Goal: Information Seeking & Learning: Learn about a topic

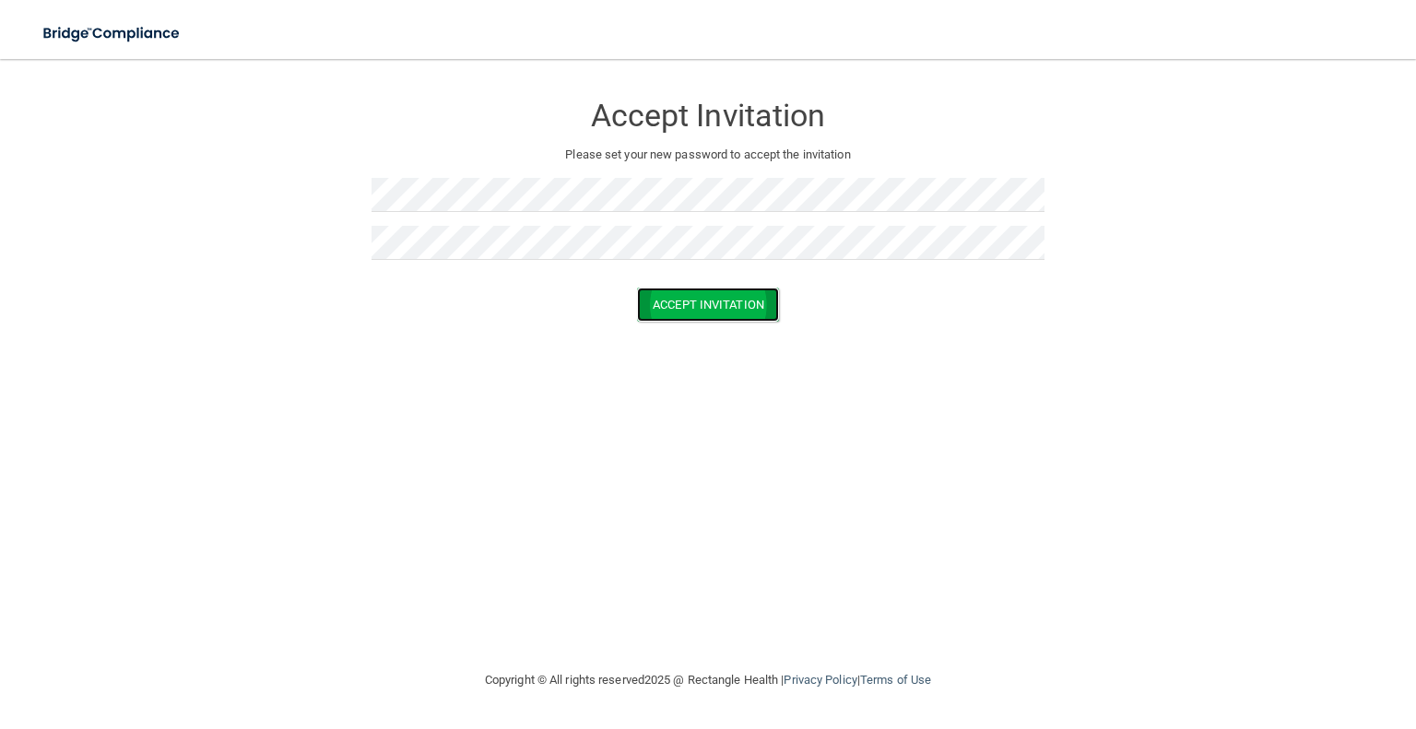
click at [745, 305] on button "Accept Invitation" at bounding box center [708, 305] width 142 height 34
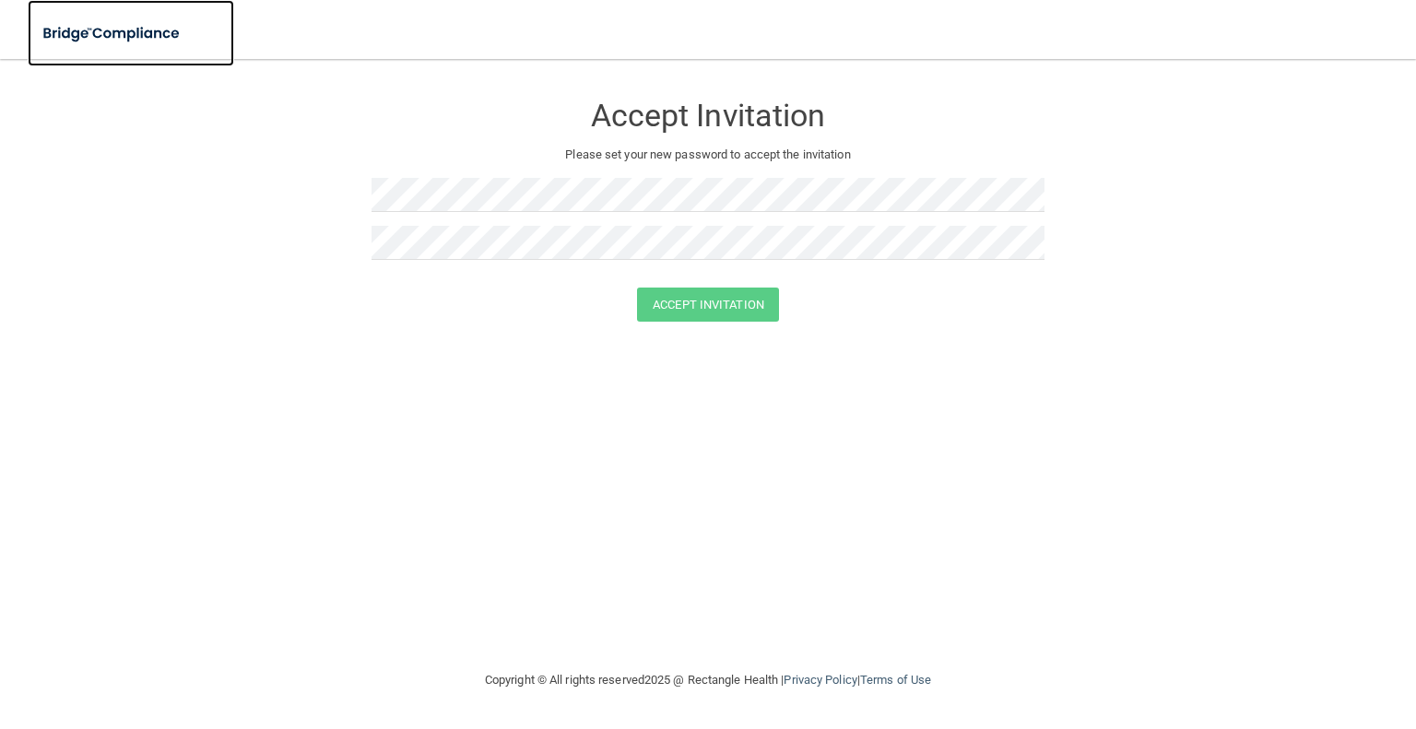
click at [101, 29] on img at bounding box center [113, 34] width 170 height 38
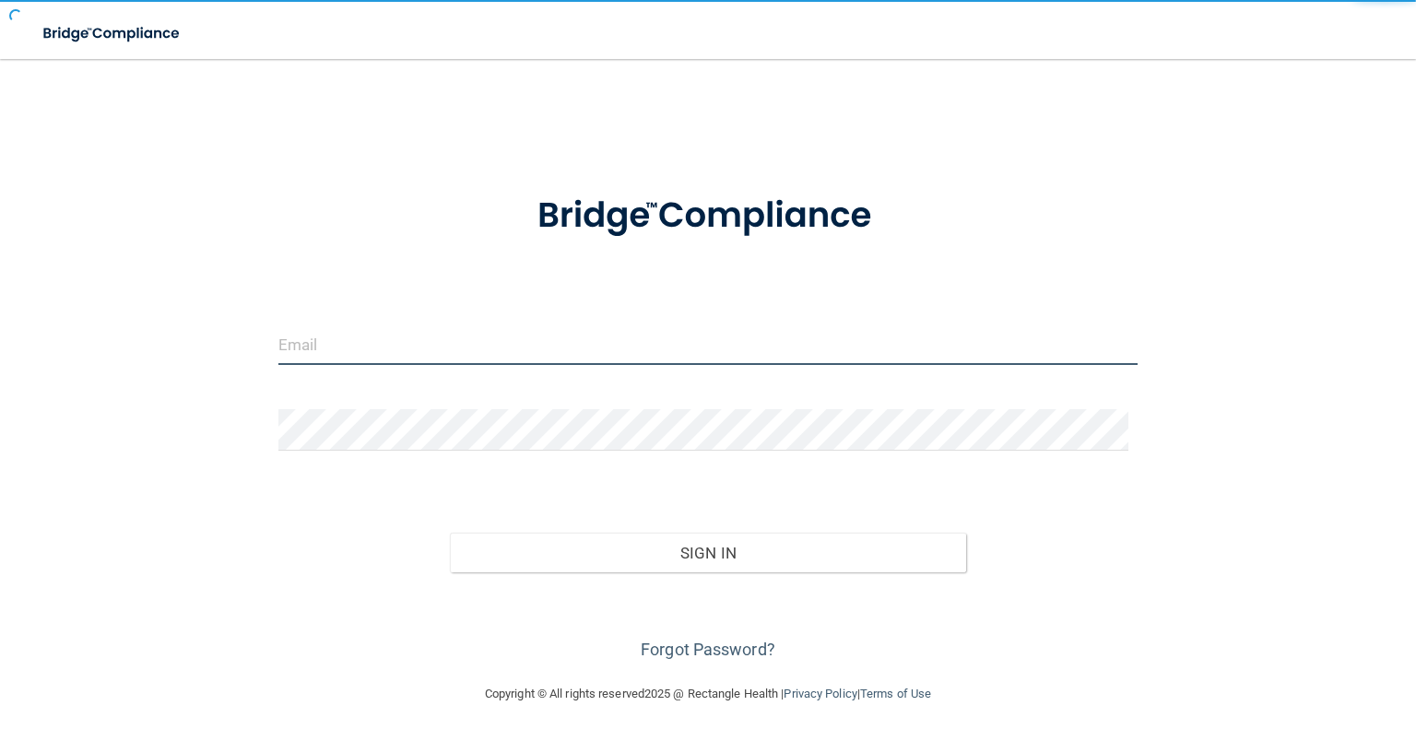
type input "[EMAIL_ADDRESS][DOMAIN_NAME]"
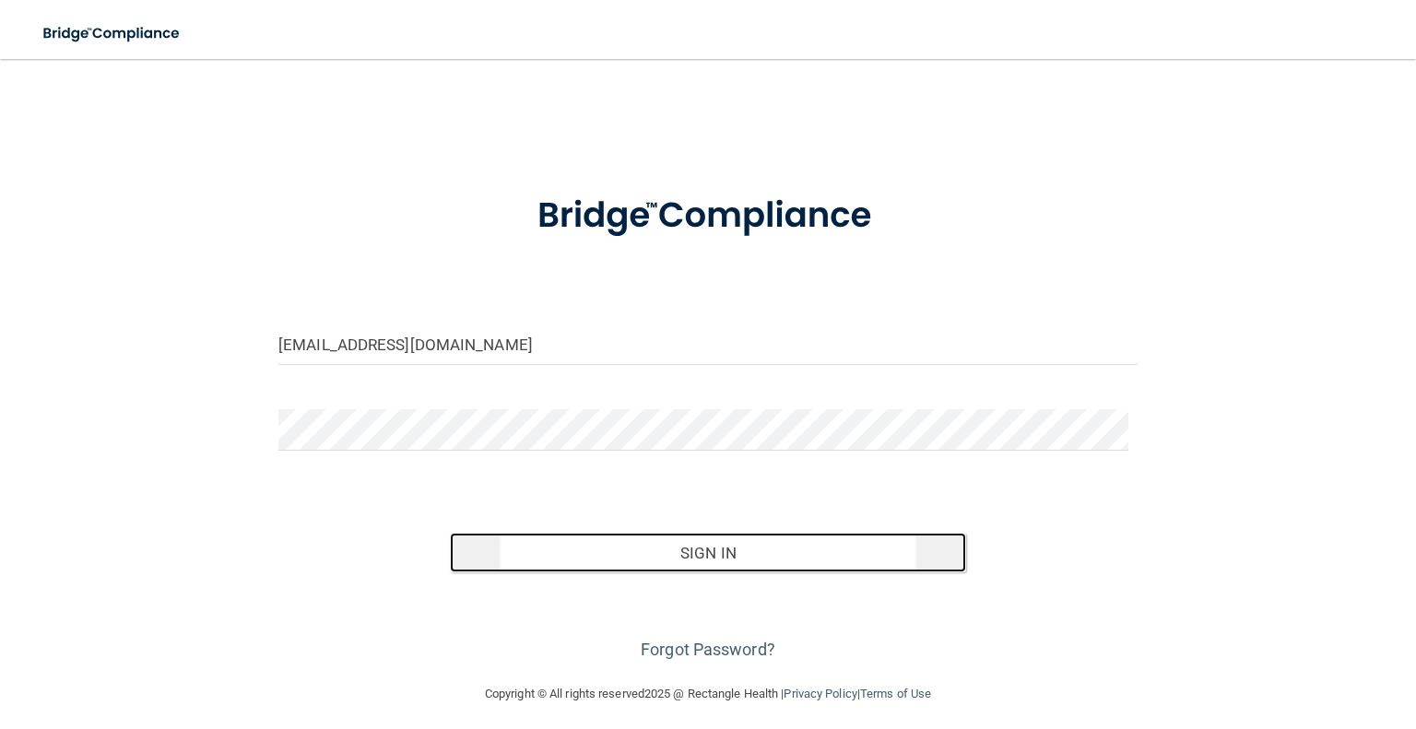
click at [658, 556] on button "Sign In" at bounding box center [707, 553] width 515 height 41
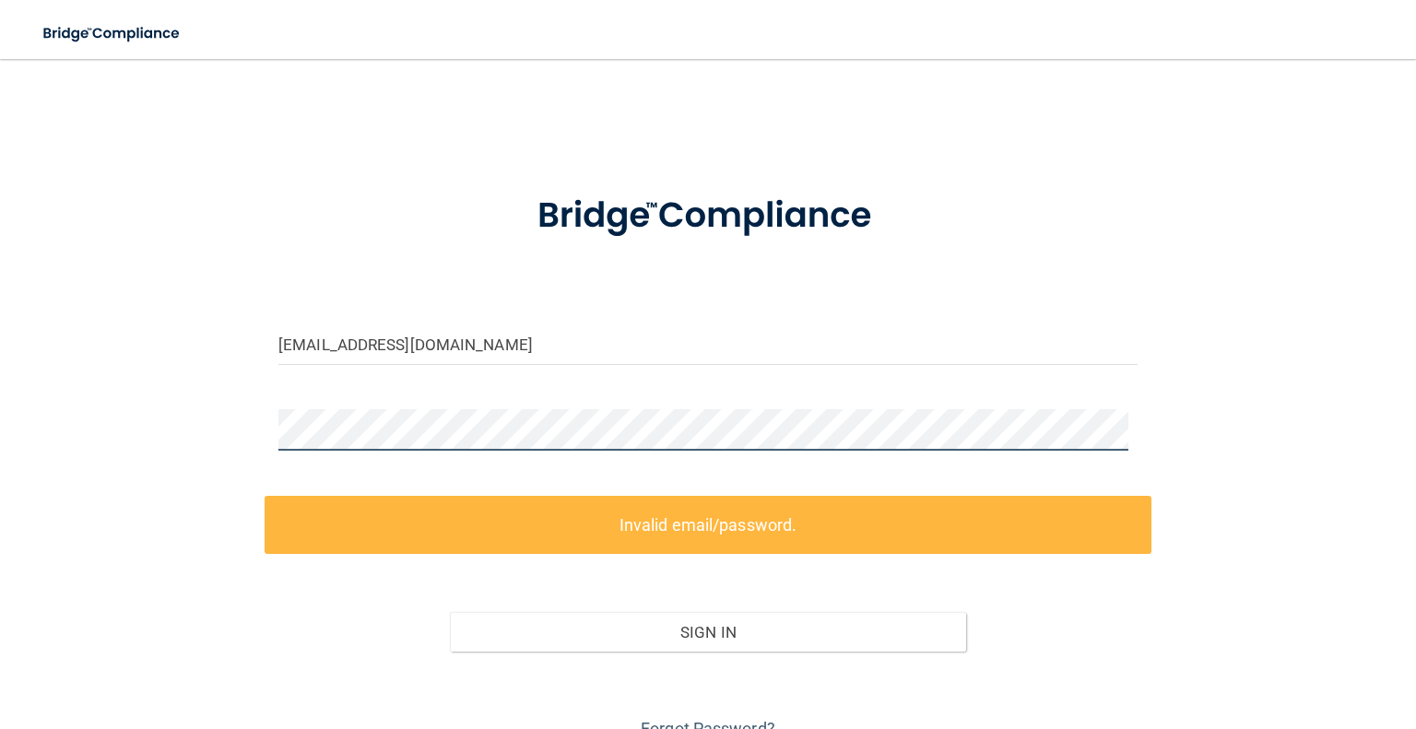
click at [270, 421] on div at bounding box center [708, 436] width 887 height 55
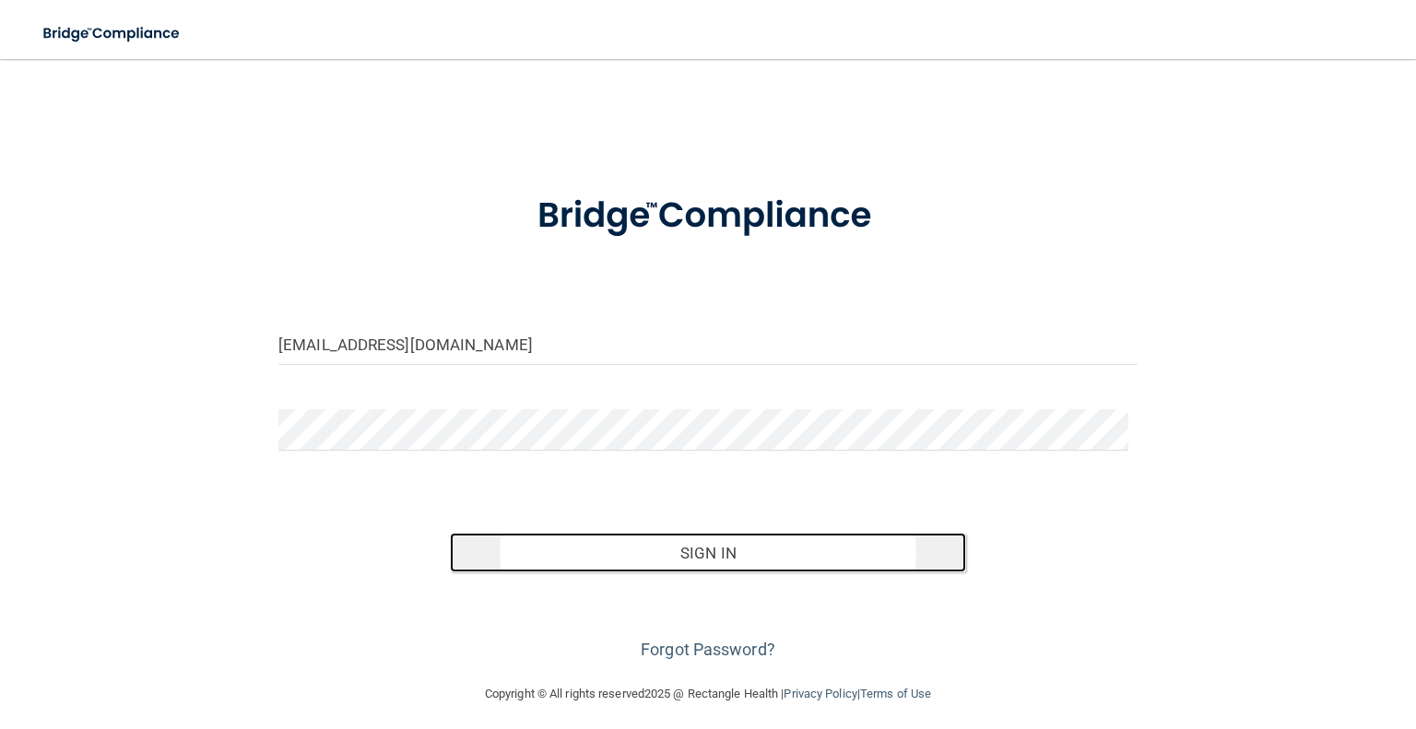
click at [679, 556] on button "Sign In" at bounding box center [707, 553] width 515 height 41
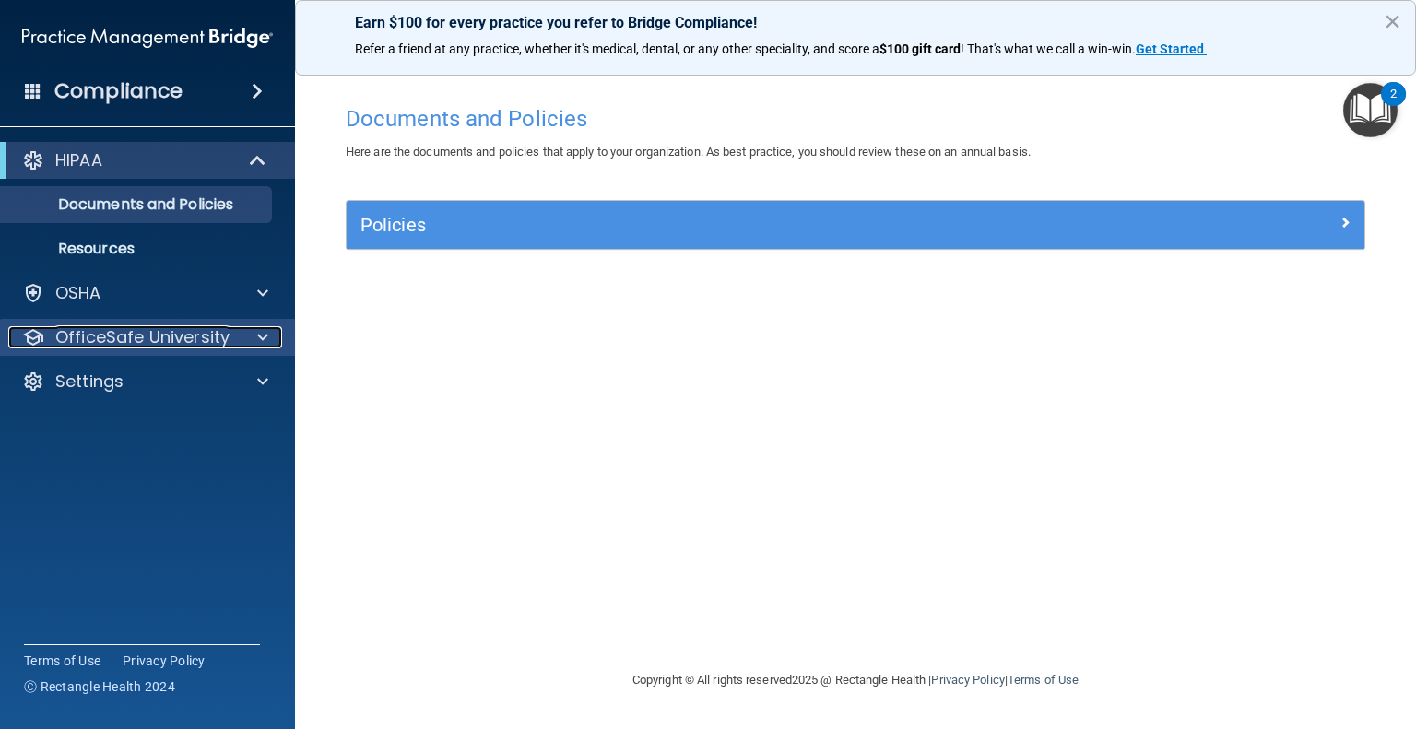
click at [268, 335] on div at bounding box center [260, 337] width 46 height 22
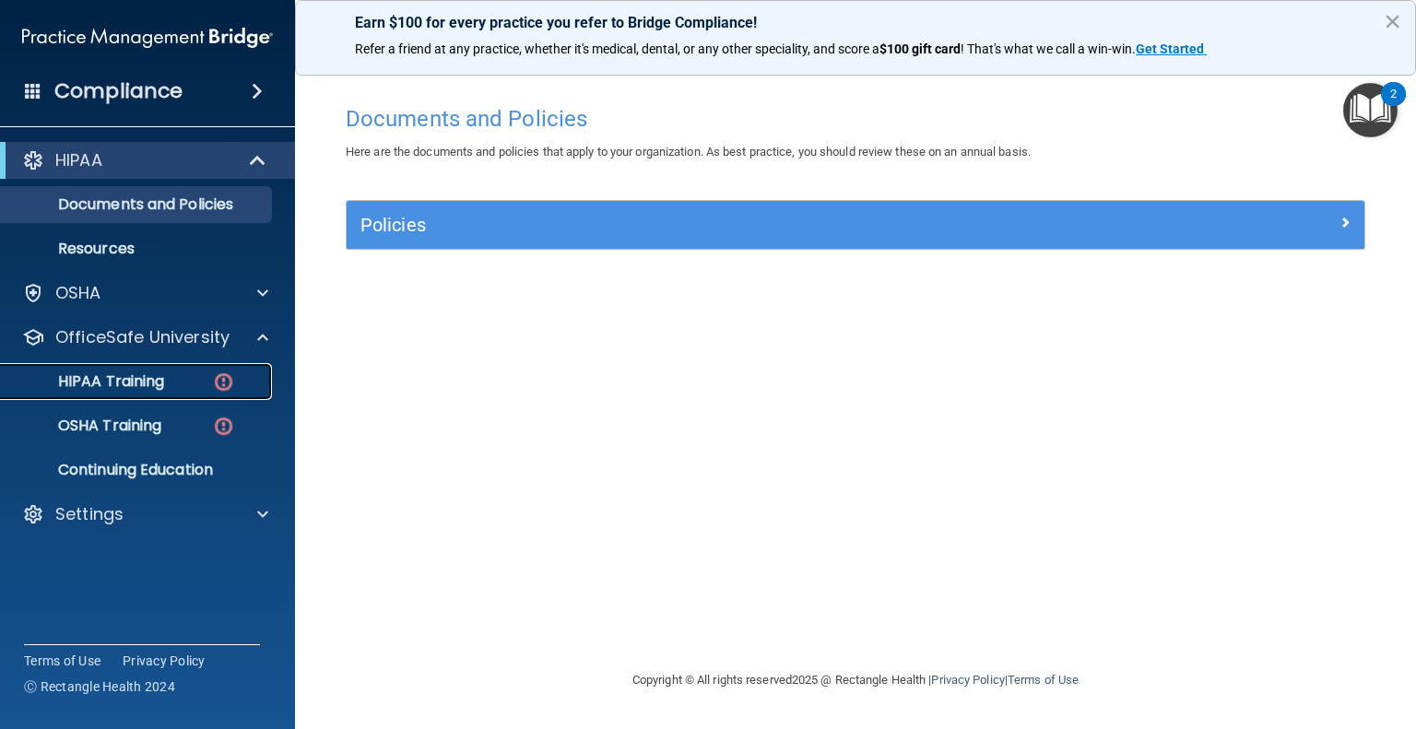
click at [151, 381] on p "HIPAA Training" at bounding box center [88, 382] width 152 height 18
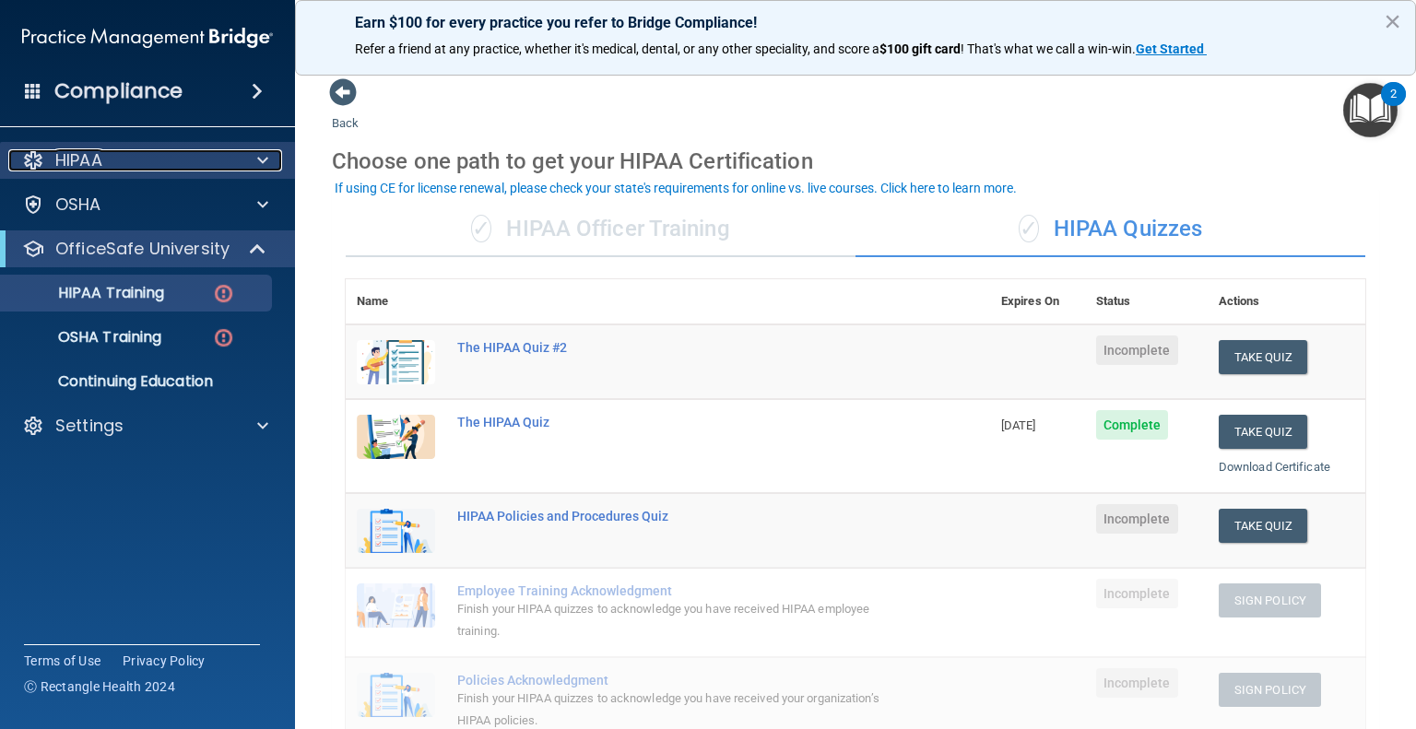
click at [259, 162] on span at bounding box center [262, 160] width 11 height 22
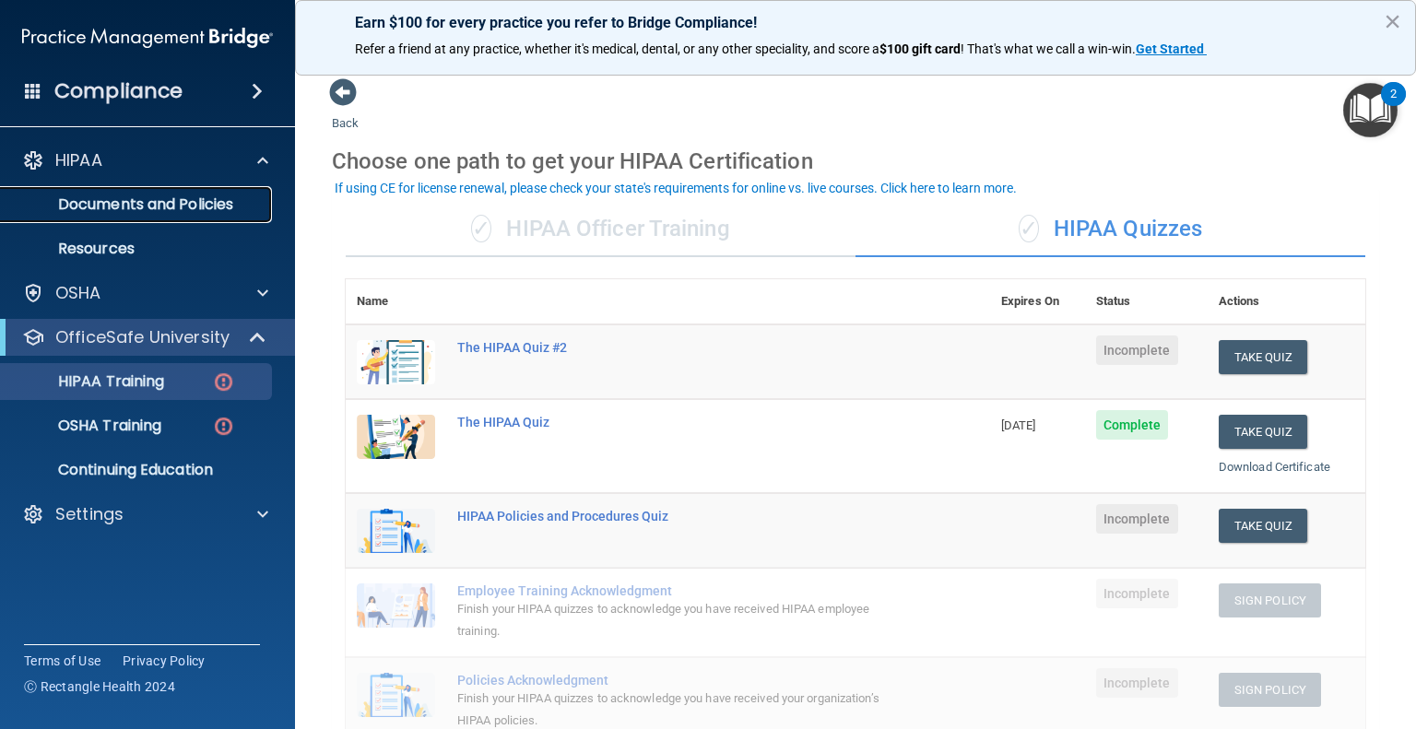
click at [197, 214] on p "Documents and Policies" at bounding box center [138, 204] width 252 height 18
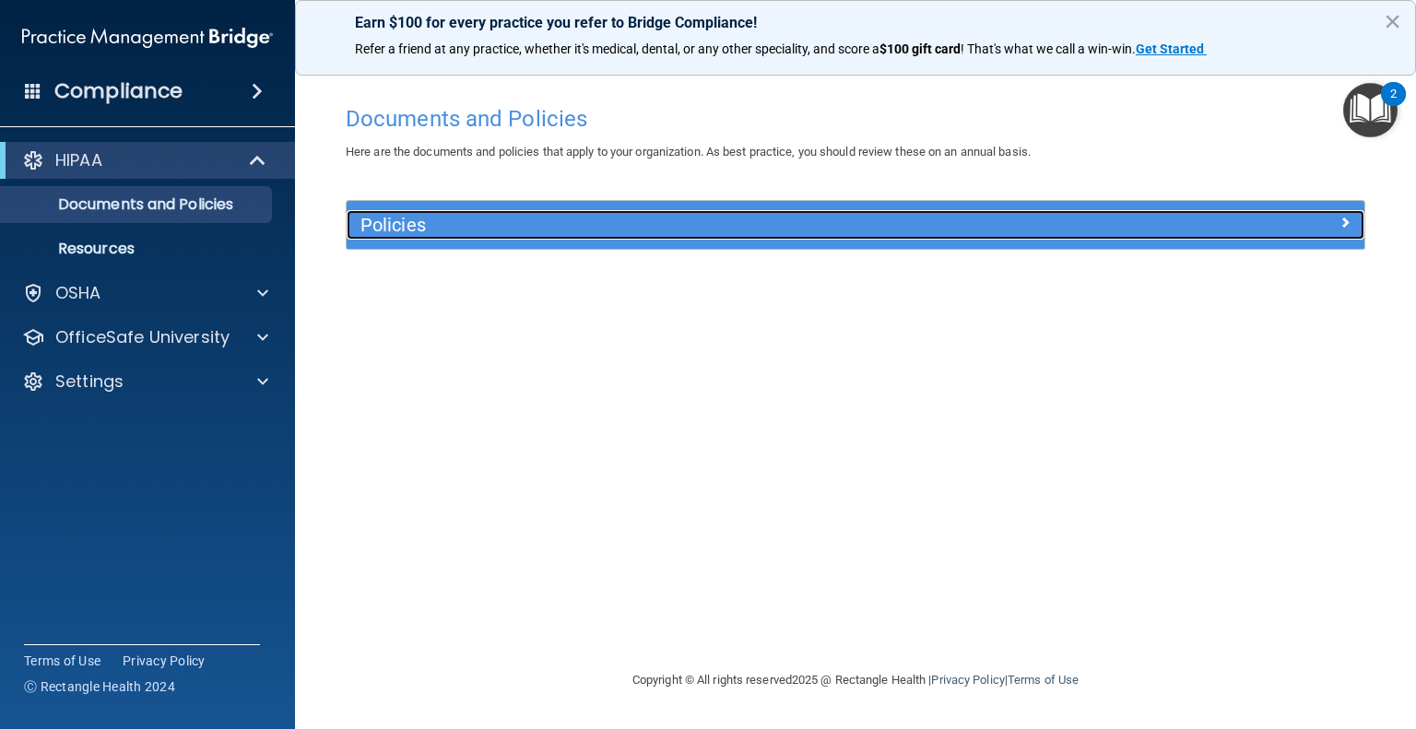
click at [1344, 224] on span at bounding box center [1345, 222] width 11 height 22
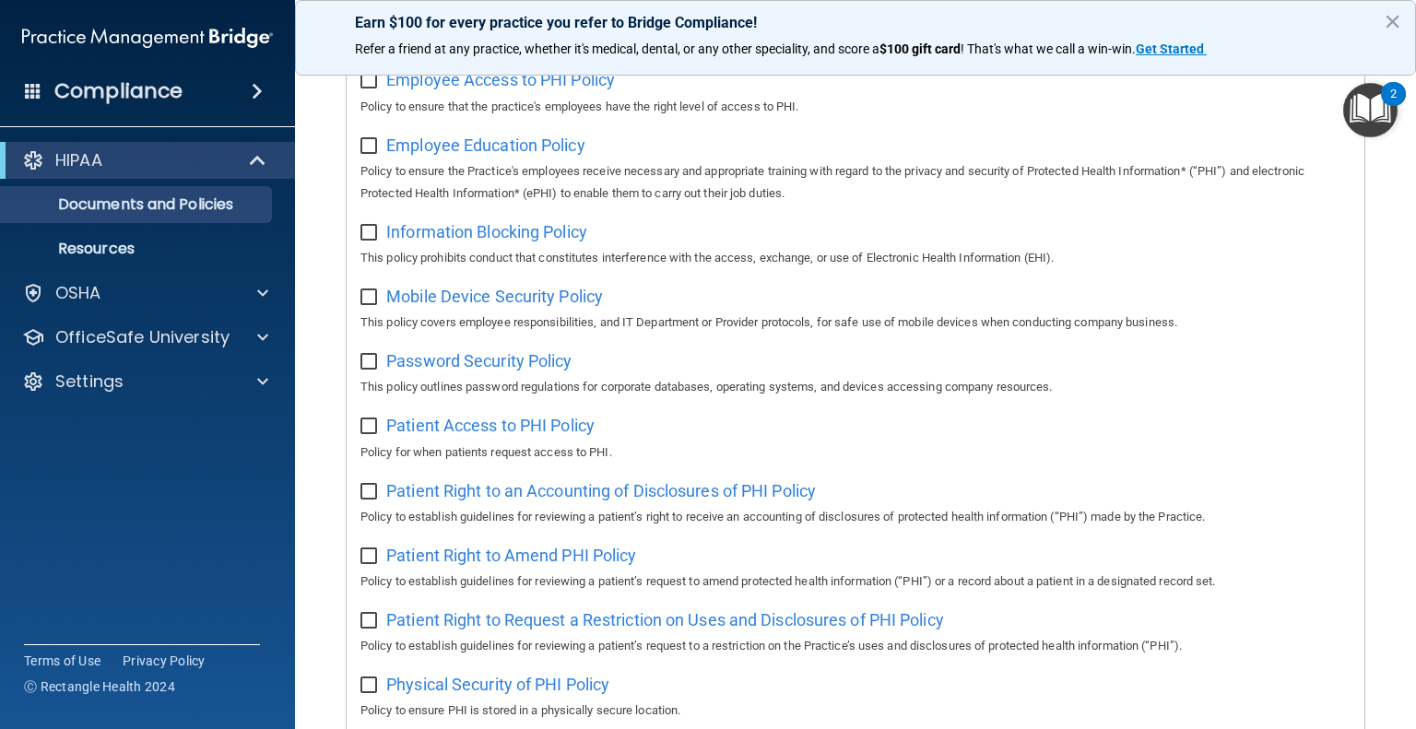
scroll to position [646, 0]
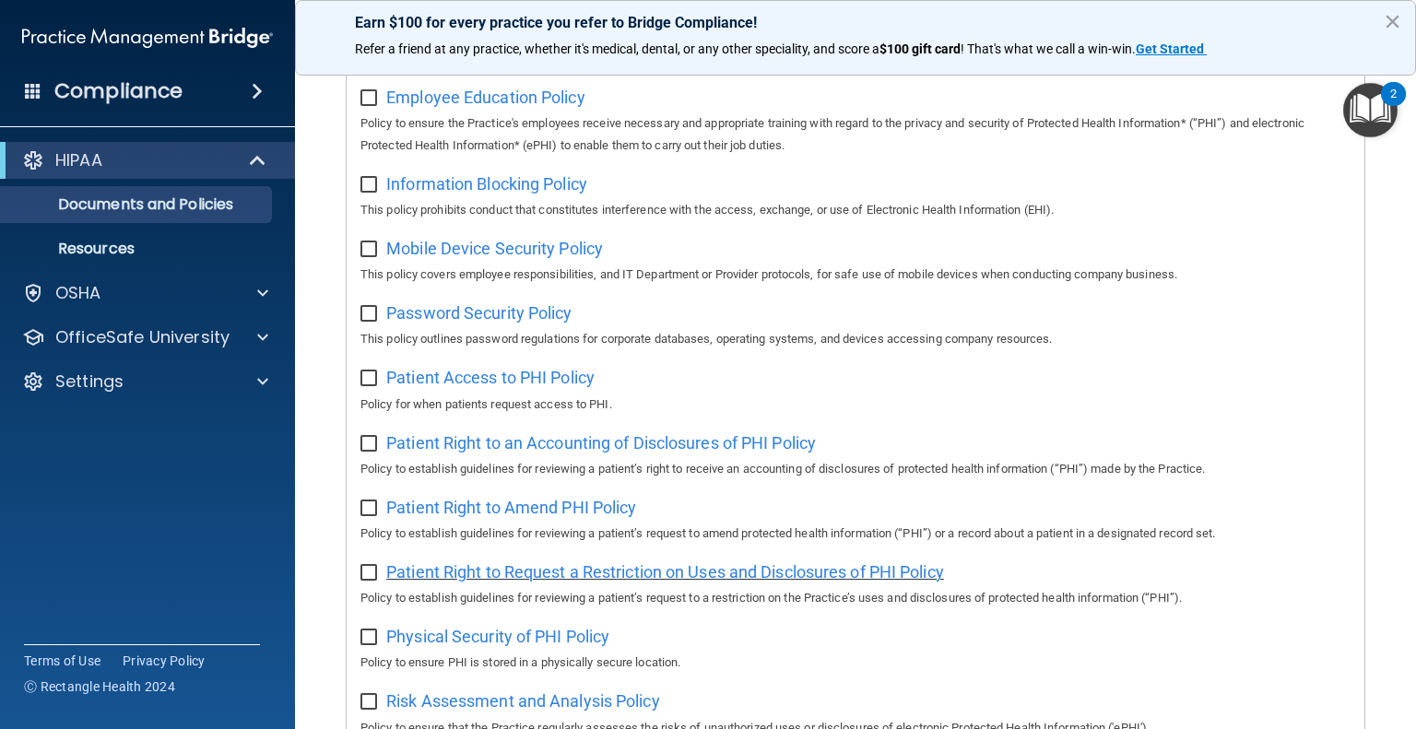
click at [465, 580] on span "Patient Right to Request a Restriction on Uses and Disclosures of PHI Policy" at bounding box center [665, 572] width 558 height 19
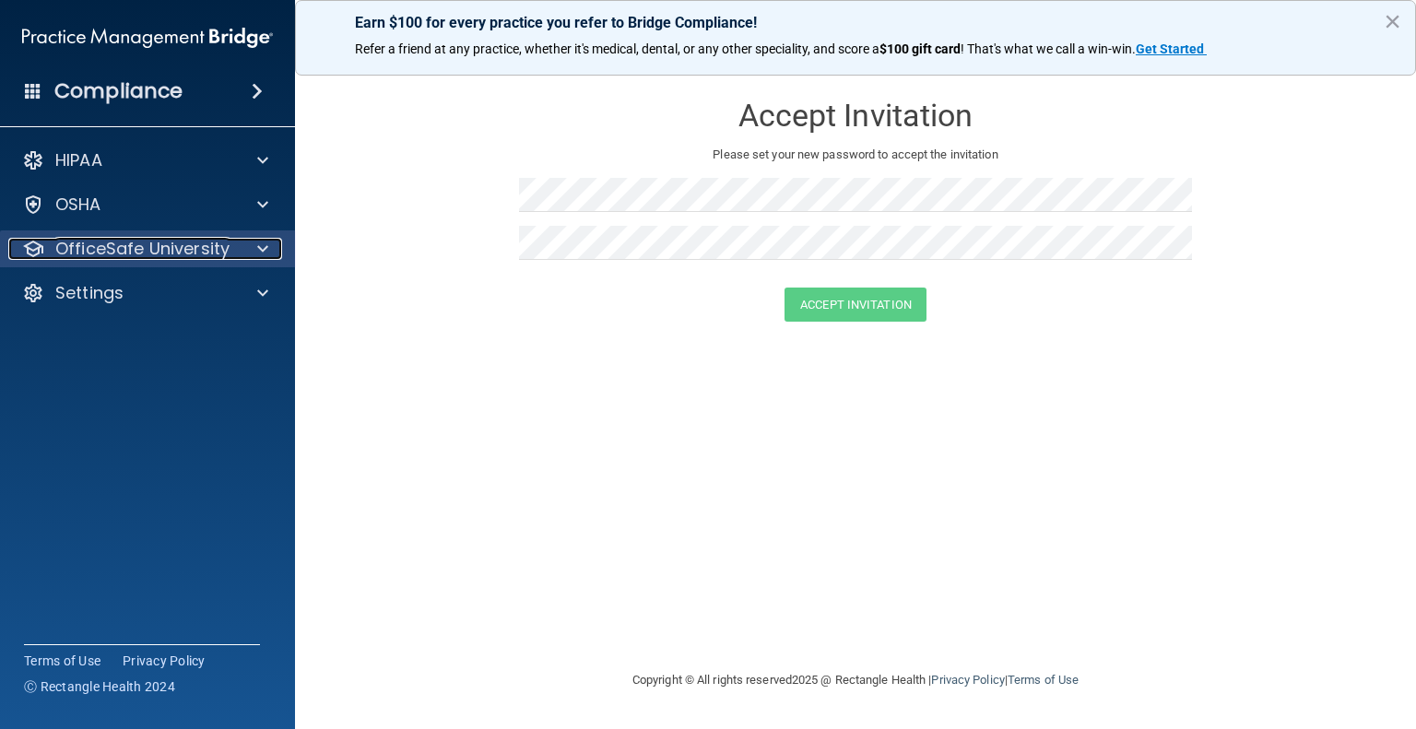
click at [257, 249] on span at bounding box center [262, 249] width 11 height 22
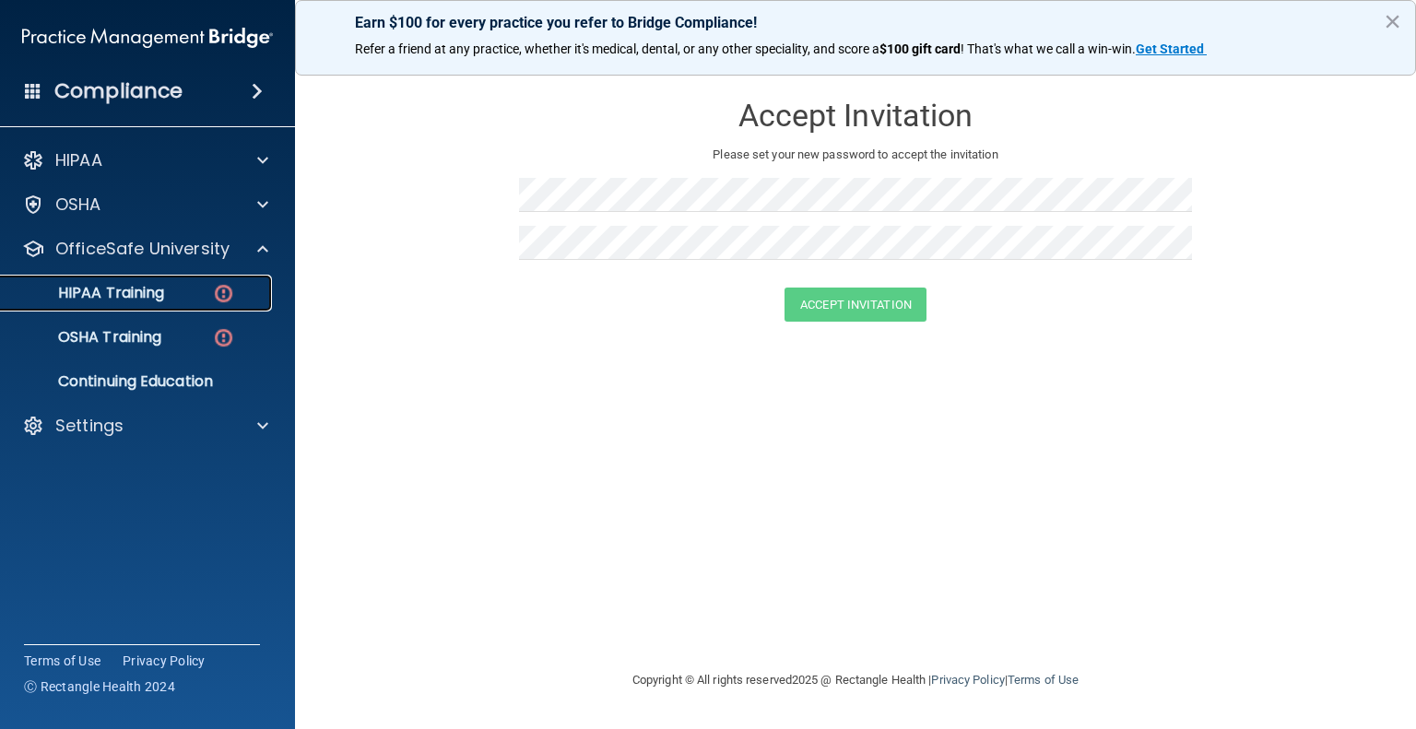
click at [224, 291] on img at bounding box center [223, 293] width 23 height 23
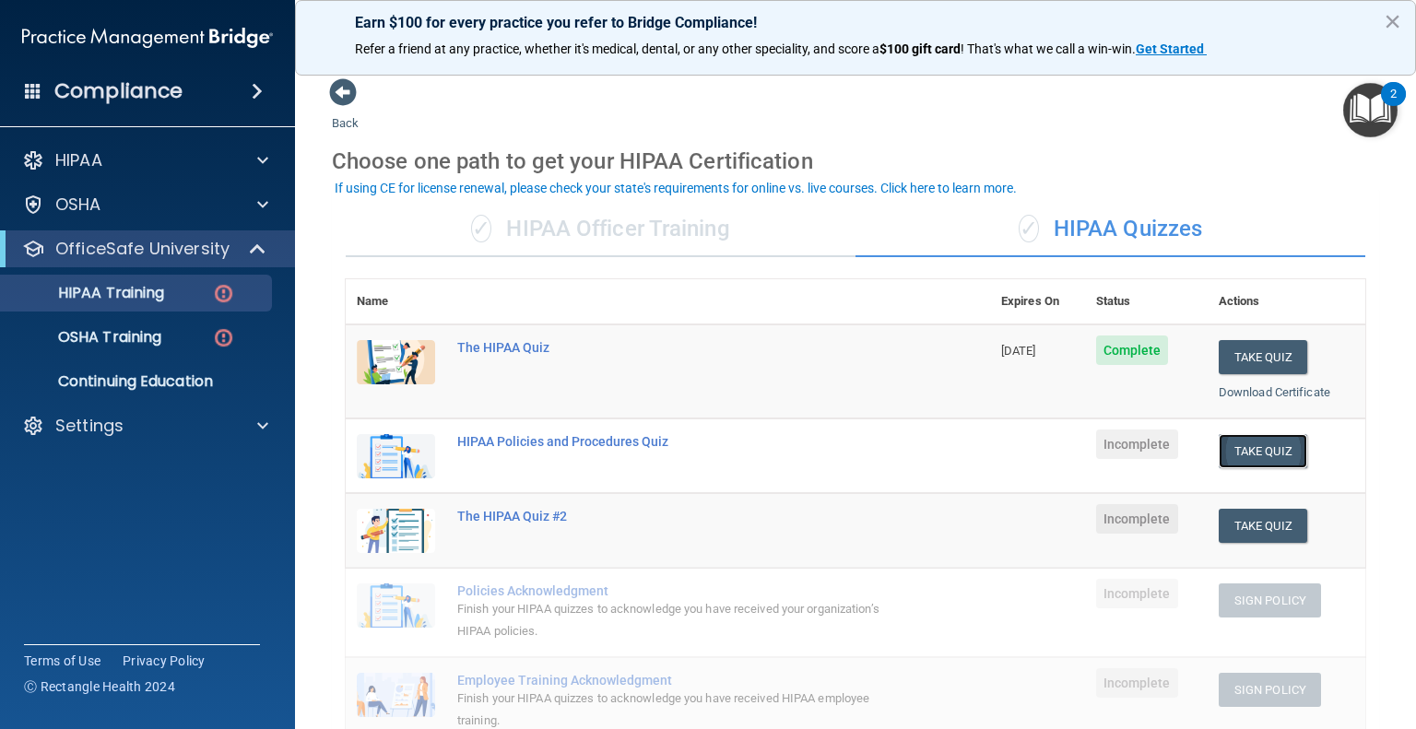
click at [1273, 445] on button "Take Quiz" at bounding box center [1263, 451] width 89 height 34
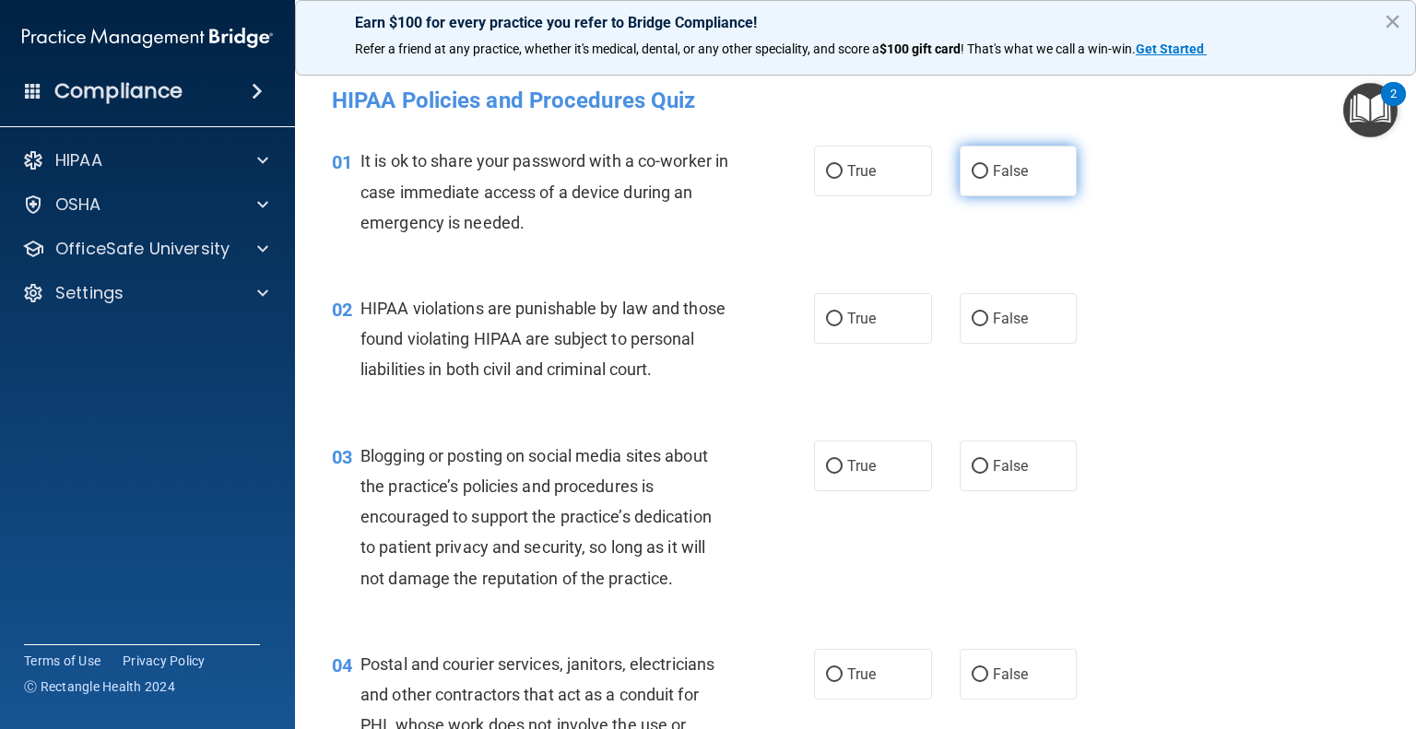
click at [972, 175] on input "False" at bounding box center [980, 172] width 17 height 14
radio input "true"
click at [828, 321] on input "True" at bounding box center [834, 320] width 17 height 14
radio input "true"
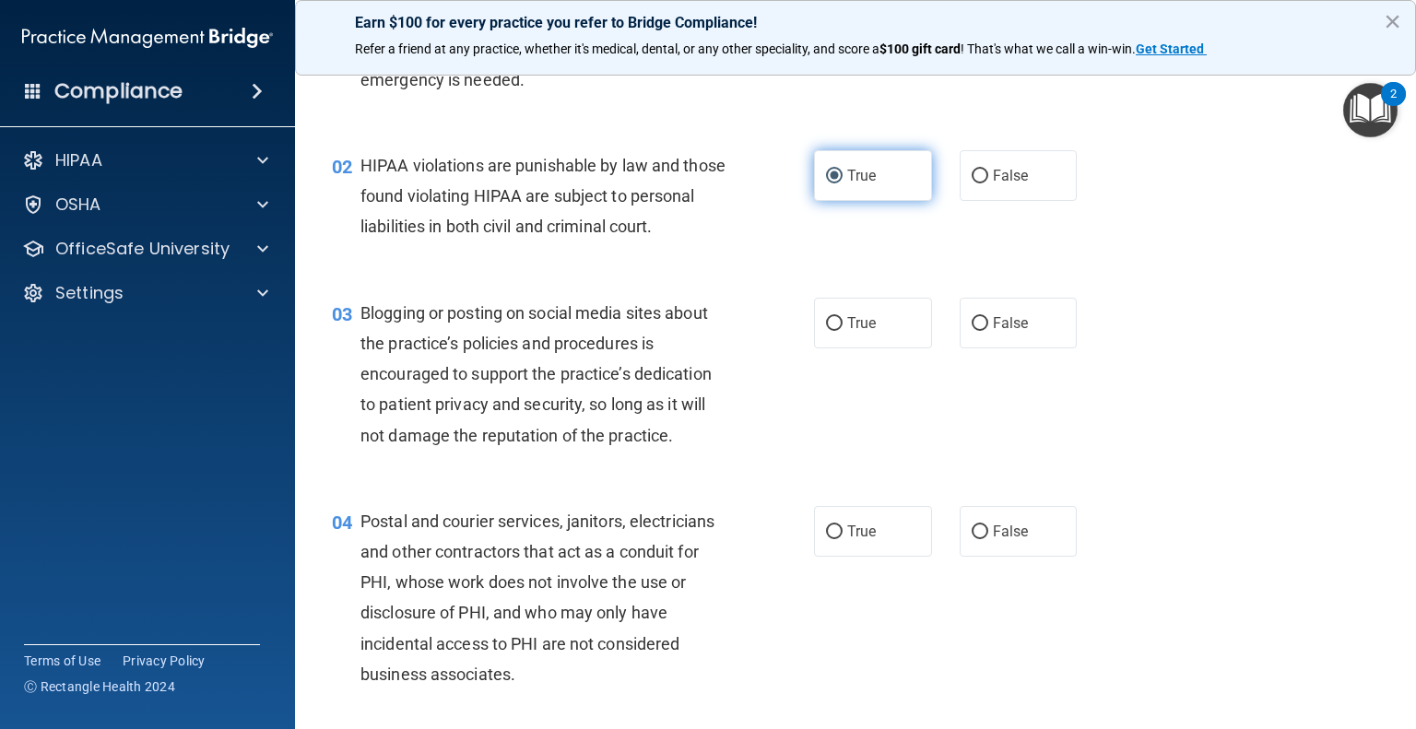
scroll to position [184, 0]
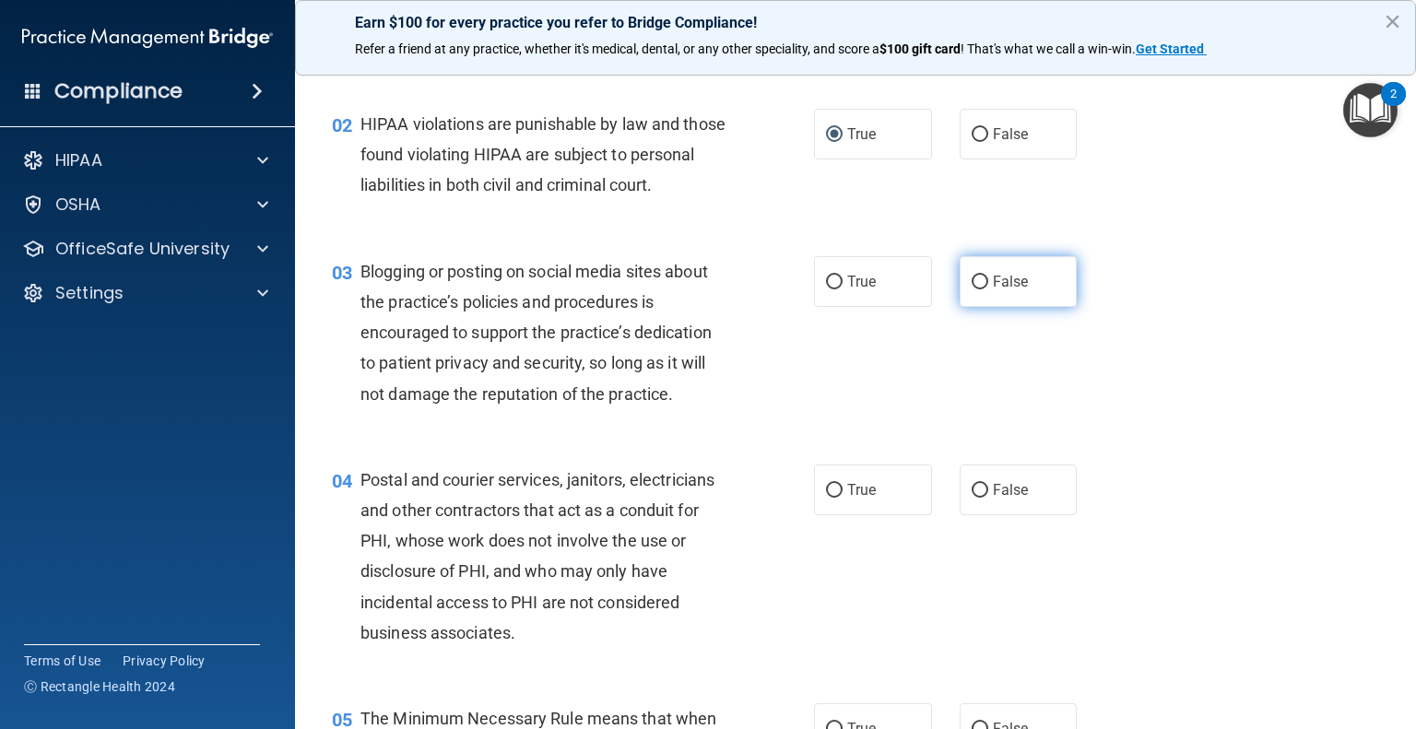
click at [972, 290] on input "False" at bounding box center [980, 283] width 17 height 14
radio input "true"
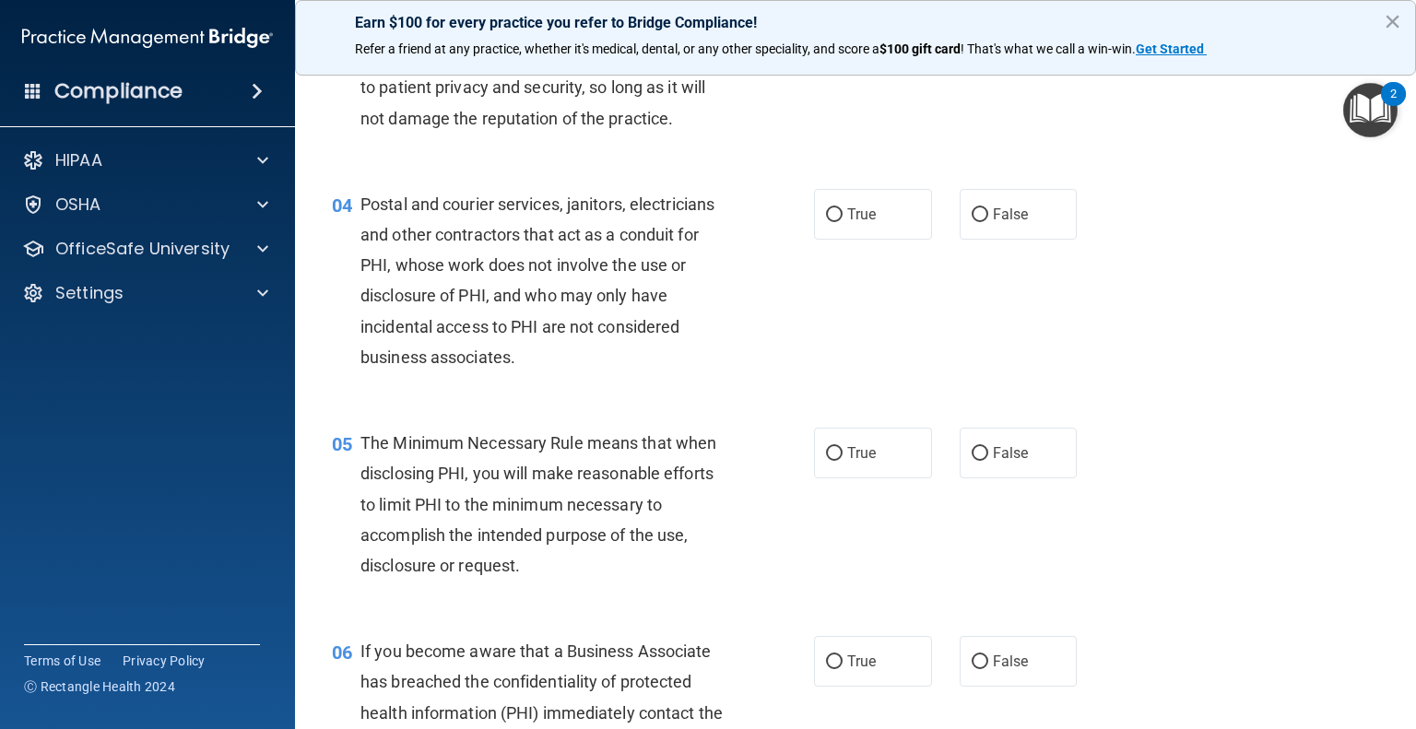
scroll to position [461, 0]
click at [829, 221] on input "True" at bounding box center [834, 214] width 17 height 14
radio input "true"
click at [834, 460] on input "True" at bounding box center [834, 453] width 17 height 14
radio input "true"
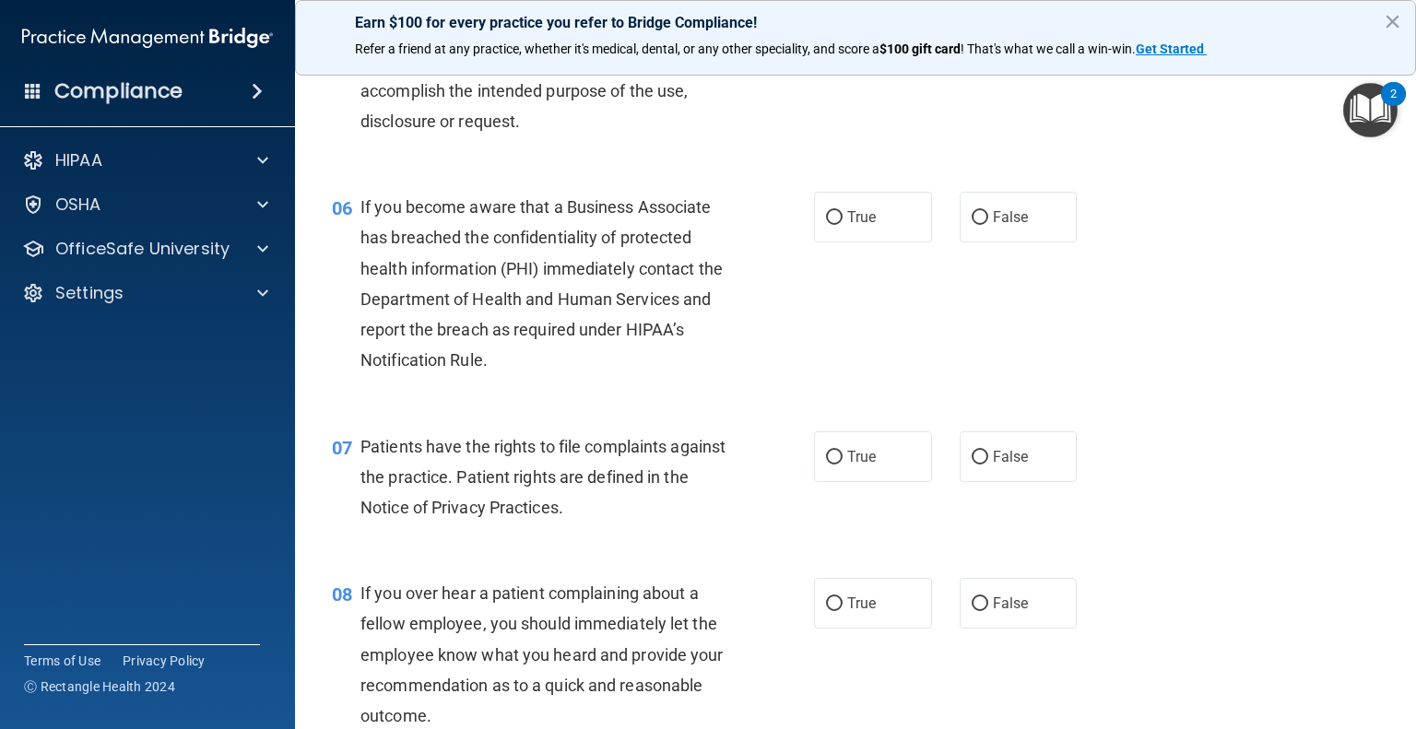
scroll to position [922, 0]
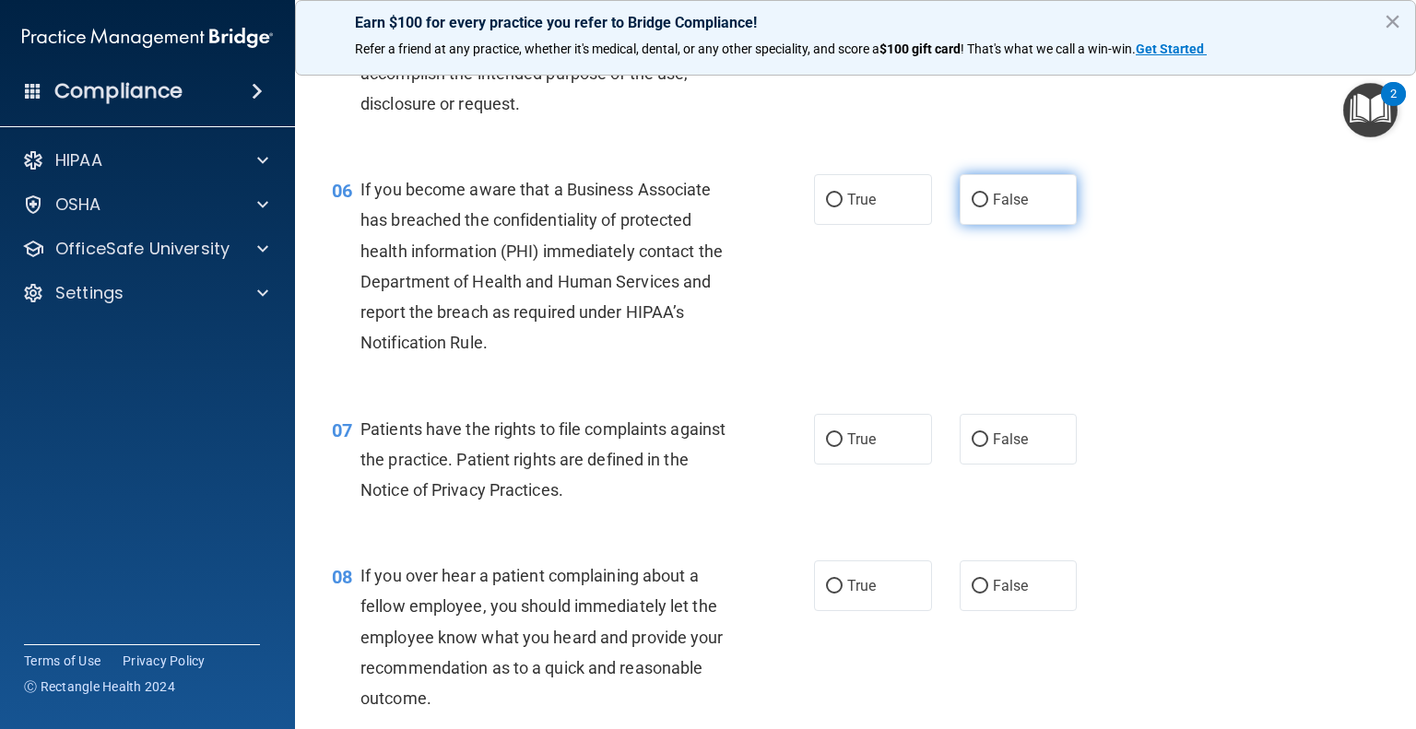
click at [972, 207] on input "False" at bounding box center [980, 201] width 17 height 14
radio input "true"
click at [826, 447] on input "True" at bounding box center [834, 440] width 17 height 14
radio input "true"
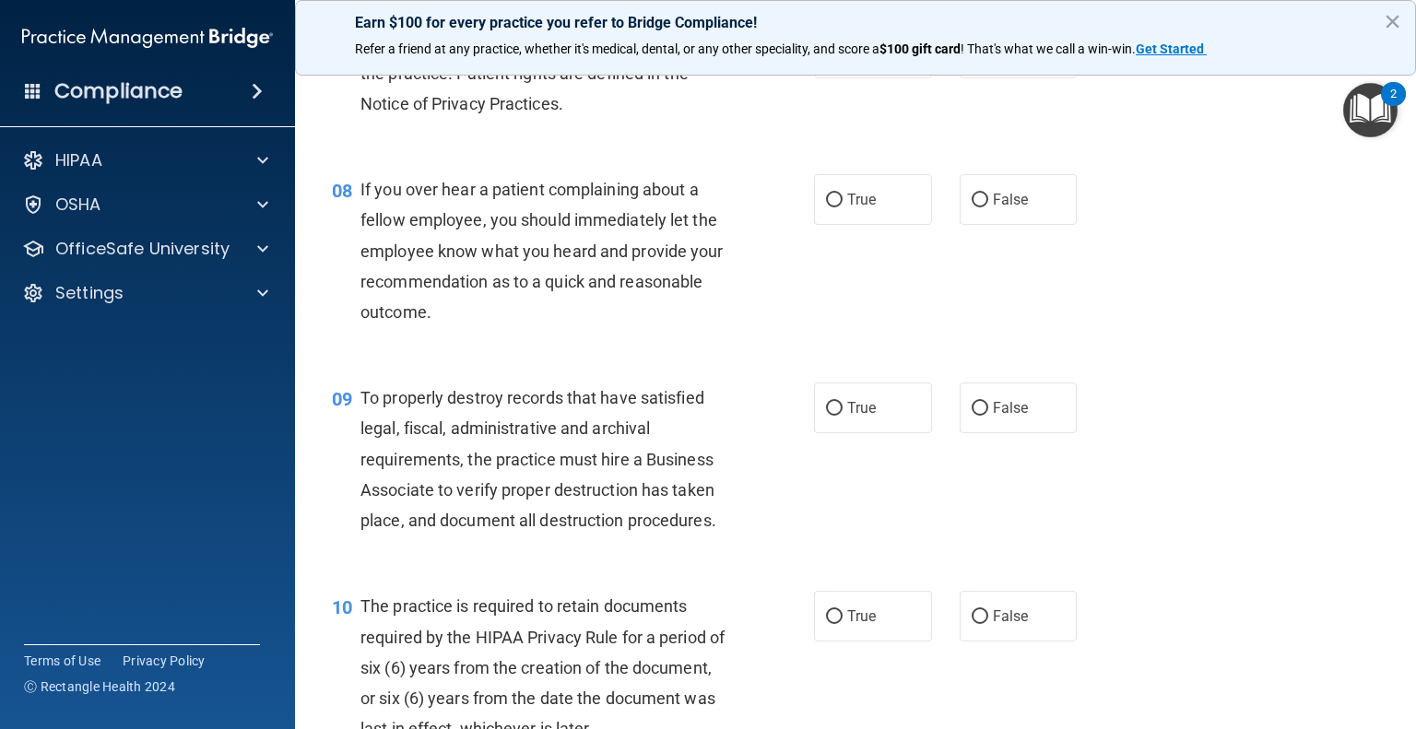
scroll to position [1350, 0]
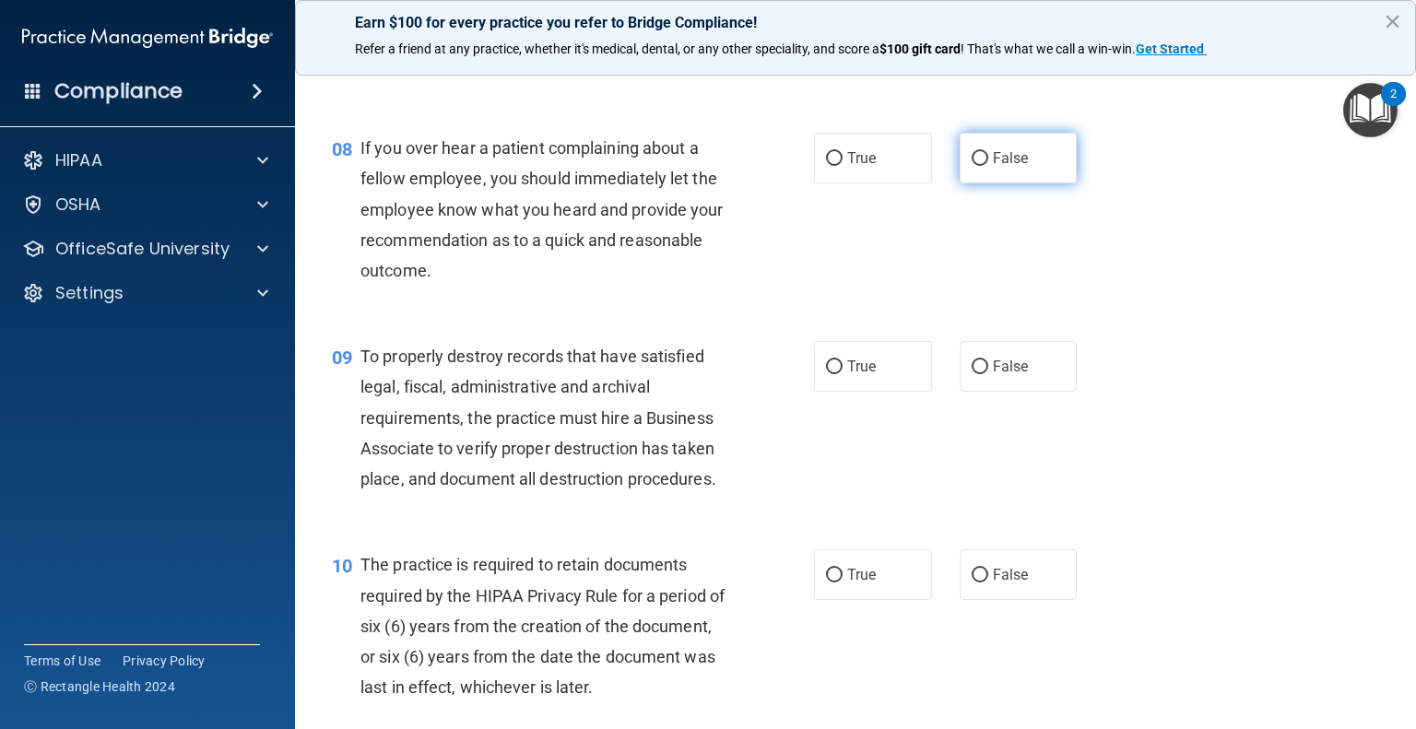
click at [977, 166] on input "False" at bounding box center [980, 159] width 17 height 14
radio input "true"
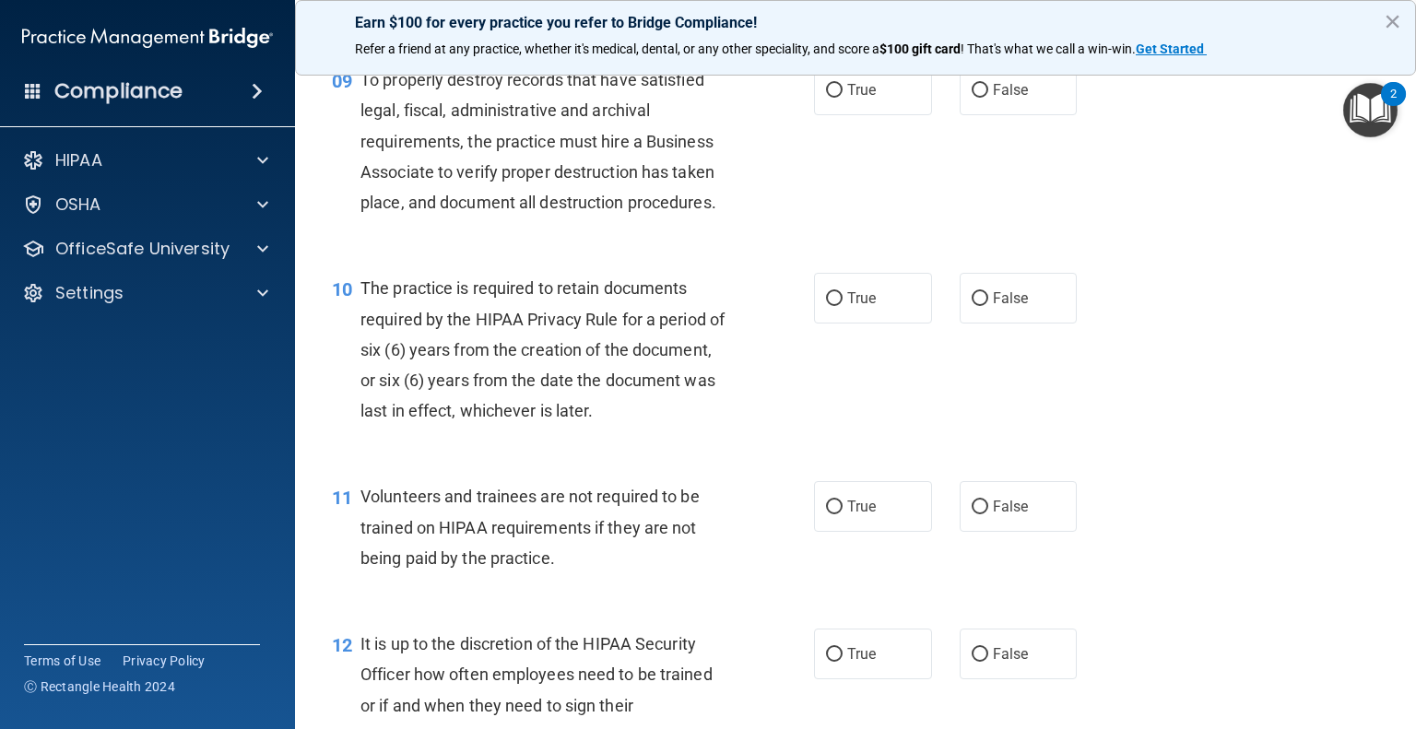
scroll to position [1442, 0]
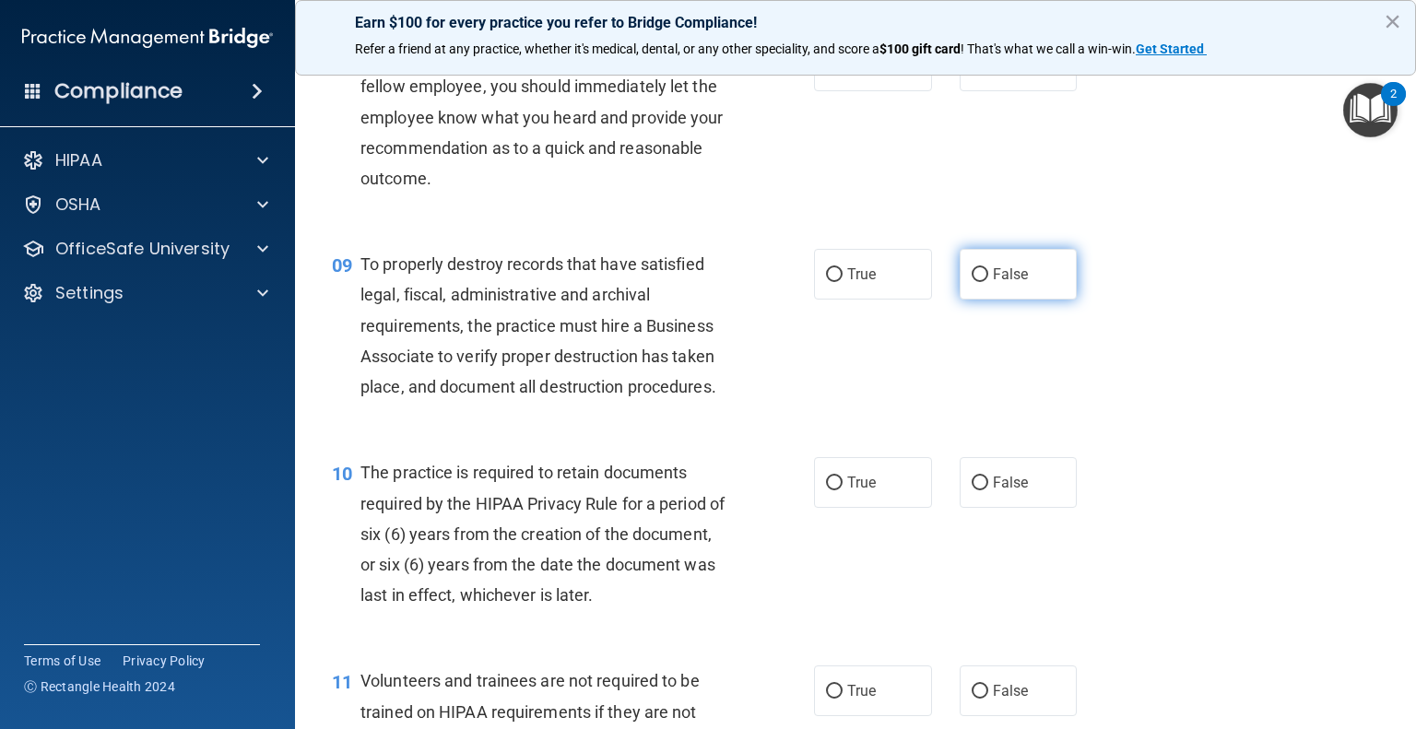
click at [975, 282] on input "False" at bounding box center [980, 275] width 17 height 14
radio input "true"
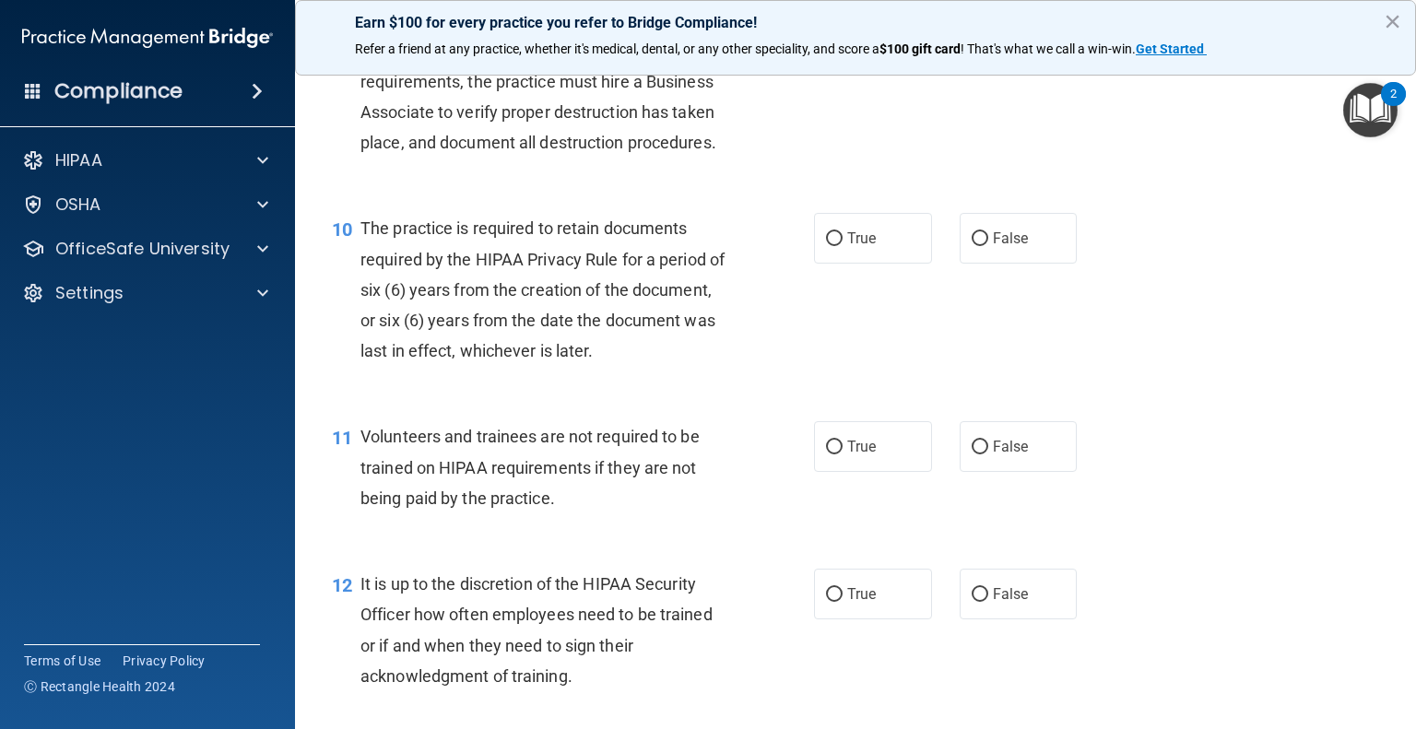
scroll to position [1719, 0]
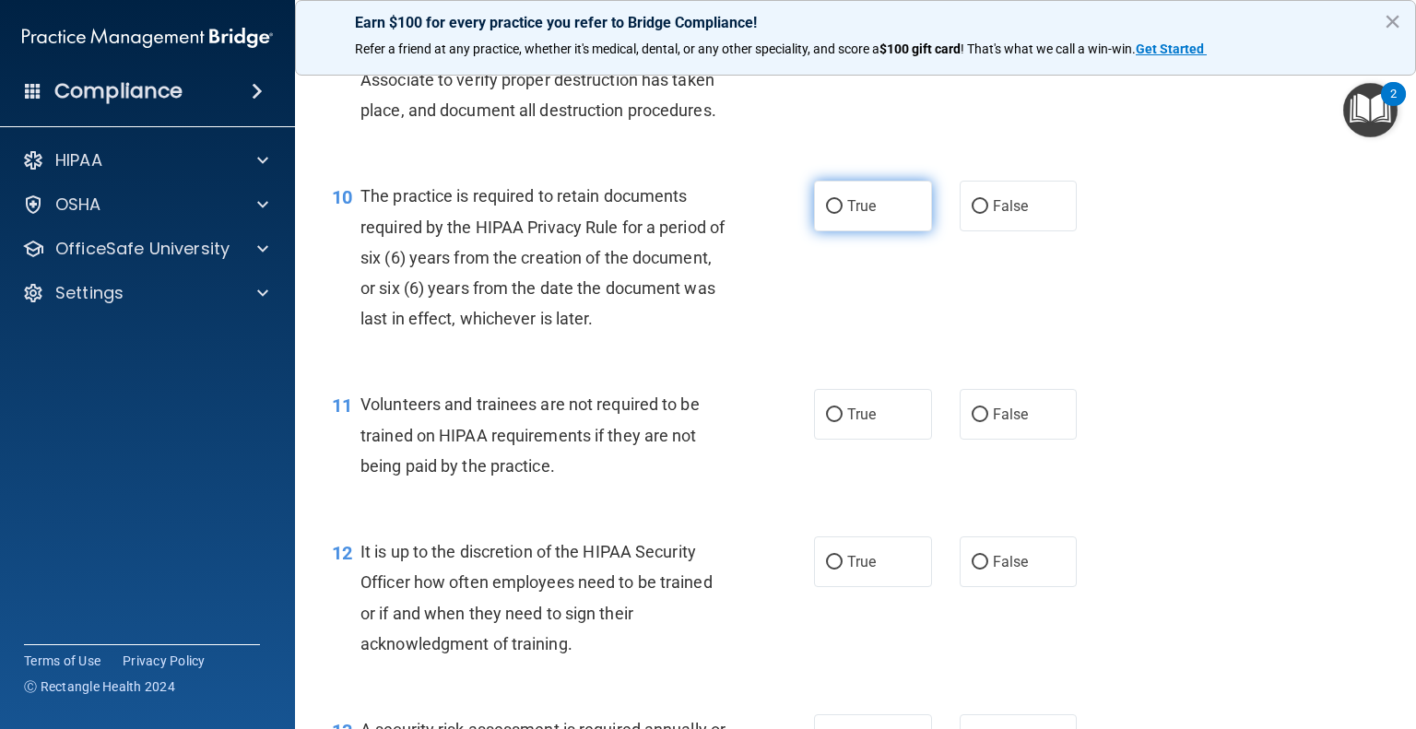
click at [830, 214] on input "True" at bounding box center [834, 207] width 17 height 14
radio input "true"
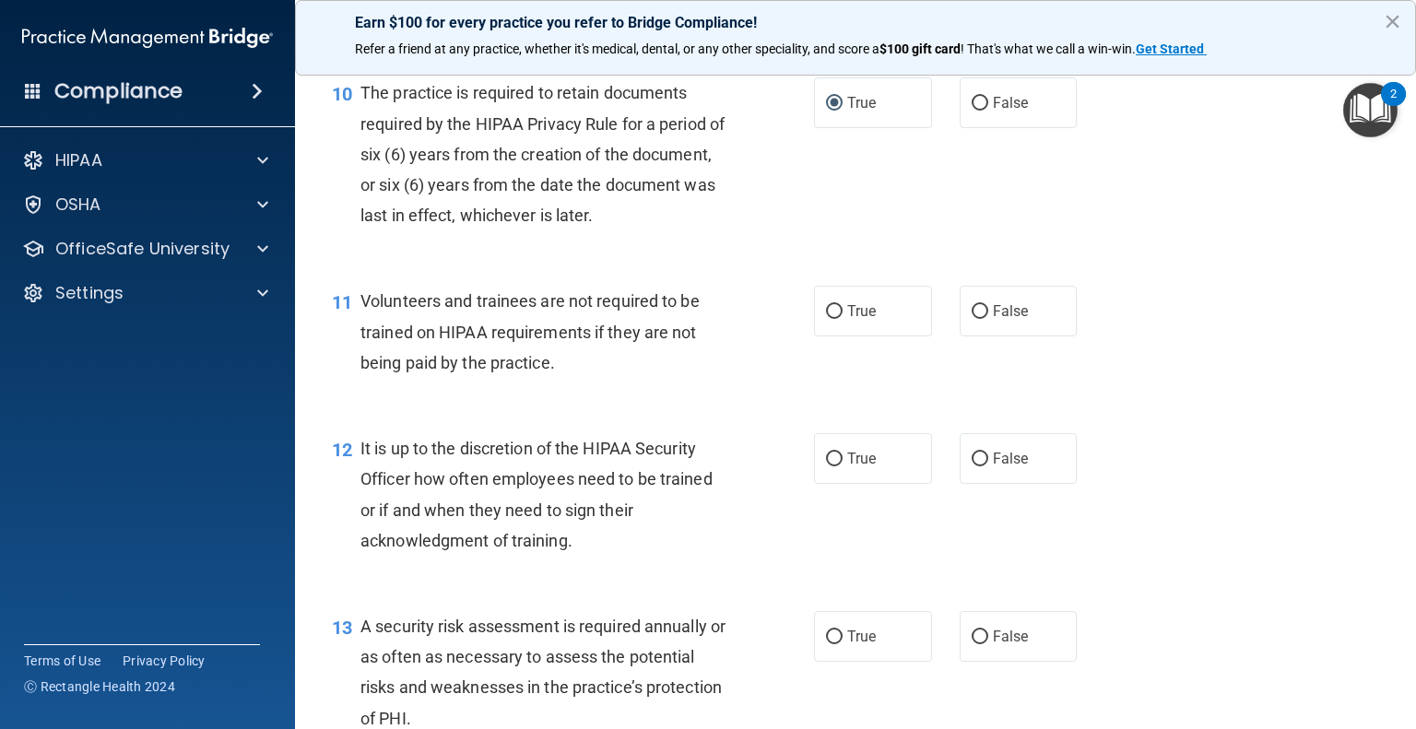
scroll to position [1903, 0]
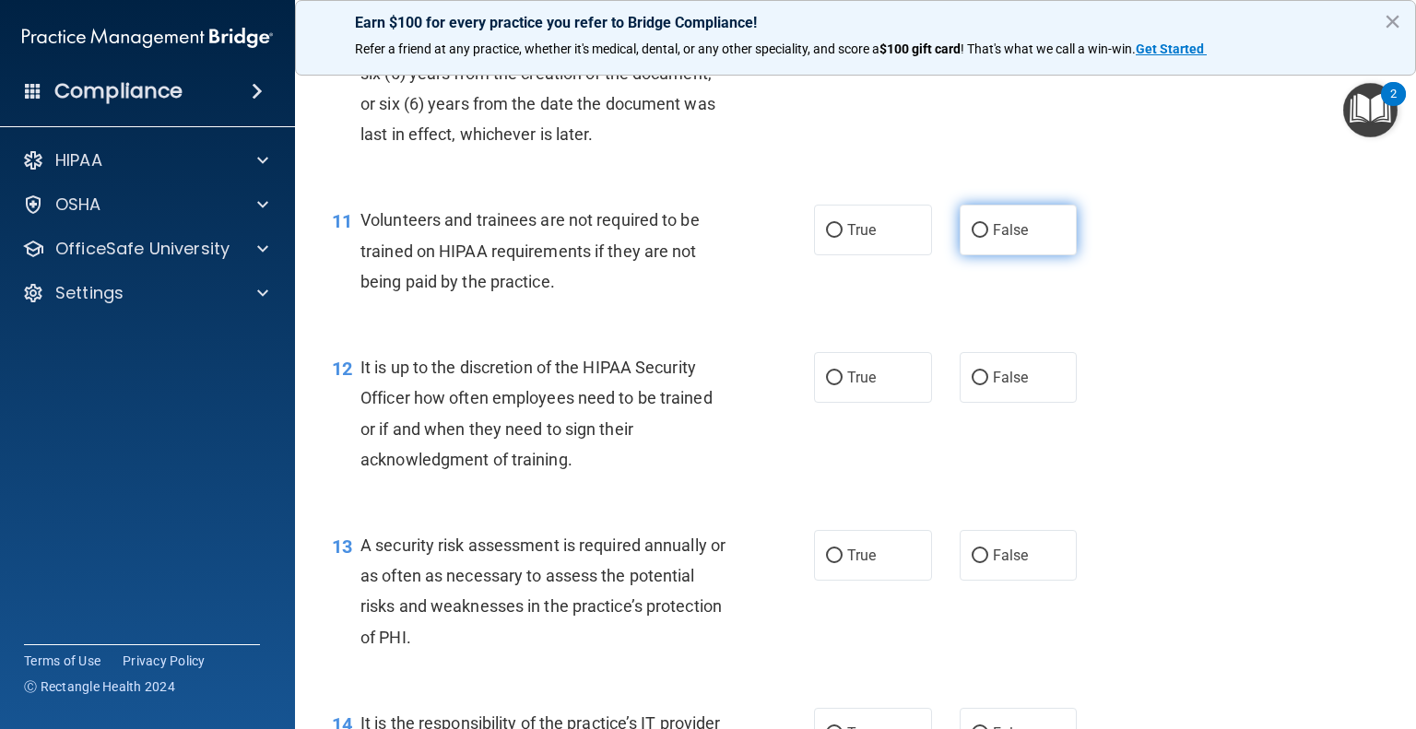
click at [972, 238] on input "False" at bounding box center [980, 231] width 17 height 14
radio input "true"
click at [972, 385] on input "False" at bounding box center [980, 379] width 17 height 14
radio input "true"
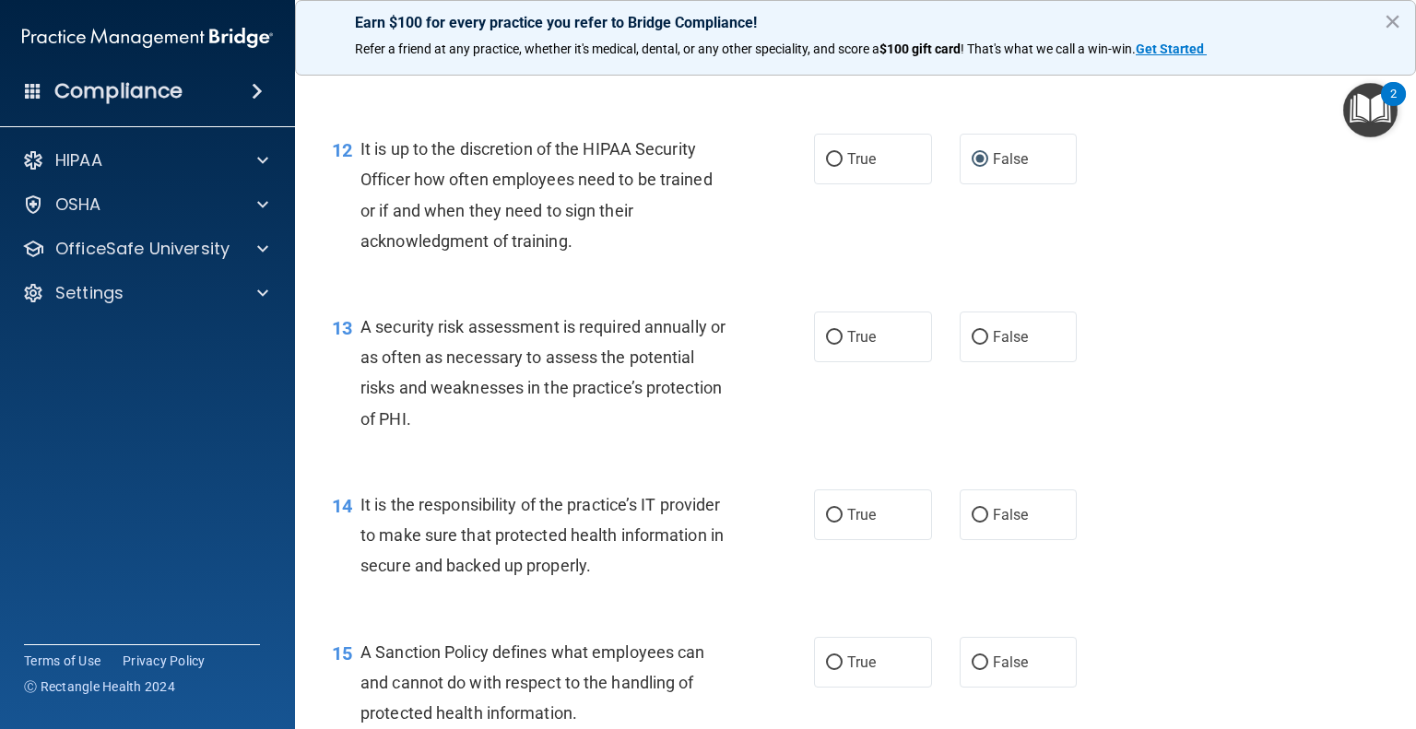
scroll to position [2088, 0]
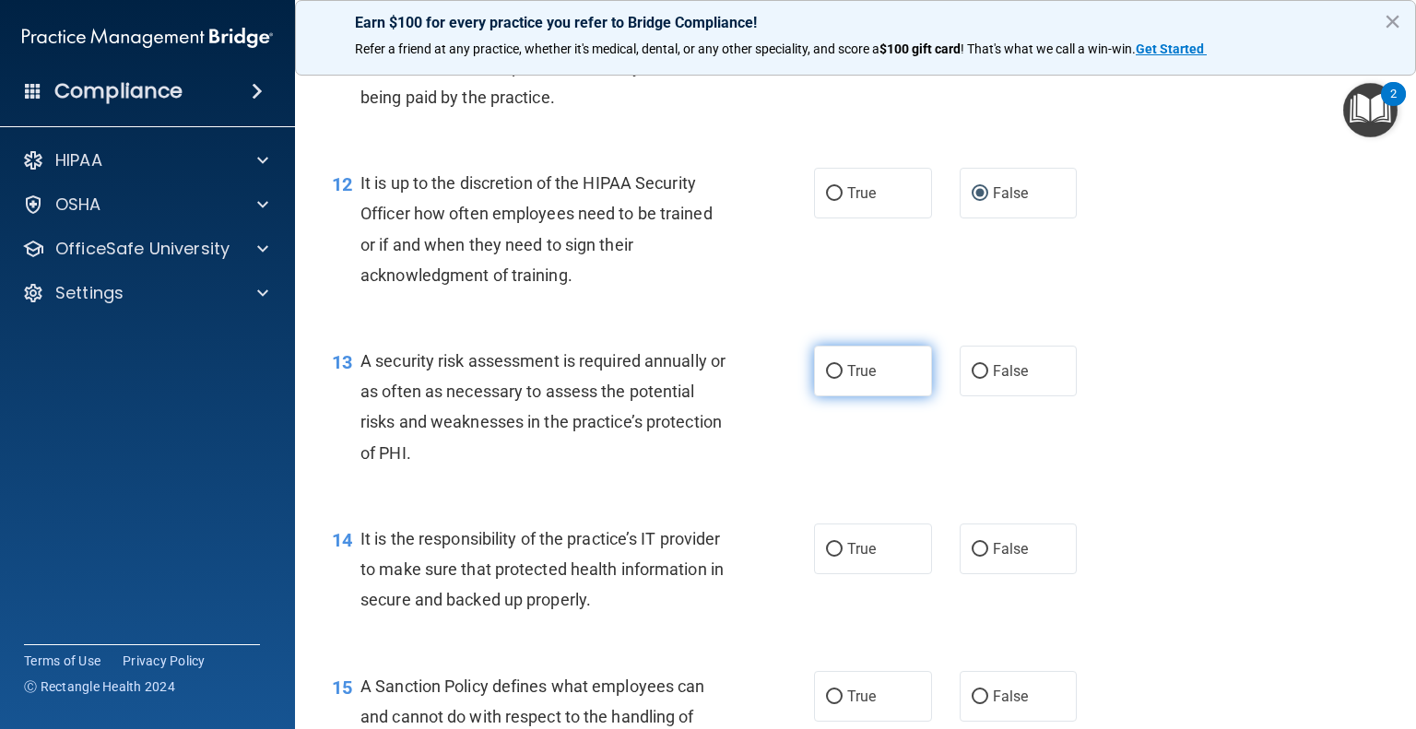
click at [826, 379] on input "True" at bounding box center [834, 372] width 17 height 14
radio input "true"
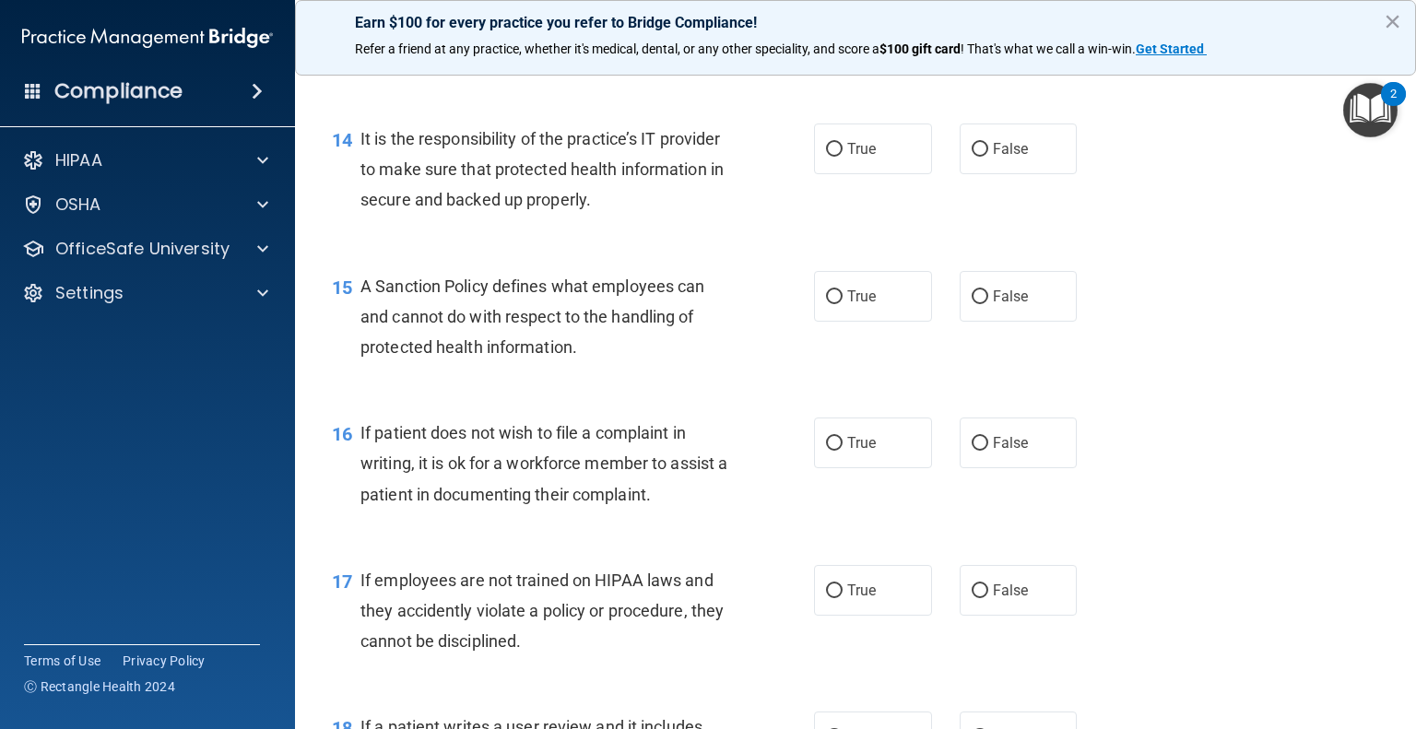
scroll to position [2457, 0]
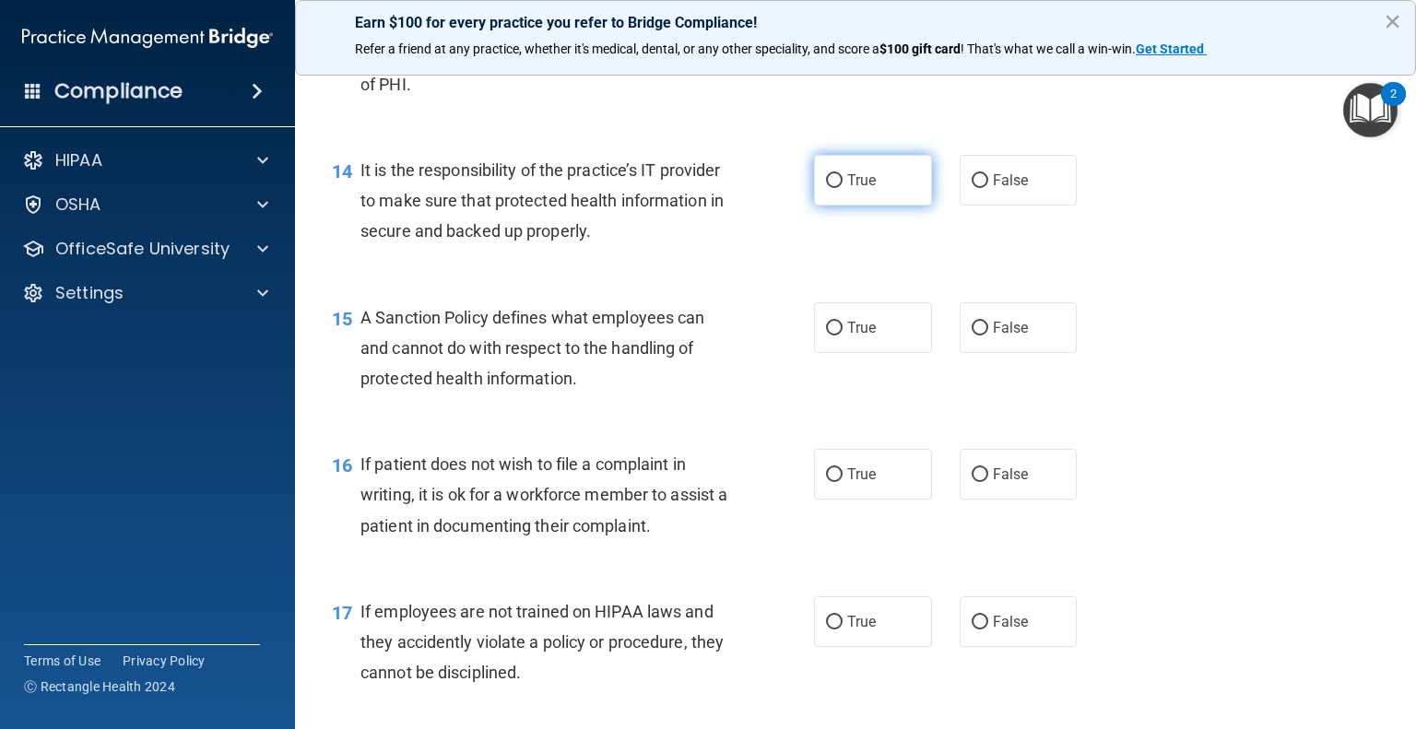
click at [826, 188] on input "True" at bounding box center [834, 181] width 17 height 14
radio input "true"
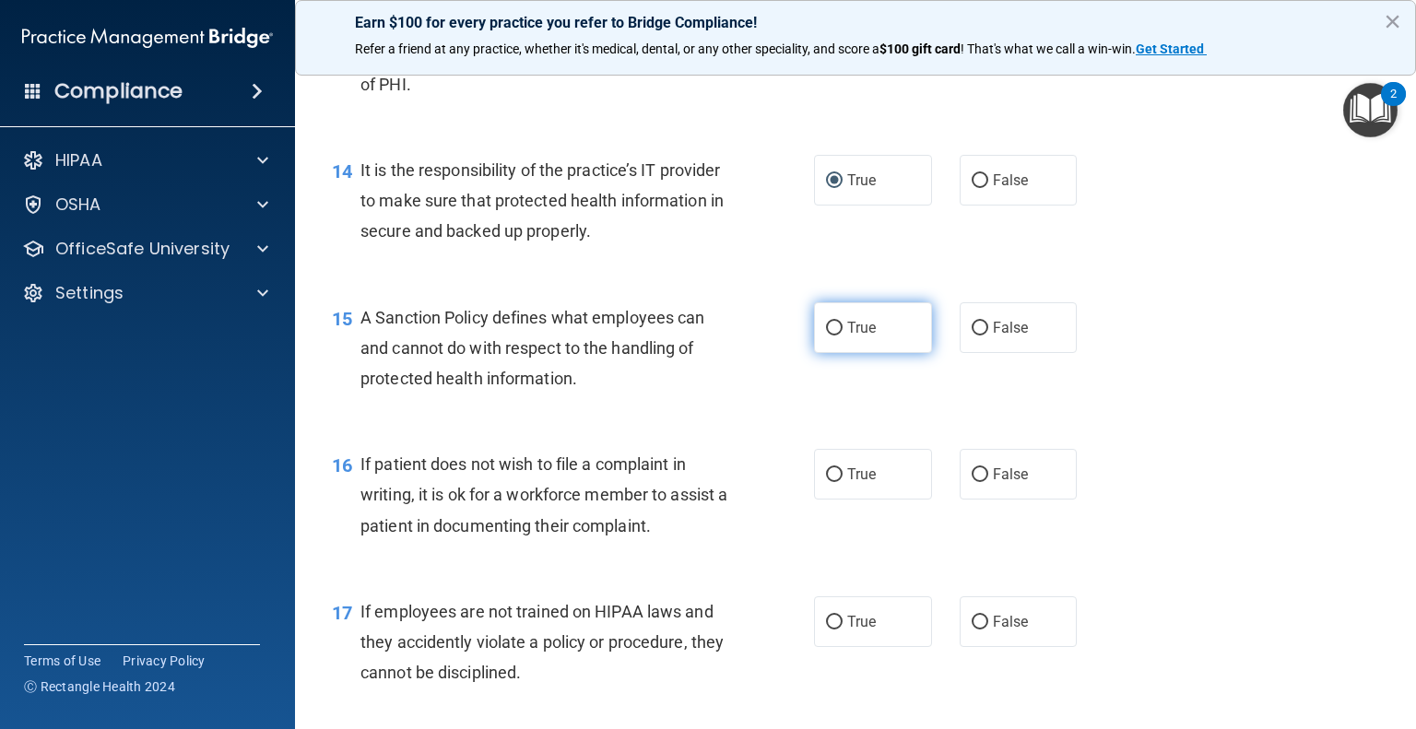
click at [830, 336] on input "True" at bounding box center [834, 329] width 17 height 14
radio input "true"
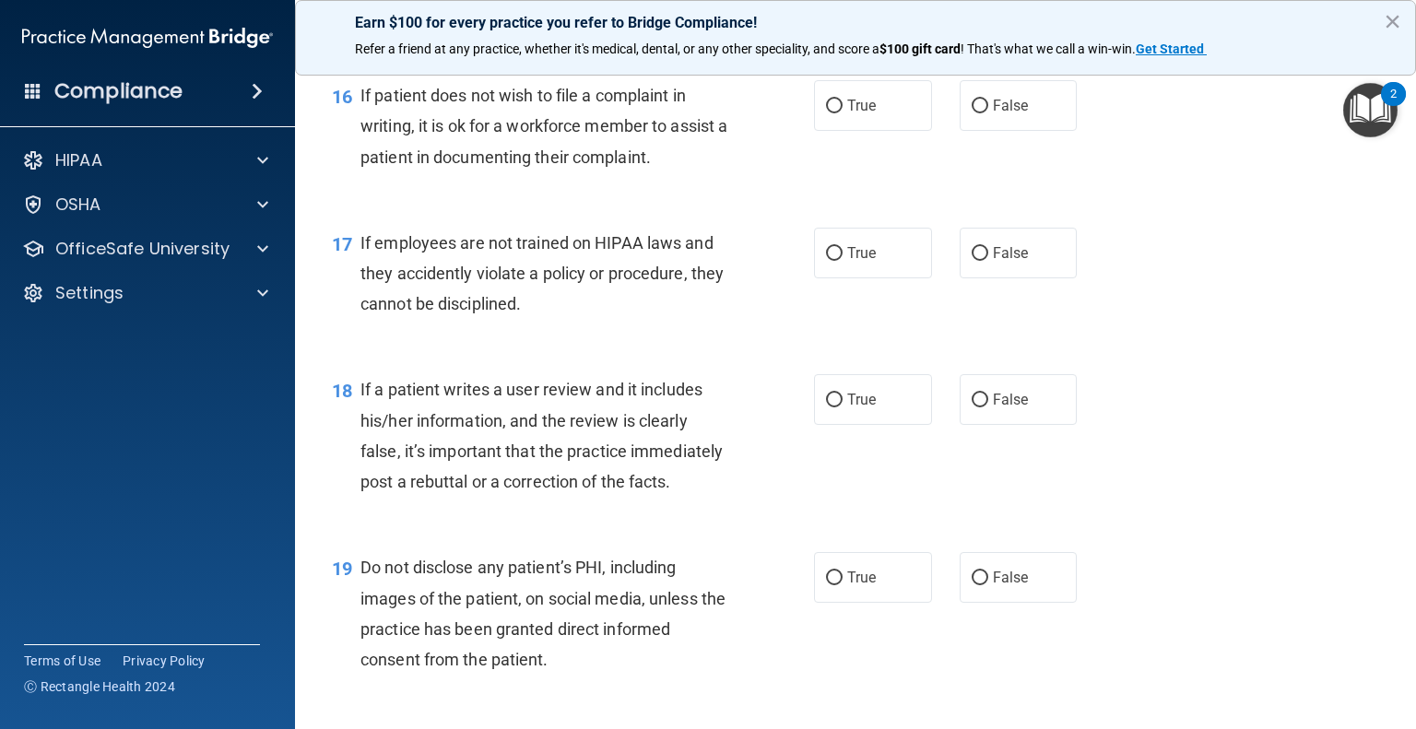
scroll to position [2733, 0]
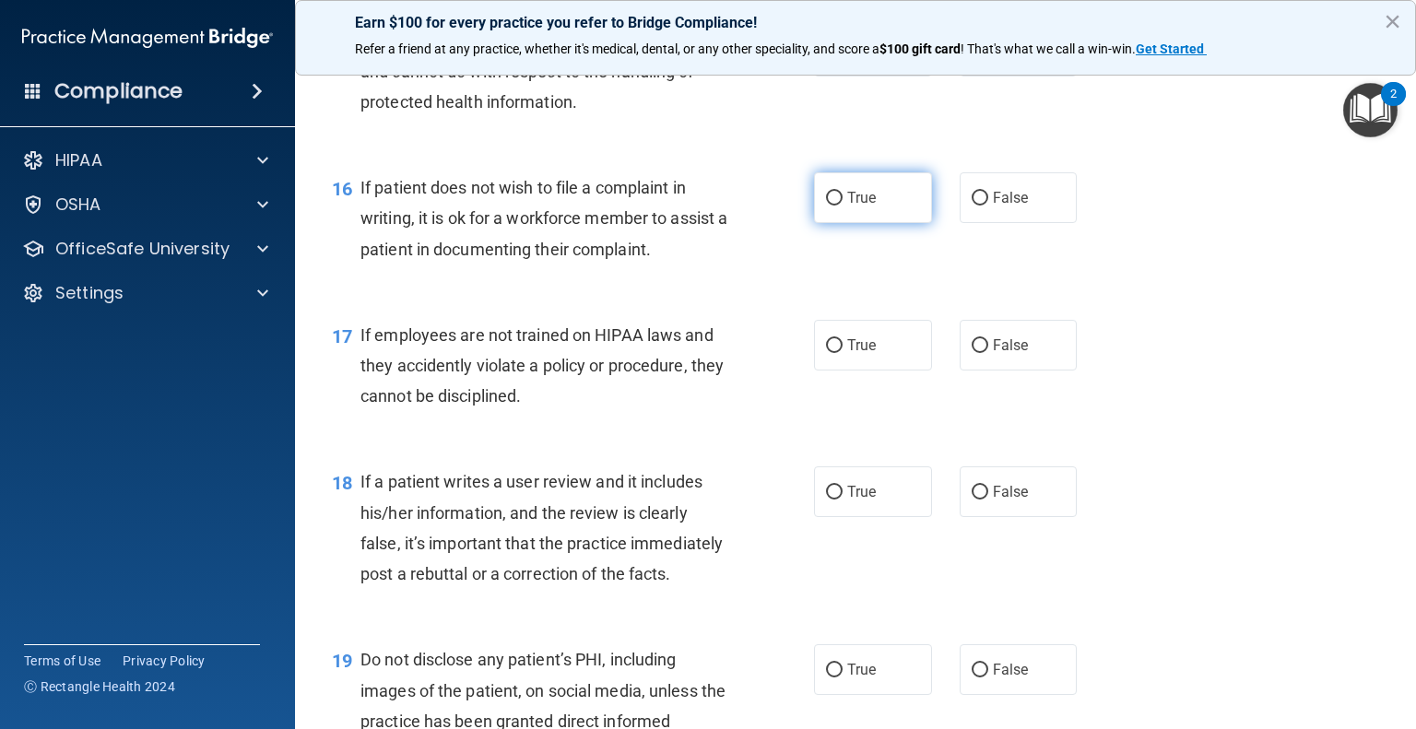
click at [827, 206] on input "True" at bounding box center [834, 199] width 17 height 14
radio input "true"
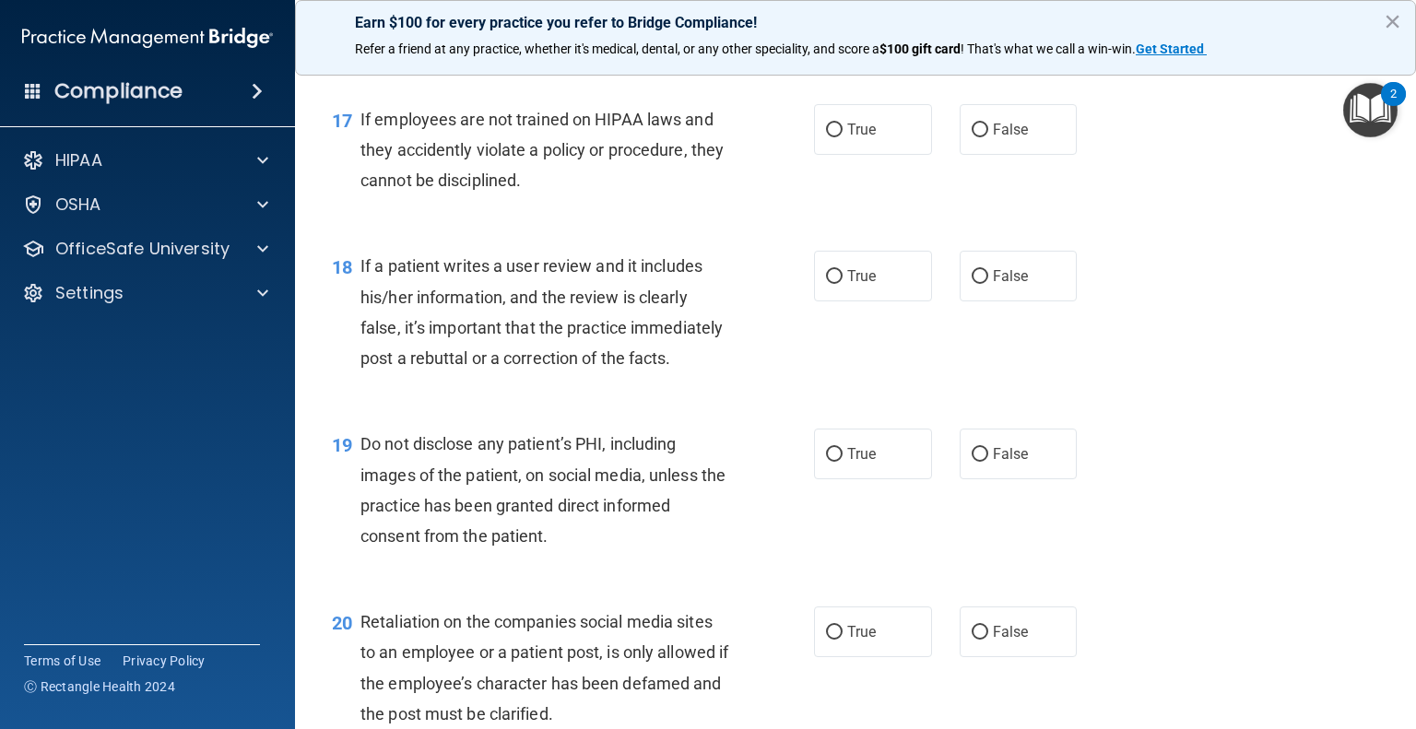
scroll to position [2918, 0]
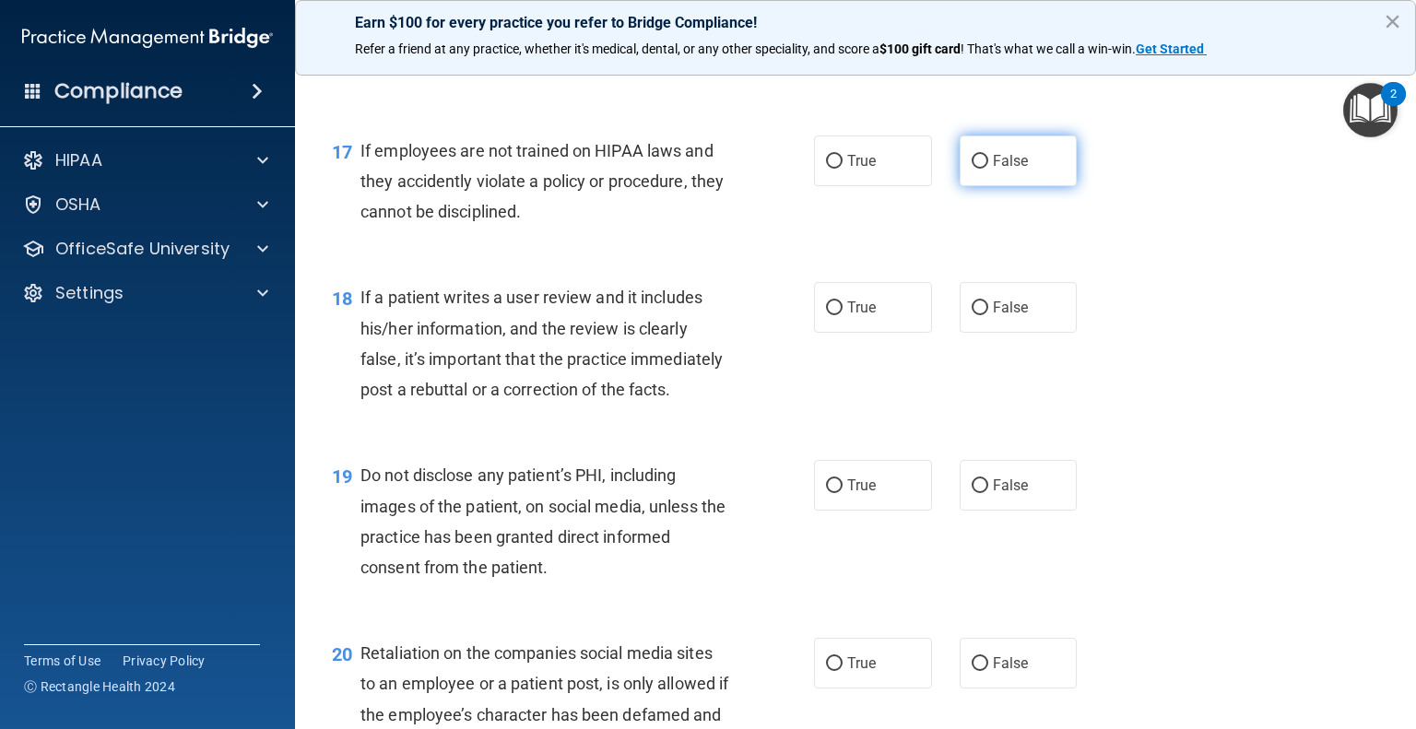
click at [977, 169] on input "False" at bounding box center [980, 162] width 17 height 14
radio input "true"
click at [976, 315] on input "False" at bounding box center [980, 309] width 17 height 14
radio input "true"
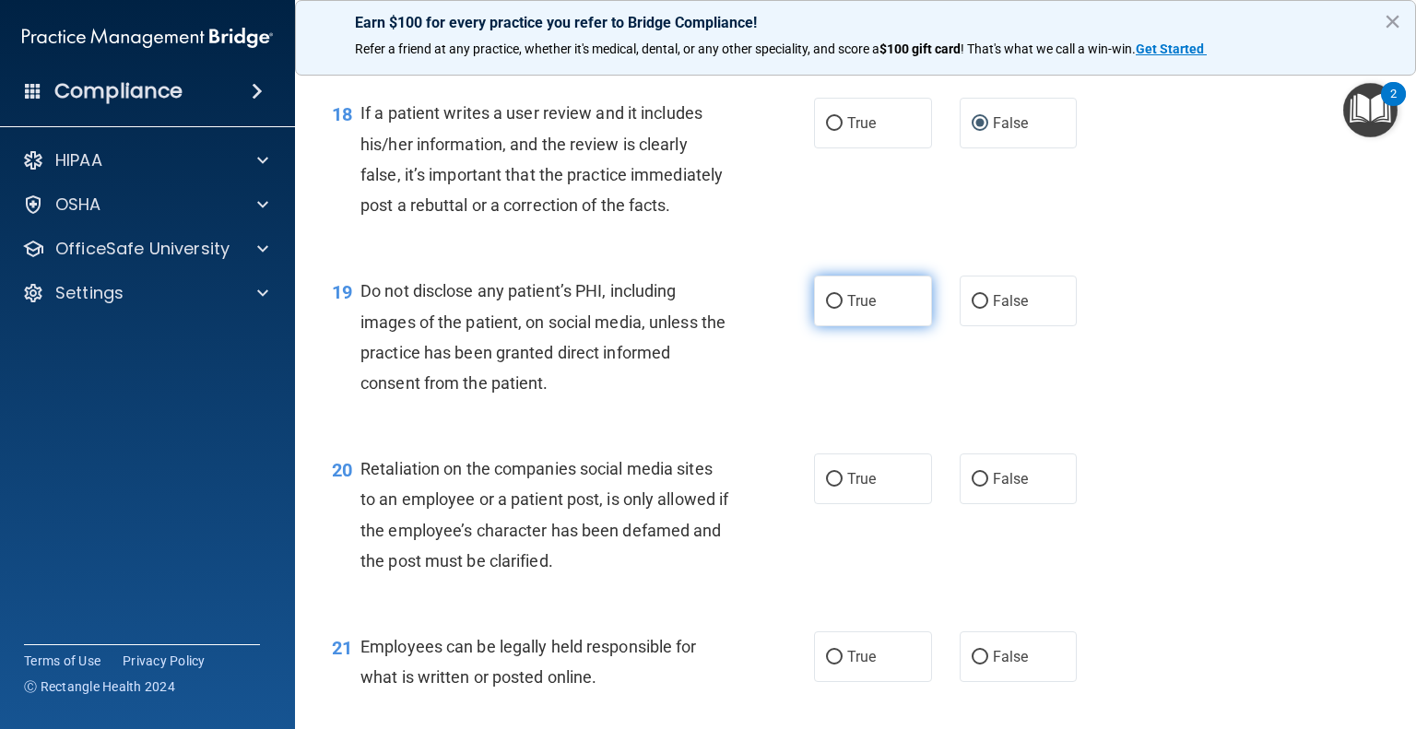
click at [826, 309] on input "True" at bounding box center [834, 302] width 17 height 14
radio input "true"
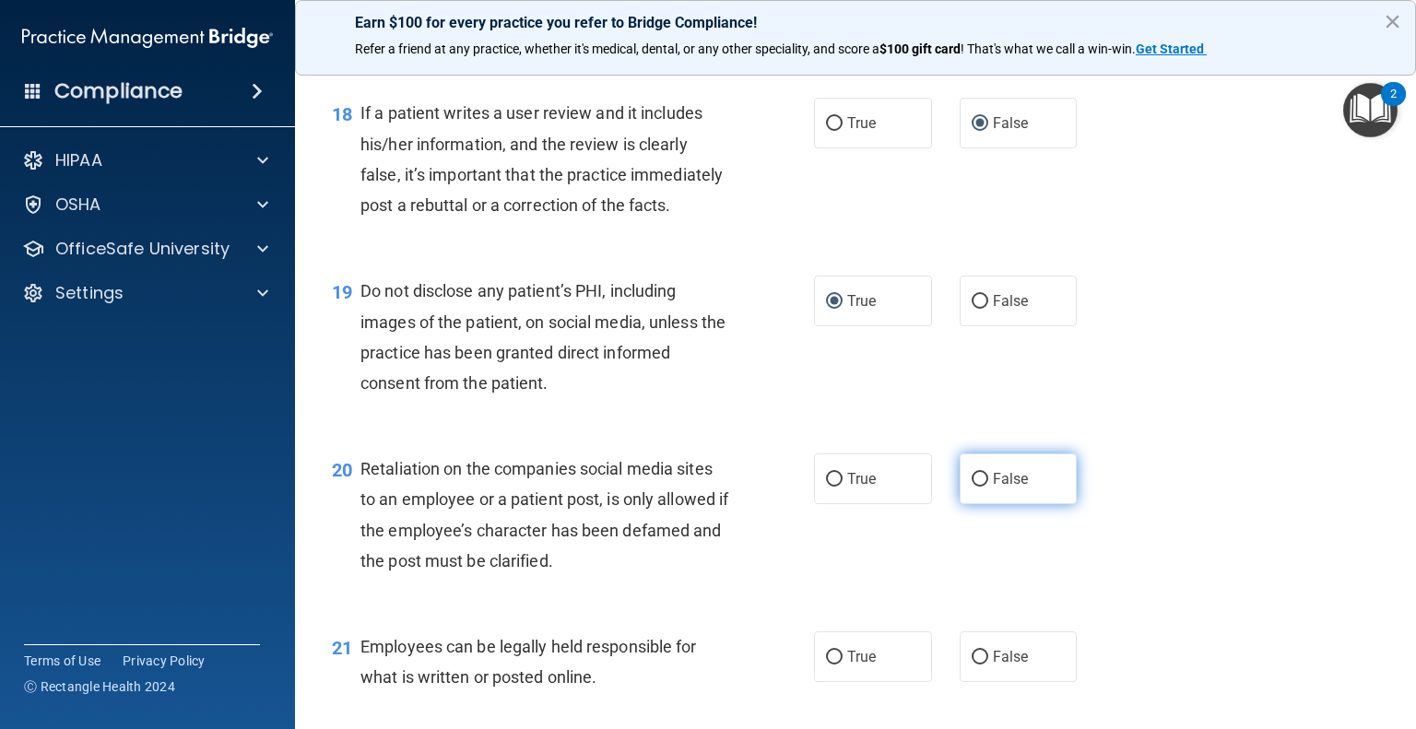
click at [972, 487] on input "False" at bounding box center [980, 480] width 17 height 14
radio input "true"
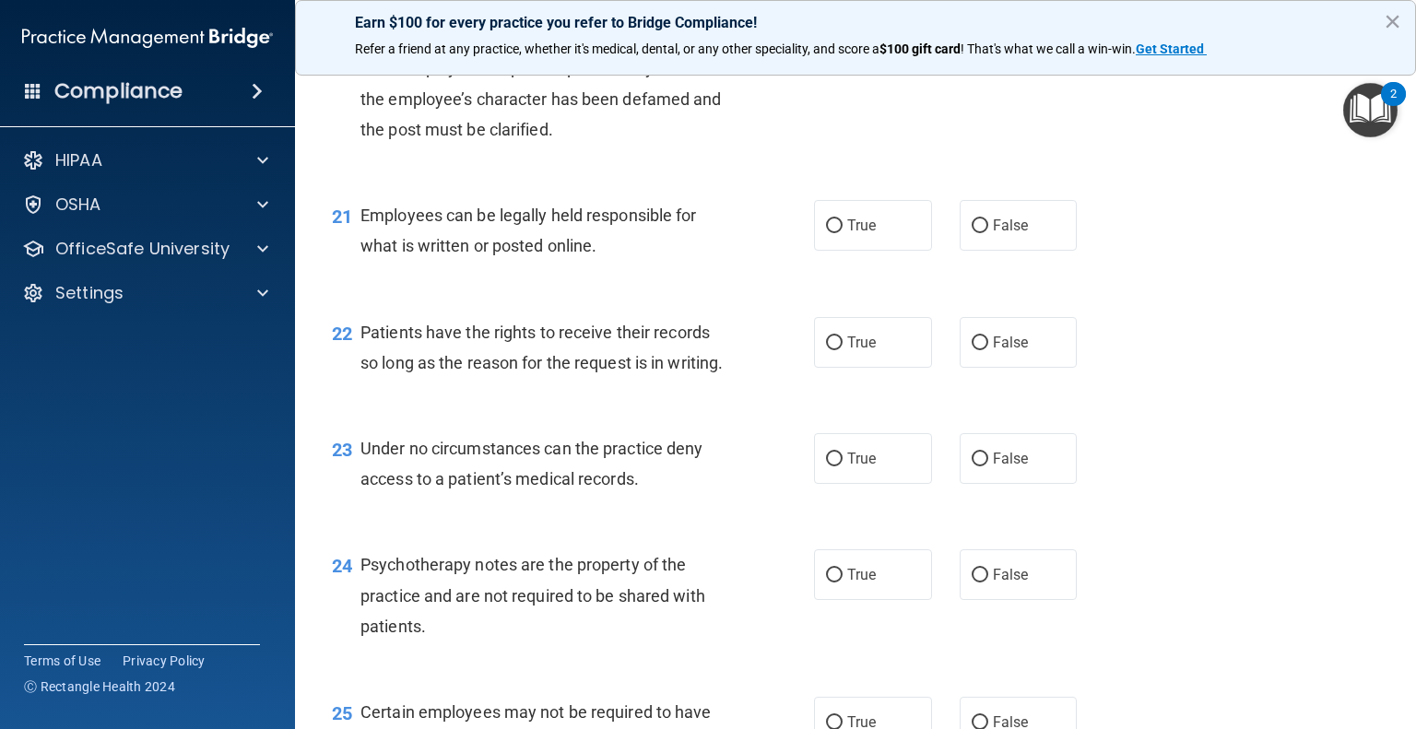
scroll to position [3563, 0]
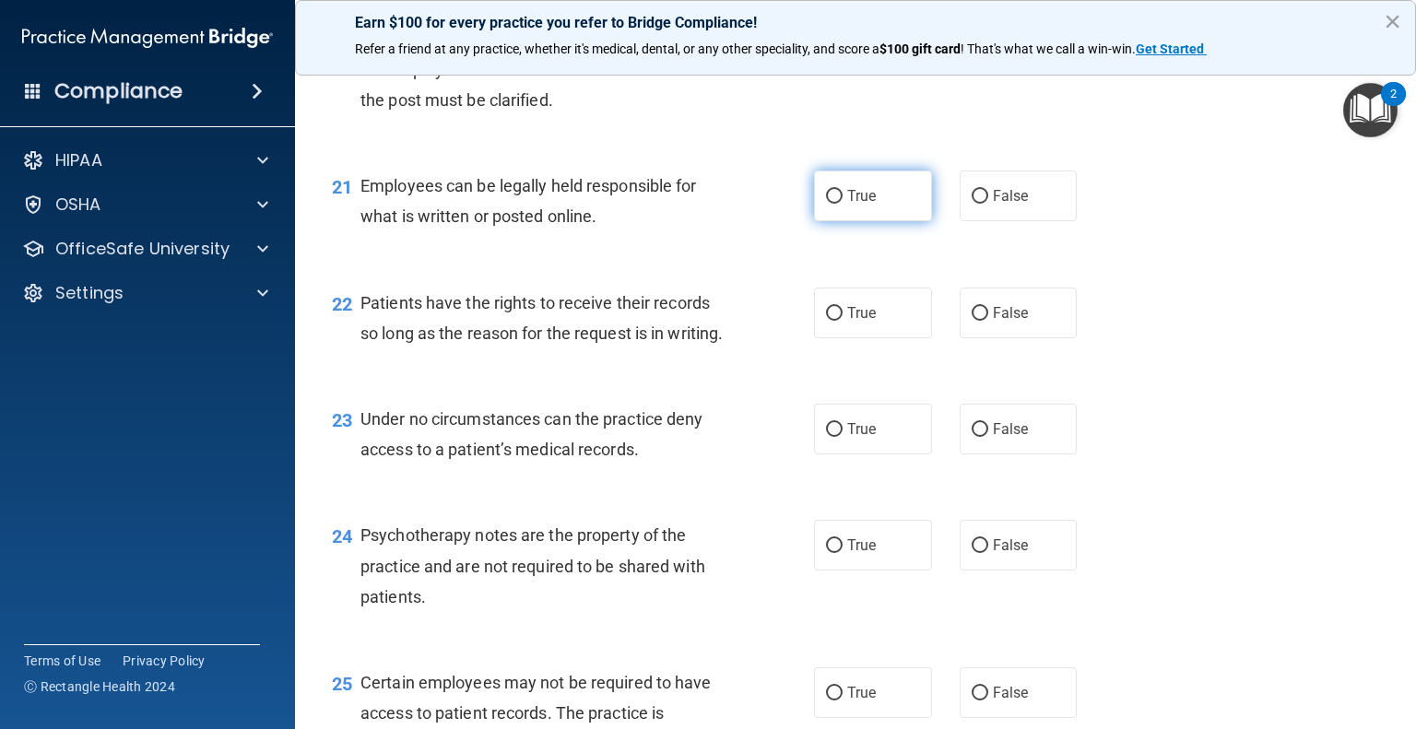
click at [826, 204] on input "True" at bounding box center [834, 197] width 17 height 14
radio input "true"
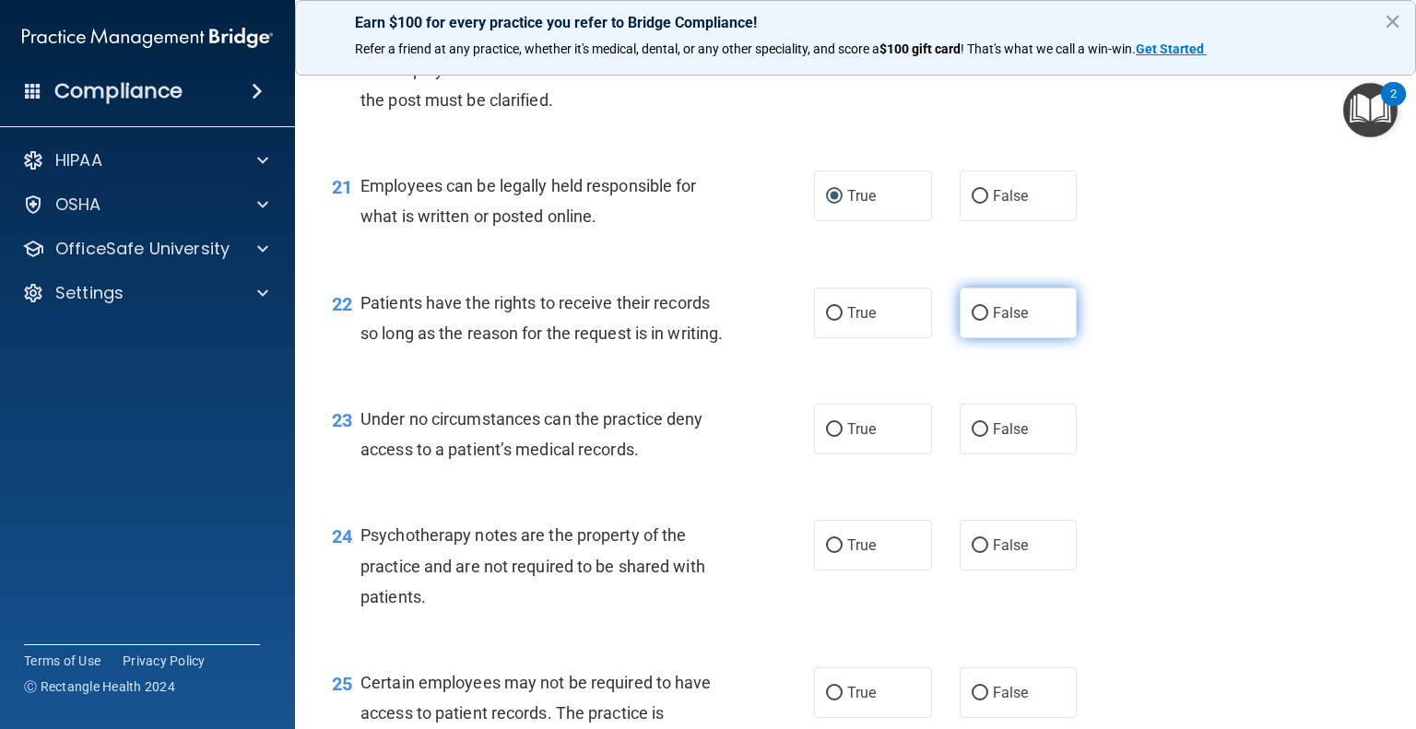
click at [972, 321] on input "False" at bounding box center [980, 314] width 17 height 14
radio input "true"
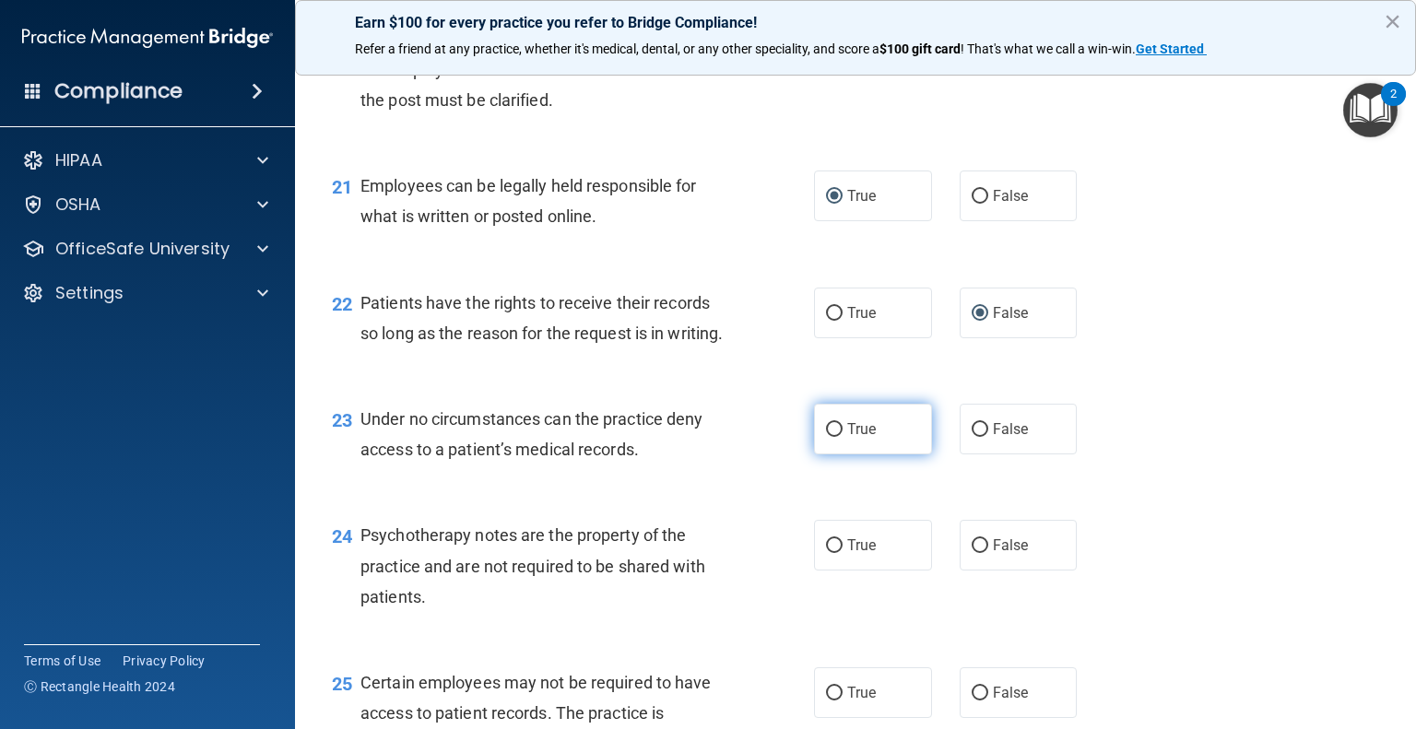
click at [826, 437] on input "True" at bounding box center [834, 430] width 17 height 14
radio input "true"
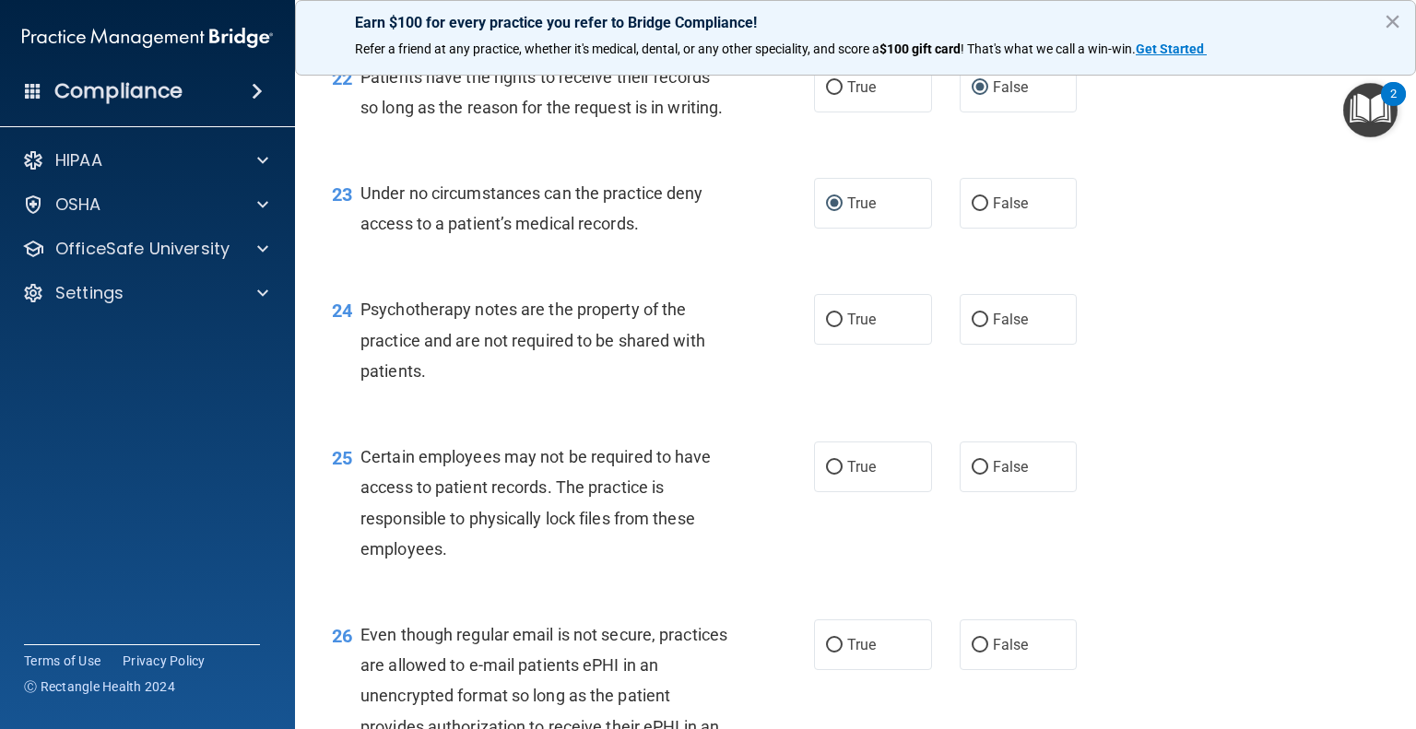
scroll to position [3840, 0]
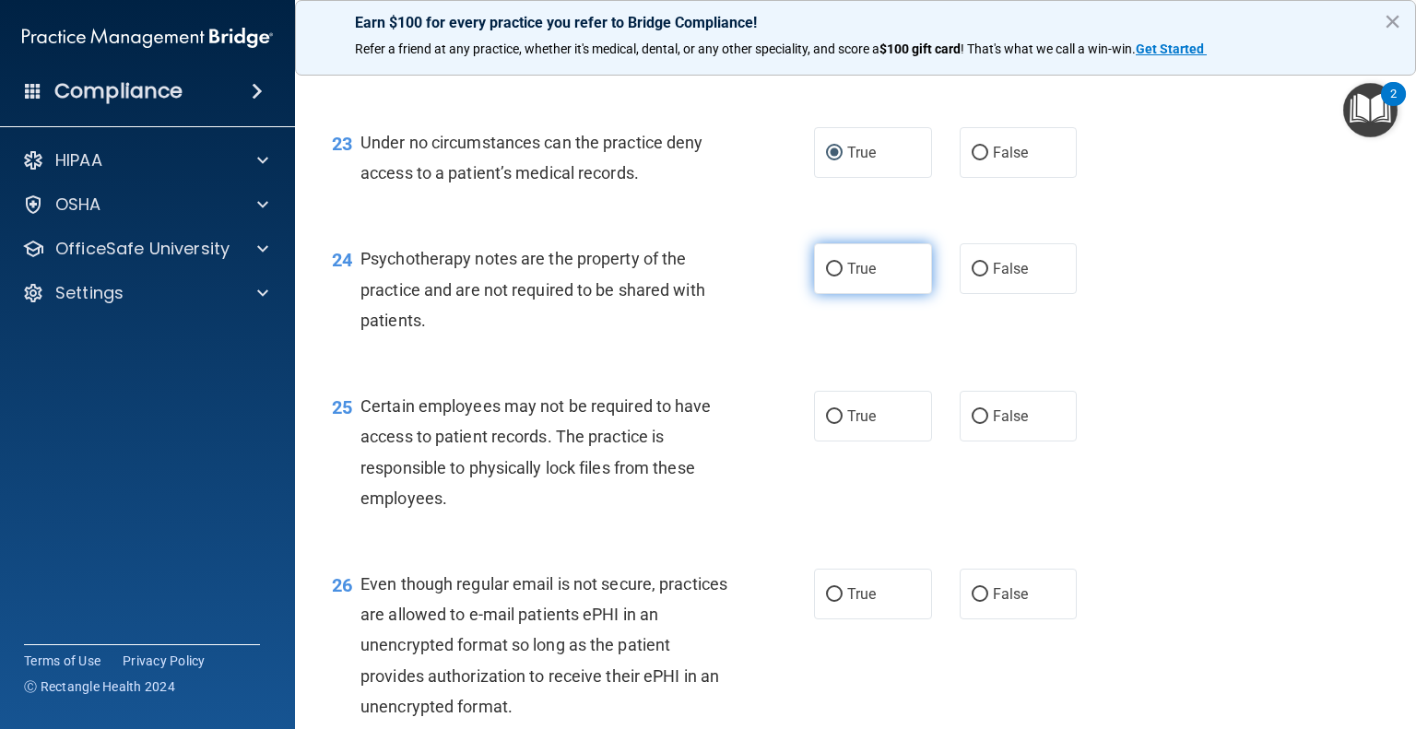
click at [826, 277] on input "True" at bounding box center [834, 270] width 17 height 14
radio input "true"
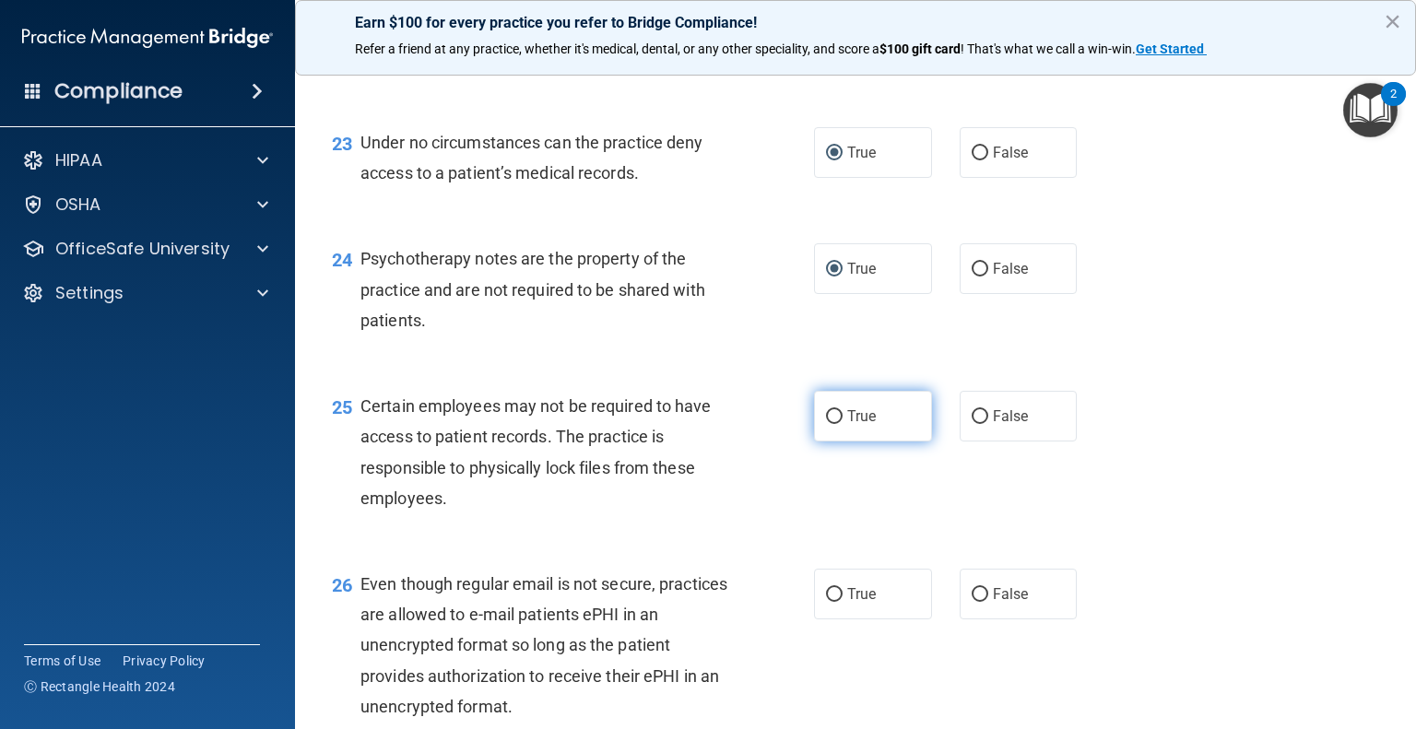
click at [826, 424] on input "True" at bounding box center [834, 417] width 17 height 14
radio input "true"
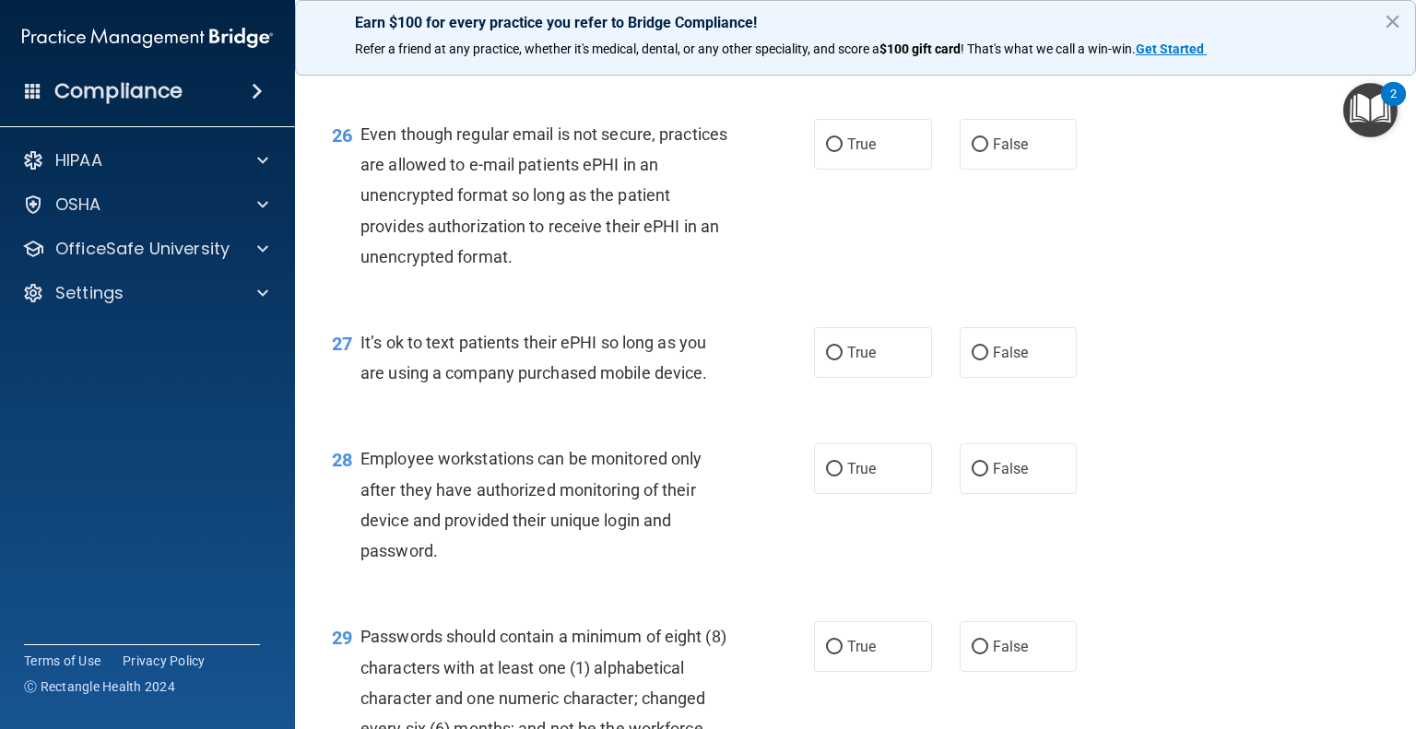
scroll to position [4393, 0]
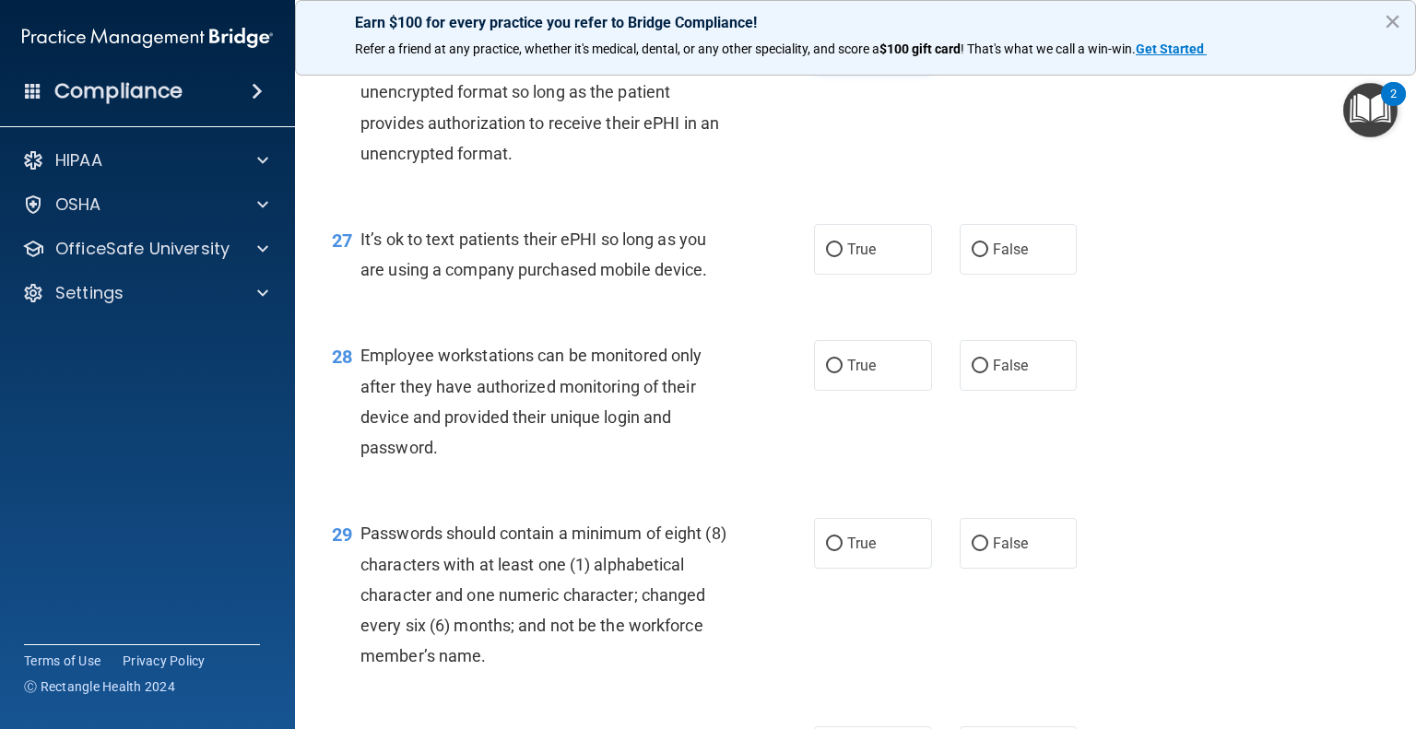
click at [826, 49] on input "True" at bounding box center [834, 42] width 17 height 14
radio input "true"
click at [977, 257] on input "False" at bounding box center [980, 250] width 17 height 14
radio input "true"
click at [974, 373] on input "False" at bounding box center [980, 367] width 17 height 14
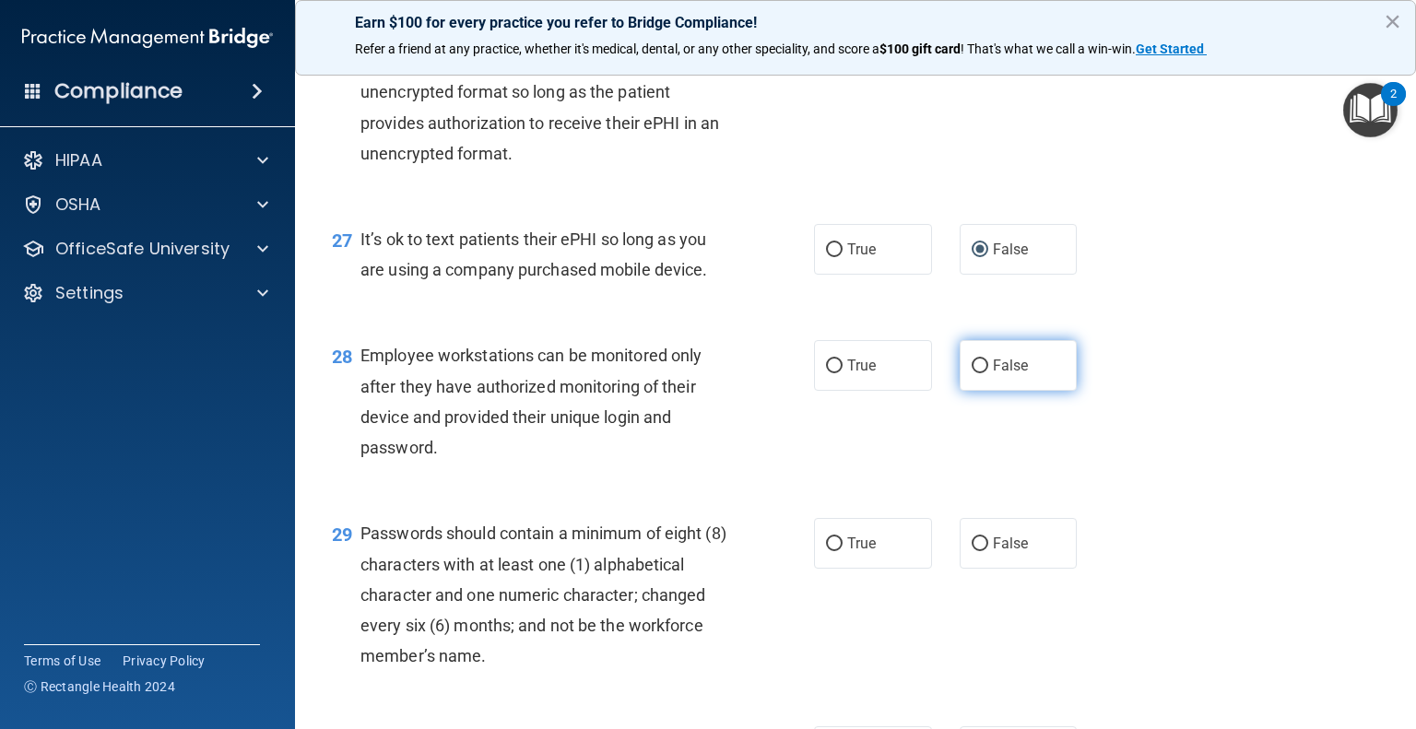
radio input "true"
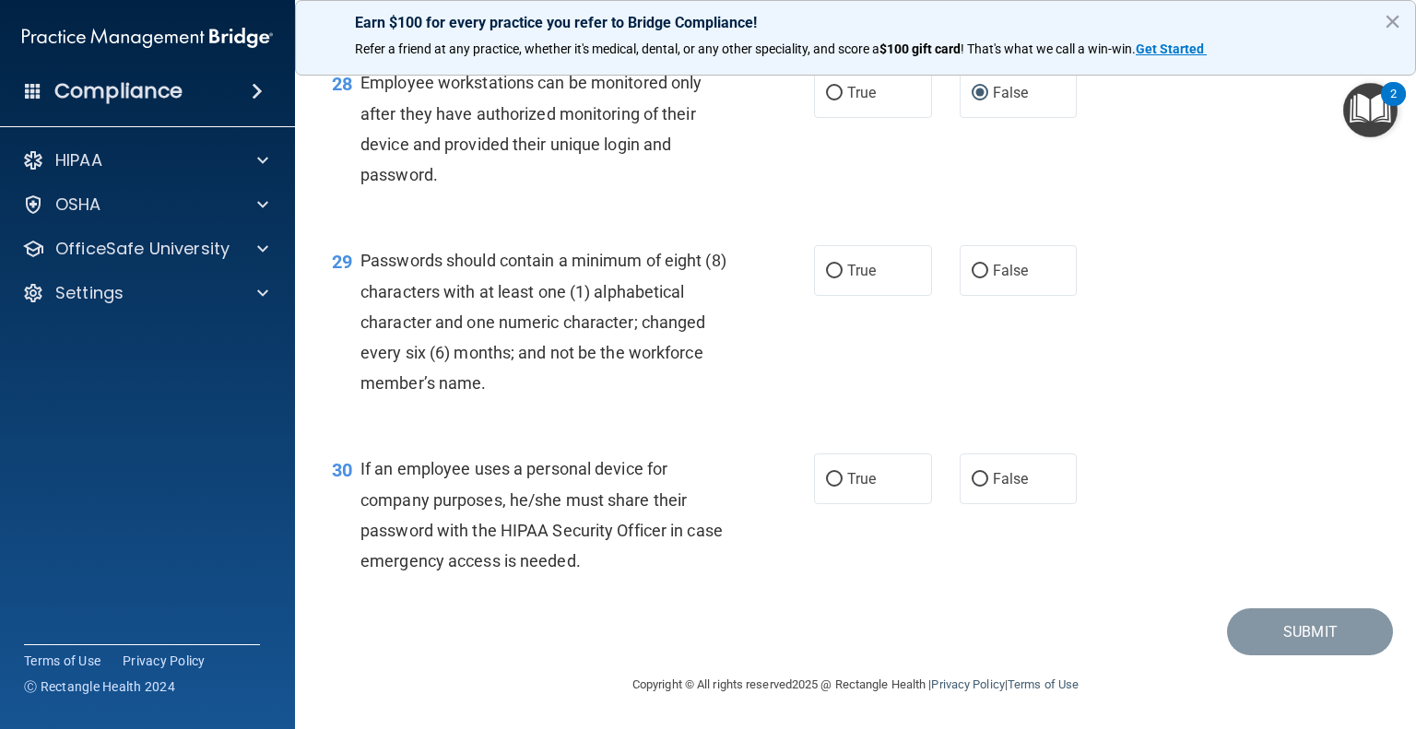
scroll to position [4758, 0]
click at [972, 272] on input "False" at bounding box center [980, 272] width 17 height 14
radio input "true"
click at [977, 478] on input "False" at bounding box center [980, 480] width 17 height 14
radio input "true"
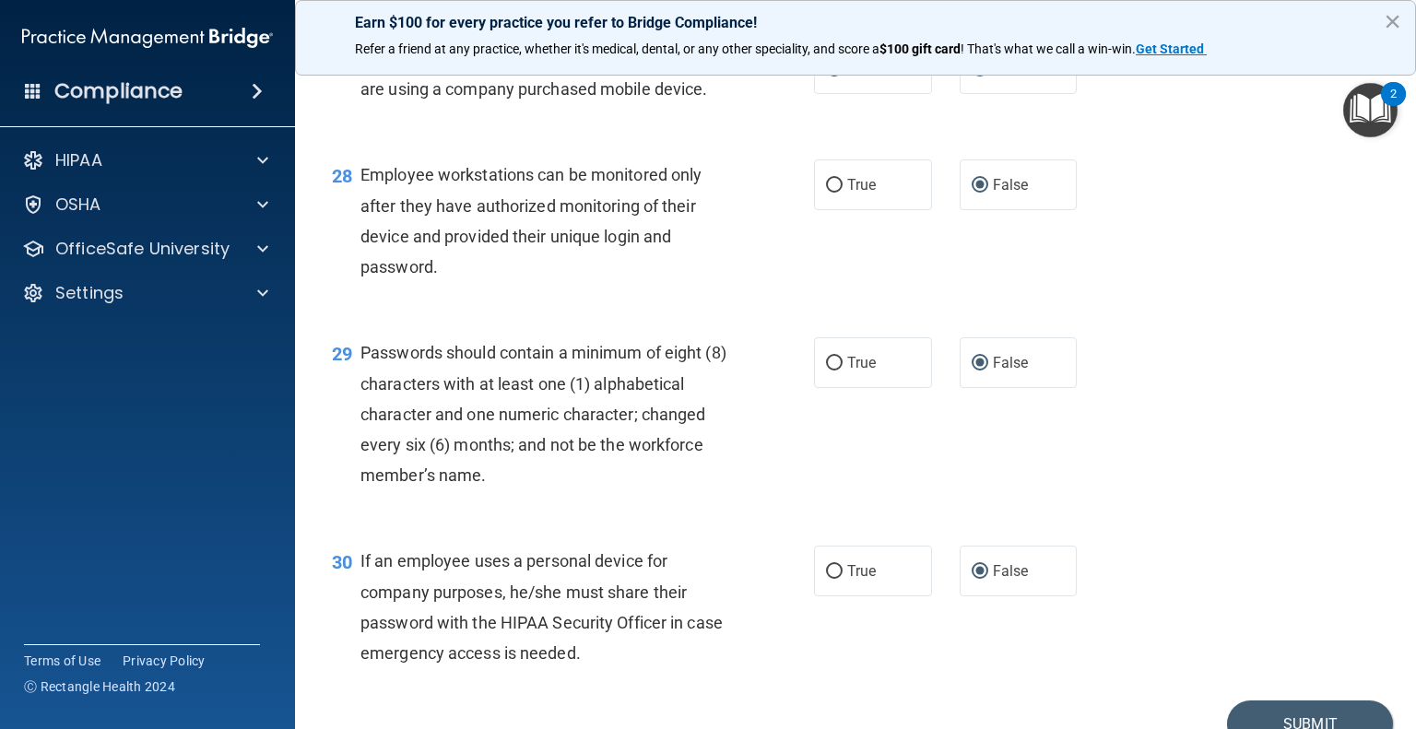
scroll to position [4666, 0]
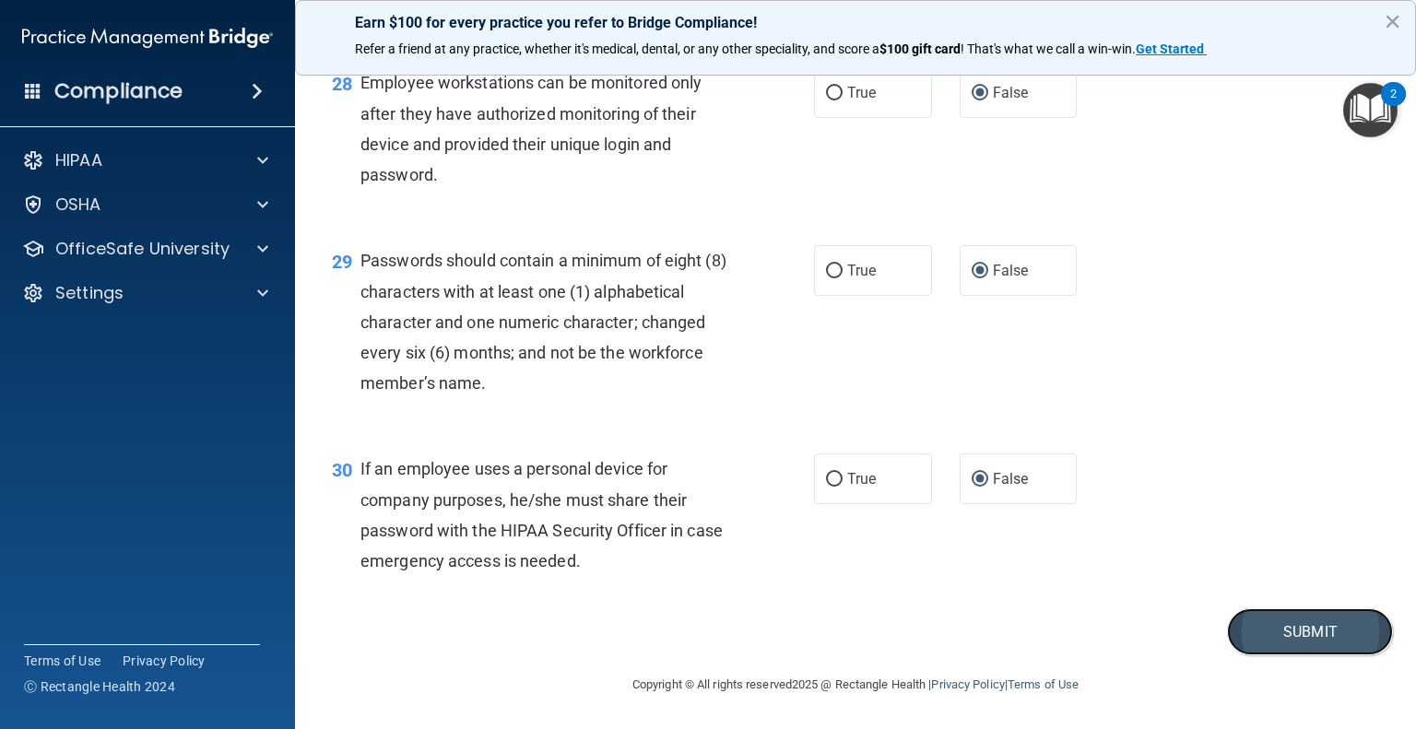
click at [1296, 656] on button "Submit" at bounding box center [1310, 632] width 166 height 47
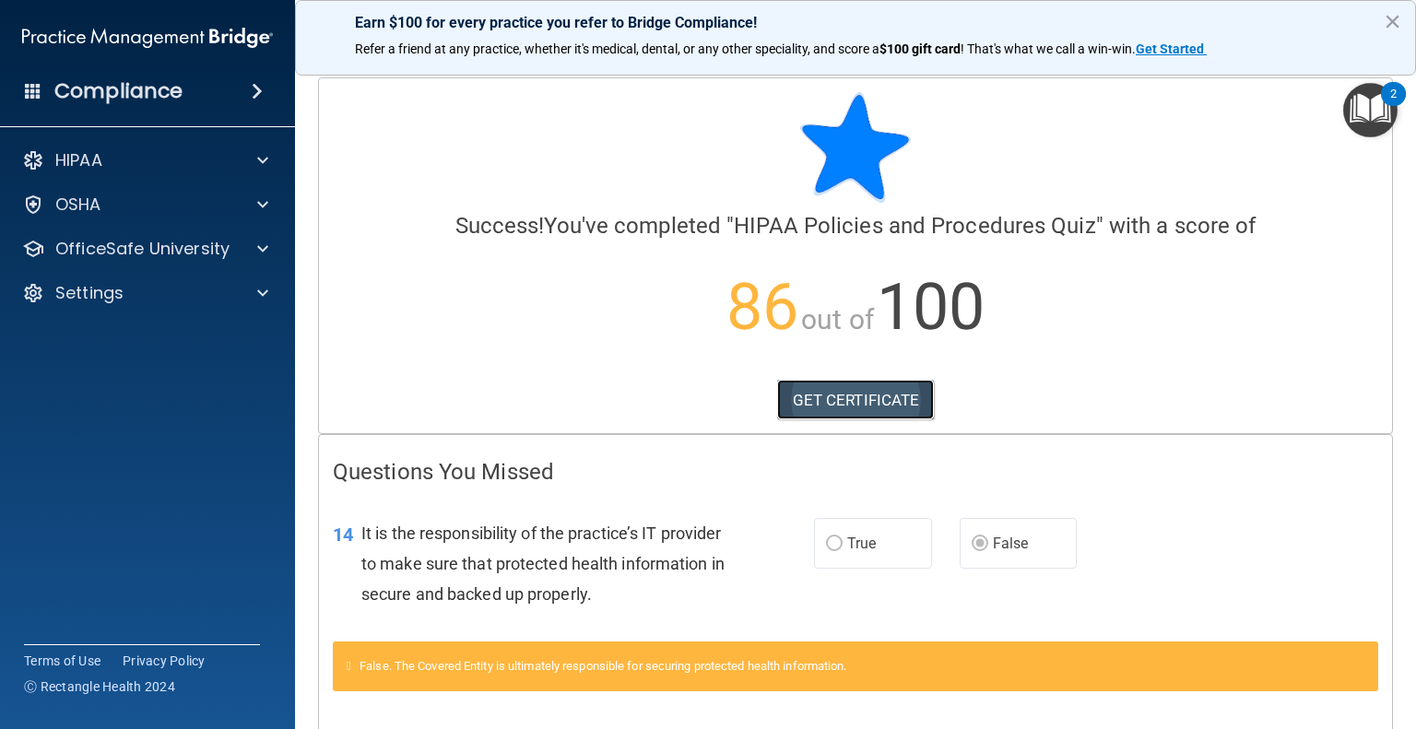
click at [836, 397] on link "GET CERTIFICATE" at bounding box center [856, 400] width 158 height 41
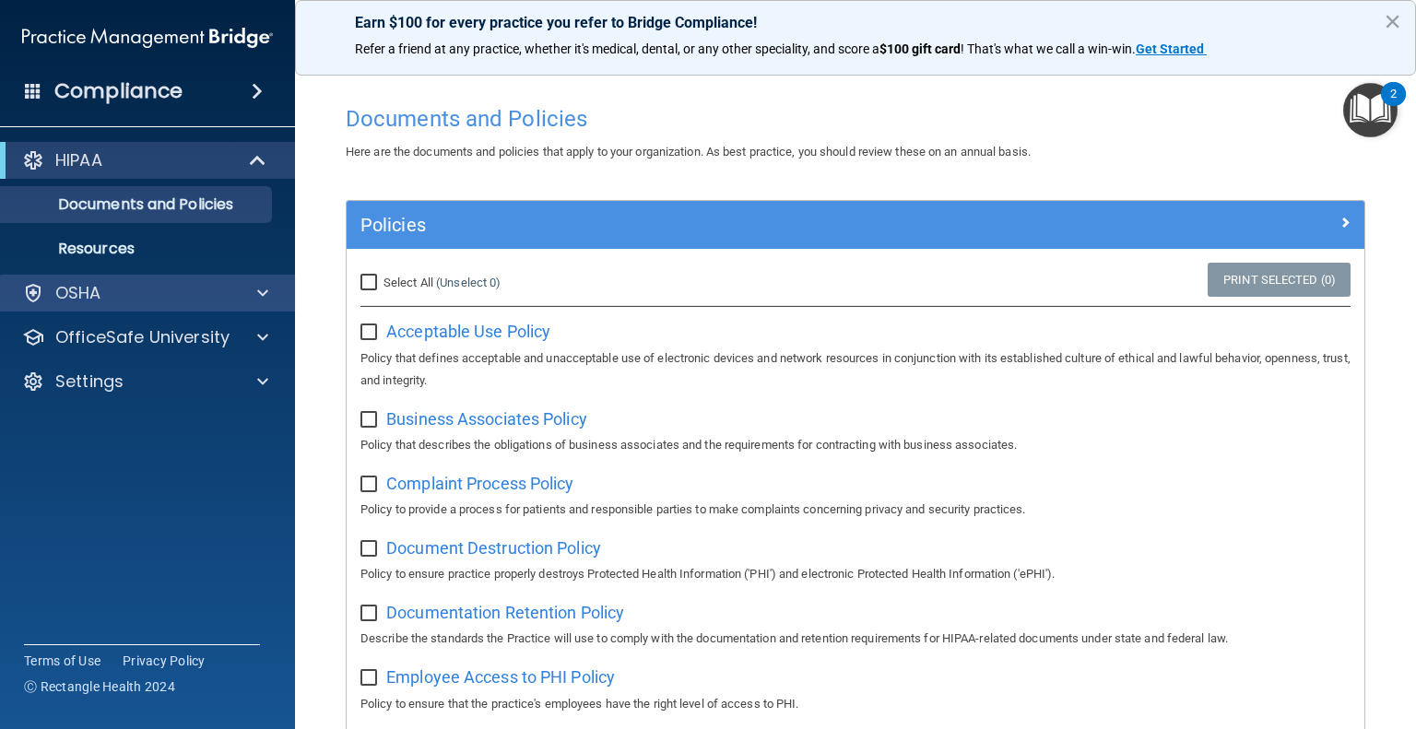
scroll to position [646, 0]
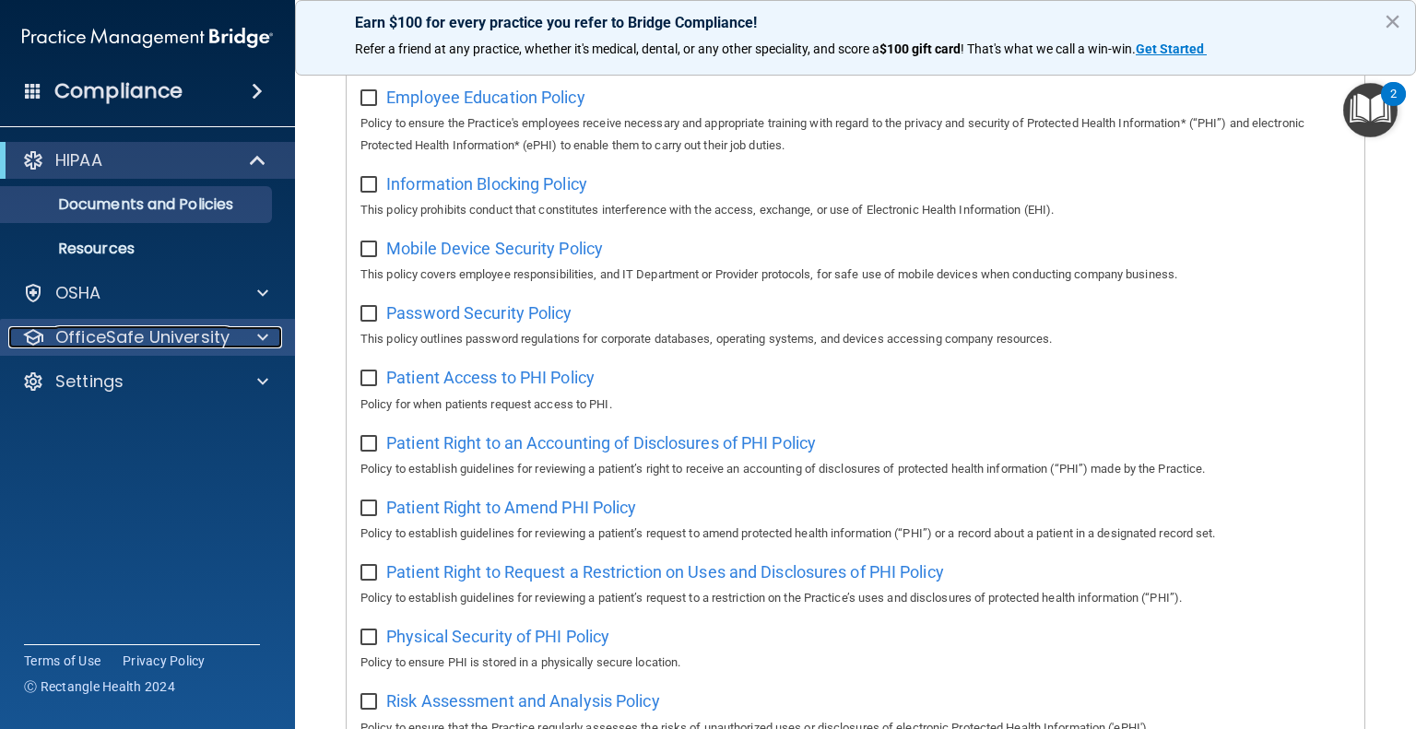
click at [258, 339] on span at bounding box center [262, 337] width 11 height 22
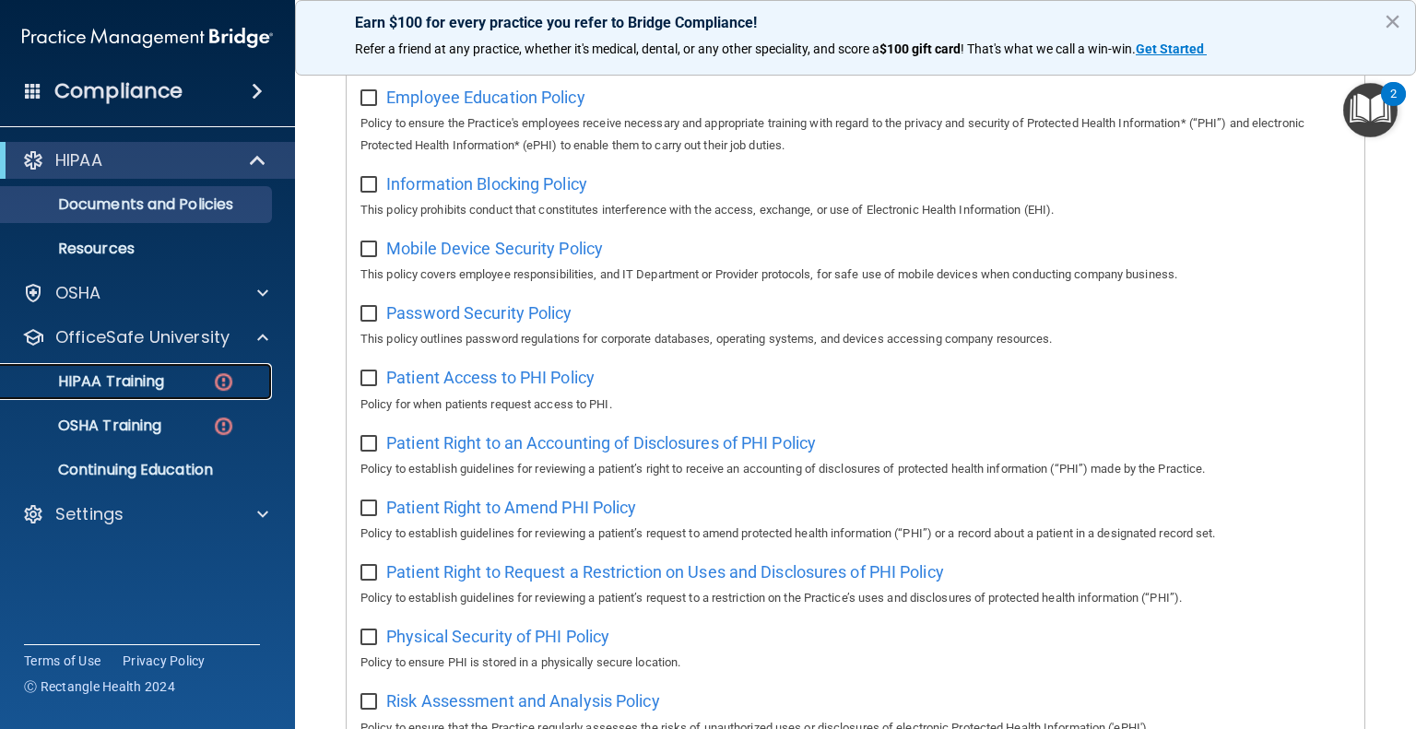
click at [186, 386] on div "HIPAA Training" at bounding box center [138, 382] width 252 height 18
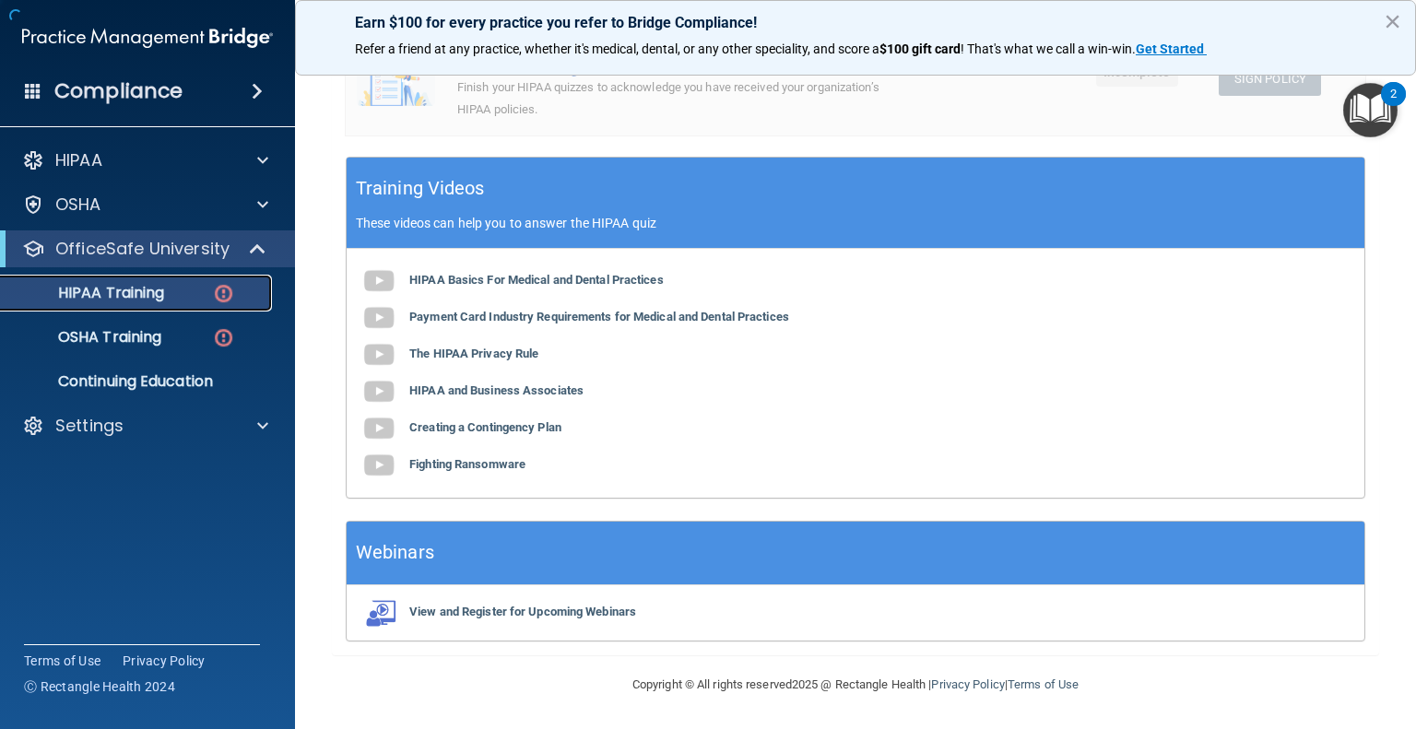
scroll to position [628, 0]
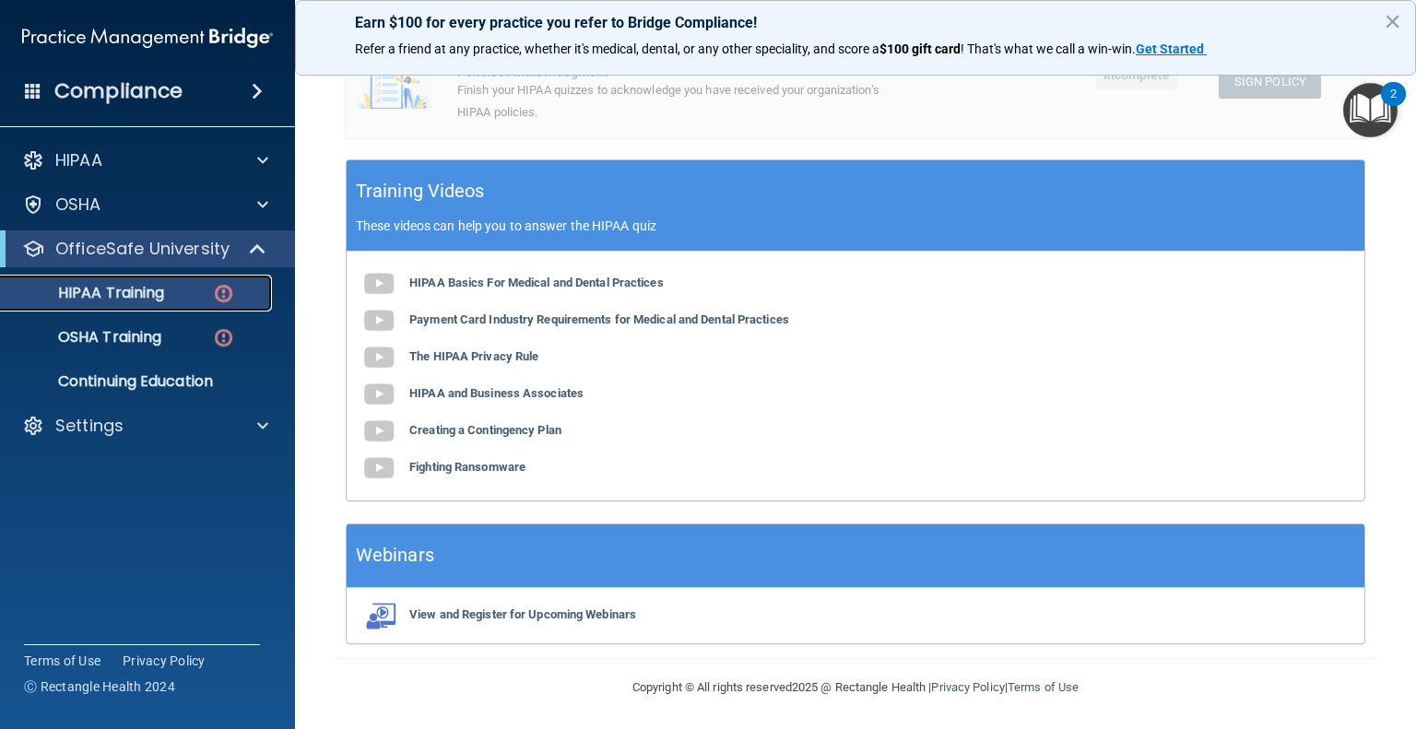
click at [229, 298] on img at bounding box center [223, 293] width 23 height 23
click at [213, 295] on img at bounding box center [223, 293] width 23 height 23
click at [236, 286] on div "HIPAA Training" at bounding box center [138, 293] width 252 height 18
click at [216, 295] on img at bounding box center [223, 293] width 23 height 23
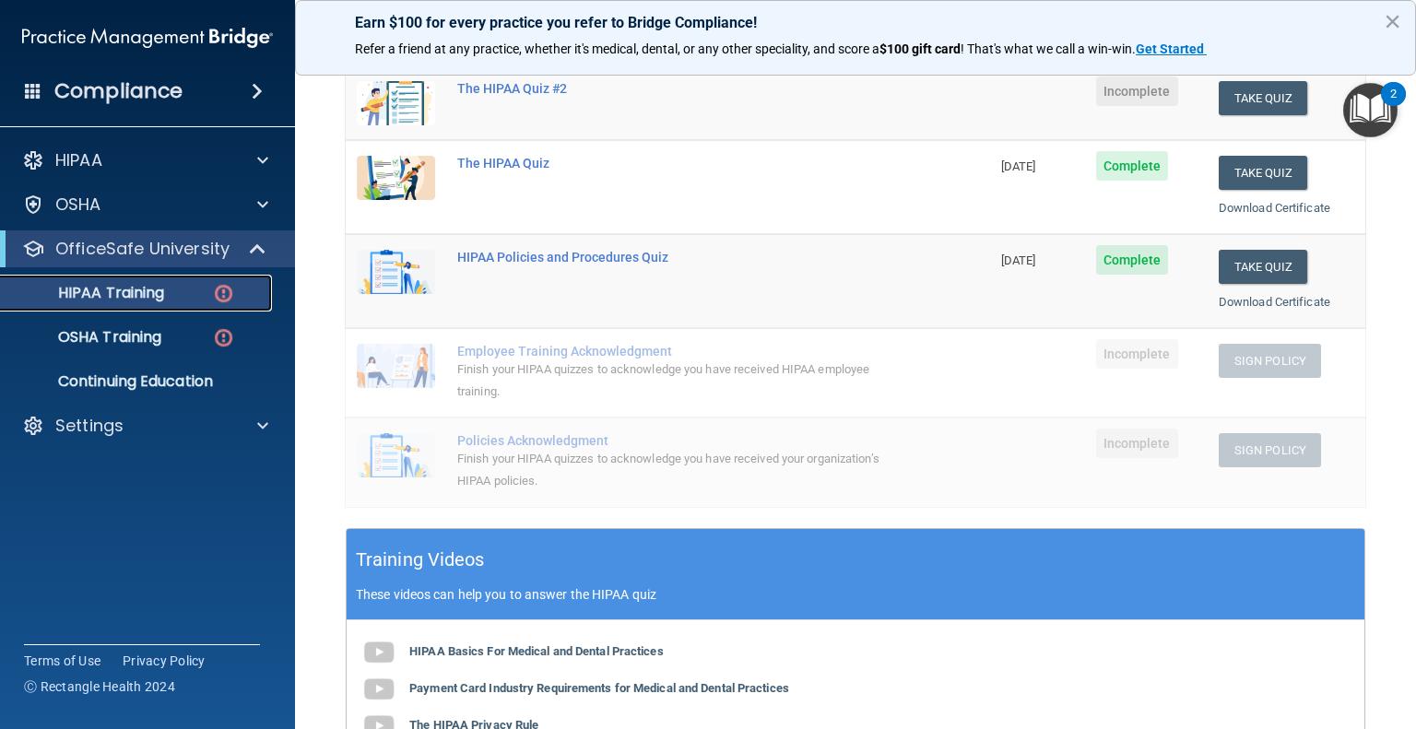
scroll to position [75, 0]
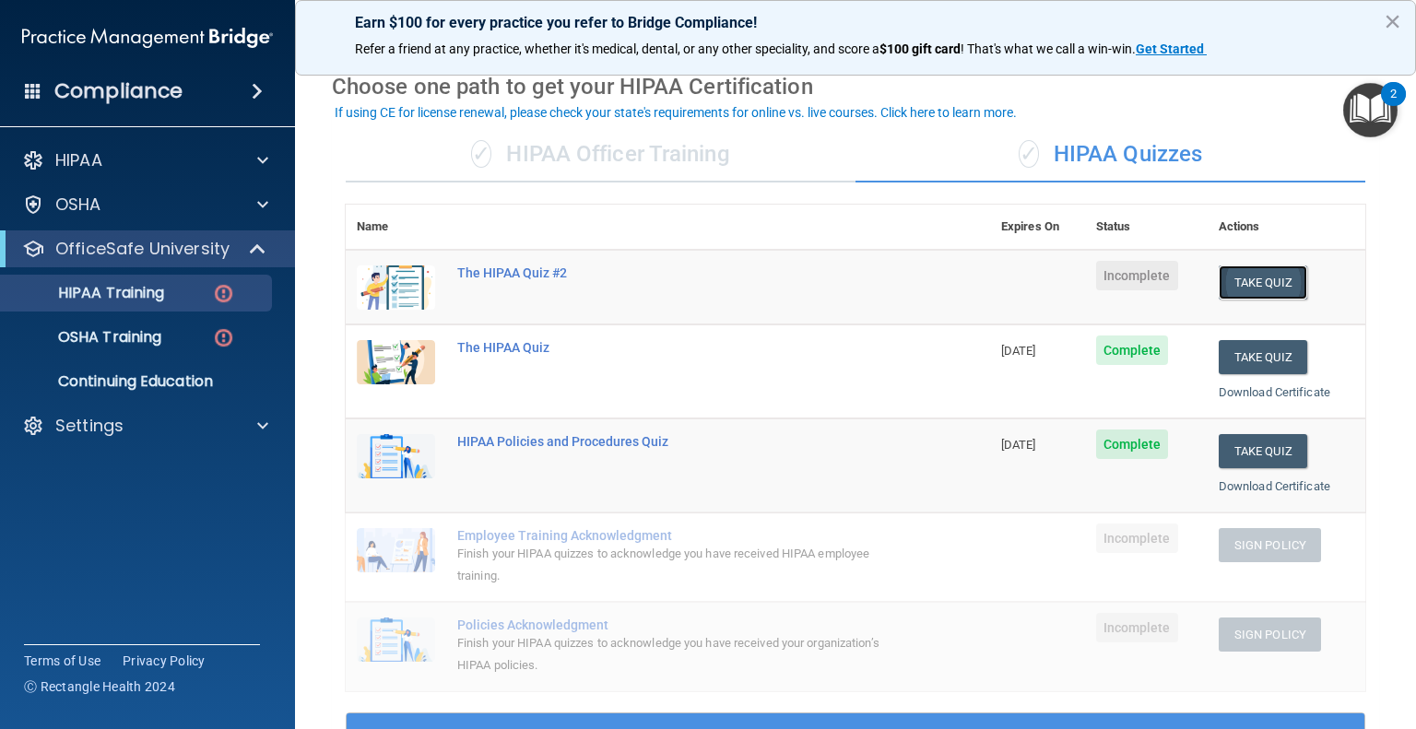
click at [1243, 272] on button "Take Quiz" at bounding box center [1263, 283] width 89 height 34
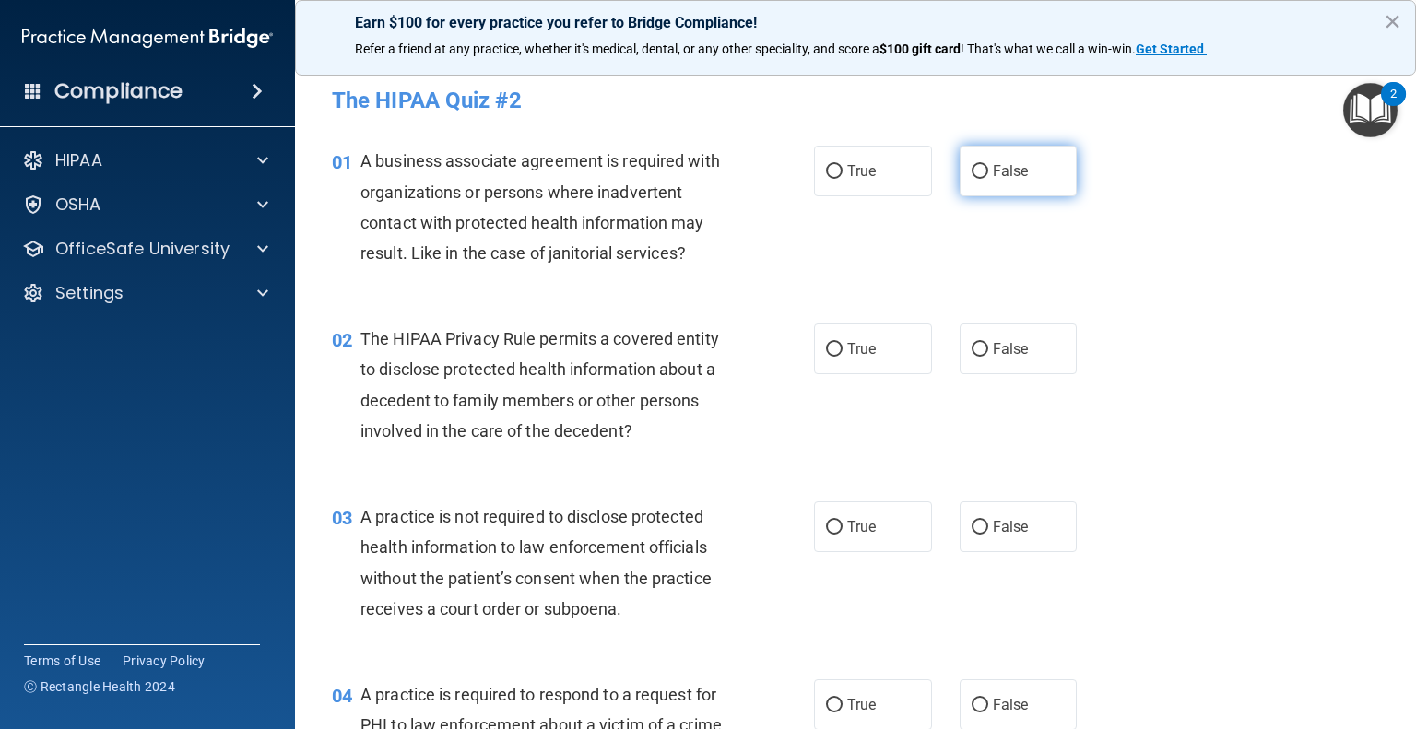
click at [972, 175] on input "False" at bounding box center [980, 172] width 17 height 14
radio input "true"
click at [974, 344] on input "False" at bounding box center [980, 350] width 17 height 14
radio input "true"
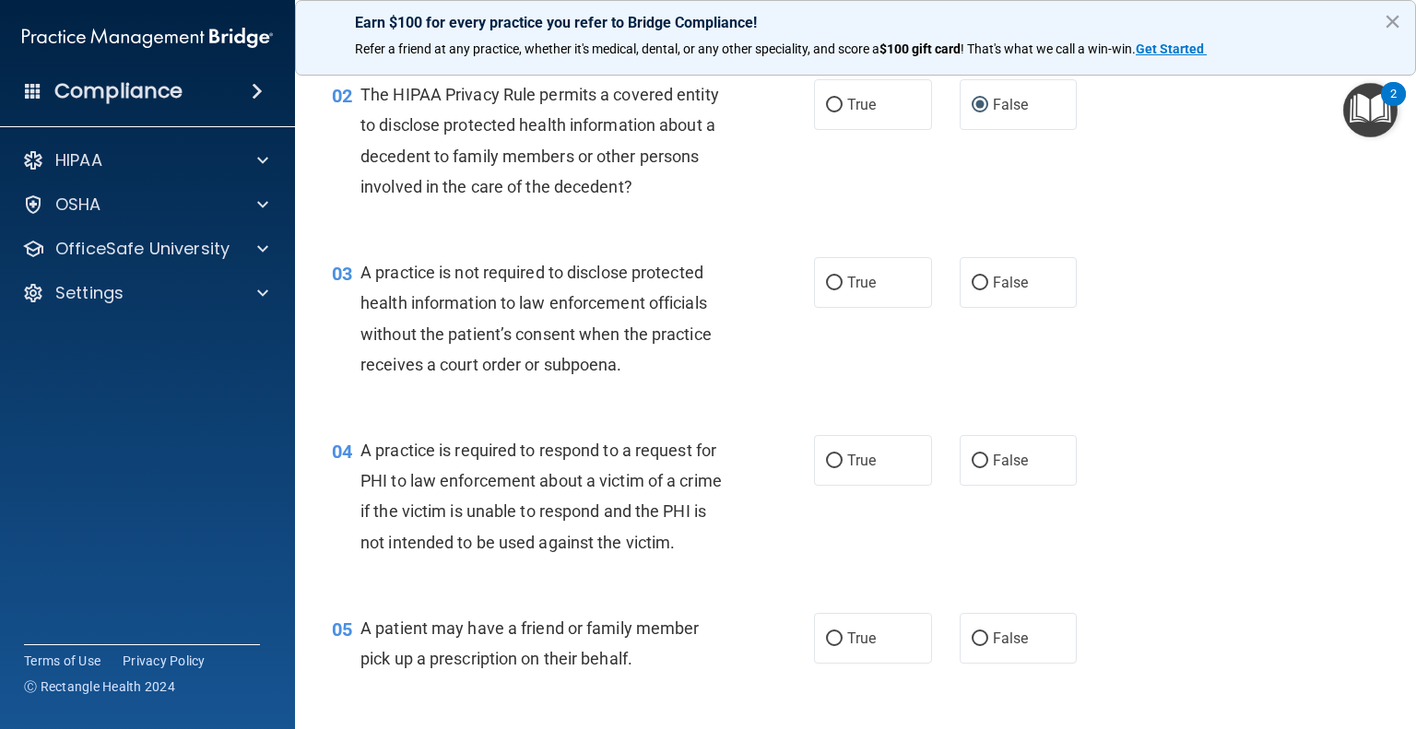
scroll to position [277, 0]
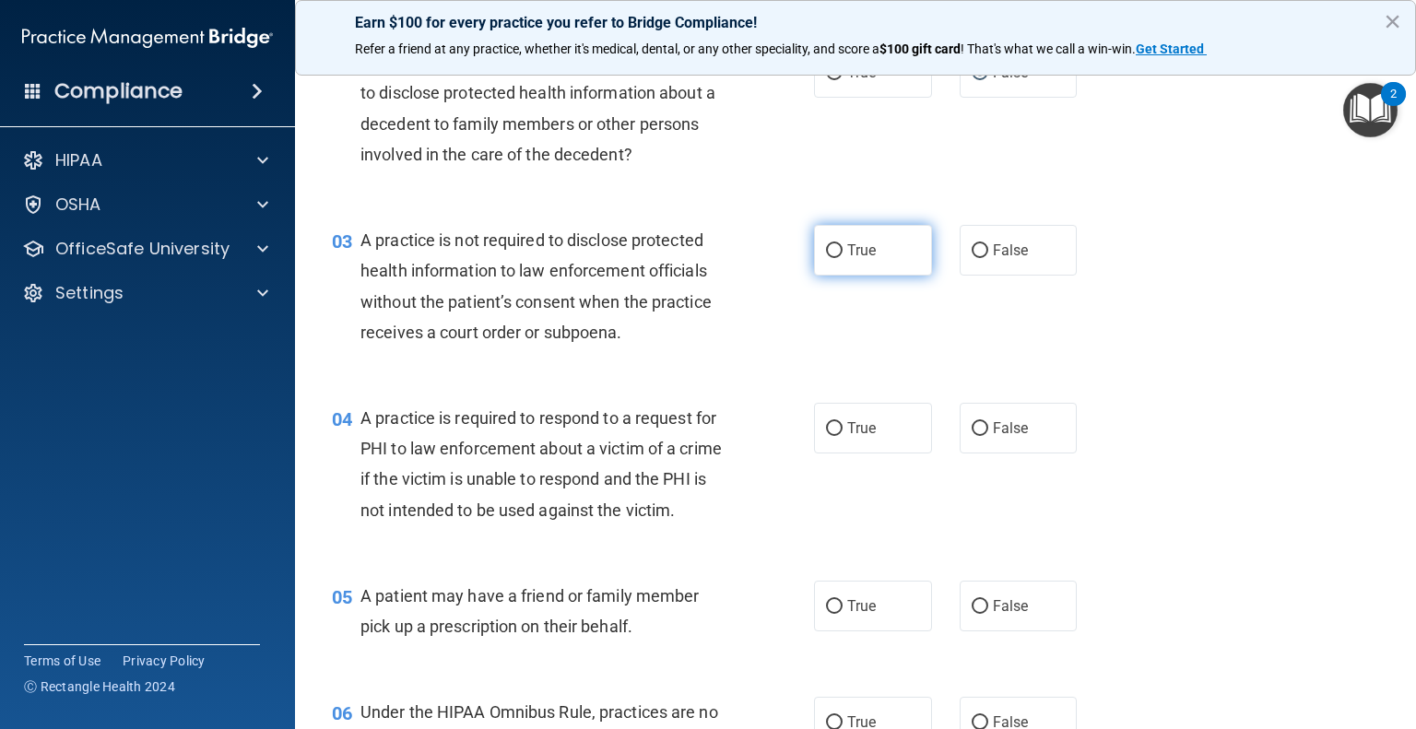
click at [827, 251] on input "True" at bounding box center [834, 251] width 17 height 14
radio input "true"
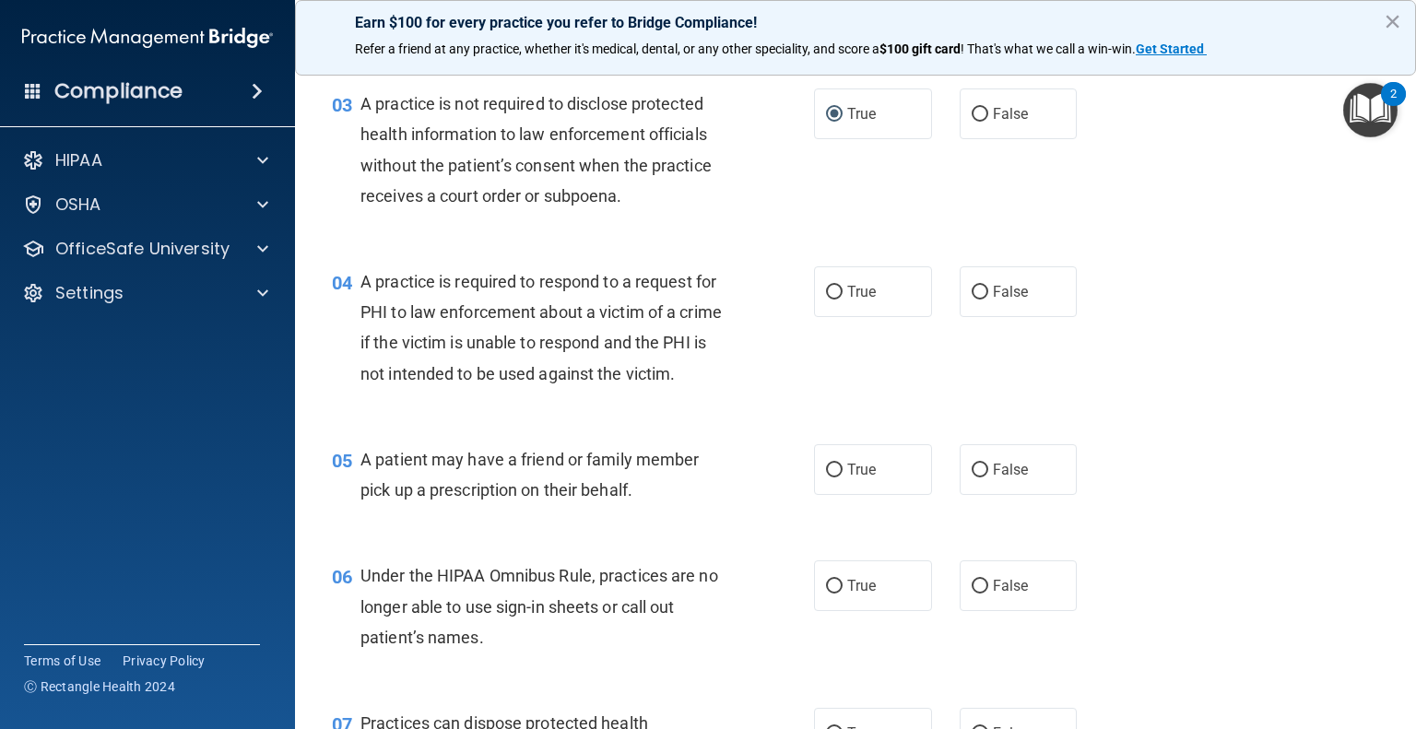
scroll to position [461, 0]
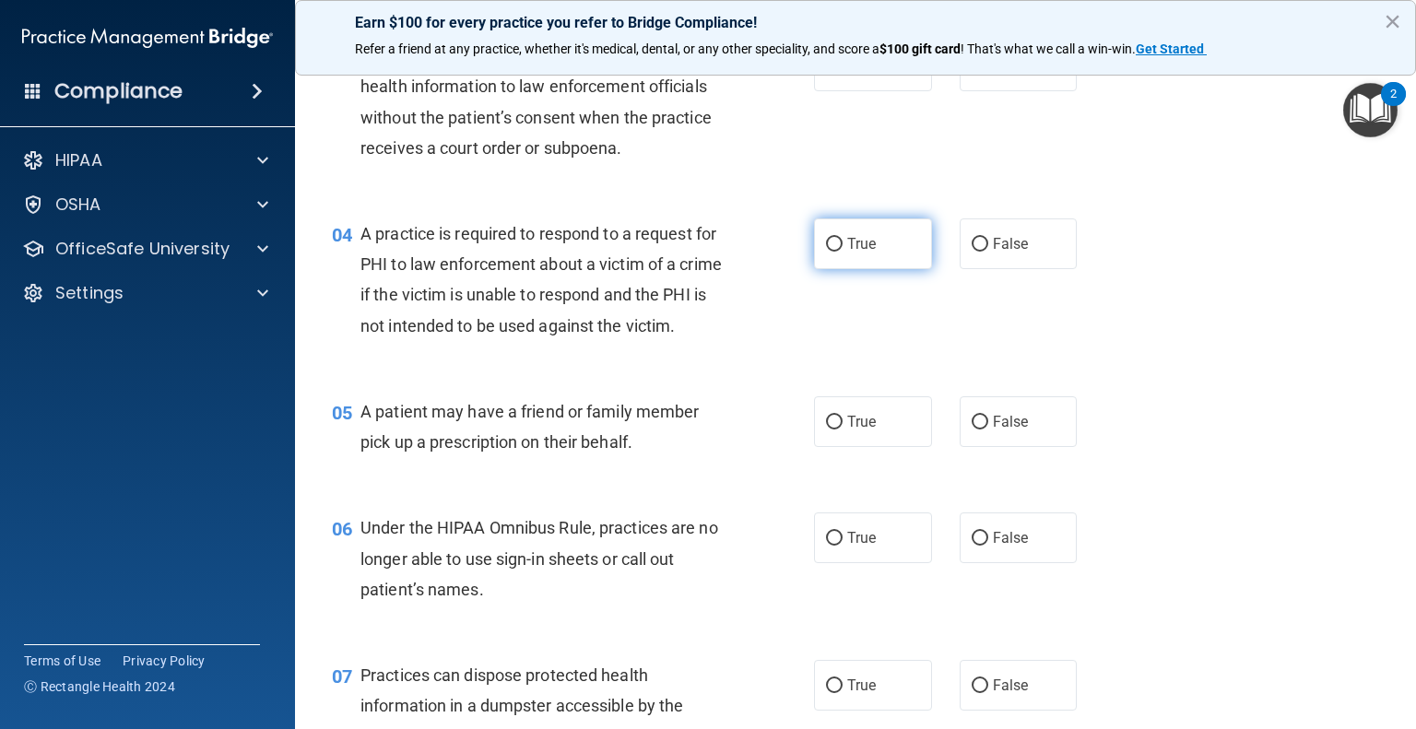
click at [826, 248] on input "True" at bounding box center [834, 245] width 17 height 14
radio input "true"
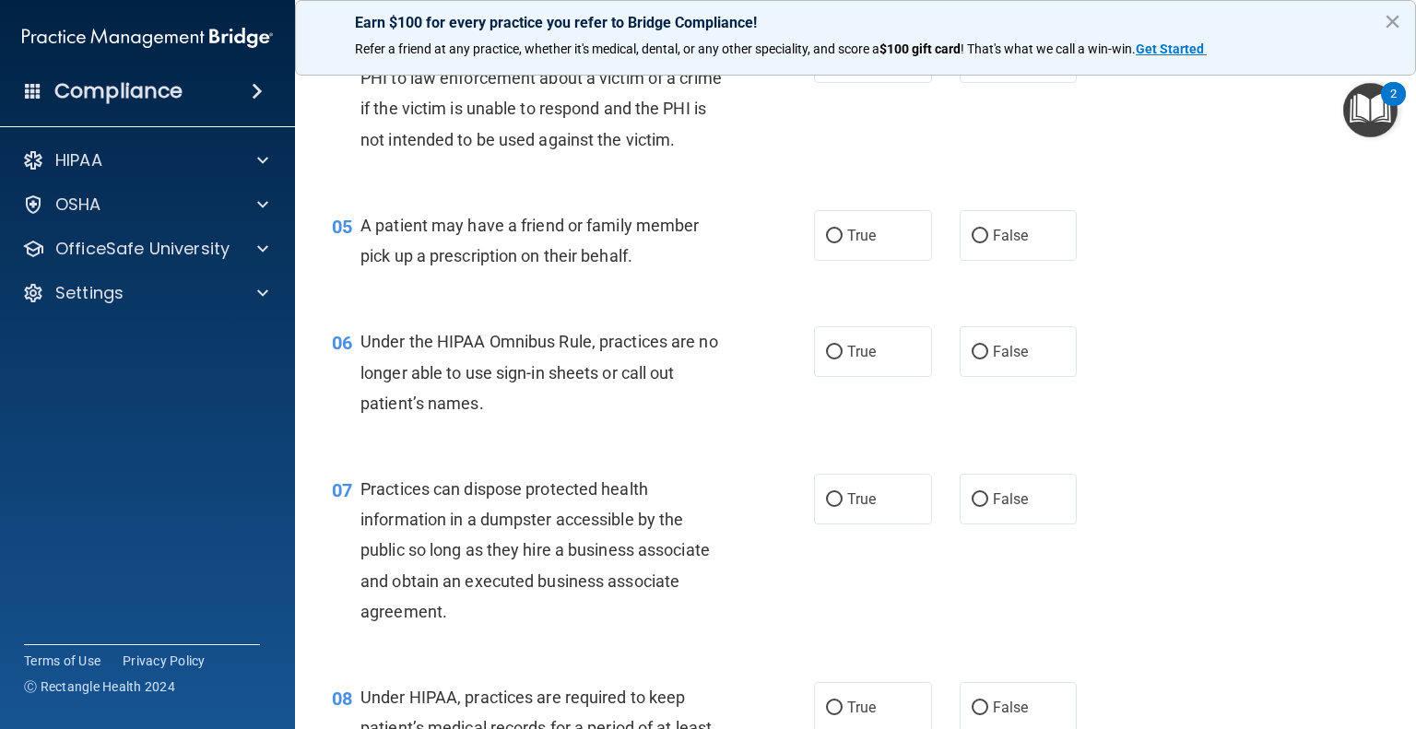
scroll to position [738, 0]
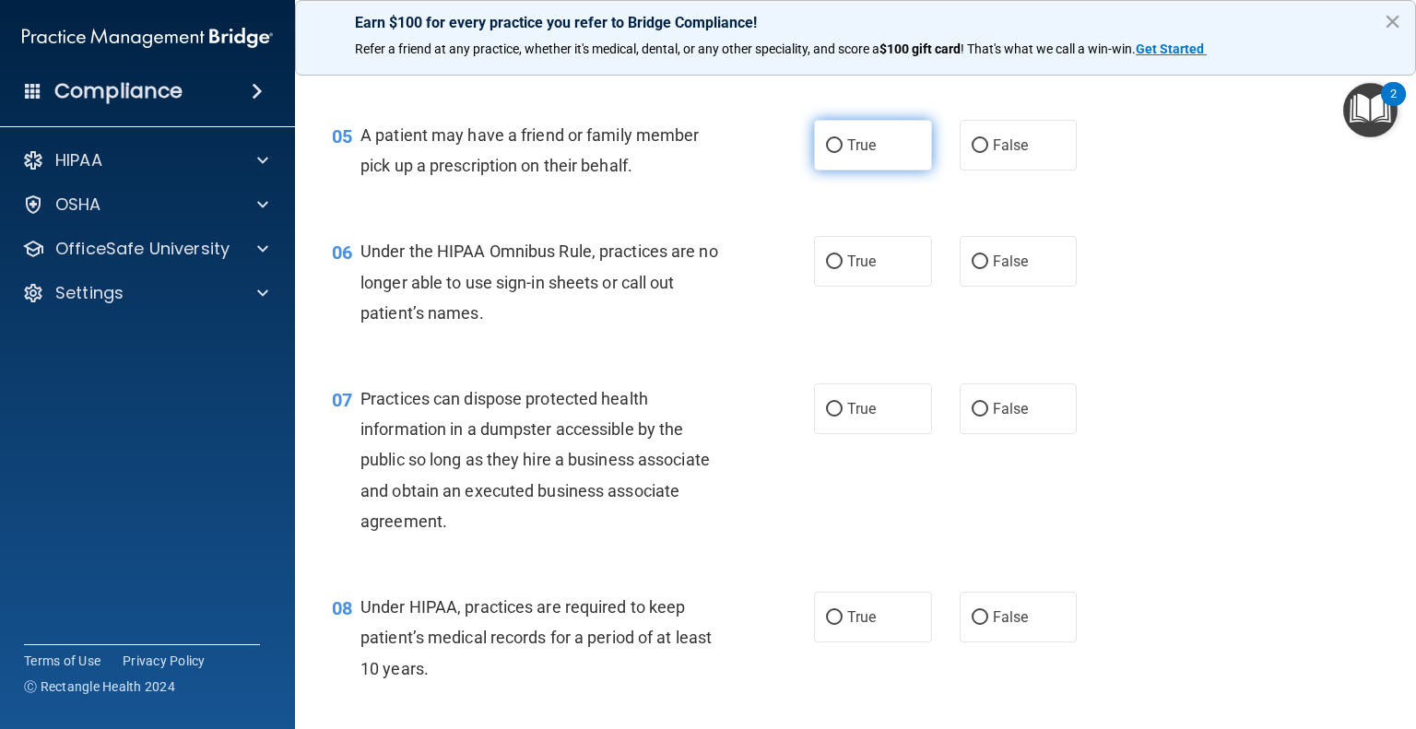
click at [826, 153] on input "True" at bounding box center [834, 146] width 17 height 14
radio input "true"
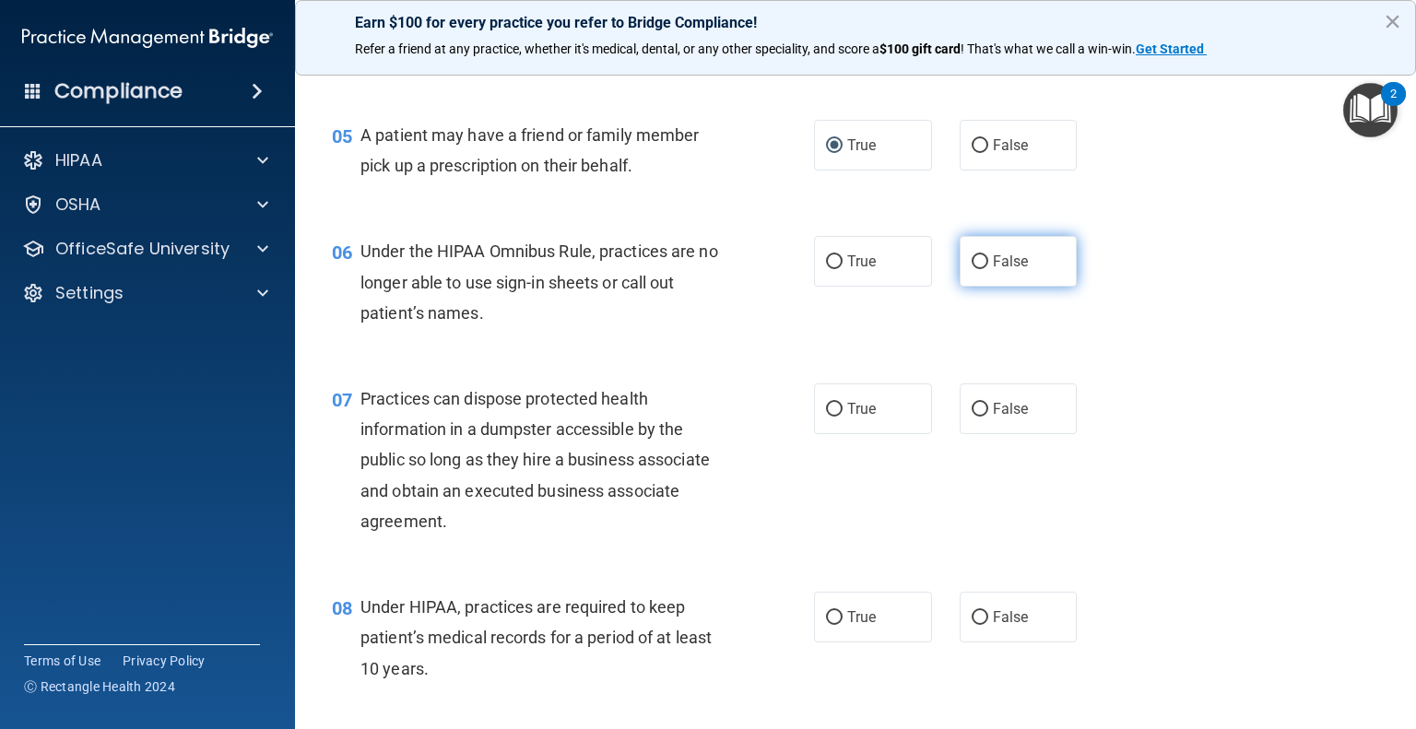
click at [981, 287] on label "False" at bounding box center [1019, 261] width 118 height 51
click at [981, 269] on input "False" at bounding box center [980, 262] width 17 height 14
radio input "true"
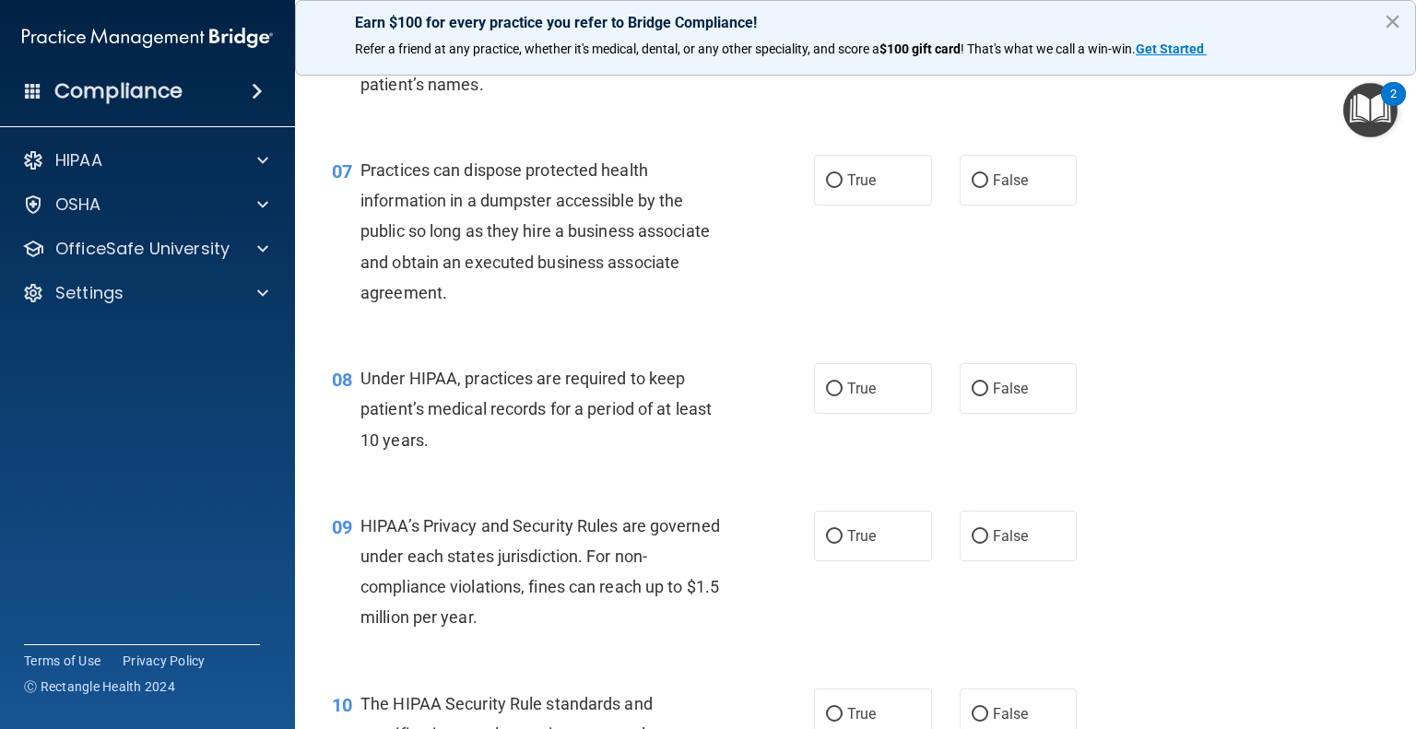
scroll to position [1014, 0]
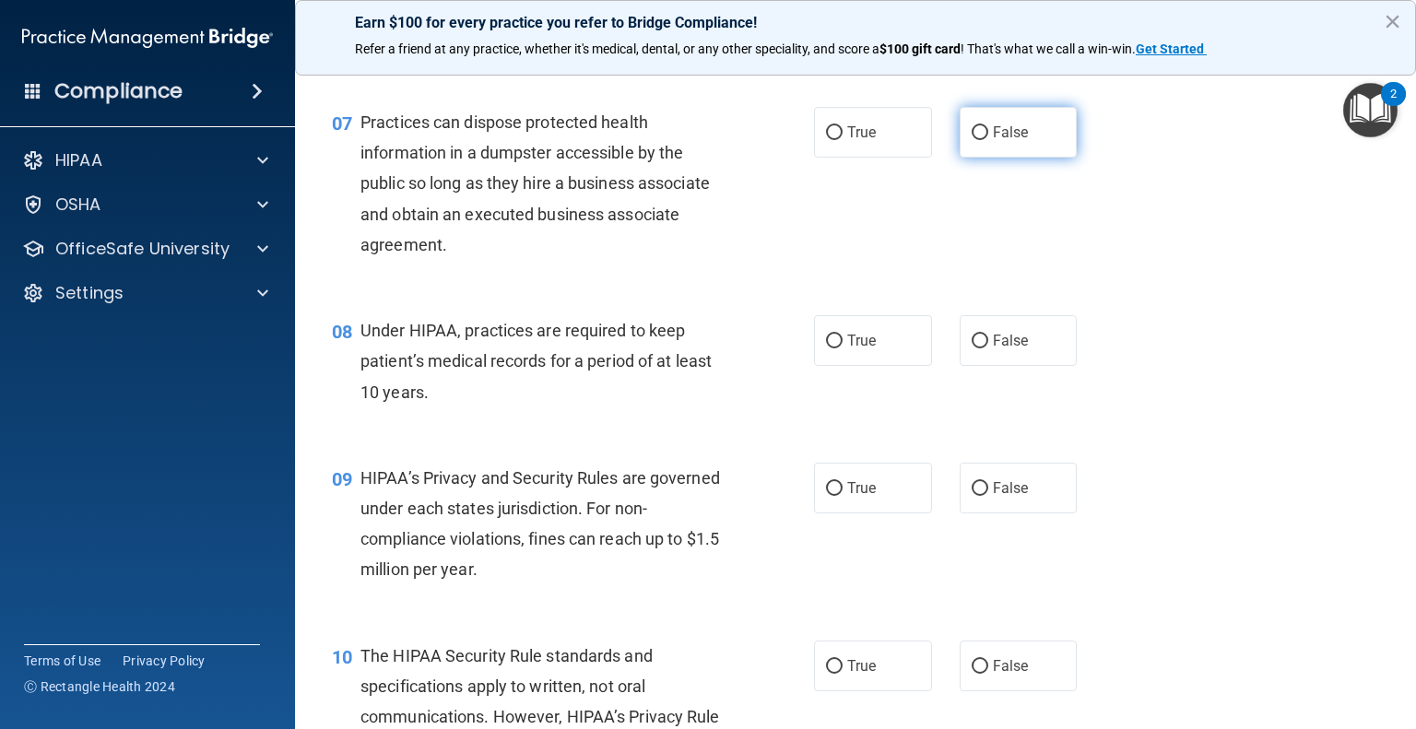
click at [972, 140] on input "False" at bounding box center [980, 133] width 17 height 14
radio input "true"
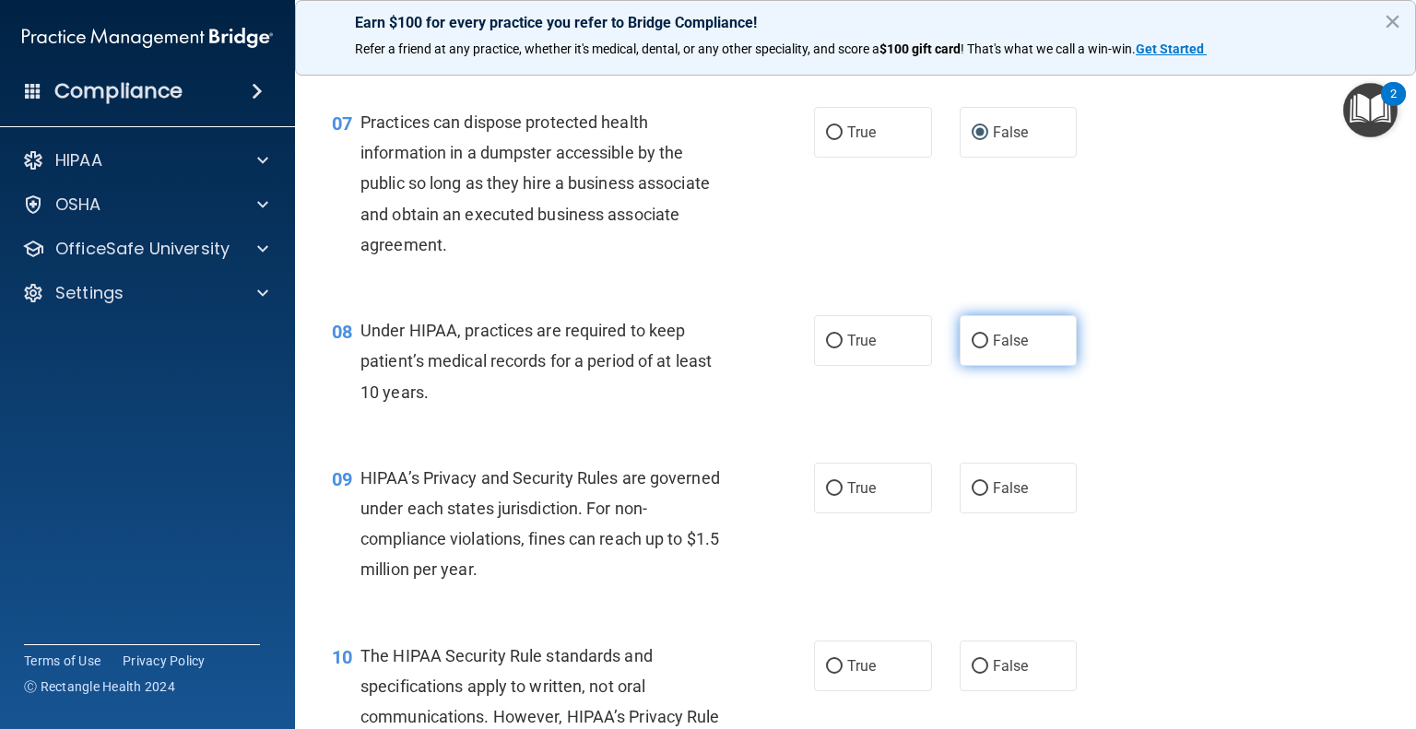
click at [977, 349] on input "False" at bounding box center [980, 342] width 17 height 14
radio input "true"
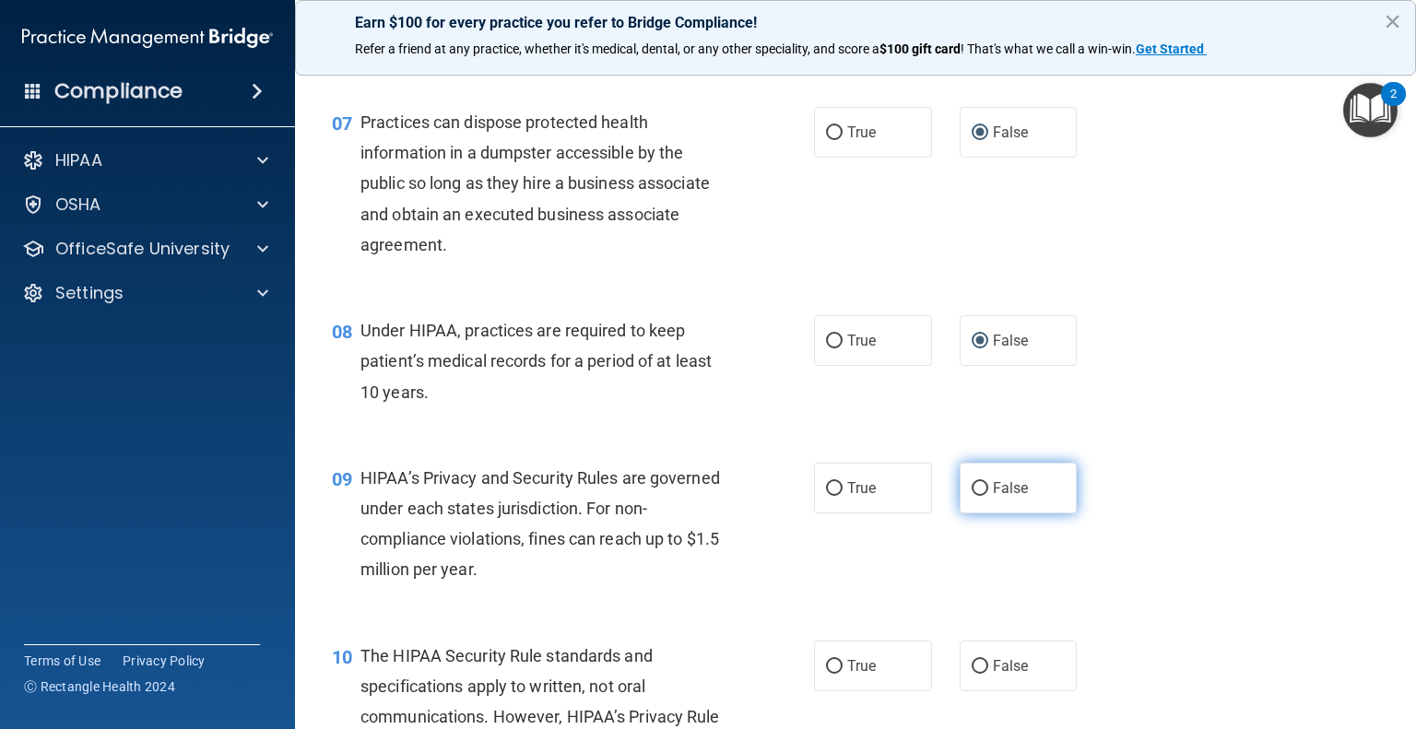
click at [973, 496] on input "False" at bounding box center [980, 489] width 17 height 14
radio input "true"
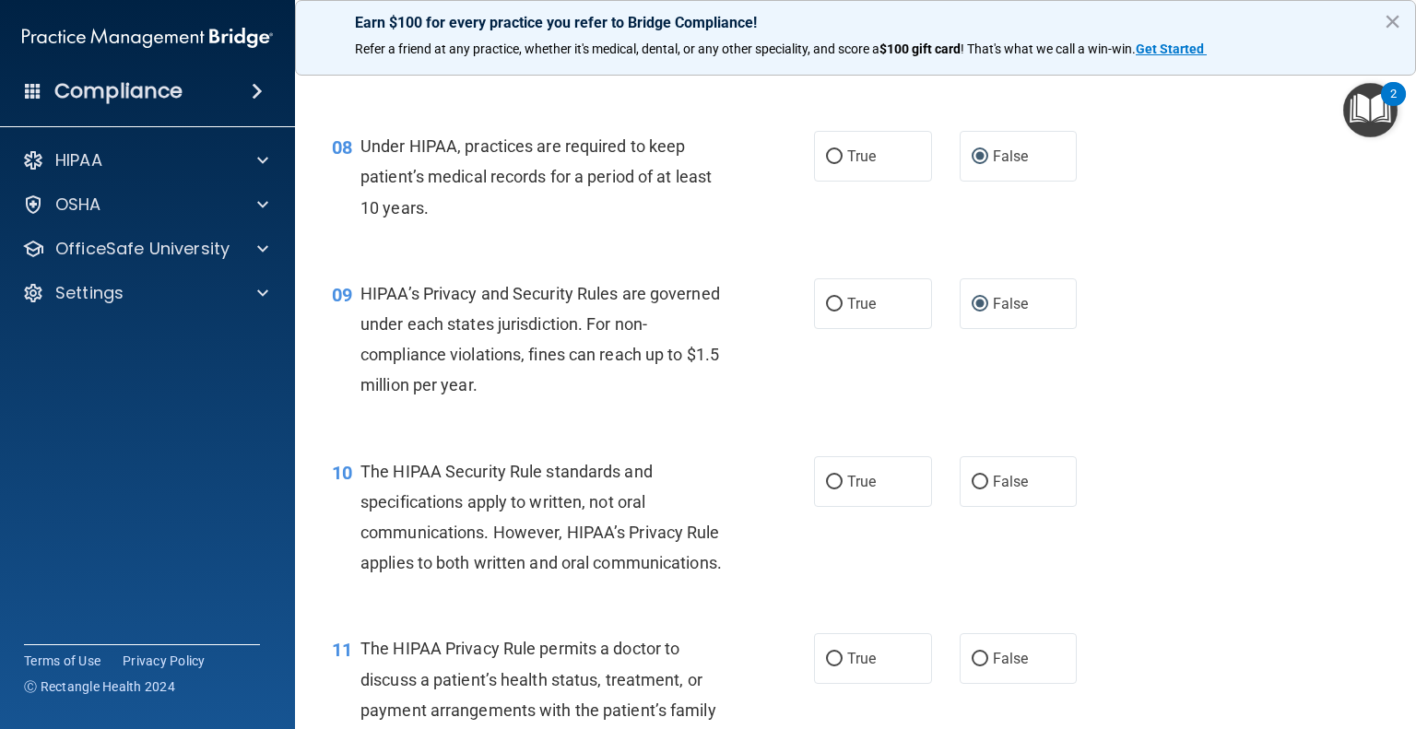
scroll to position [1291, 0]
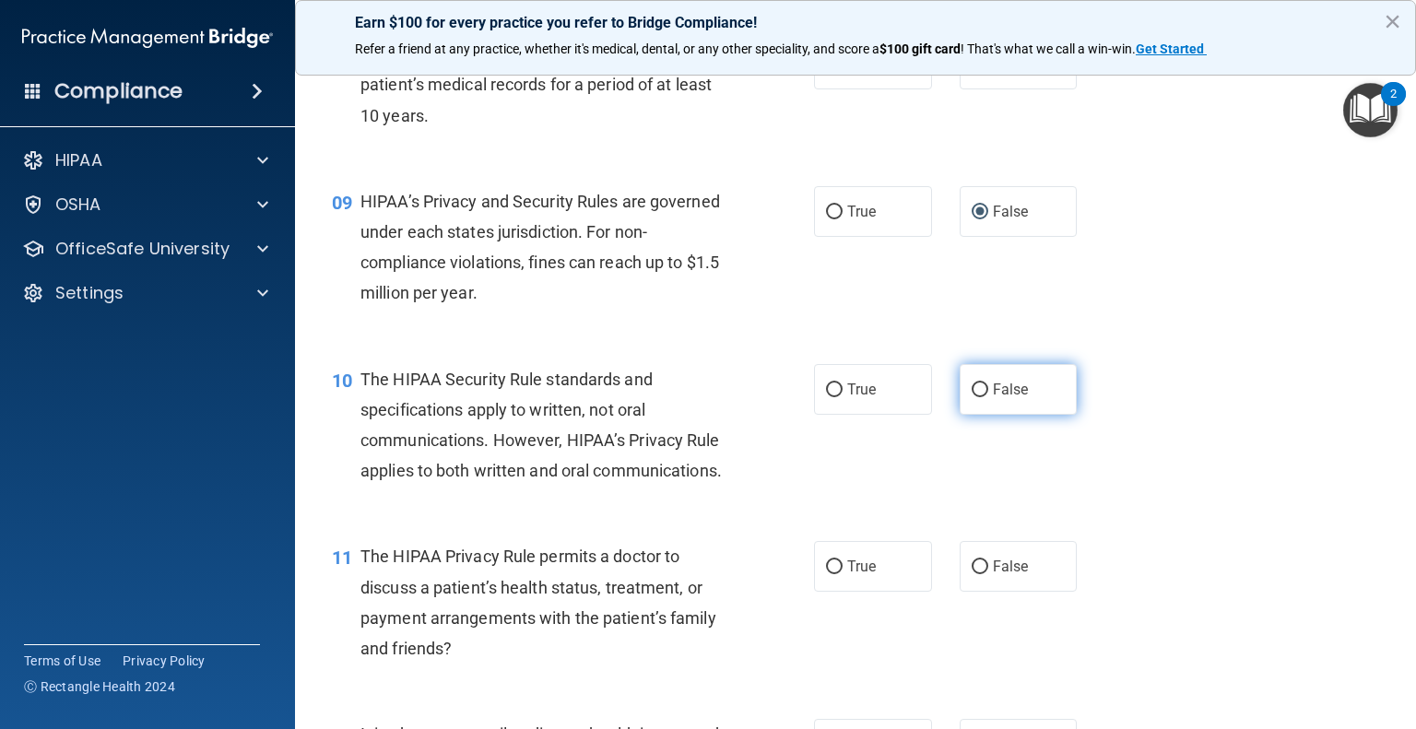
click at [972, 397] on input "False" at bounding box center [980, 391] width 17 height 14
radio input "true"
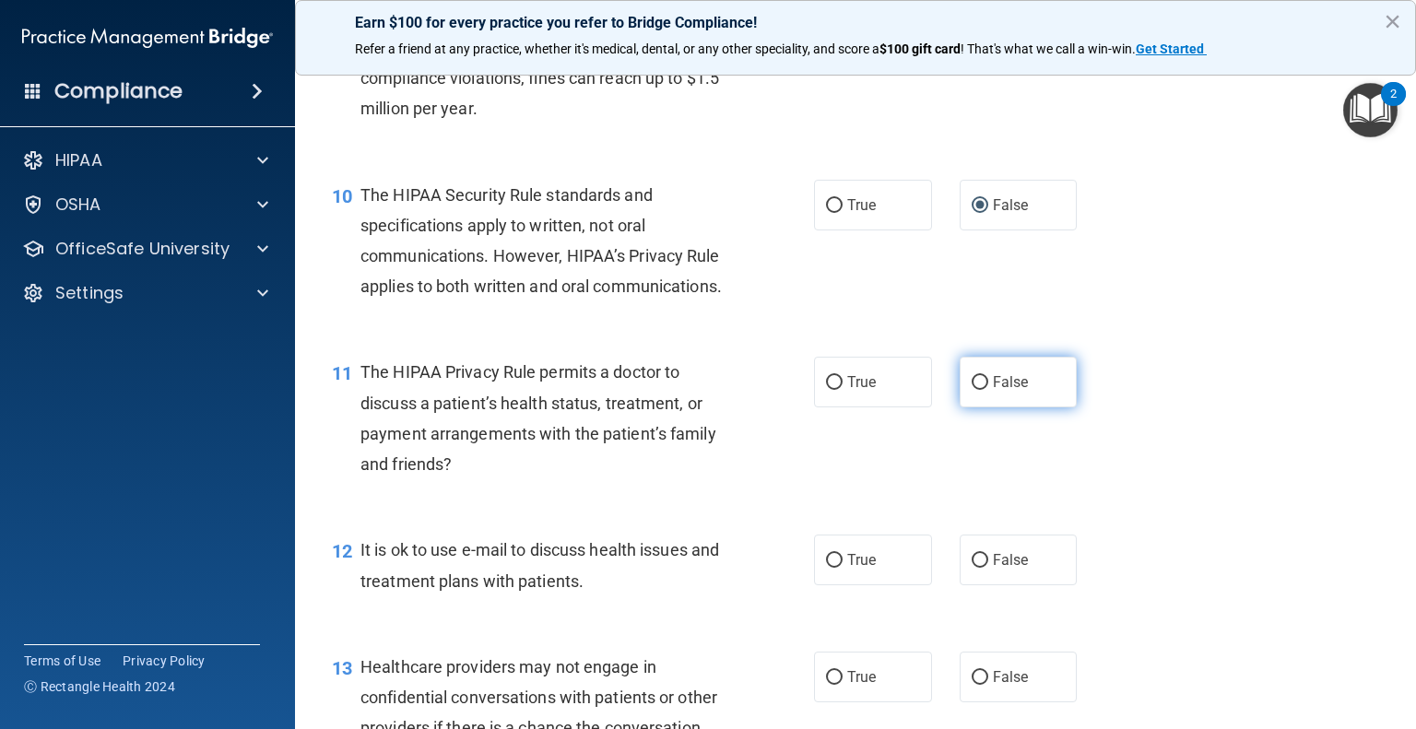
click at [972, 390] on input "False" at bounding box center [980, 383] width 17 height 14
radio input "true"
click at [830, 568] on input "True" at bounding box center [834, 561] width 17 height 14
radio input "true"
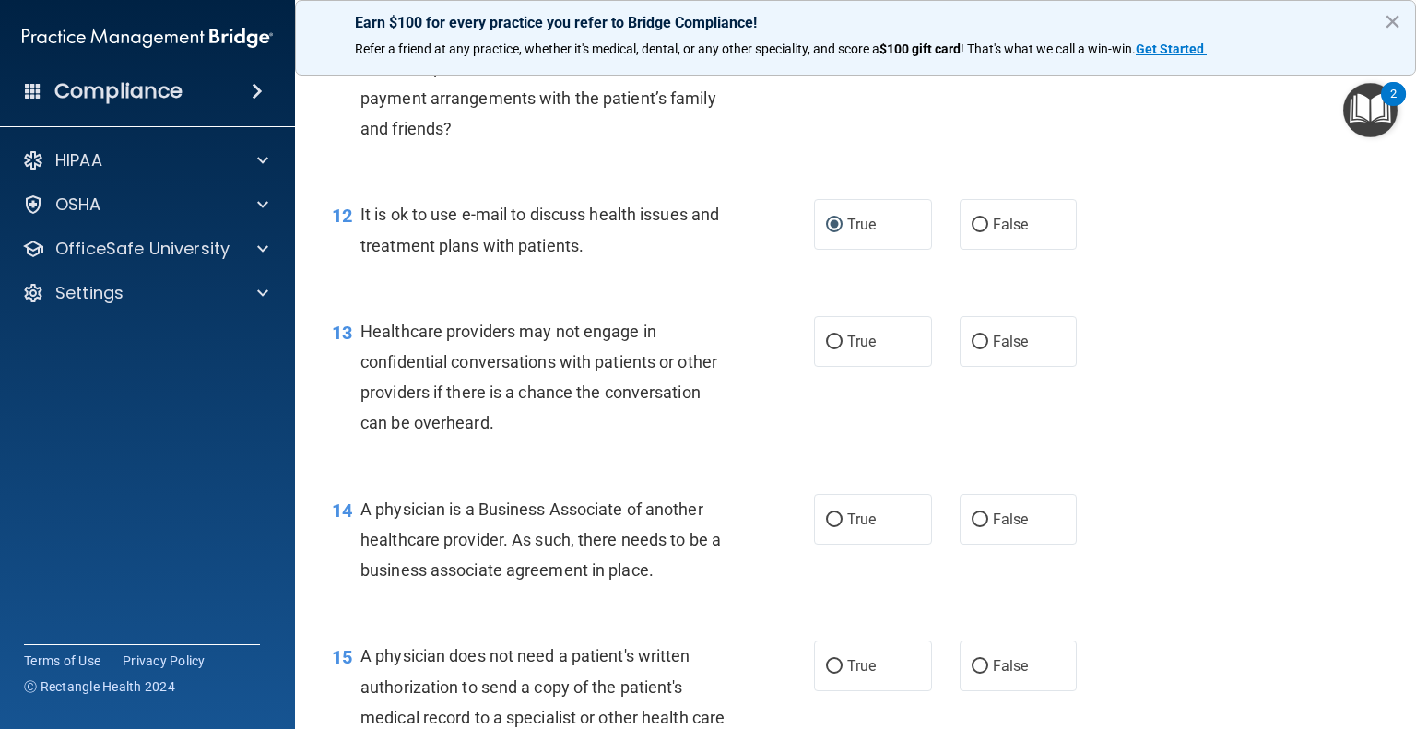
scroll to position [1844, 0]
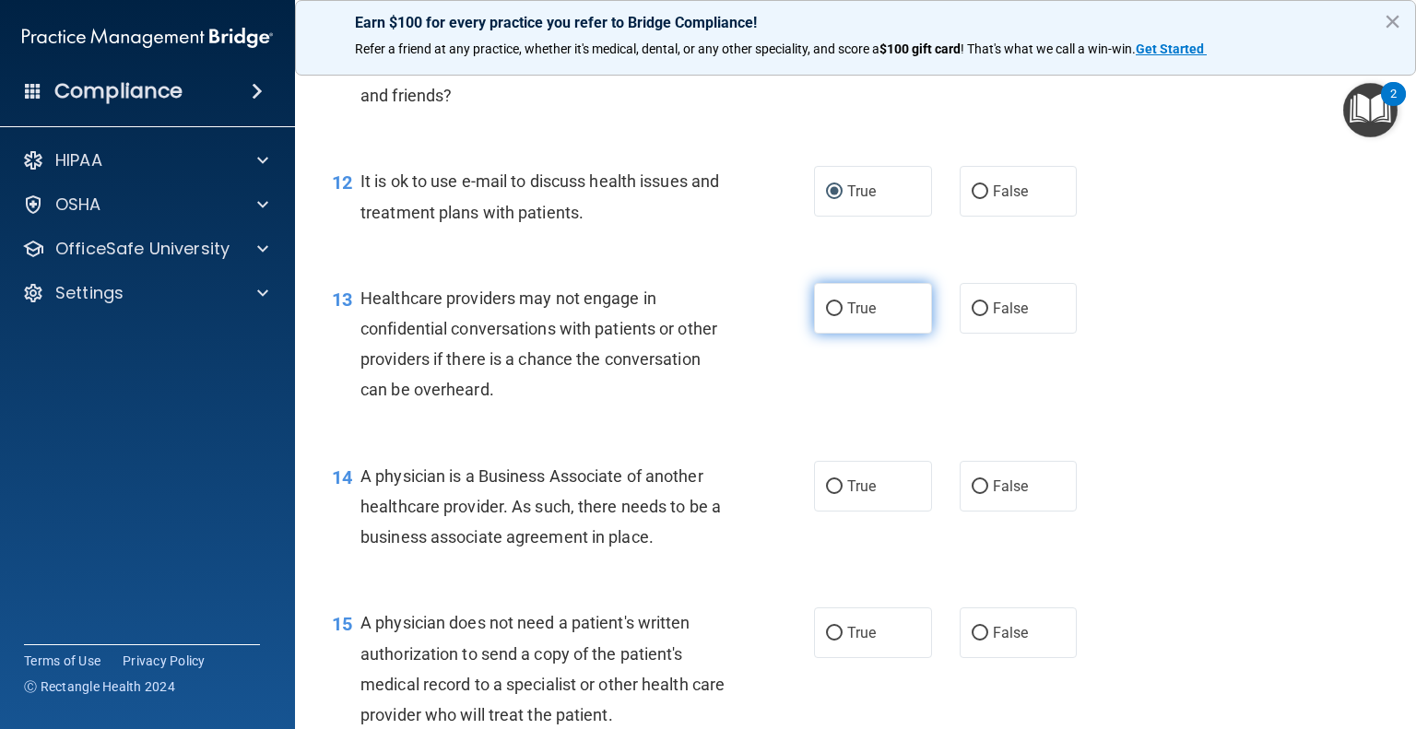
click at [834, 316] on input "True" at bounding box center [834, 309] width 17 height 14
radio input "true"
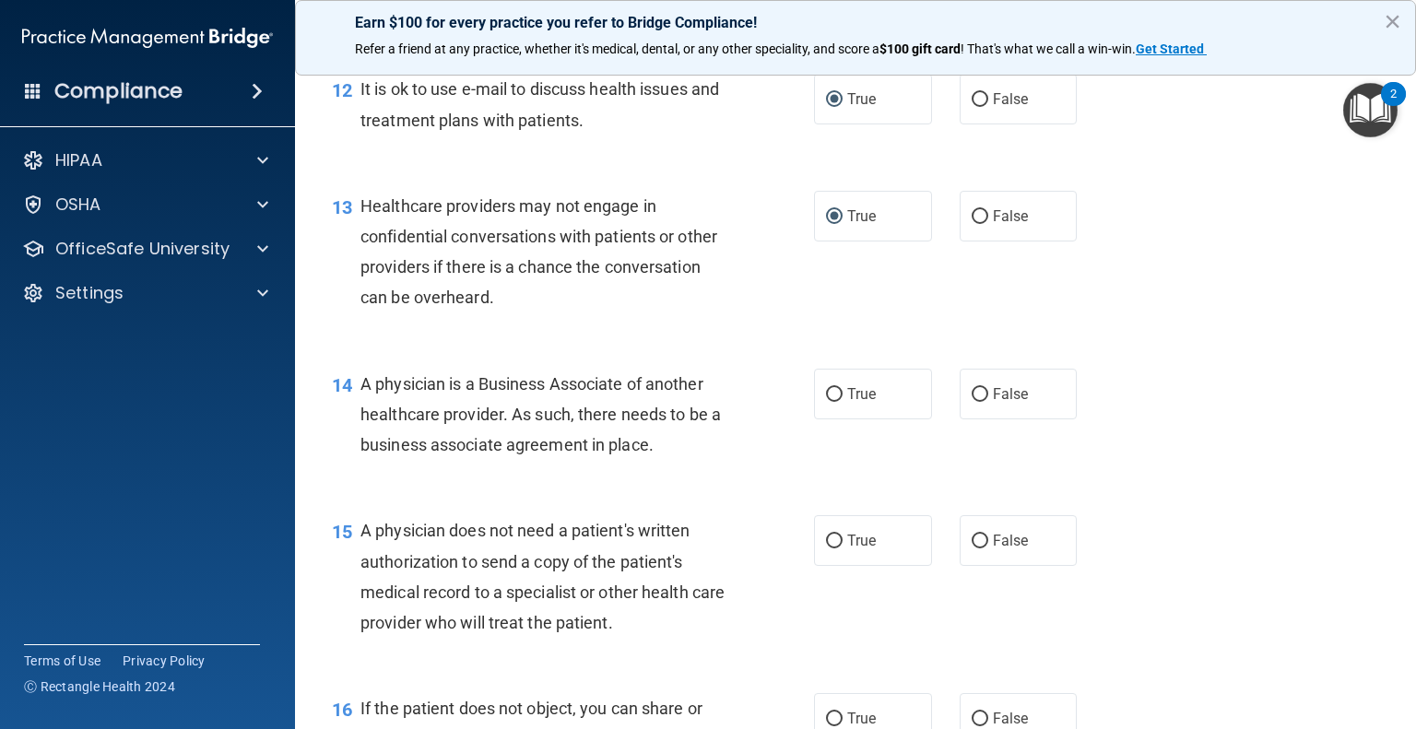
scroll to position [2029, 0]
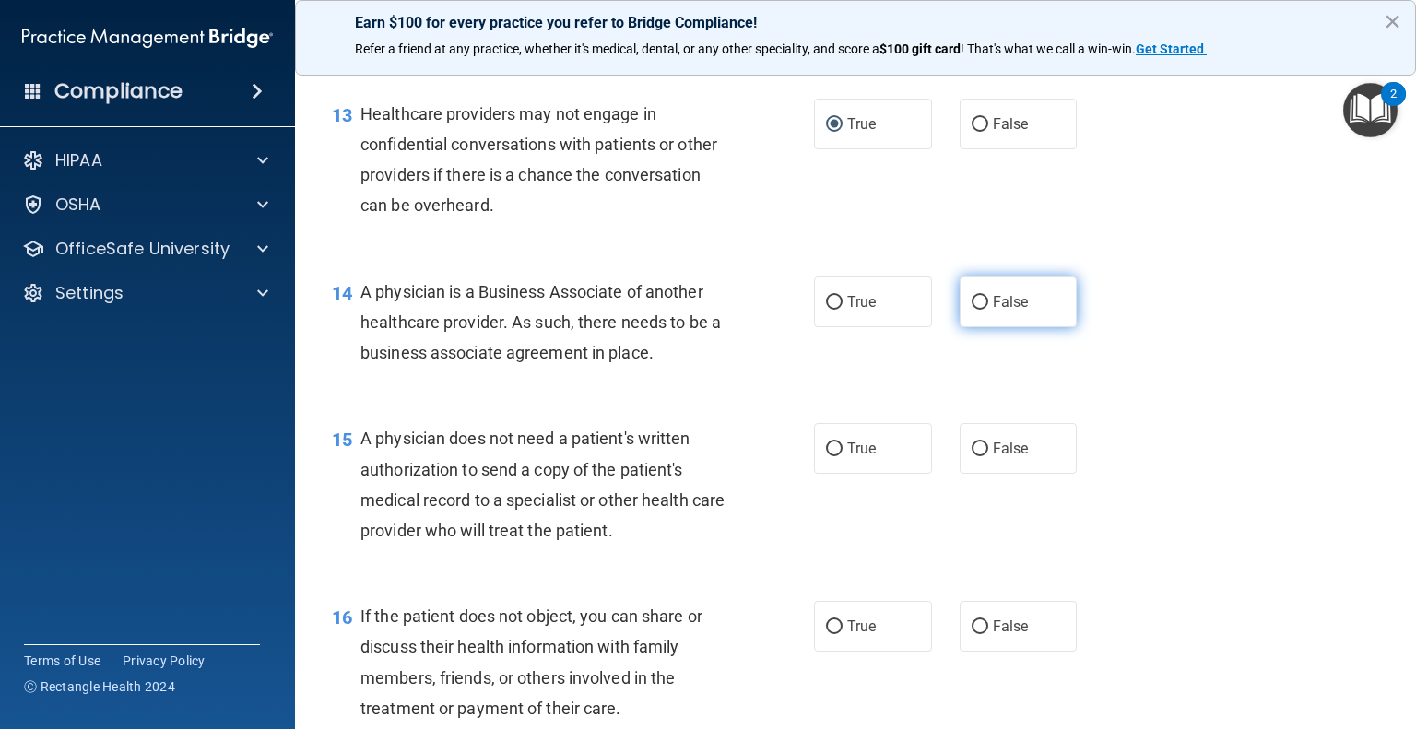
click at [973, 310] on input "False" at bounding box center [980, 303] width 17 height 14
radio input "true"
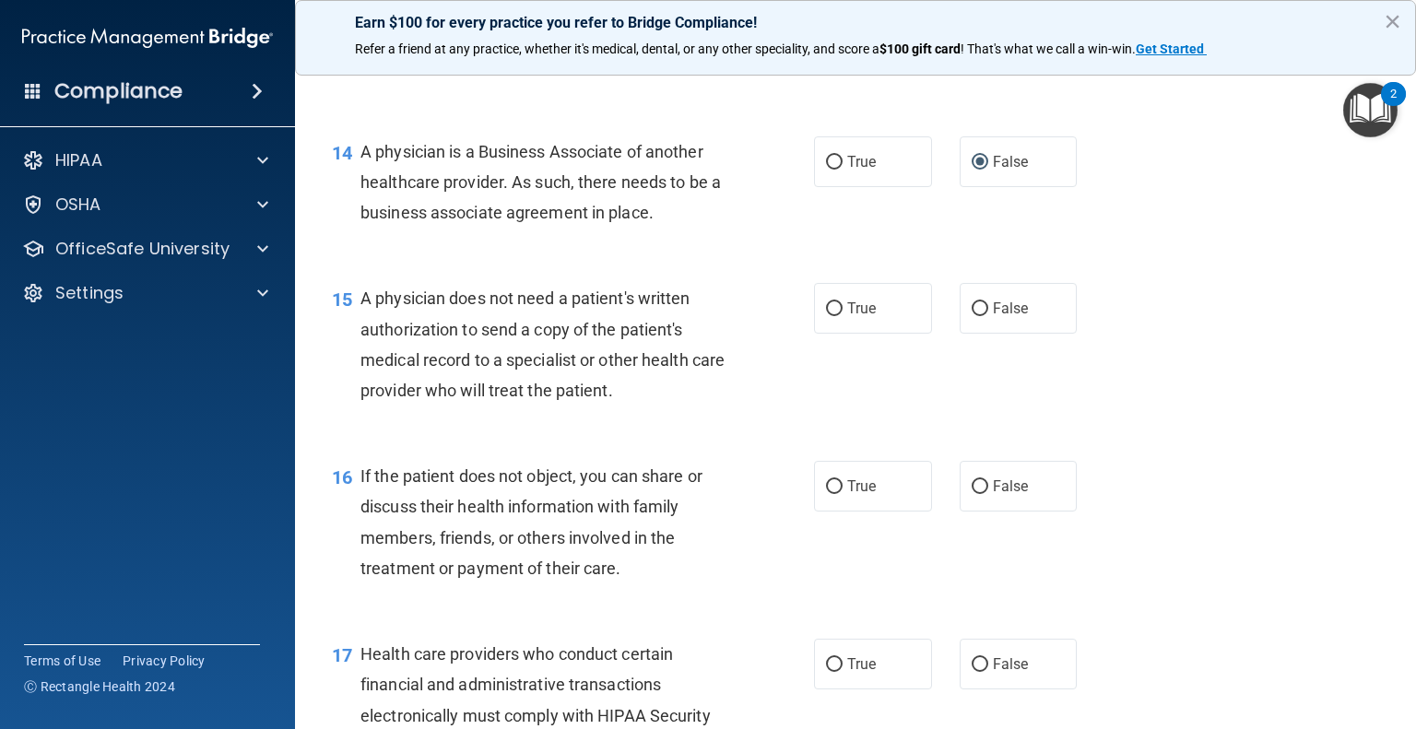
scroll to position [2213, 0]
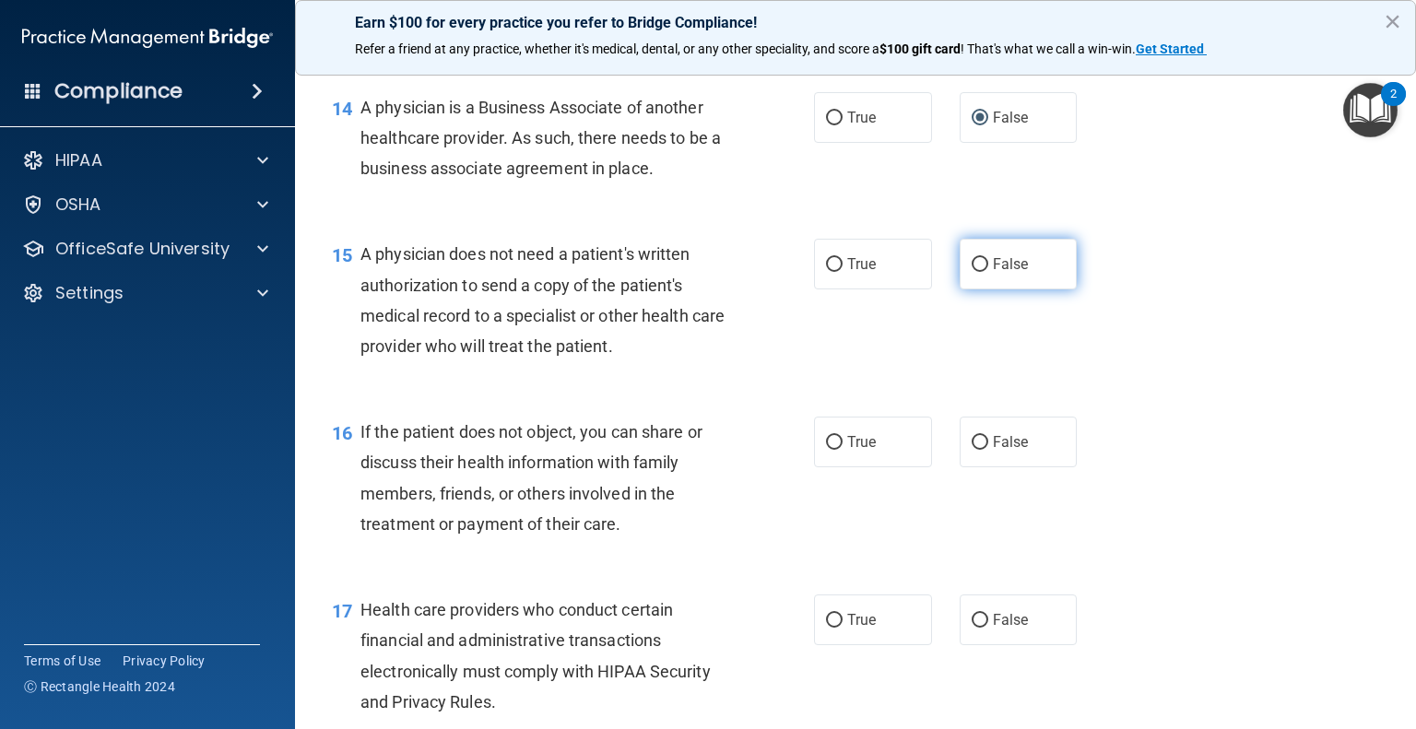
click at [977, 272] on input "False" at bounding box center [980, 265] width 17 height 14
radio input "true"
click at [974, 450] on input "False" at bounding box center [980, 443] width 17 height 14
radio input "true"
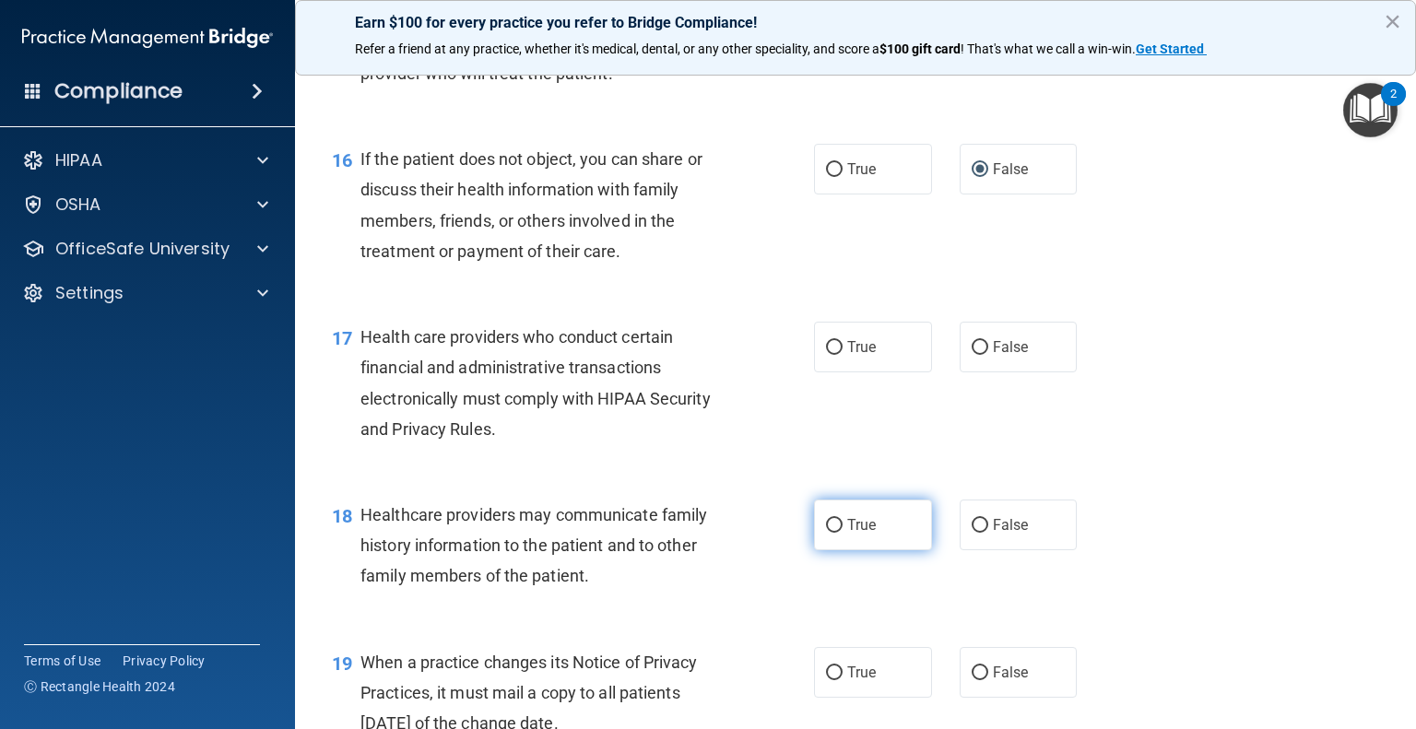
scroll to position [2490, 0]
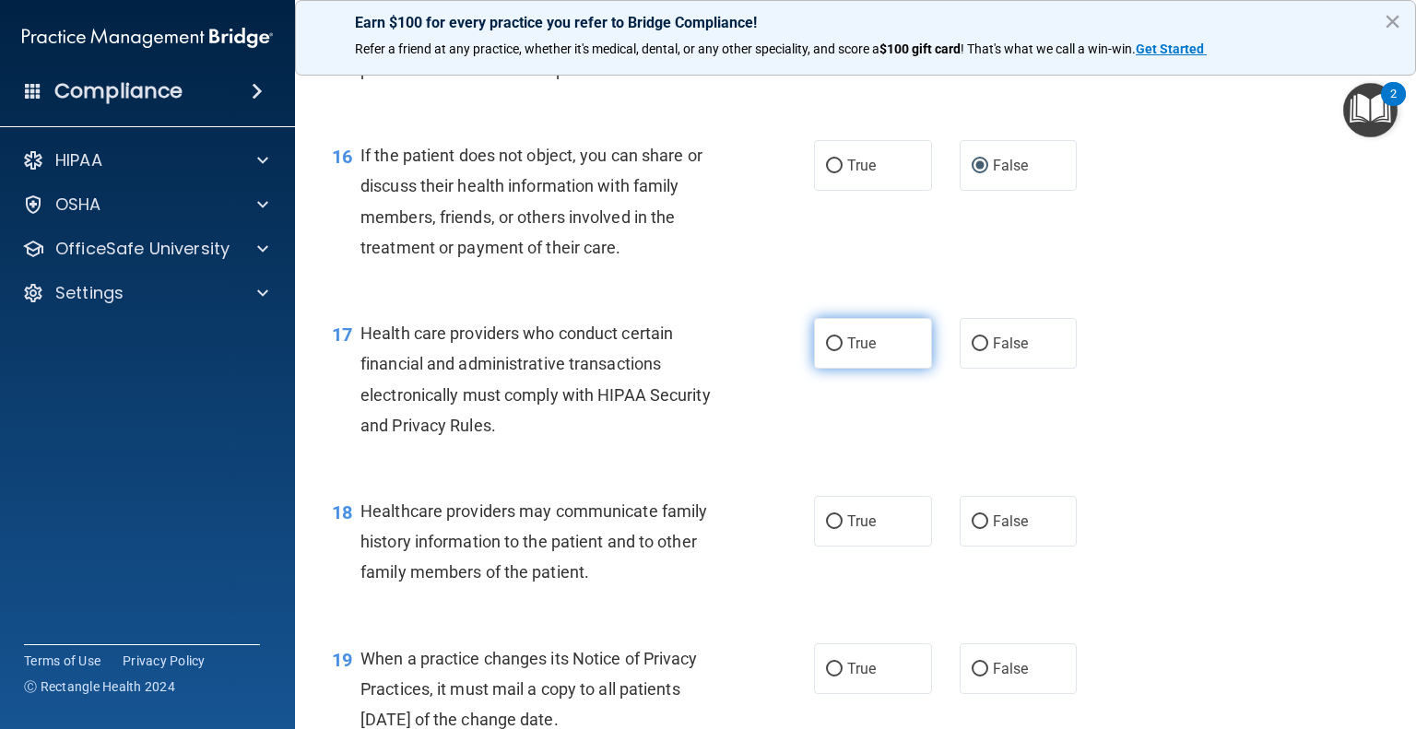
click at [829, 351] on input "True" at bounding box center [834, 345] width 17 height 14
radio input "true"
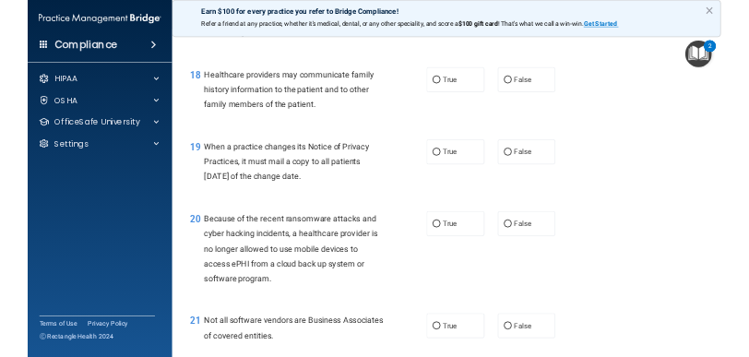
scroll to position [2859, 0]
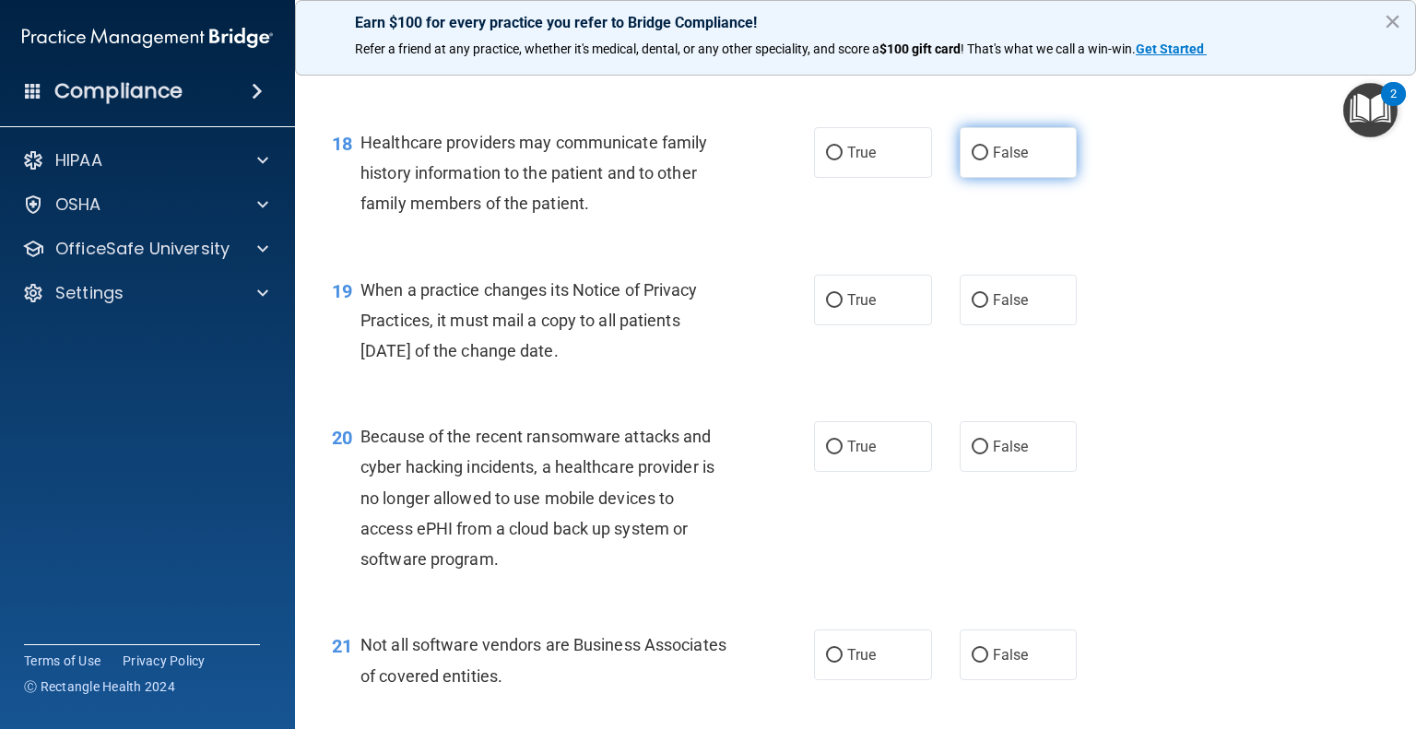
click at [972, 160] on input "False" at bounding box center [980, 154] width 17 height 14
radio input "true"
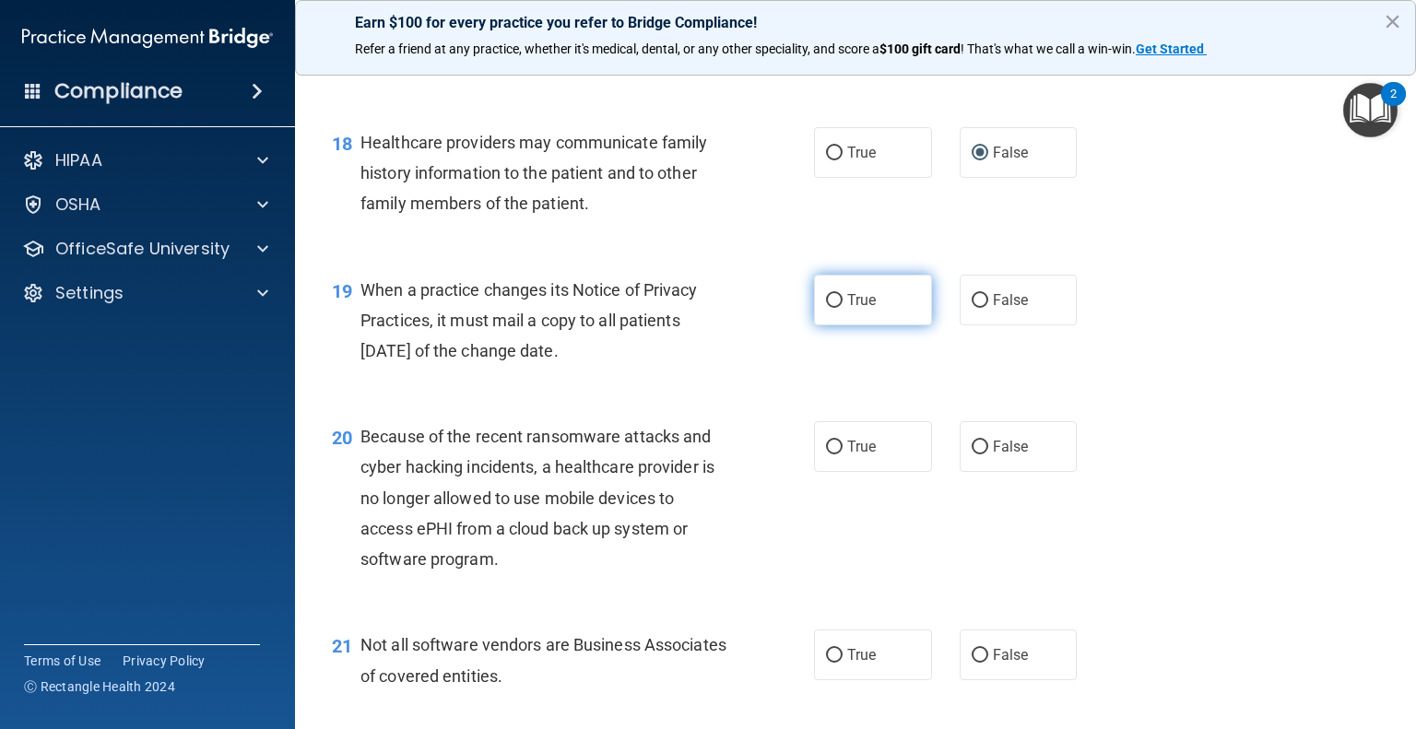
click at [828, 308] on input "True" at bounding box center [834, 301] width 17 height 14
radio input "true"
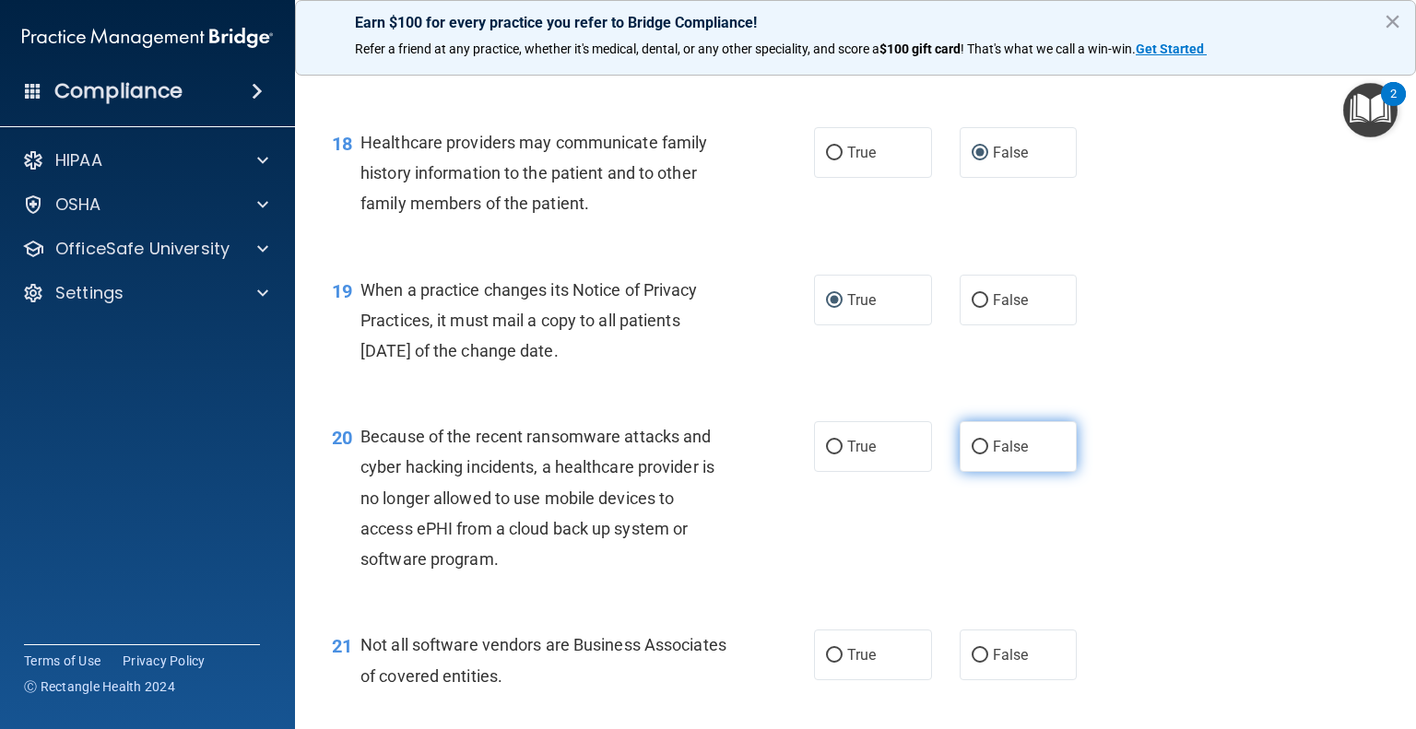
click at [972, 455] on input "False" at bounding box center [980, 448] width 17 height 14
radio input "true"
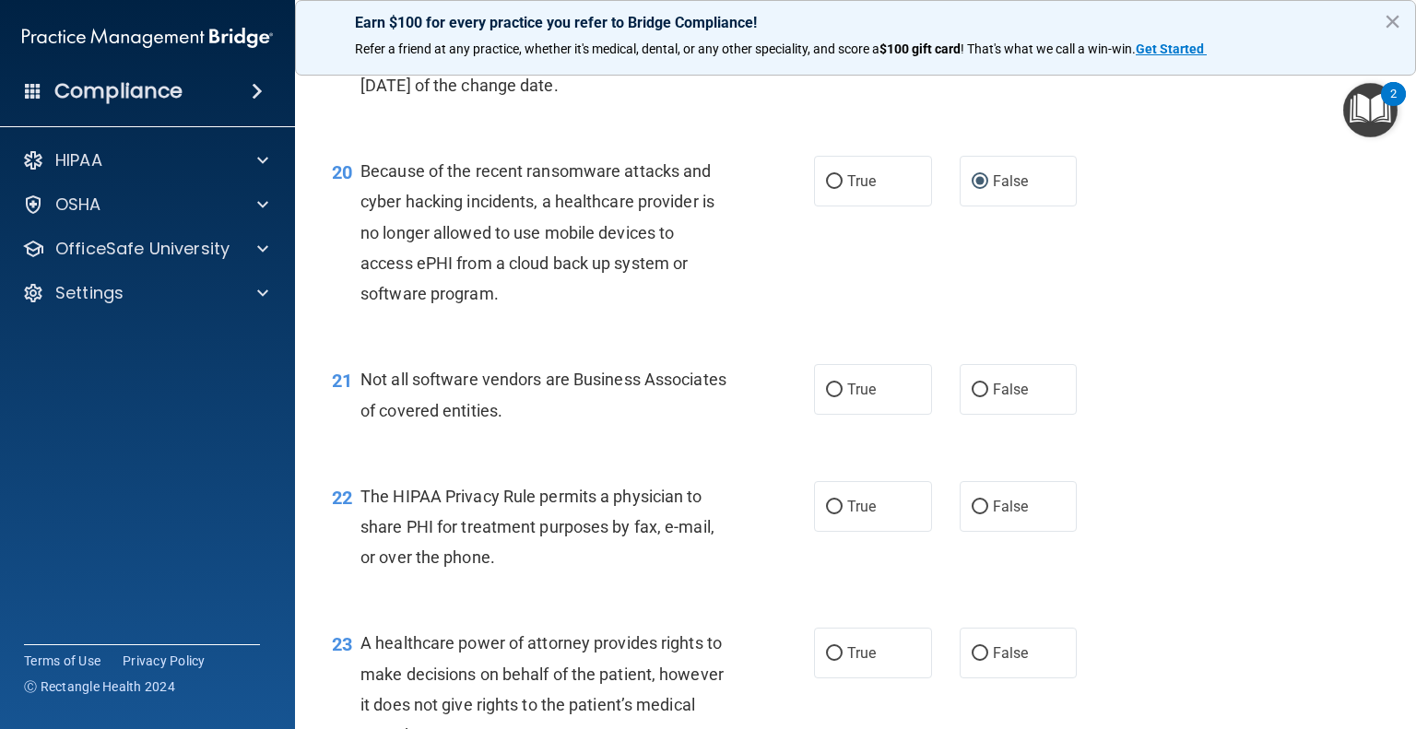
scroll to position [3228, 0]
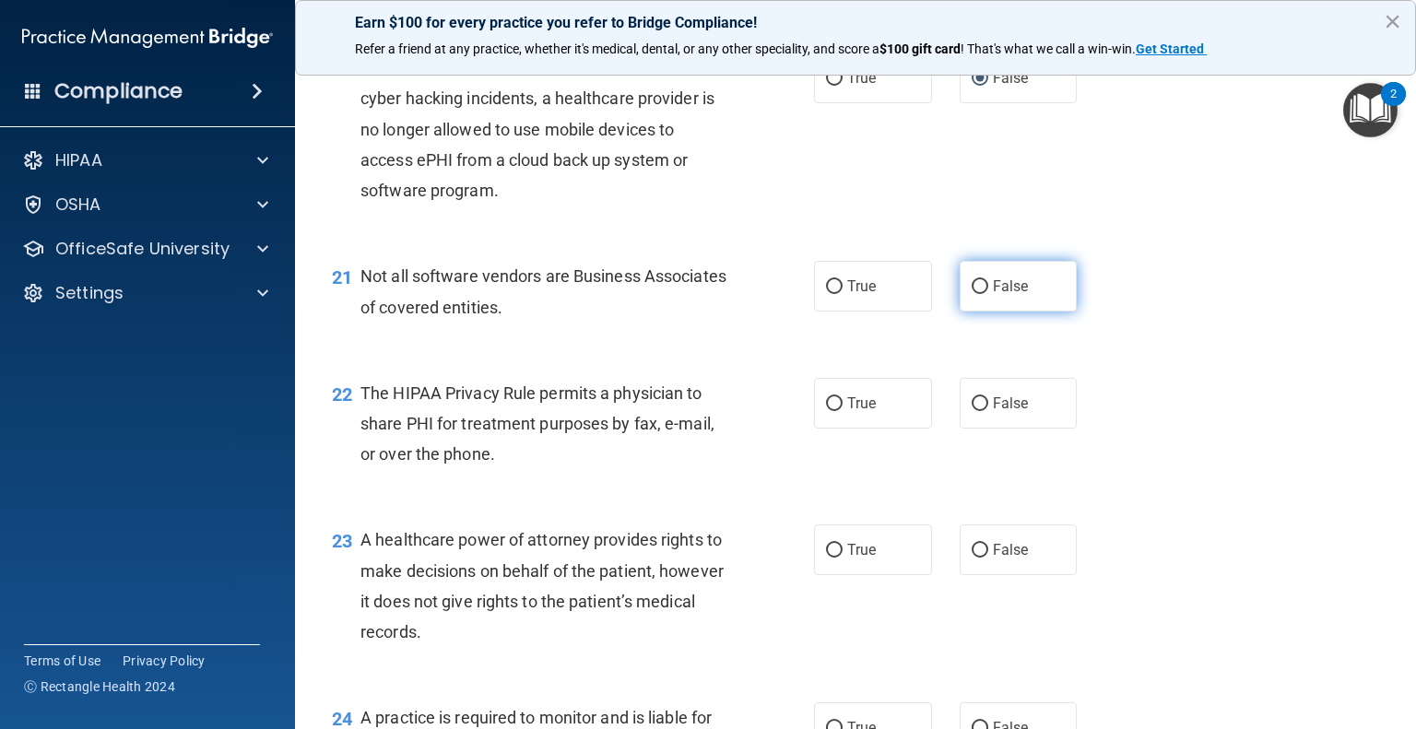
click at [979, 312] on label "False" at bounding box center [1019, 286] width 118 height 51
click at [979, 294] on input "False" at bounding box center [980, 287] width 17 height 14
radio input "true"
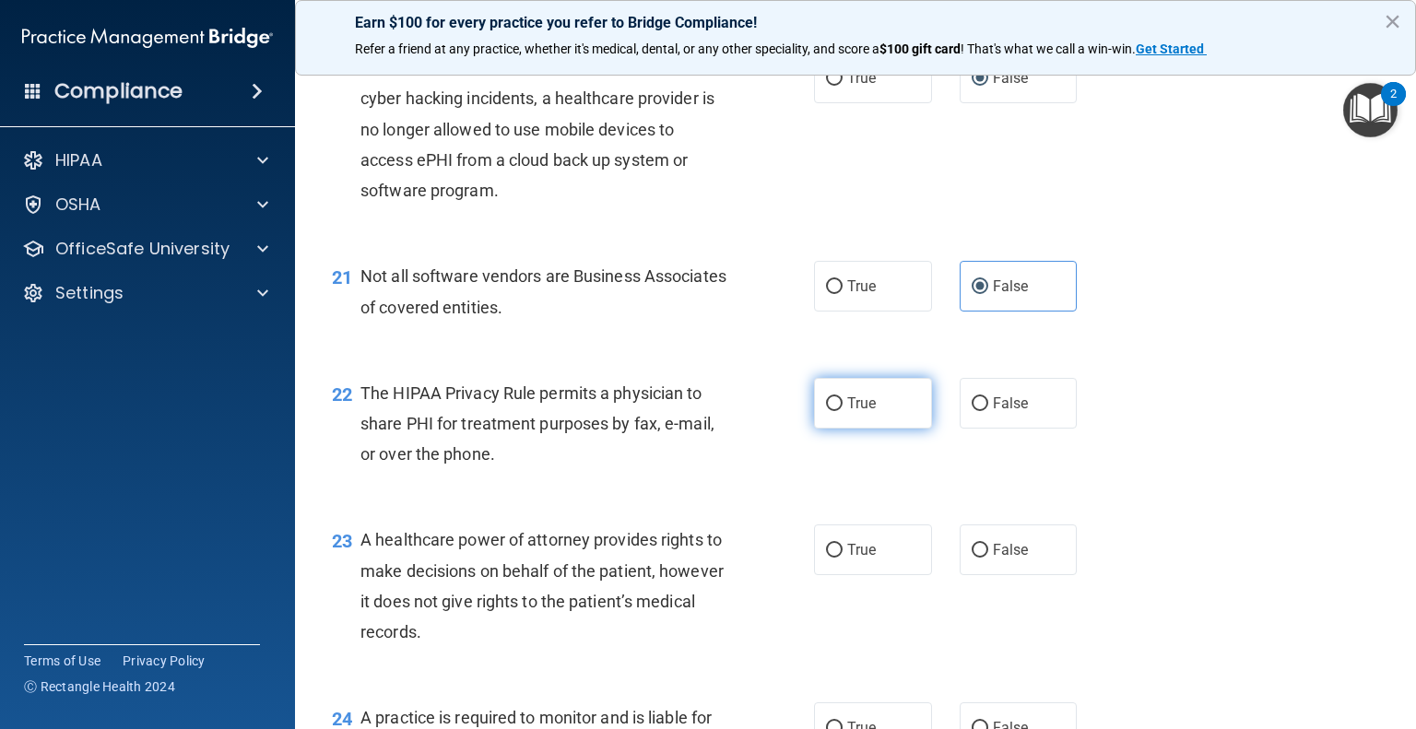
click at [826, 411] on input "True" at bounding box center [834, 404] width 17 height 14
radio input "true"
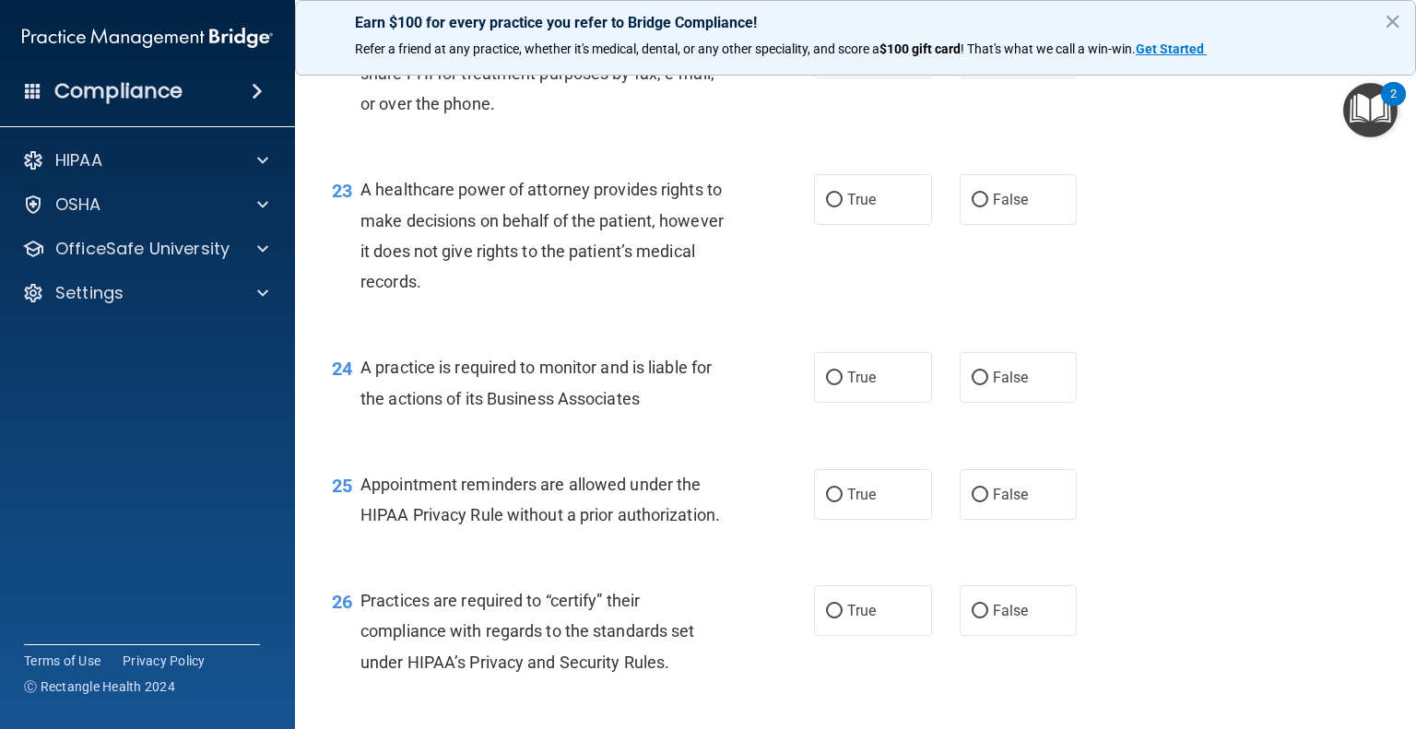
scroll to position [3596, 0]
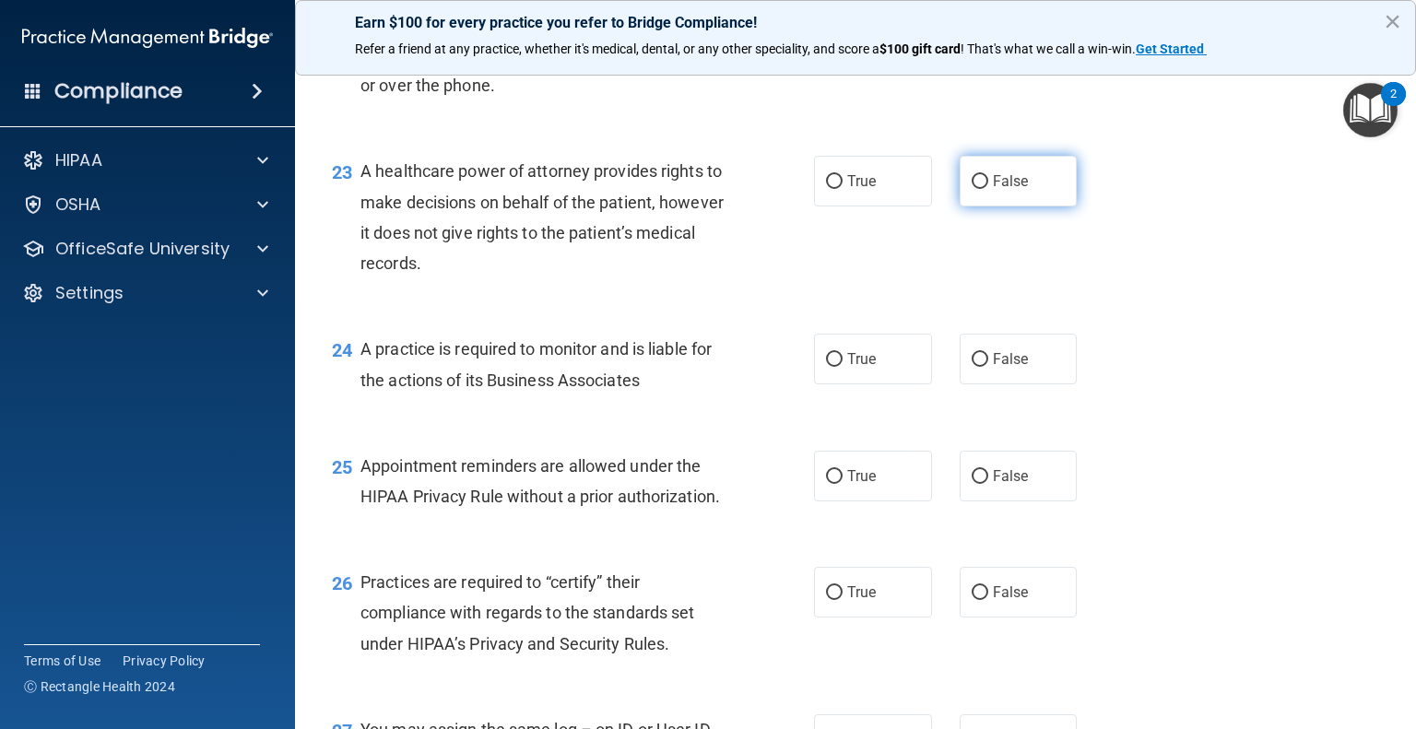
click at [977, 189] on input "False" at bounding box center [980, 182] width 17 height 14
radio input "true"
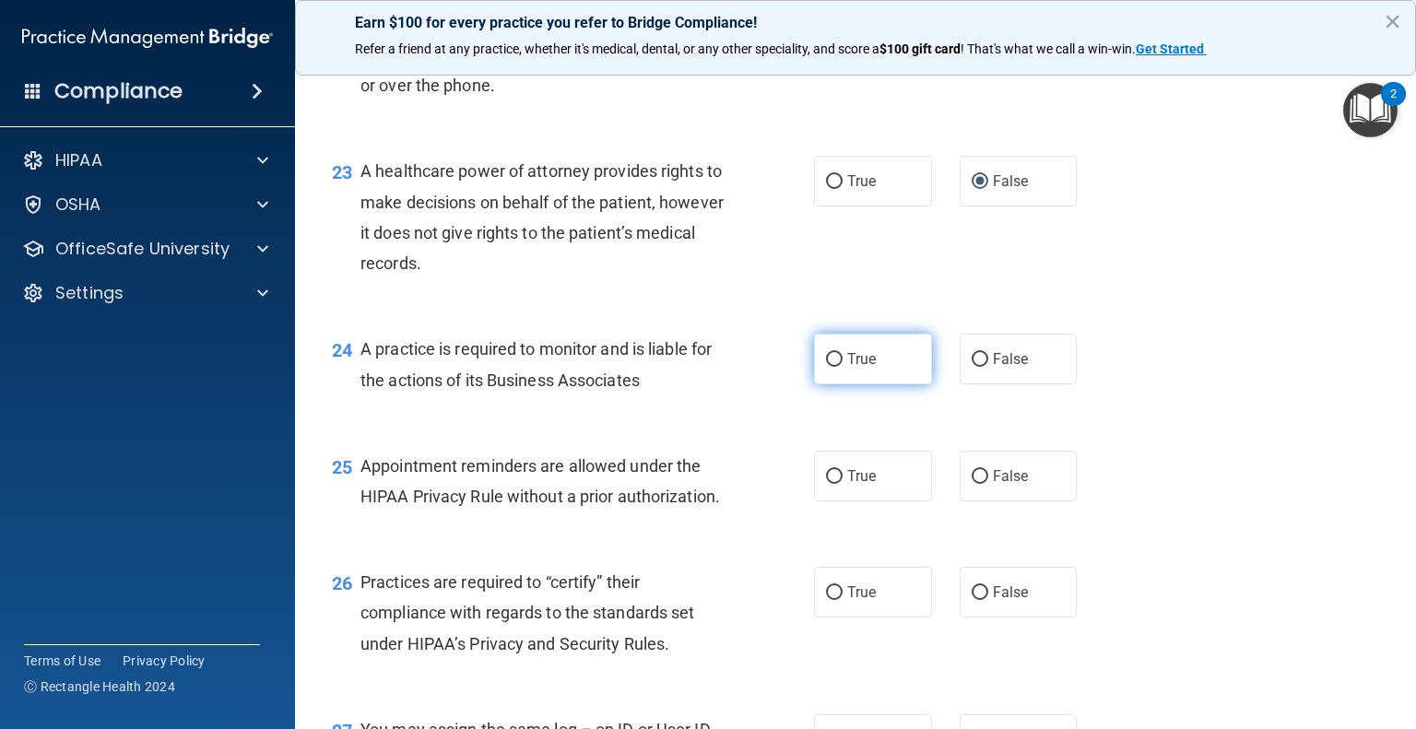
click at [832, 367] on input "True" at bounding box center [834, 360] width 17 height 14
radio input "true"
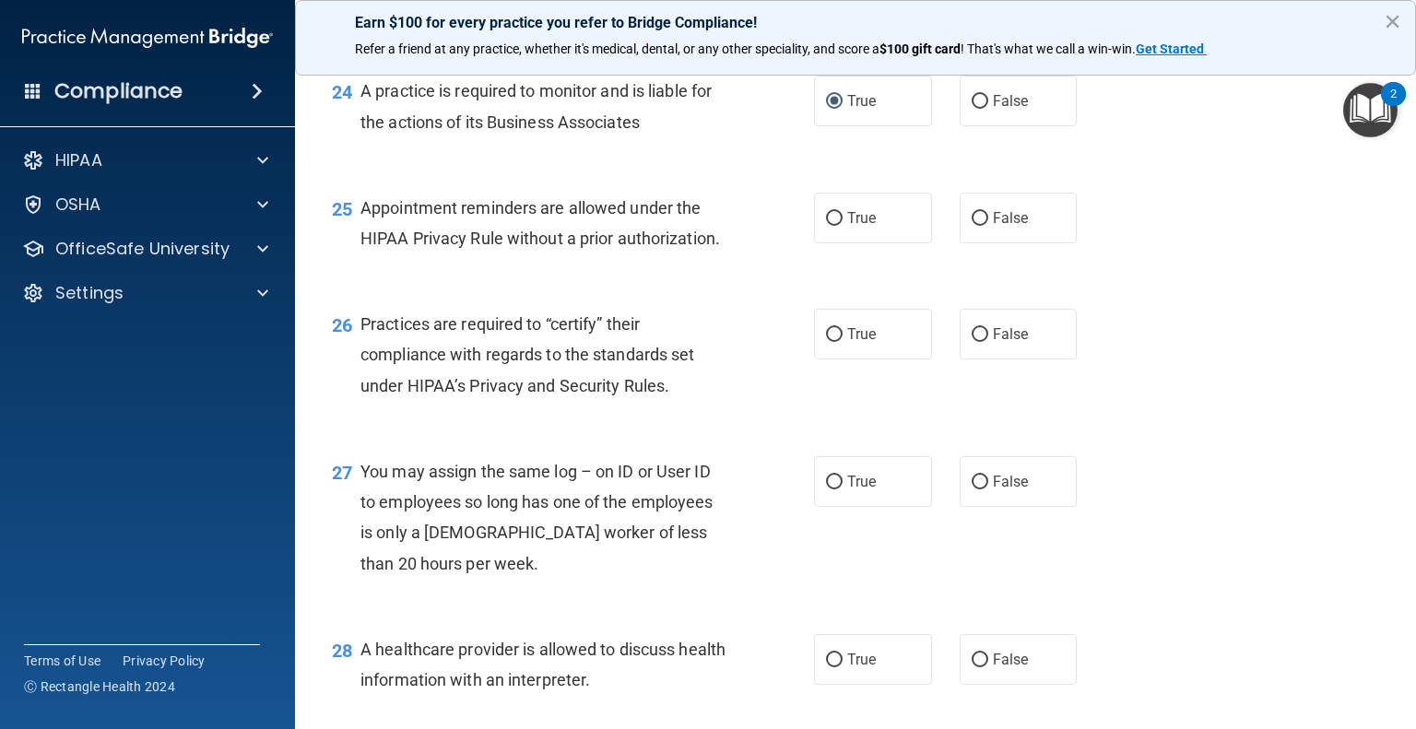
scroll to position [3873, 0]
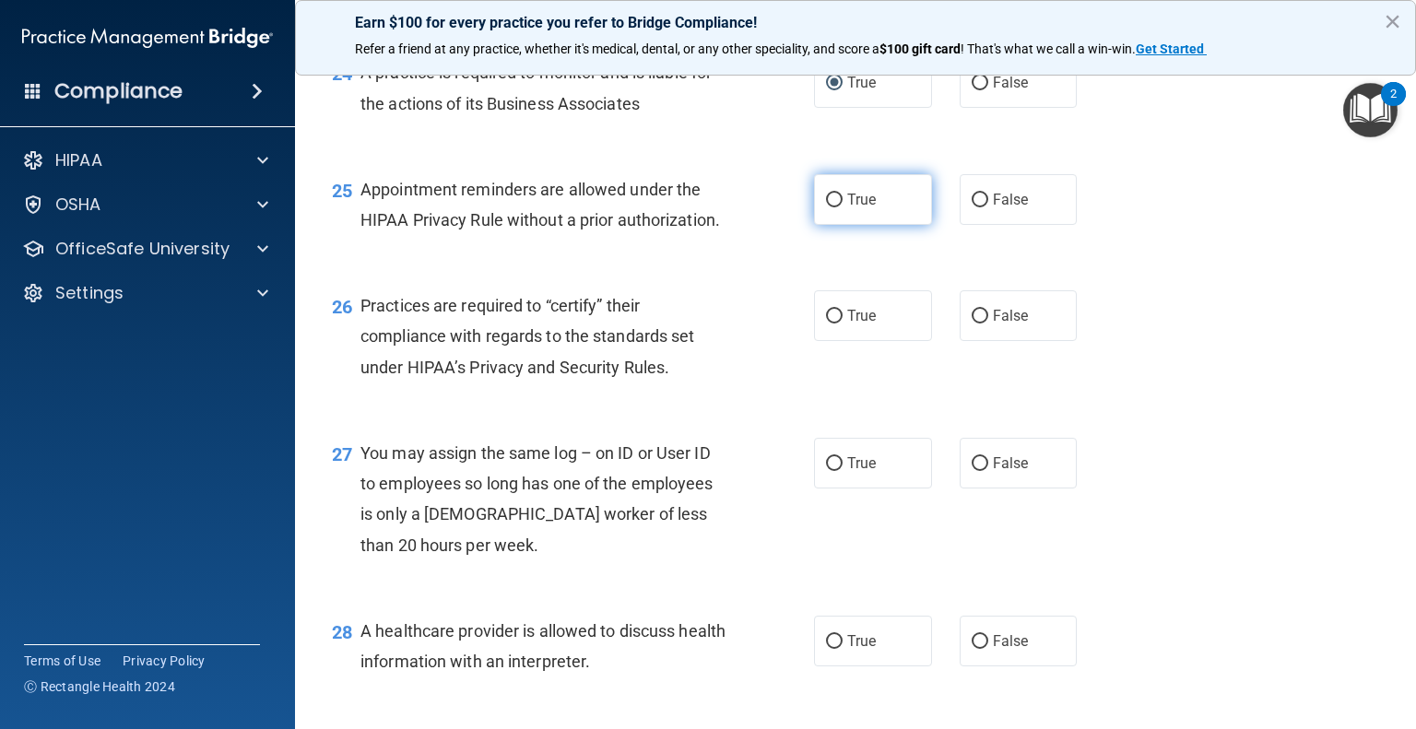
click at [826, 207] on input "True" at bounding box center [834, 201] width 17 height 14
radio input "true"
click at [828, 324] on input "True" at bounding box center [834, 317] width 17 height 14
radio input "true"
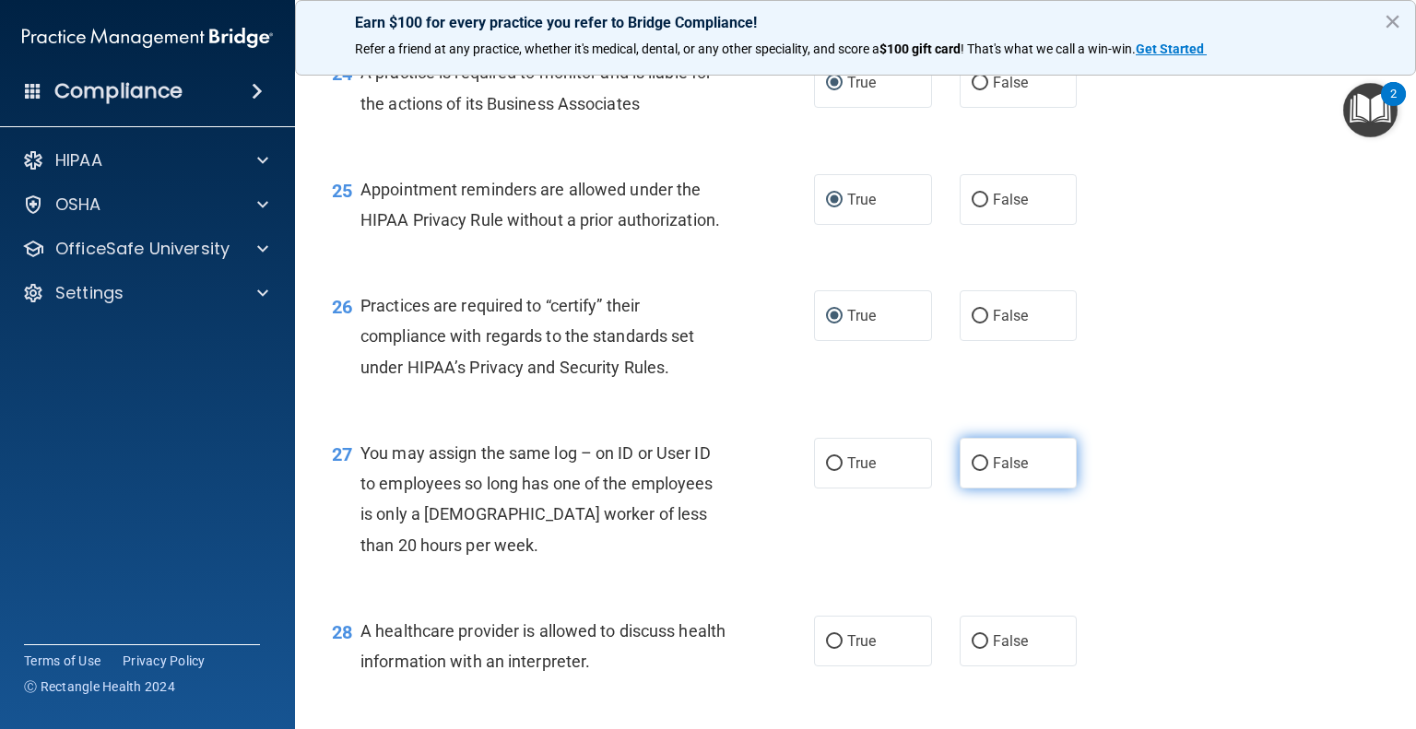
click at [972, 471] on input "False" at bounding box center [980, 464] width 17 height 14
radio input "true"
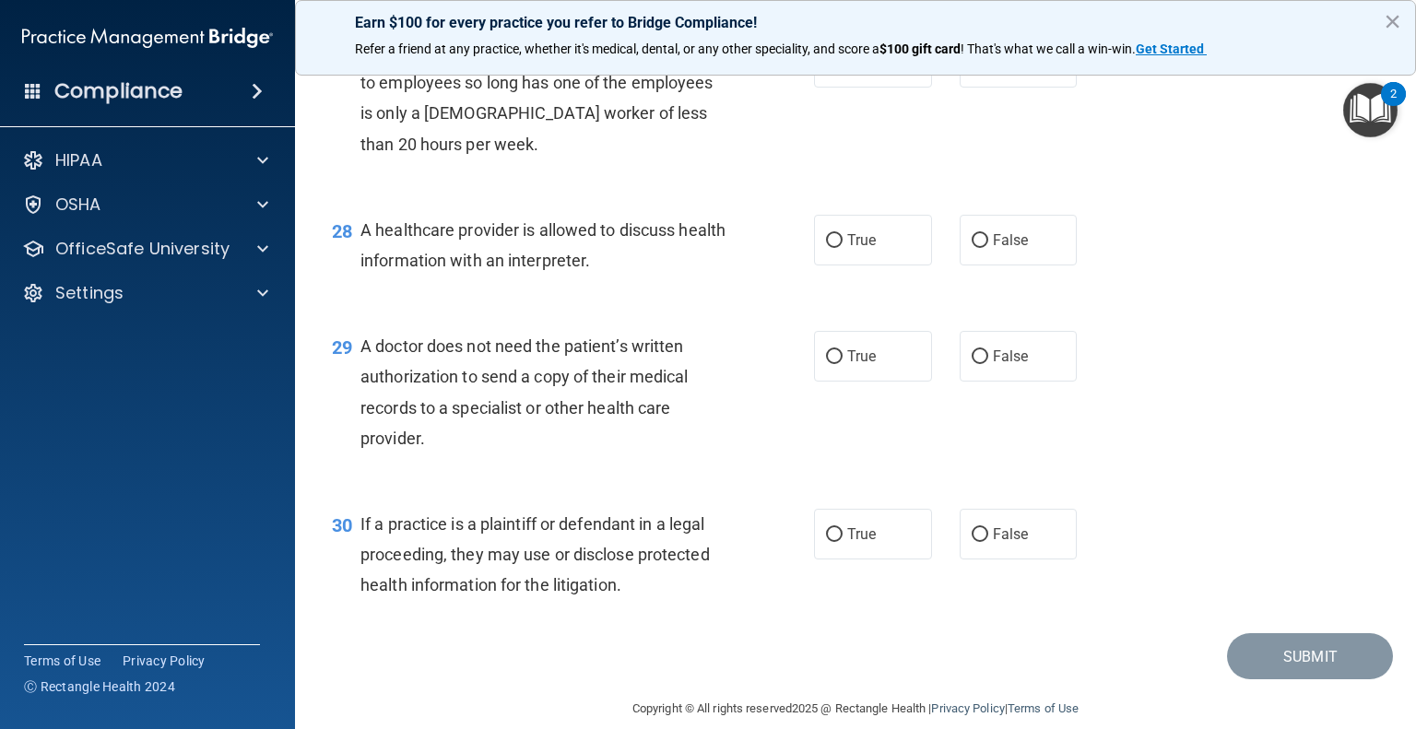
scroll to position [4334, 0]
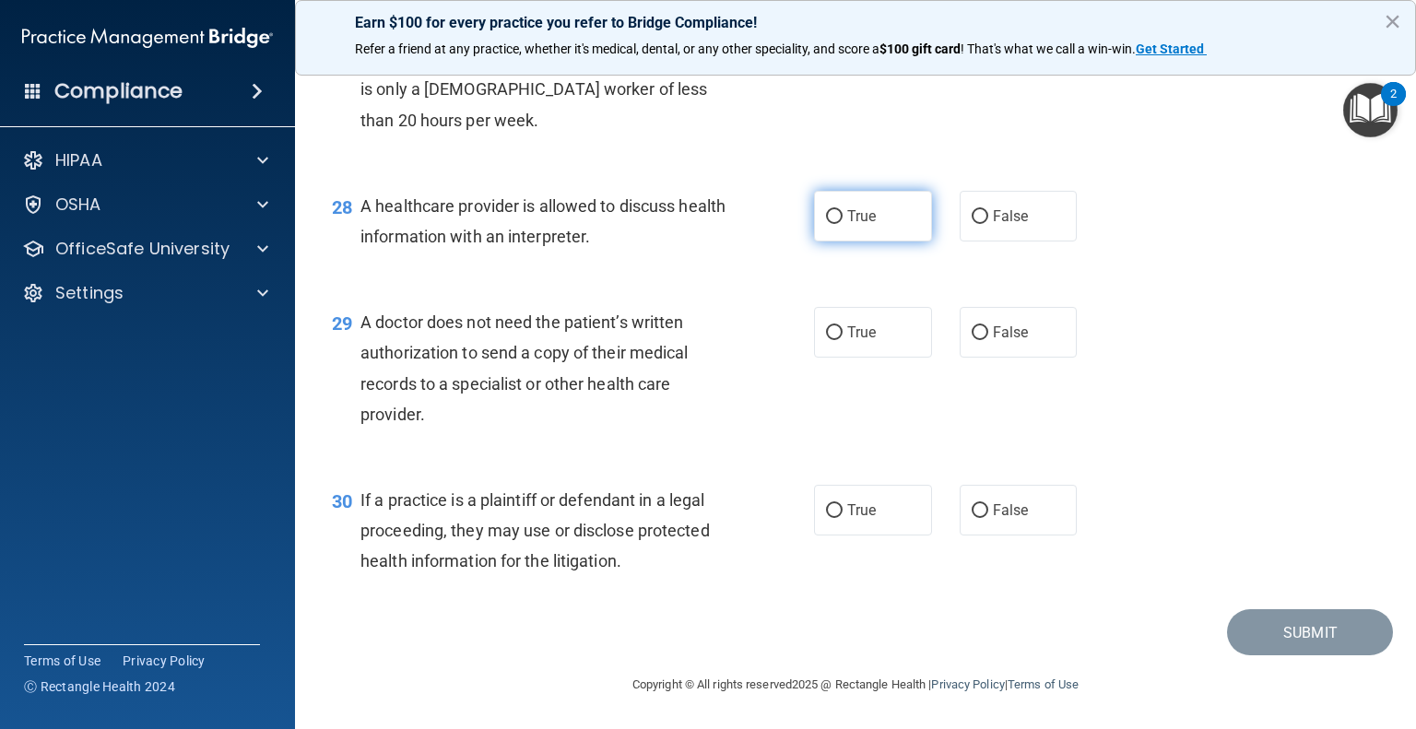
click at [834, 224] on input "True" at bounding box center [834, 217] width 17 height 14
radio input "true"
click at [826, 340] on input "True" at bounding box center [834, 333] width 17 height 14
radio input "true"
click at [973, 518] on input "False" at bounding box center [980, 511] width 17 height 14
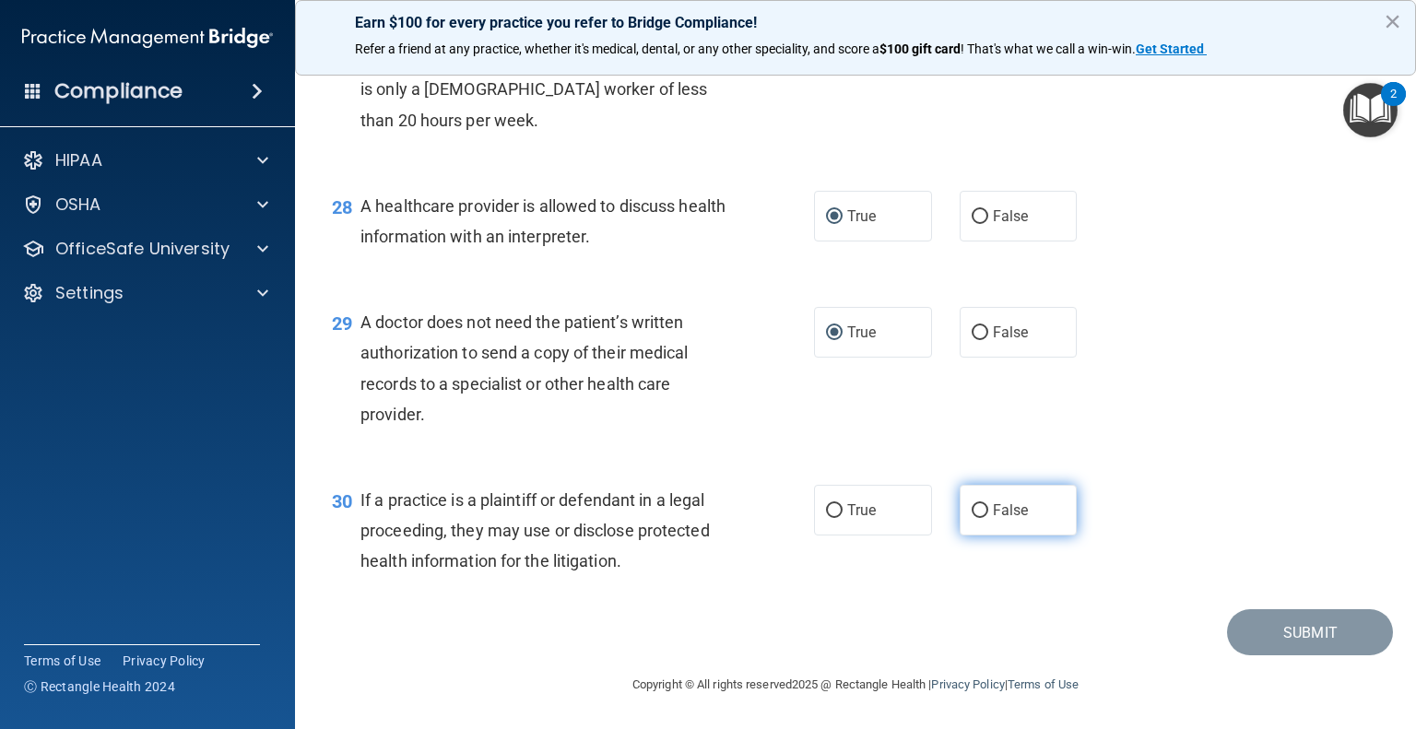
radio input "true"
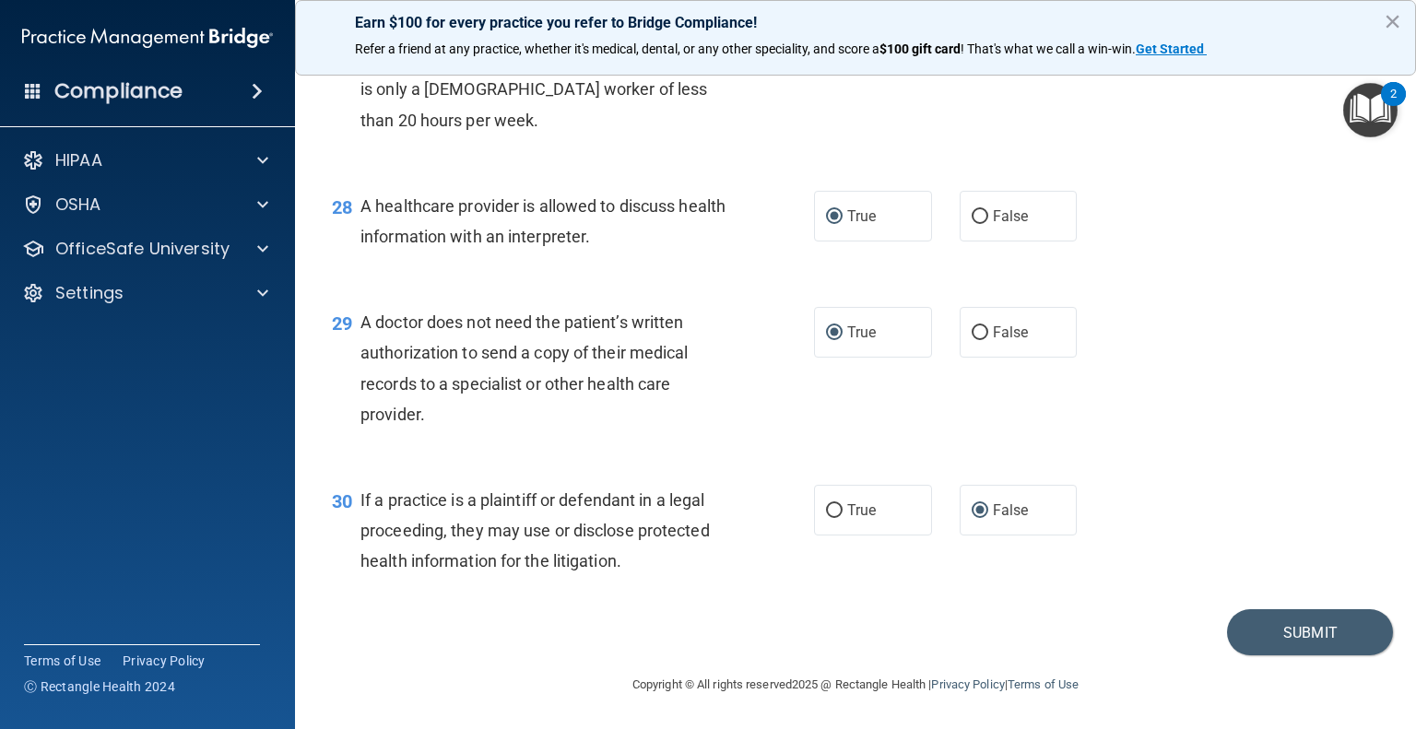
scroll to position [4360, 0]
click at [1290, 625] on button "Submit" at bounding box center [1310, 633] width 166 height 47
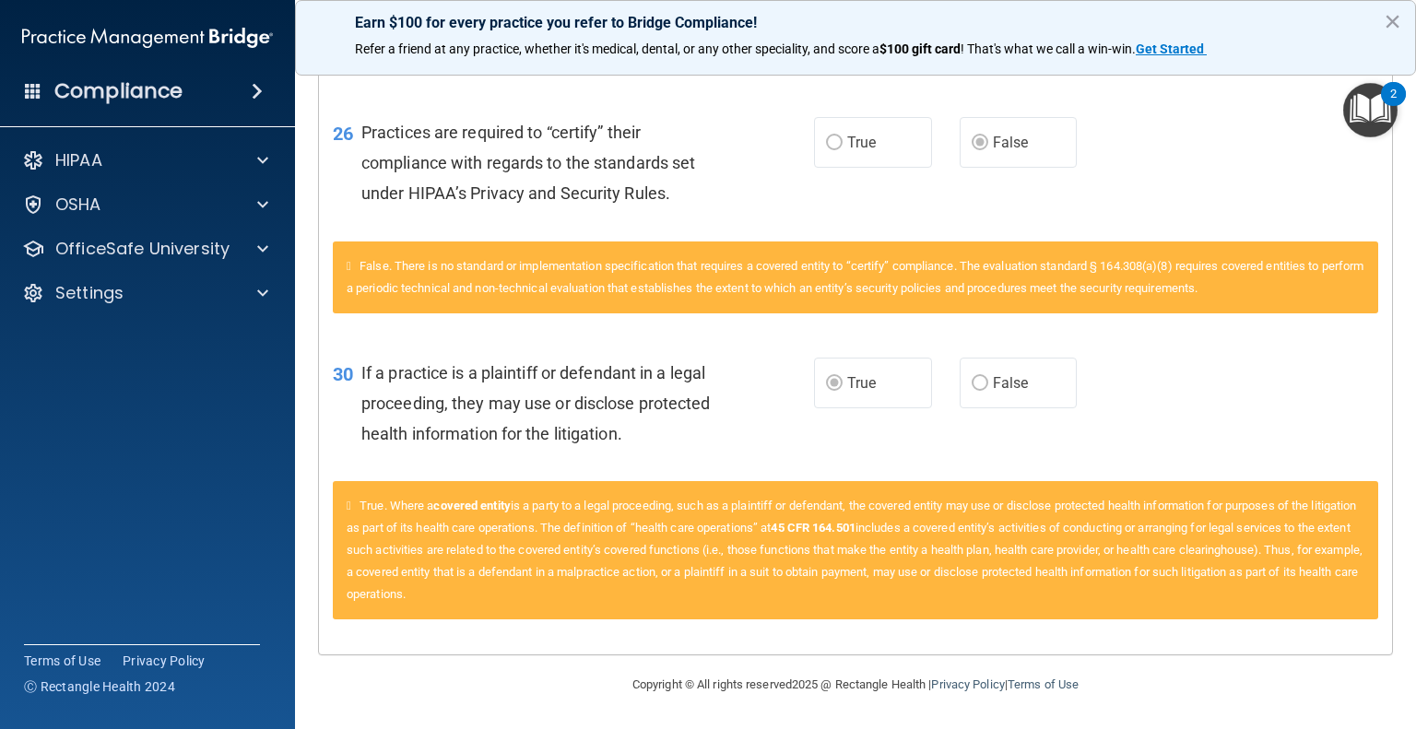
scroll to position [3142, 0]
click at [814, 376] on label "True" at bounding box center [873, 383] width 118 height 51
click at [814, 374] on label "True" at bounding box center [873, 383] width 118 height 51
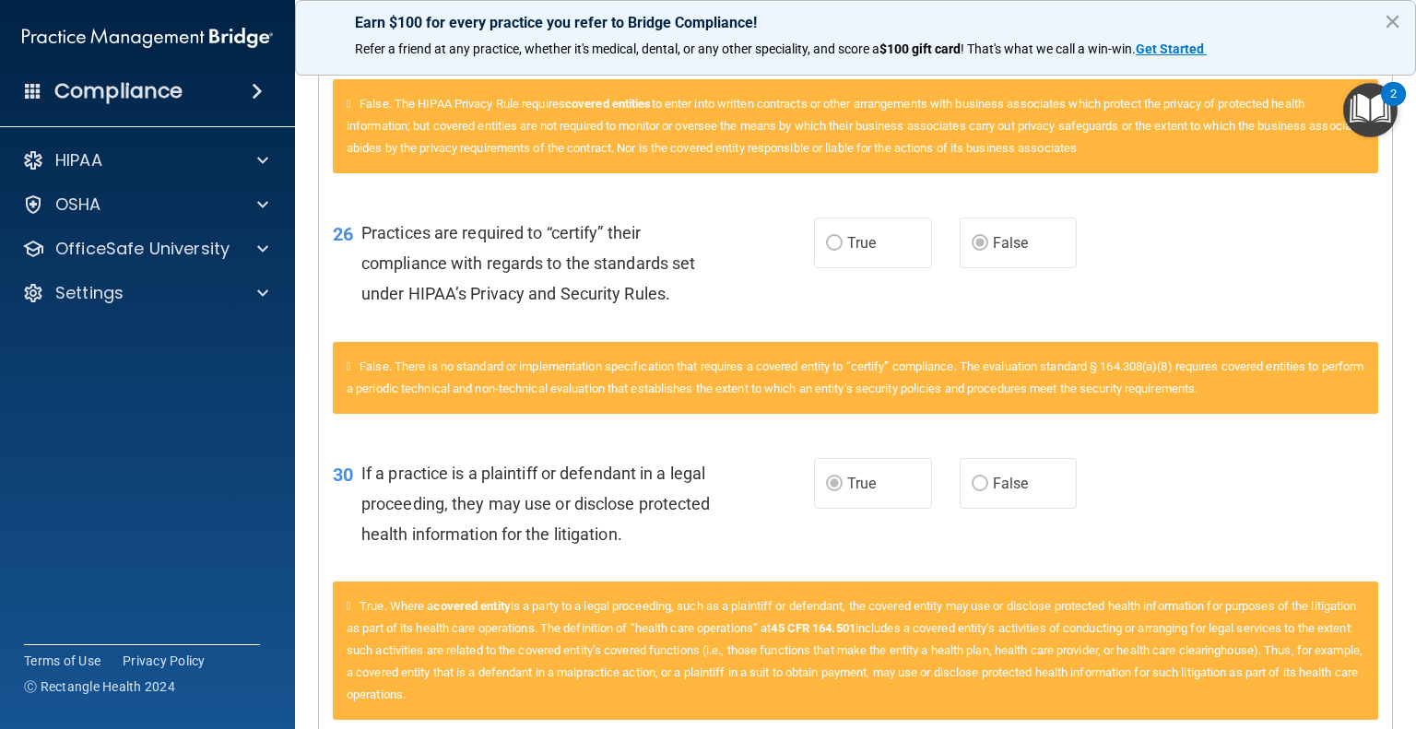
scroll to position [2957, 0]
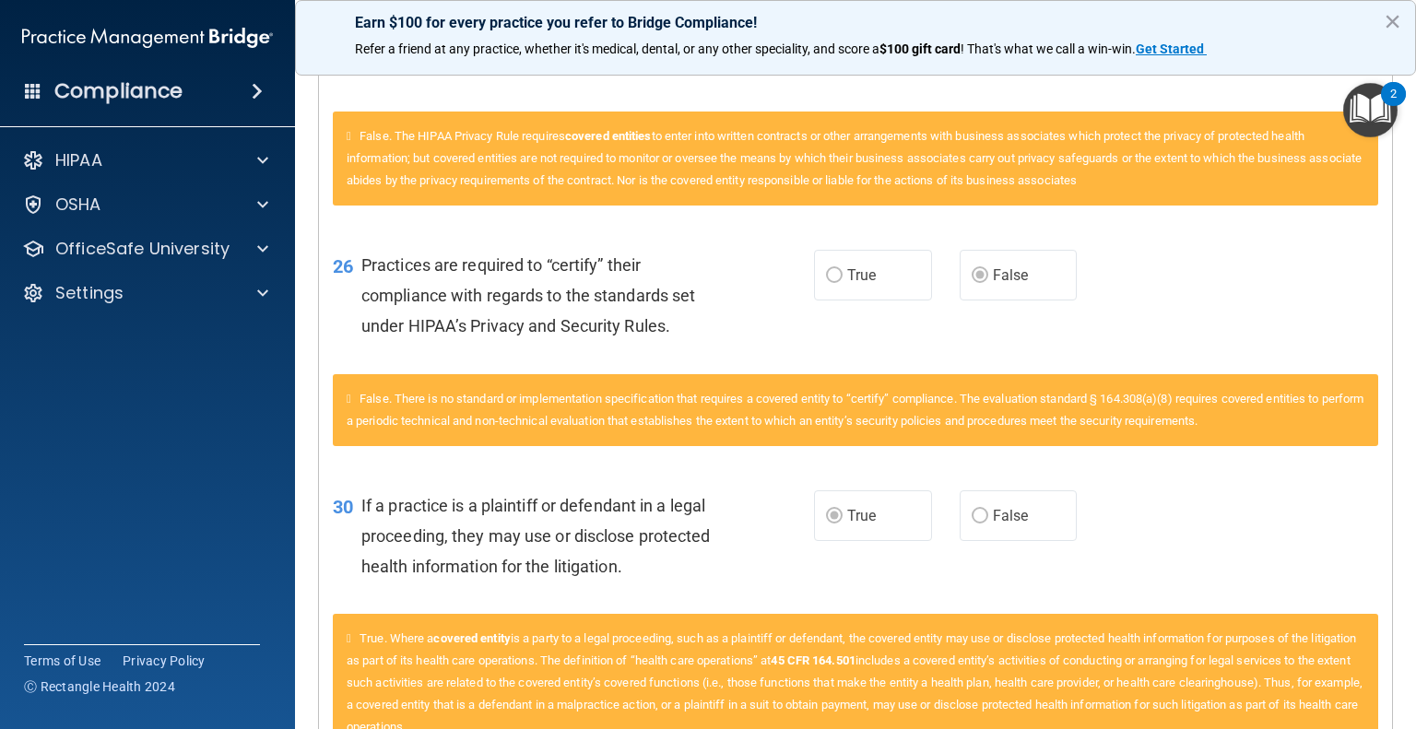
click at [811, 351] on div "26 Practices are required to “certify” their compliance with regards to the sta…" at bounding box center [573, 300] width 537 height 101
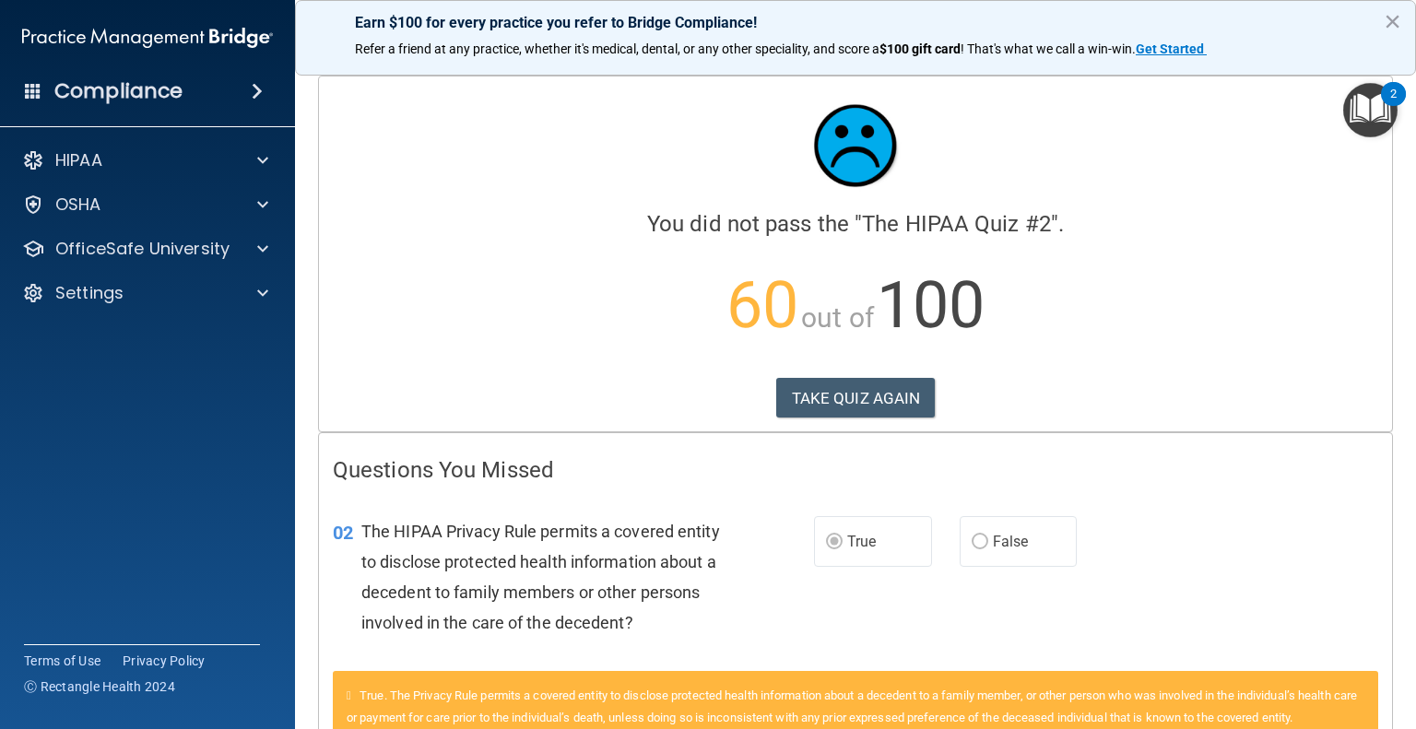
scroll to position [0, 0]
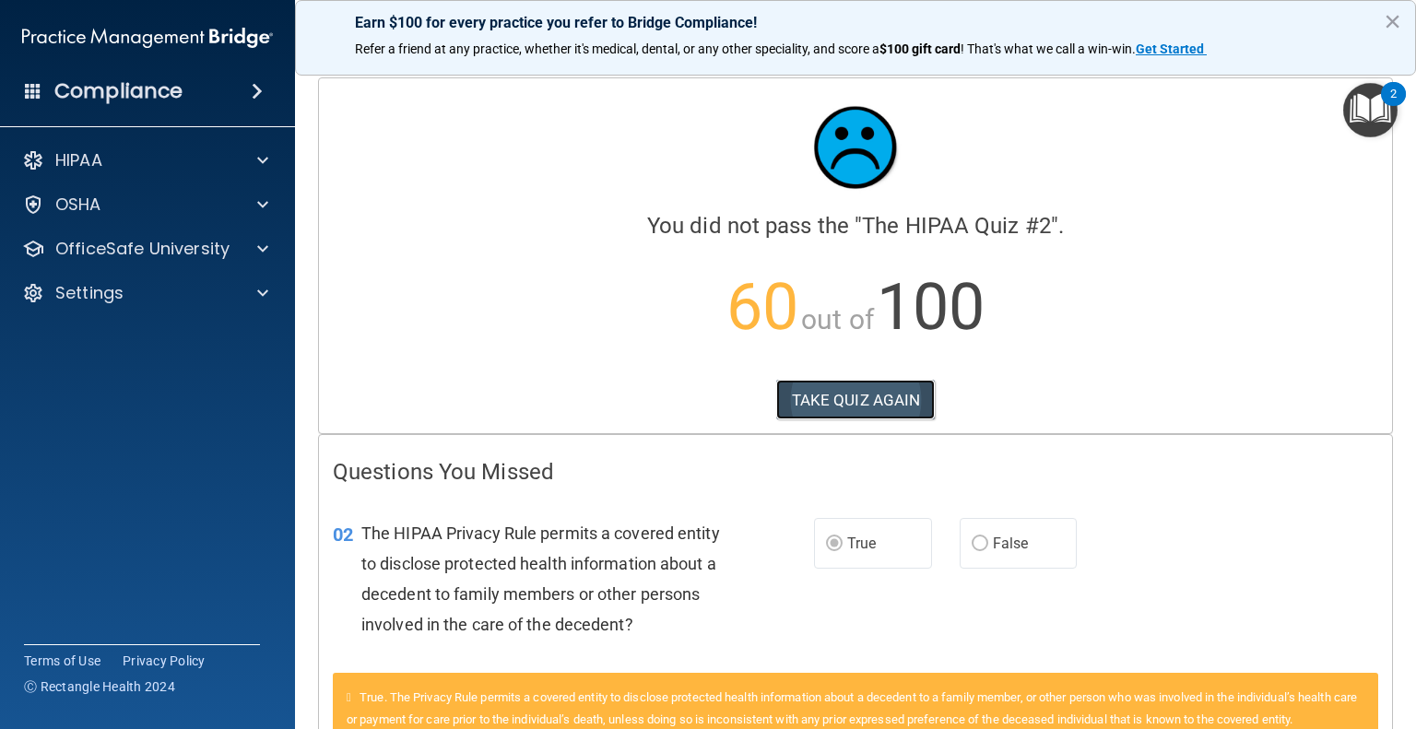
click at [883, 402] on button "TAKE QUIZ AGAIN" at bounding box center [856, 400] width 160 height 41
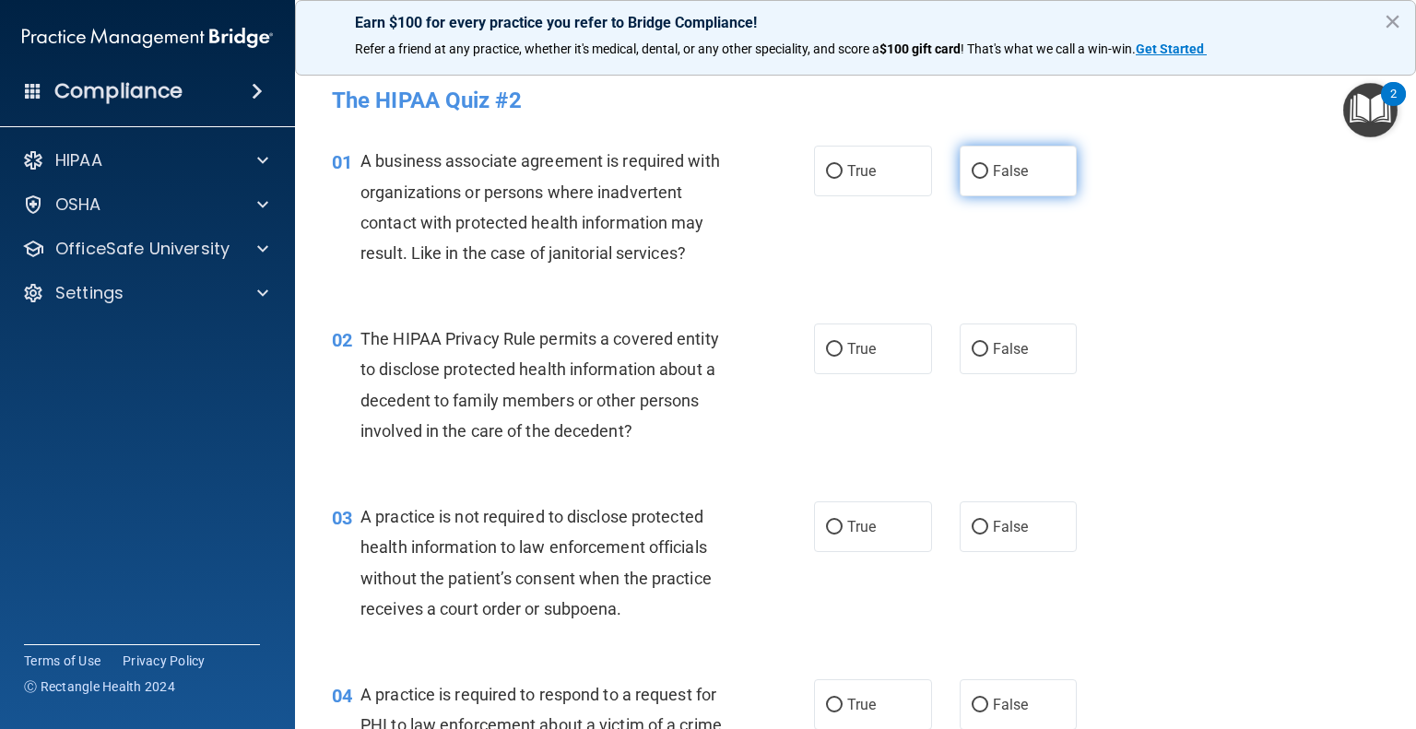
drag, startPoint x: 972, startPoint y: 165, endPoint x: 972, endPoint y: 152, distance: 12.9
click at [972, 165] on input "False" at bounding box center [980, 172] width 17 height 14
radio input "true"
click at [828, 348] on input "True" at bounding box center [834, 350] width 17 height 14
radio input "true"
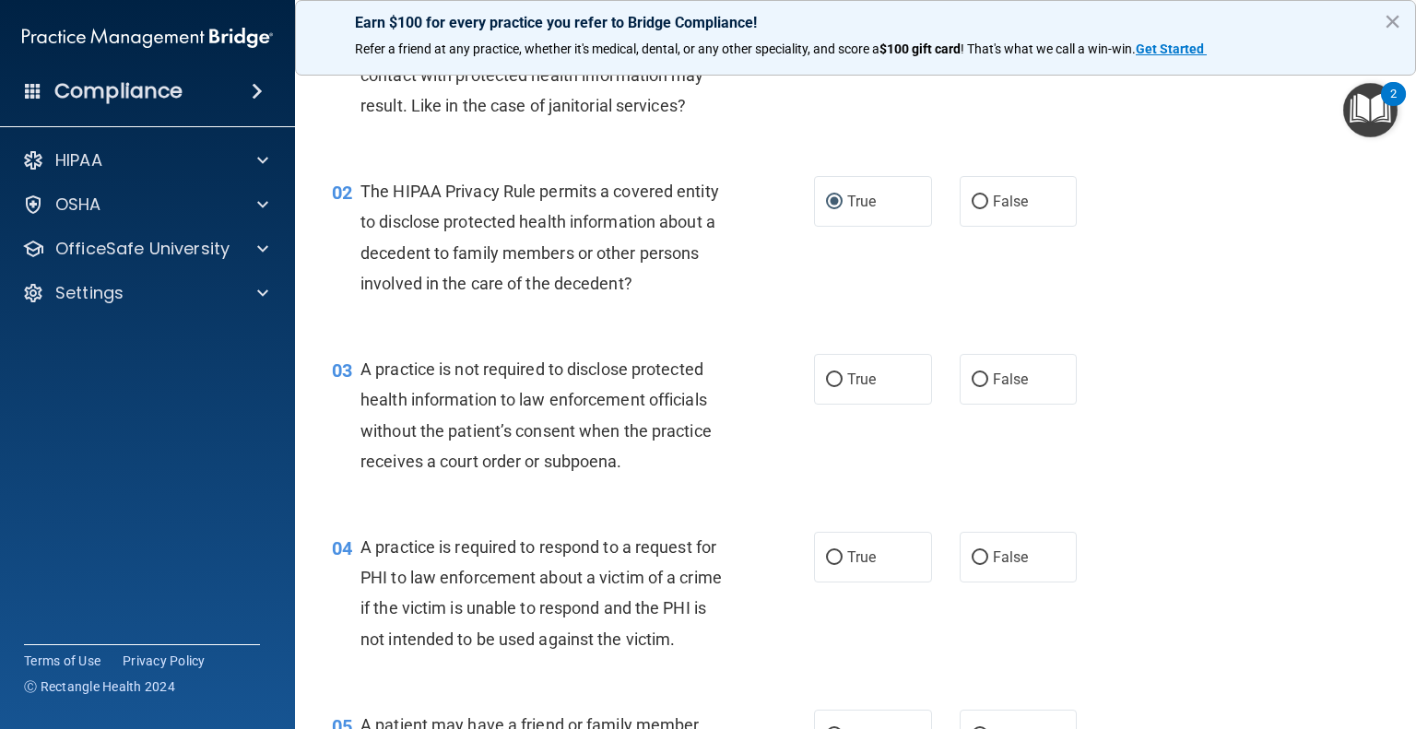
scroll to position [125, 0]
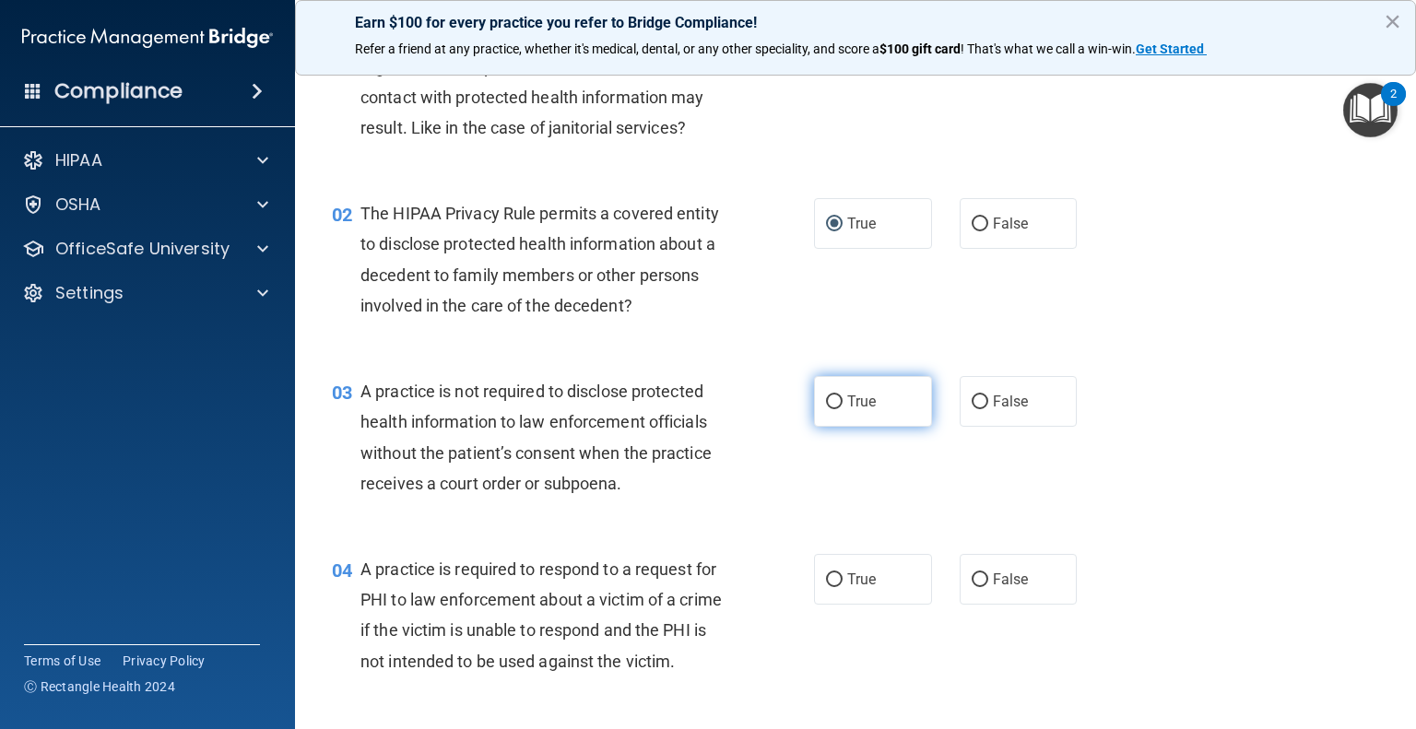
click at [826, 405] on input "True" at bounding box center [834, 403] width 17 height 14
radio input "true"
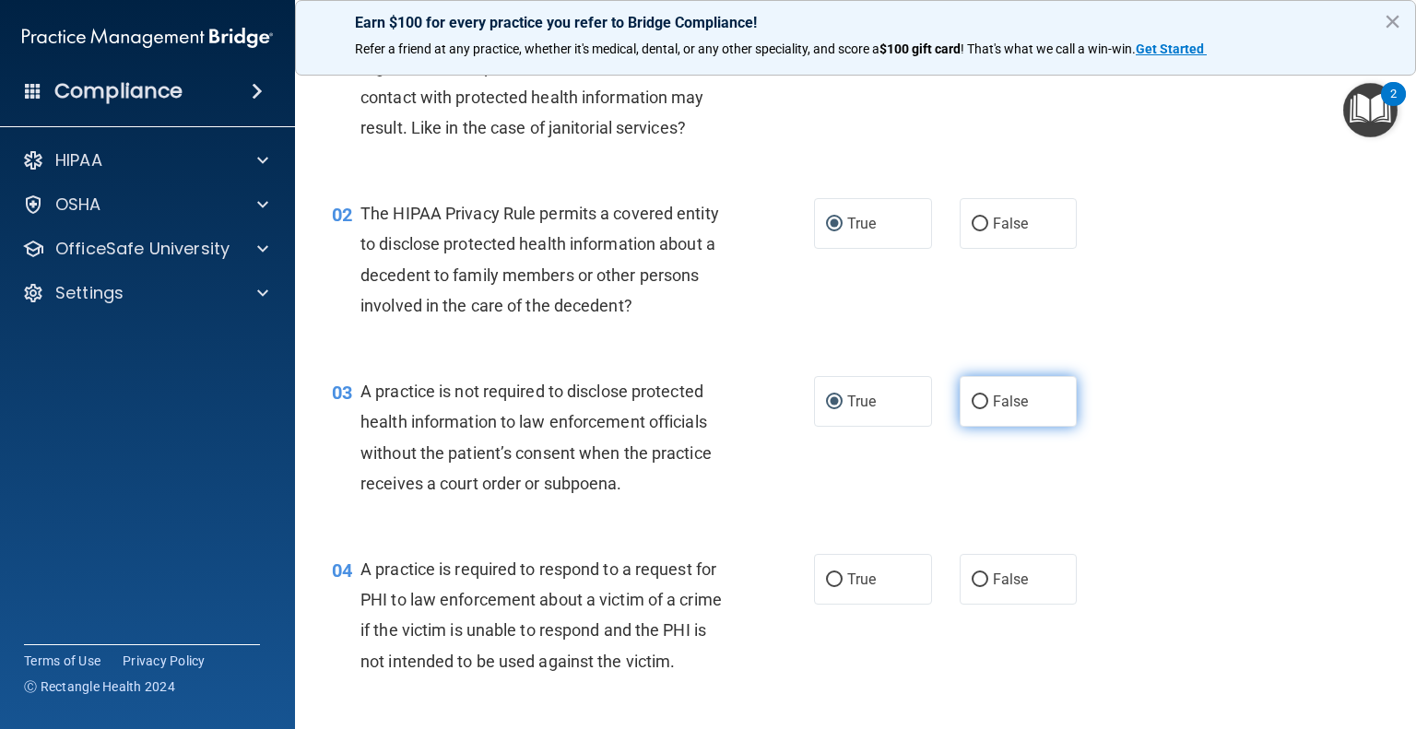
click at [972, 405] on input "False" at bounding box center [980, 403] width 17 height 14
radio input "true"
radio input "false"
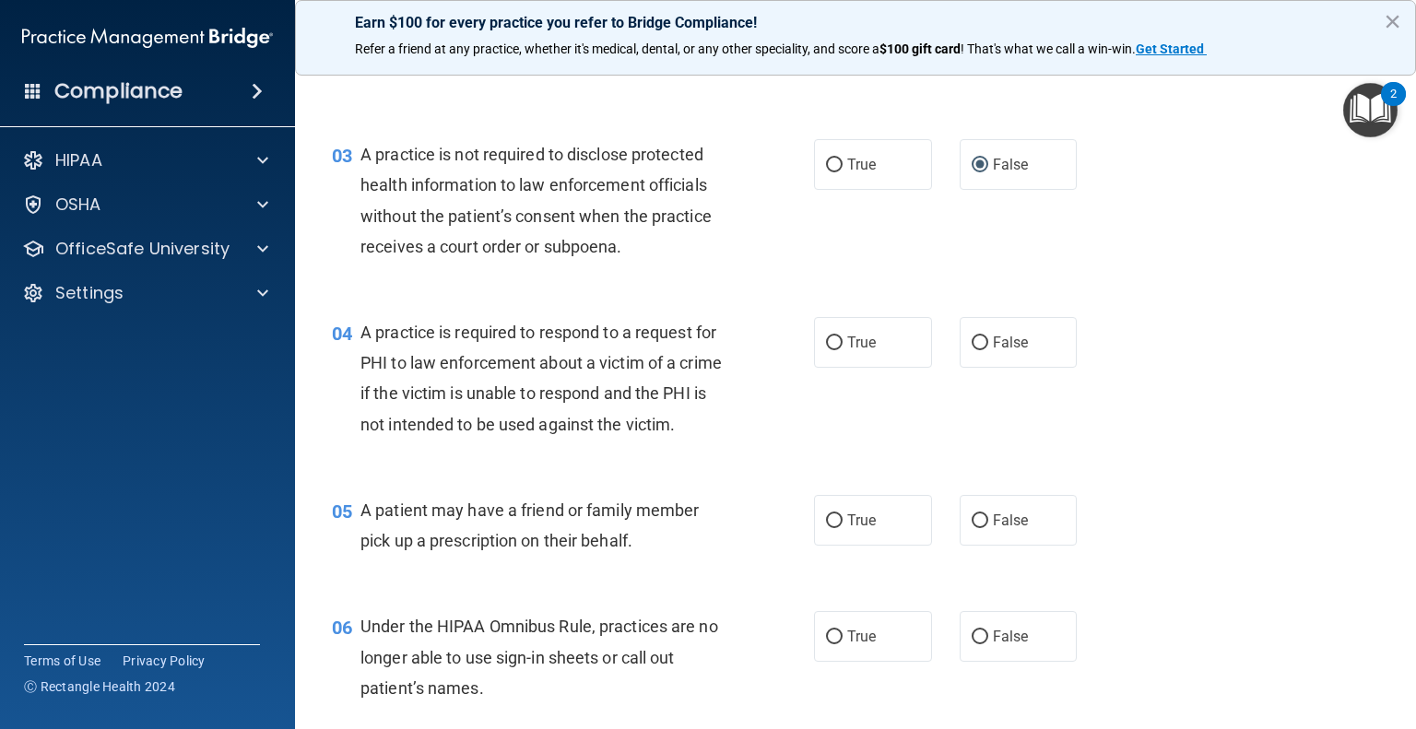
scroll to position [402, 0]
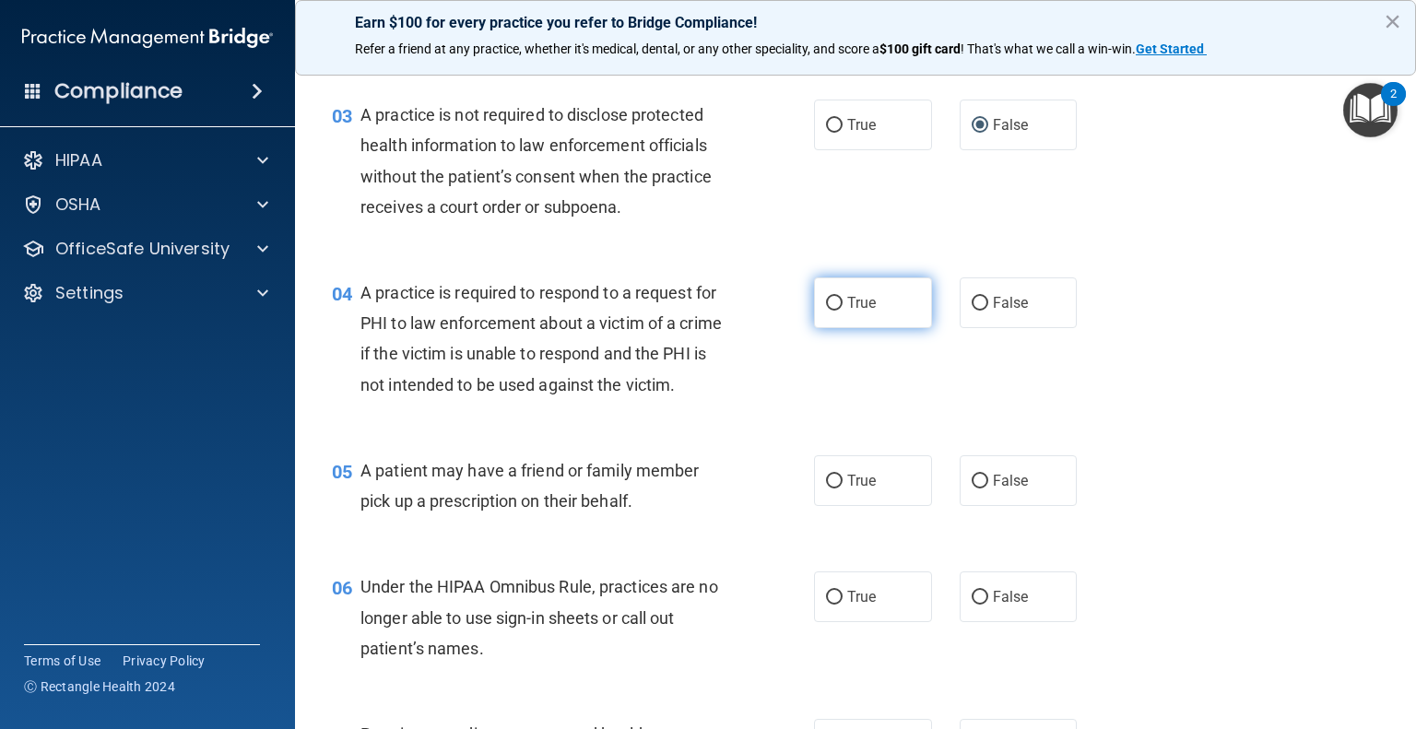
click at [834, 307] on input "True" at bounding box center [834, 304] width 17 height 14
radio input "true"
click at [826, 489] on input "True" at bounding box center [834, 482] width 17 height 14
radio input "true"
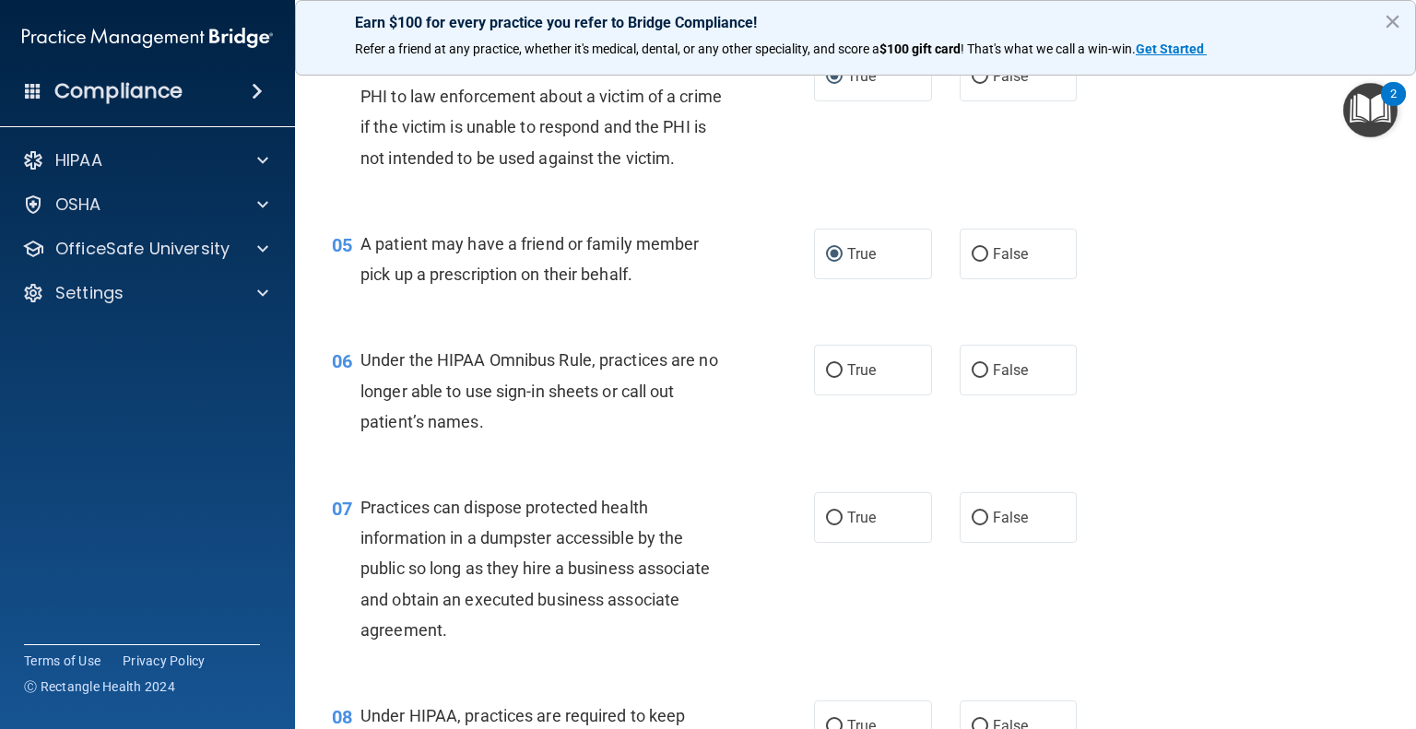
scroll to position [679, 0]
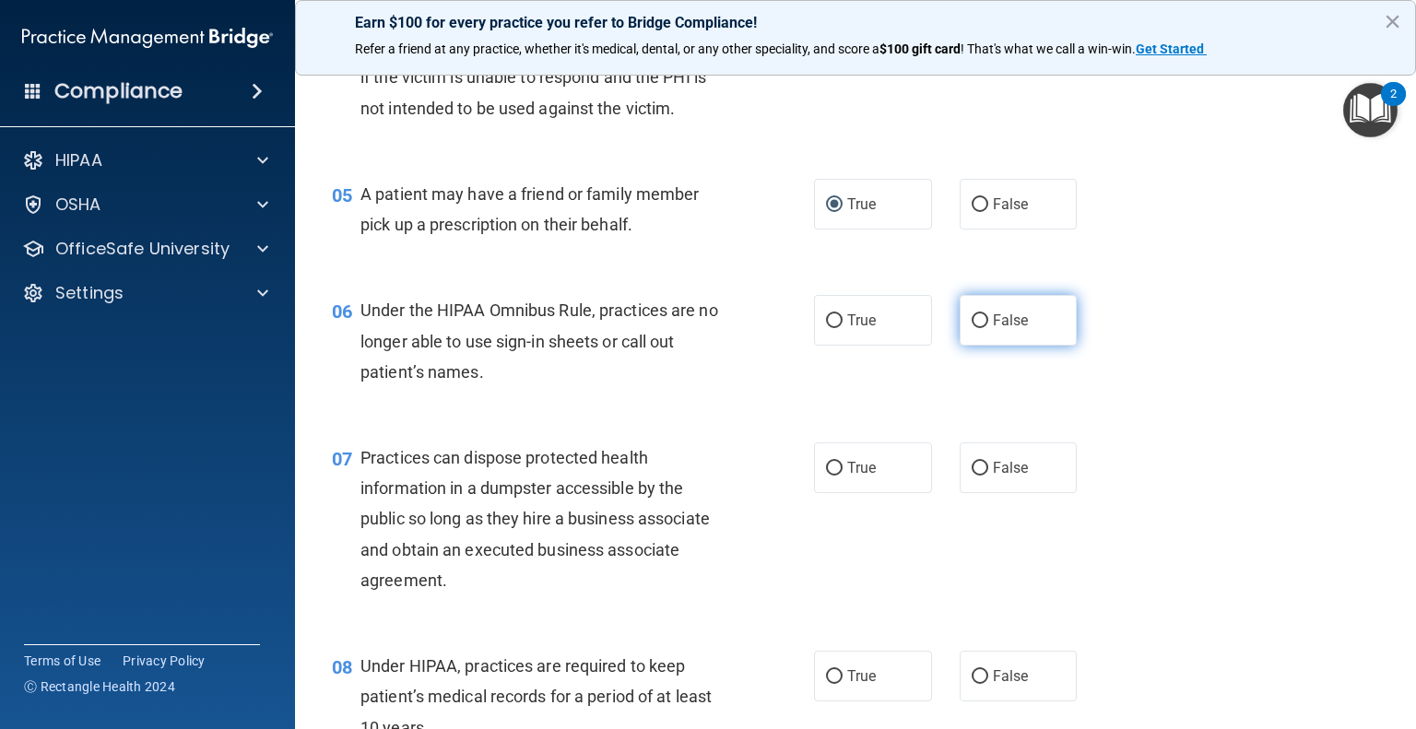
click at [974, 328] on input "False" at bounding box center [980, 321] width 17 height 14
radio input "true"
click at [974, 476] on input "False" at bounding box center [980, 469] width 17 height 14
radio input "true"
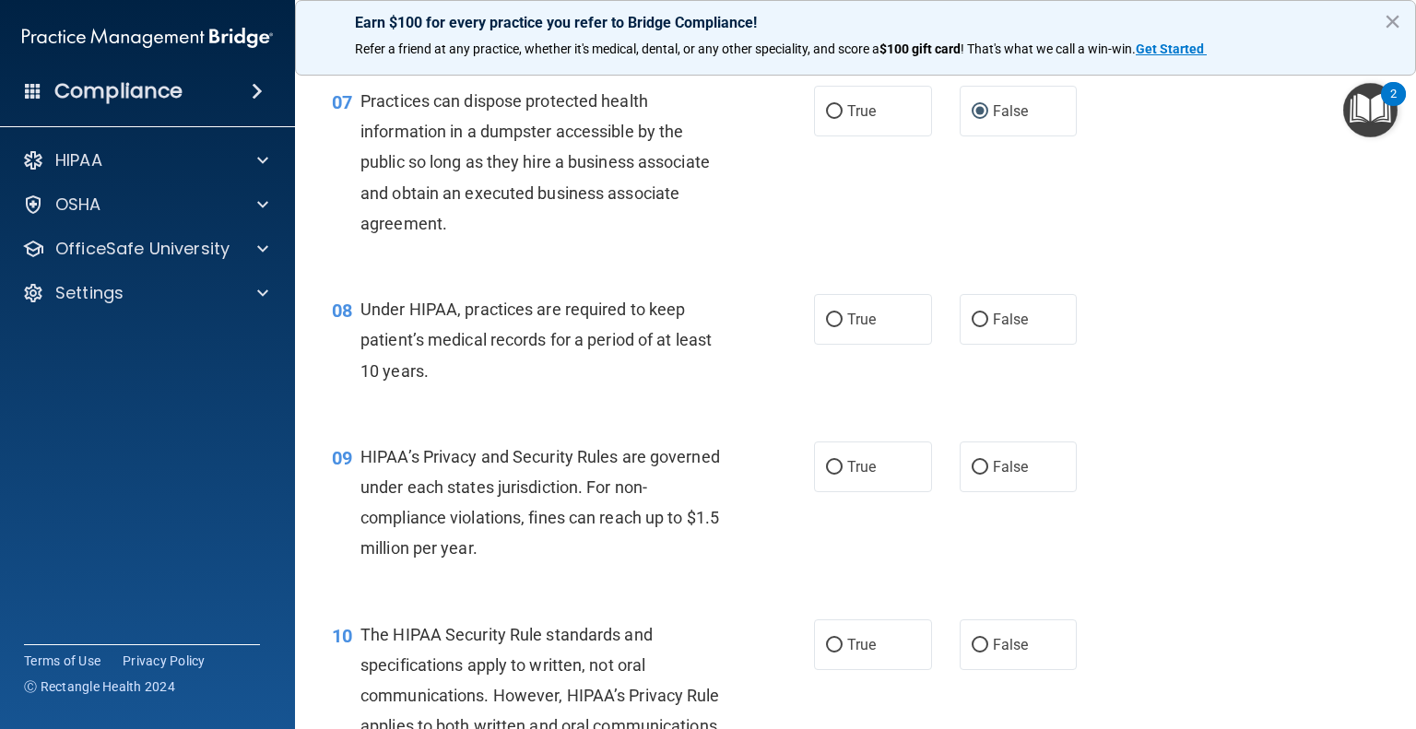
scroll to position [1048, 0]
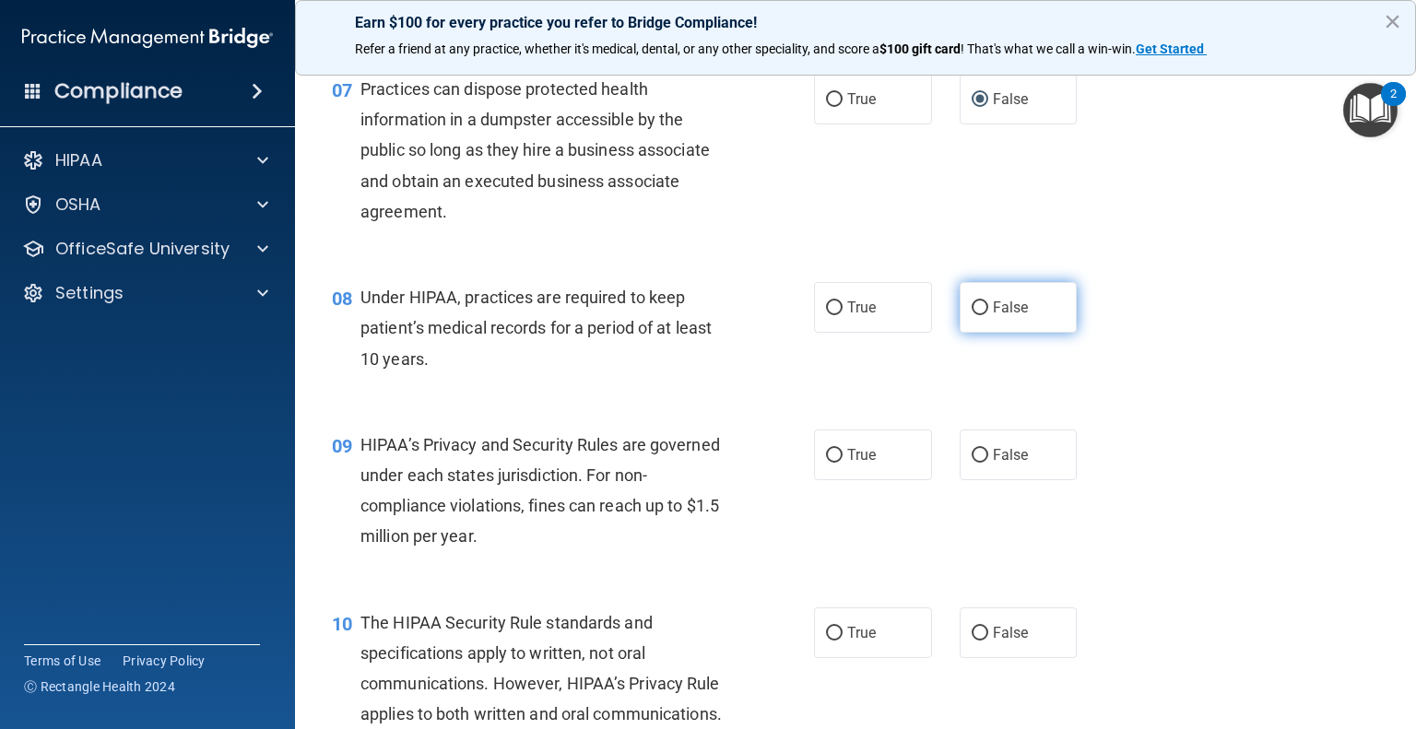
click at [975, 315] on input "False" at bounding box center [980, 309] width 17 height 14
radio input "true"
click at [977, 463] on input "False" at bounding box center [980, 456] width 17 height 14
radio input "true"
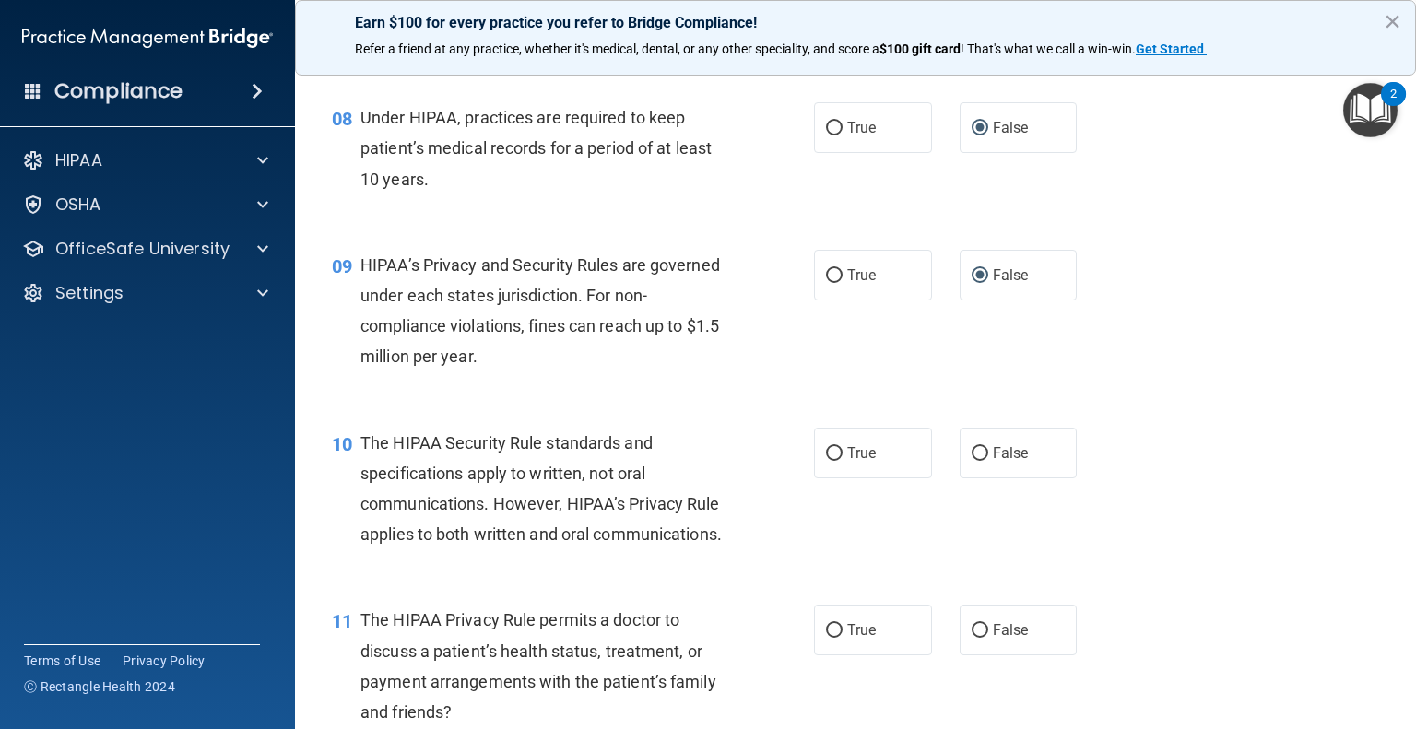
scroll to position [1324, 0]
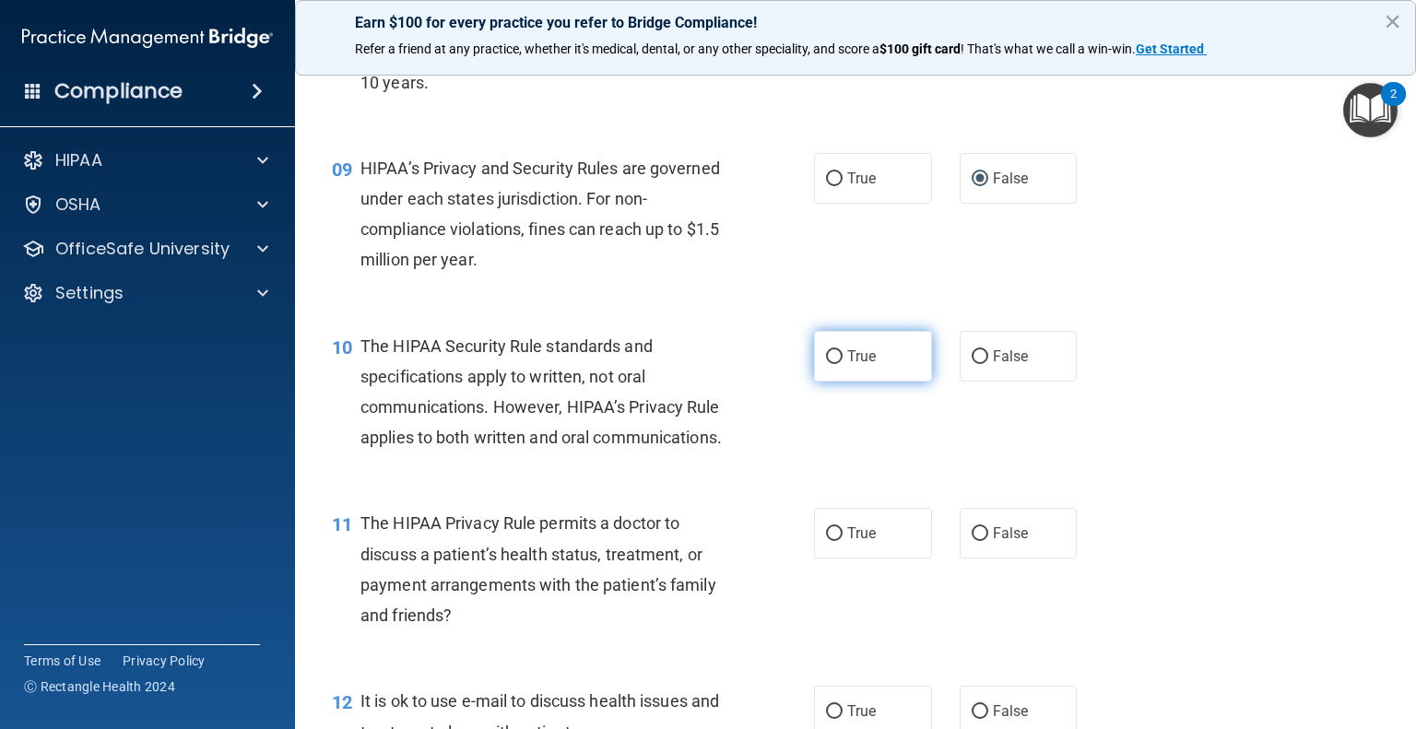
click at [826, 364] on input "True" at bounding box center [834, 357] width 17 height 14
radio input "true"
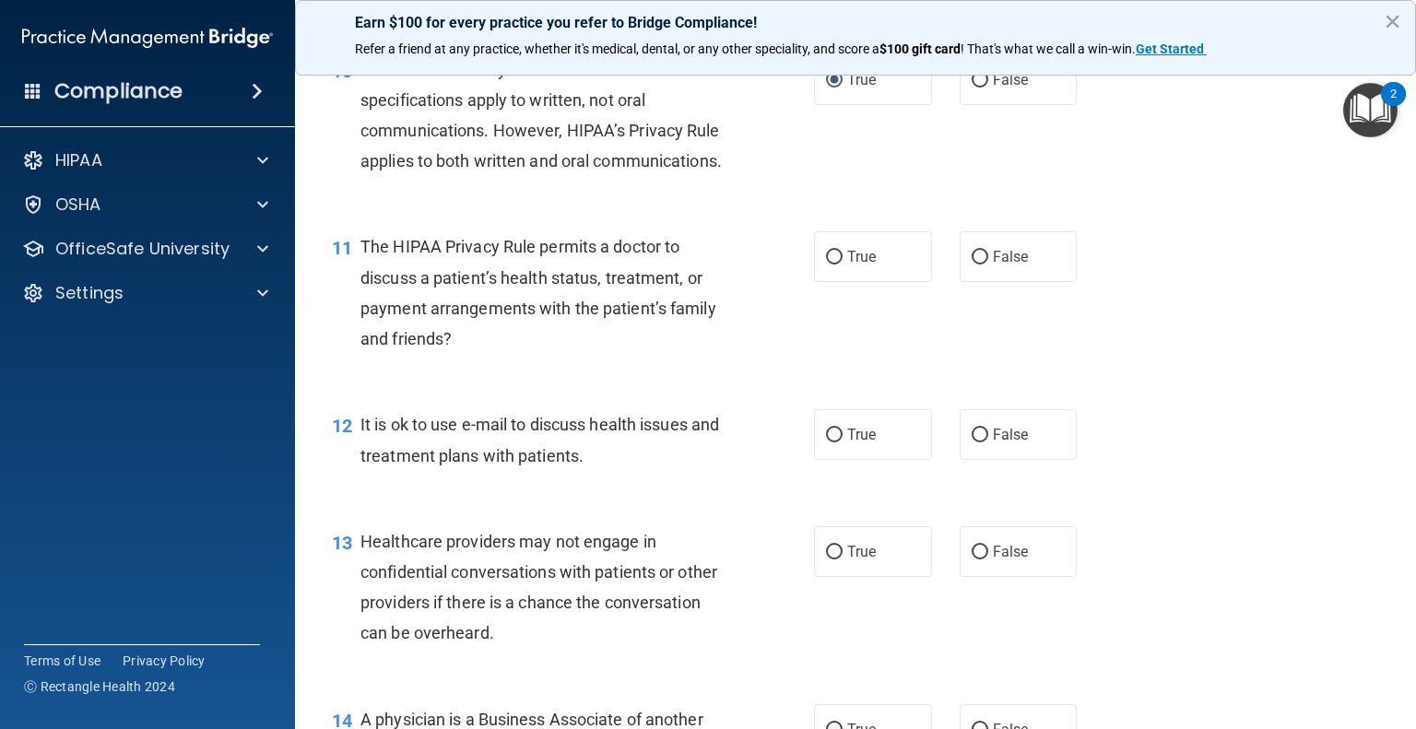
scroll to position [1693, 0]
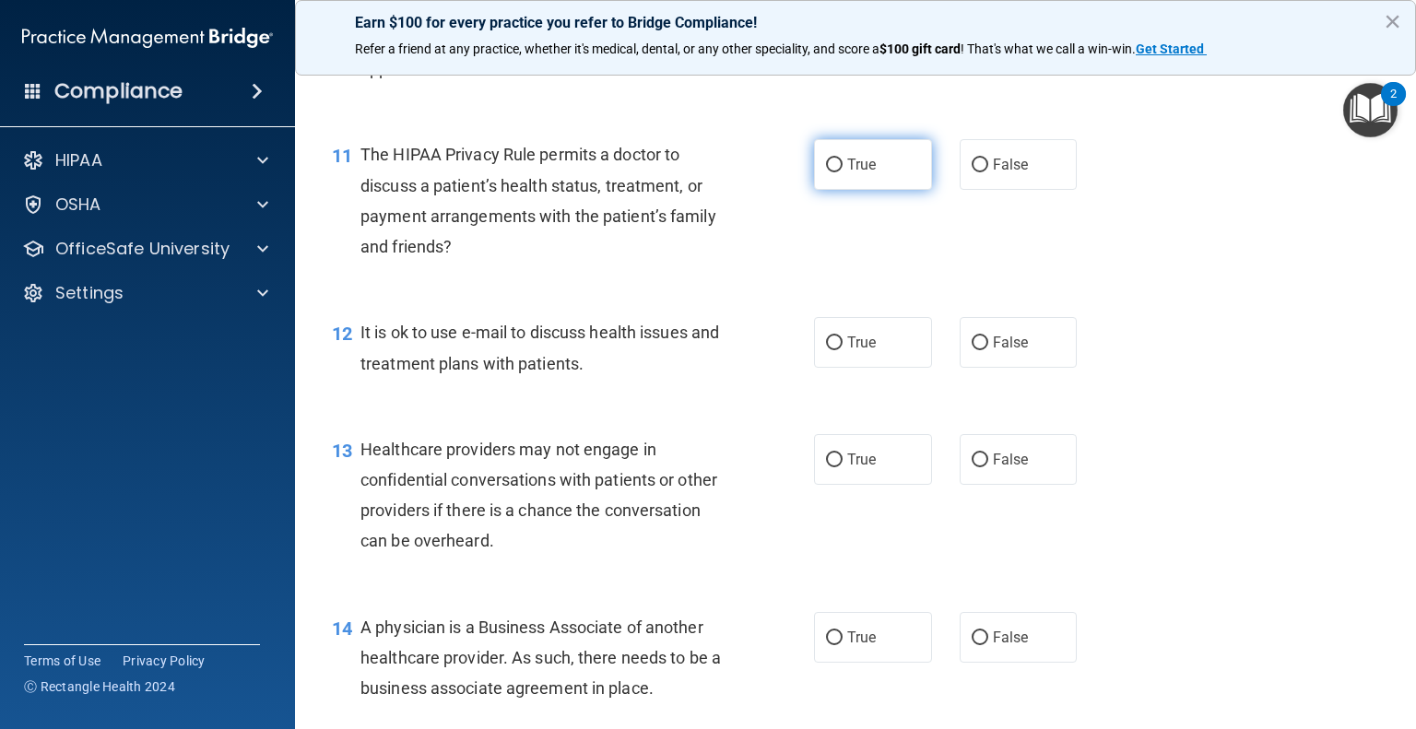
click at [829, 172] on input "True" at bounding box center [834, 166] width 17 height 14
radio input "true"
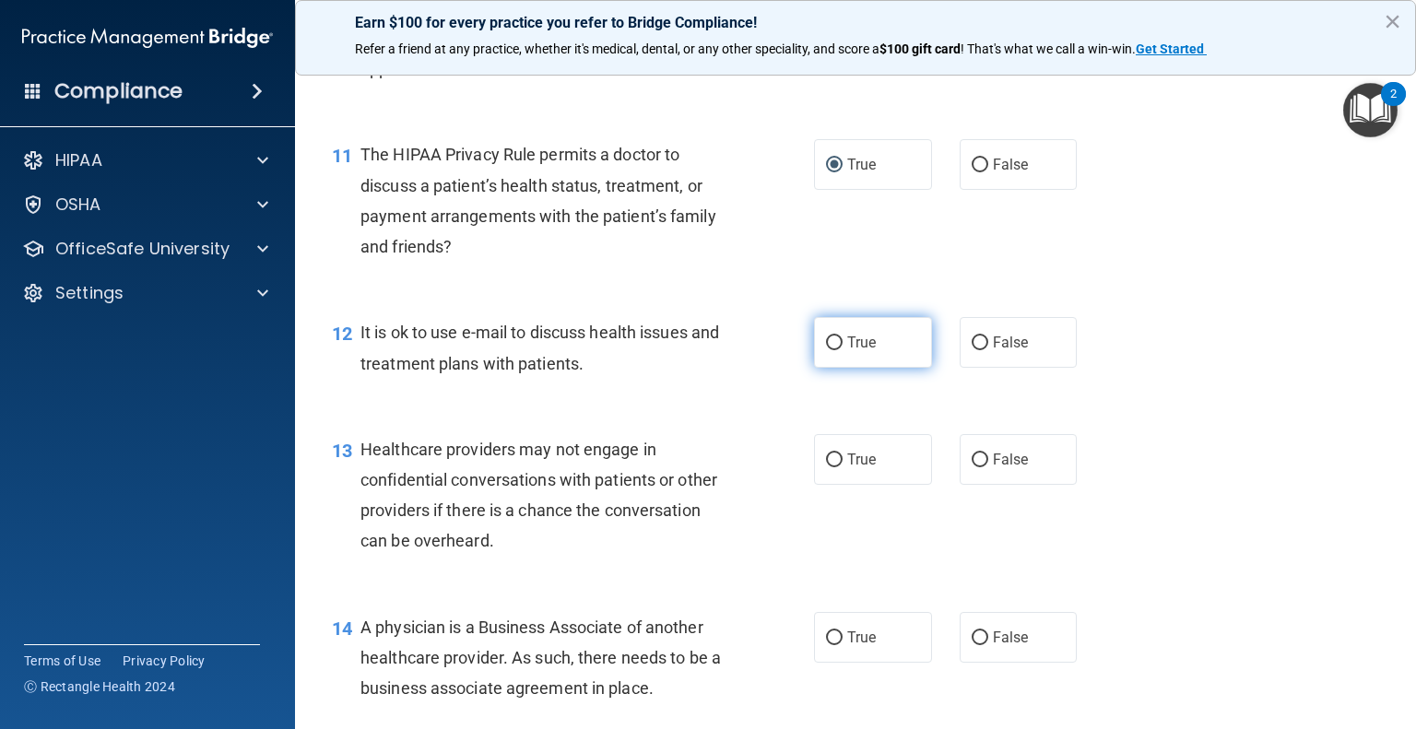
click at [830, 350] on input "True" at bounding box center [834, 344] width 17 height 14
radio input "true"
click at [830, 350] on input "True" at bounding box center [834, 344] width 17 height 14
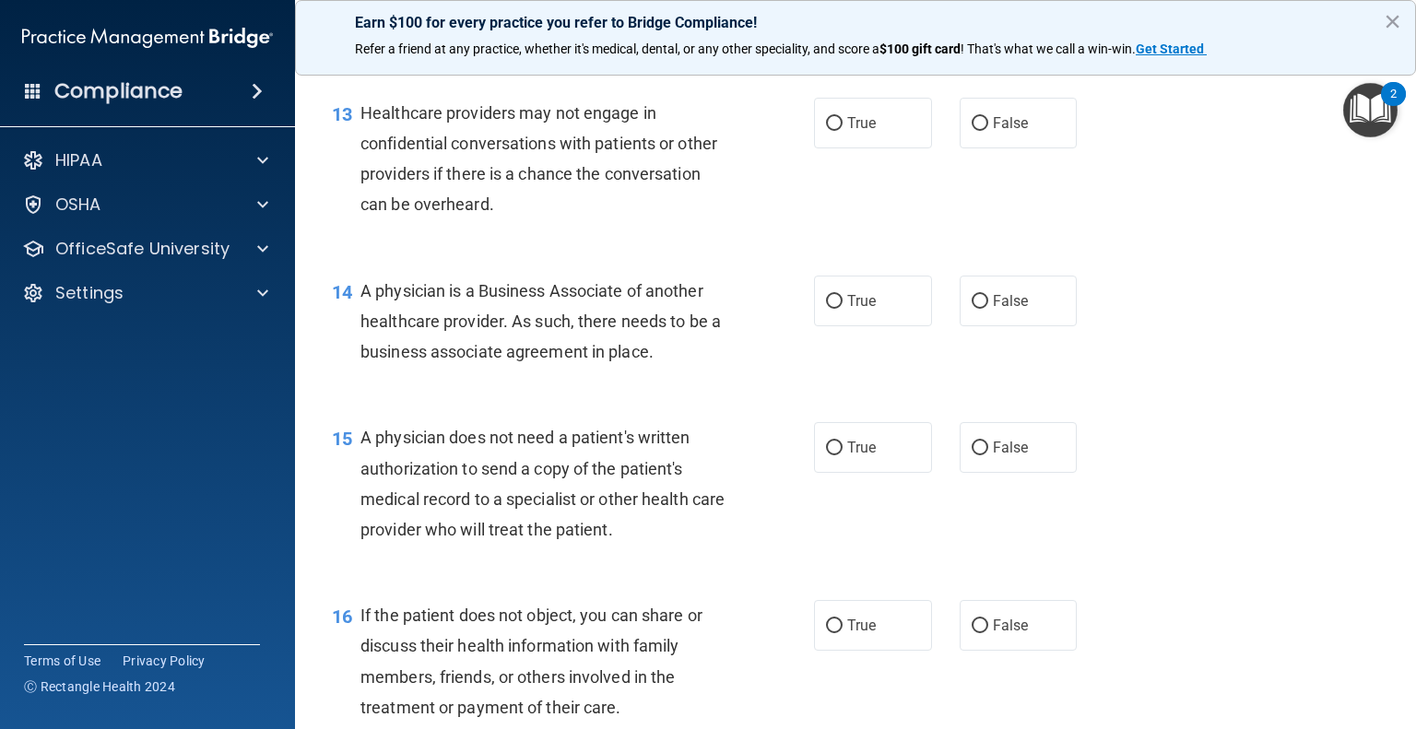
scroll to position [2062, 0]
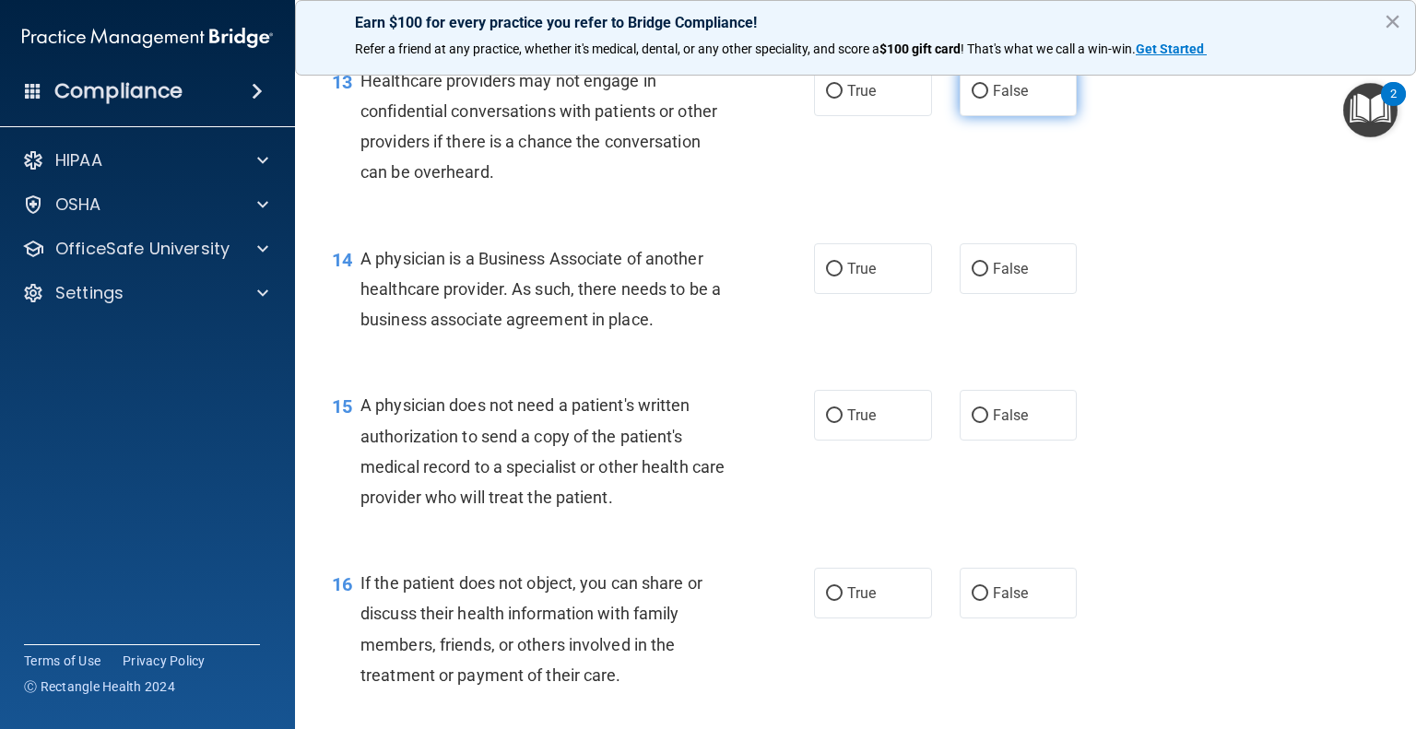
click at [972, 99] on input "False" at bounding box center [980, 92] width 17 height 14
radio input "true"
click at [980, 294] on label "False" at bounding box center [1019, 268] width 118 height 51
click at [980, 277] on input "False" at bounding box center [980, 270] width 17 height 14
radio input "true"
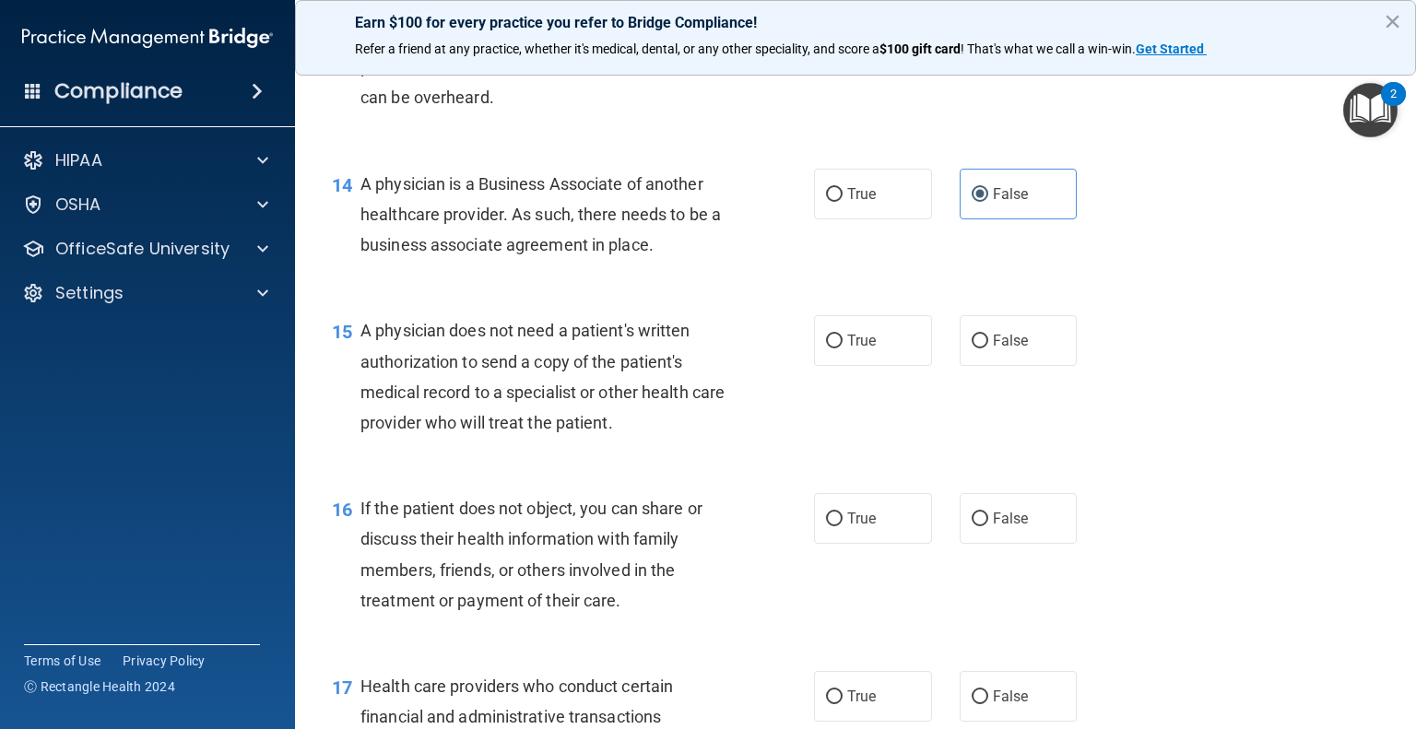
scroll to position [2246, 0]
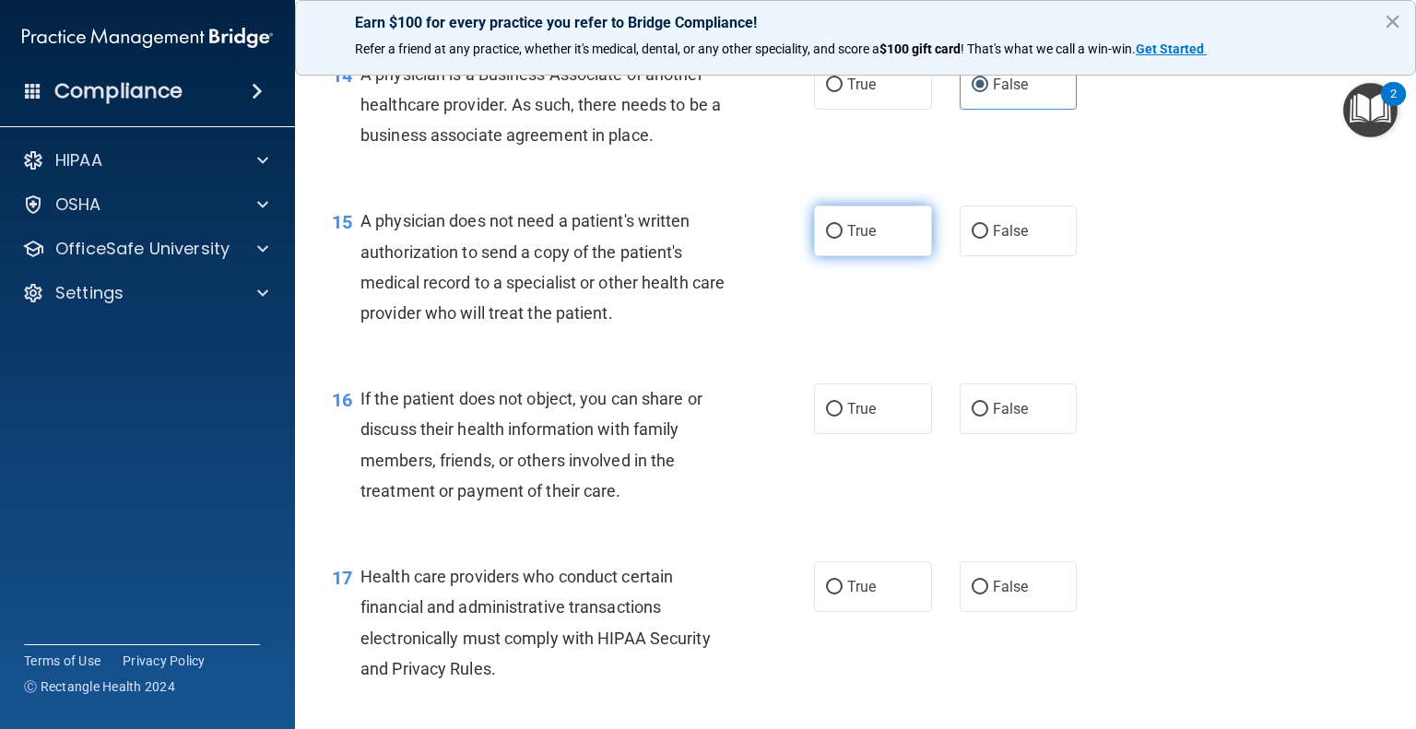
click at [832, 239] on input "True" at bounding box center [834, 232] width 17 height 14
radio input "true"
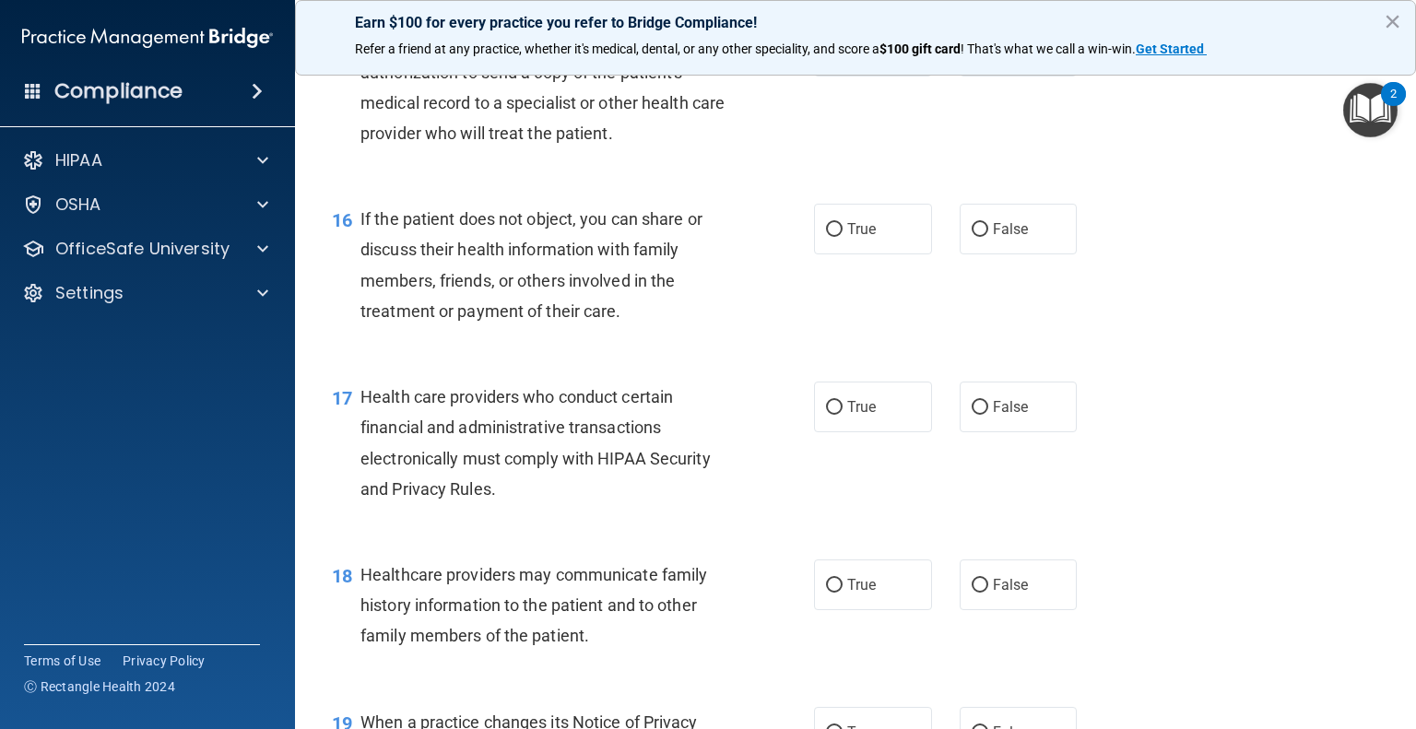
scroll to position [2431, 0]
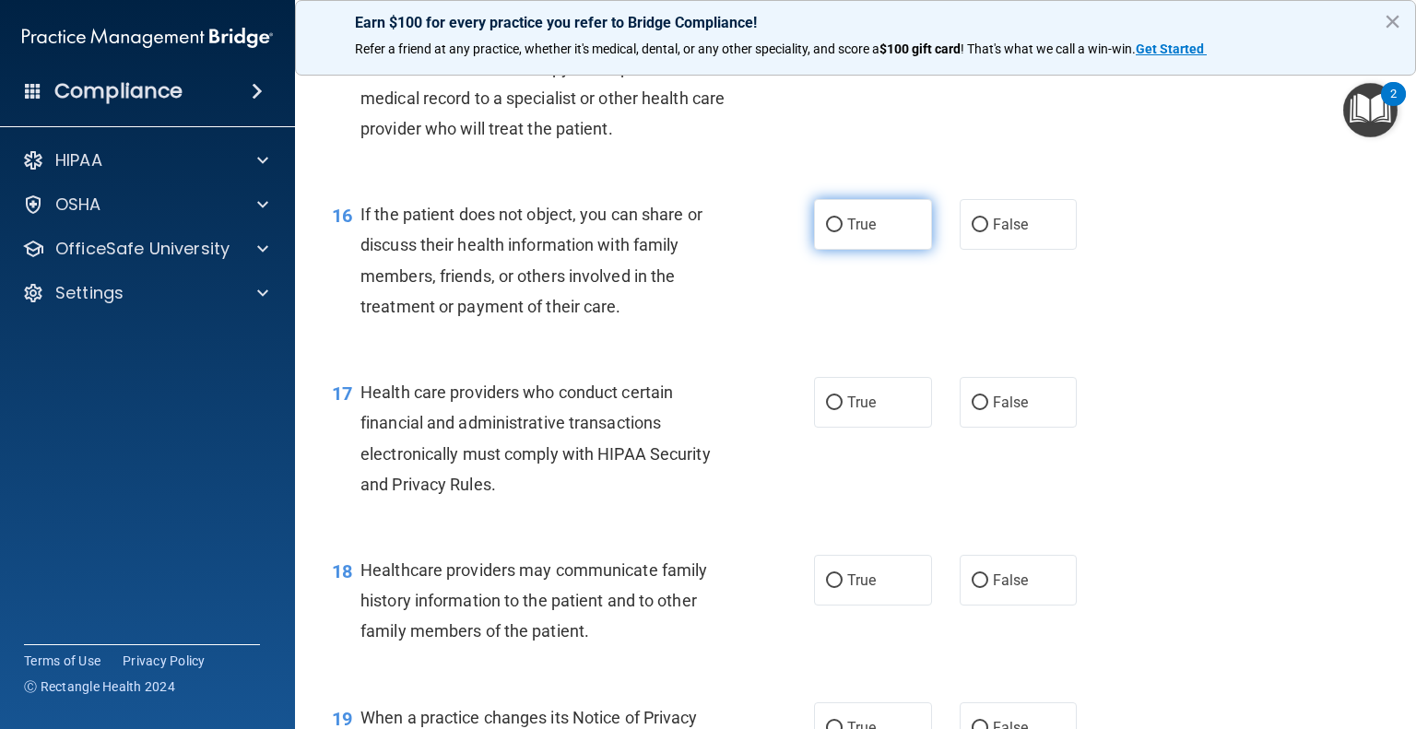
click at [828, 232] on input "True" at bounding box center [834, 226] width 17 height 14
radio input "true"
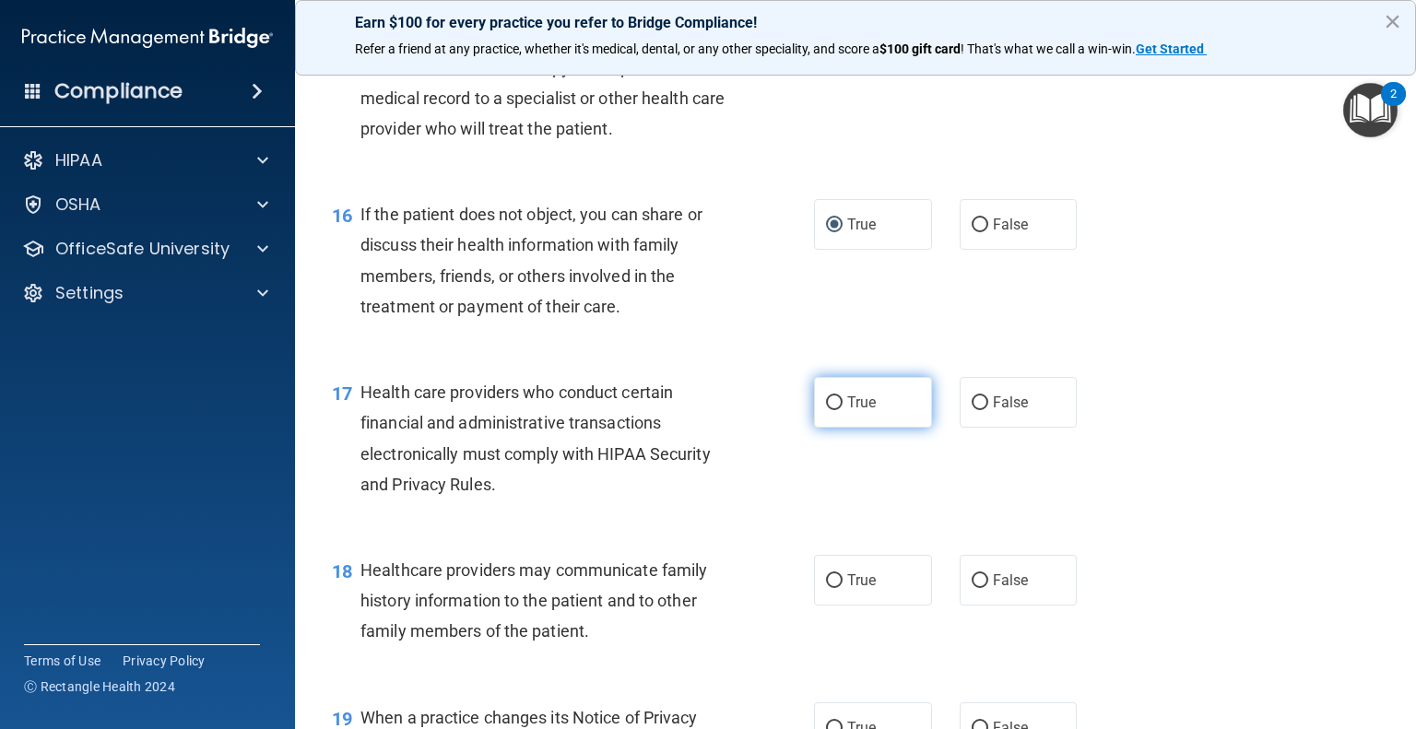
click at [832, 410] on input "True" at bounding box center [834, 404] width 17 height 14
radio input "true"
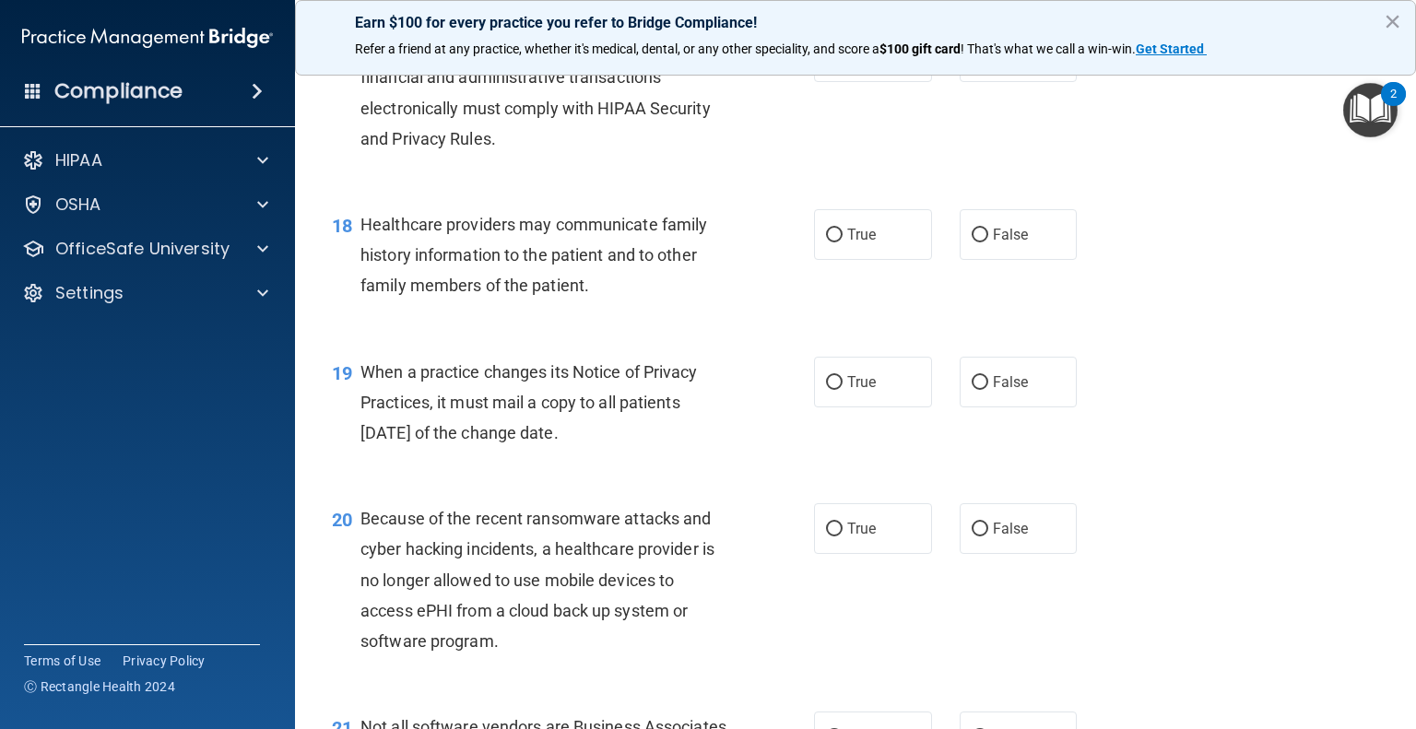
scroll to position [2800, 0]
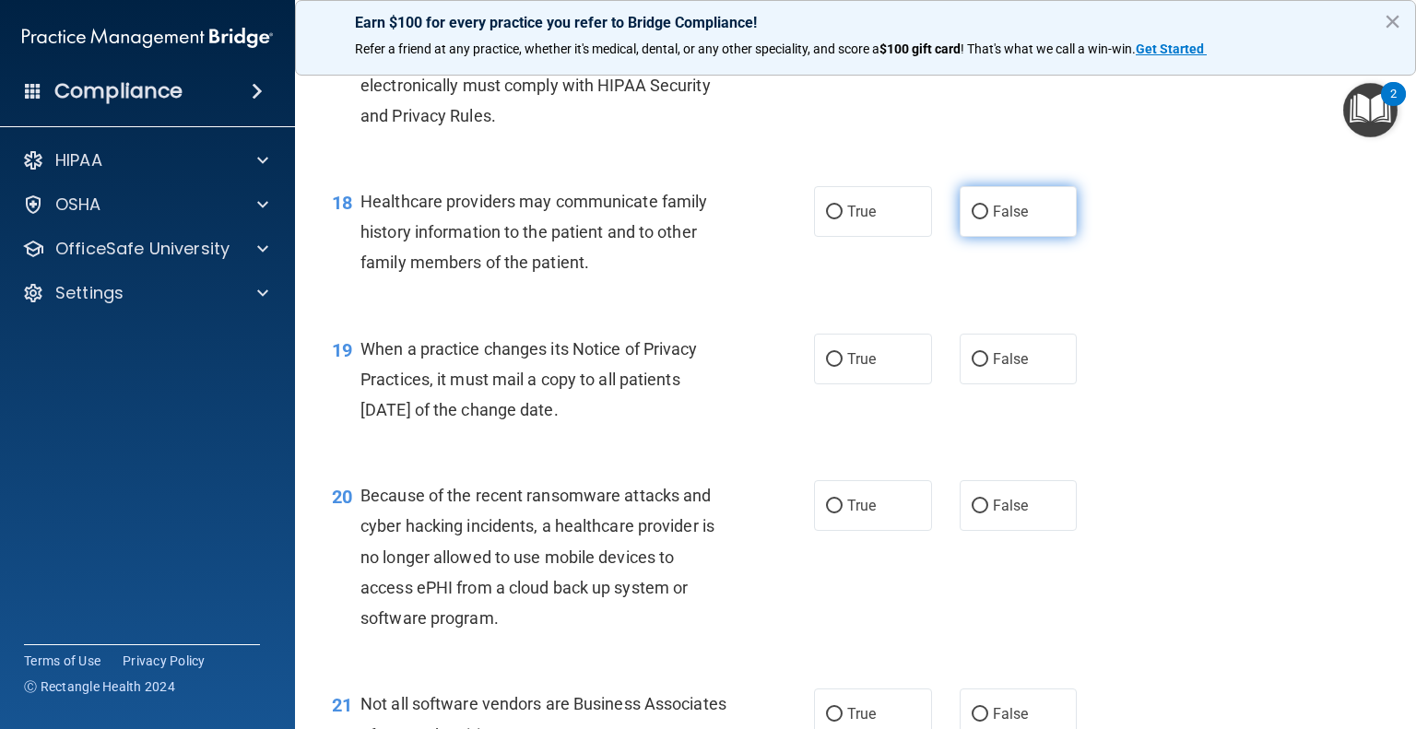
click at [972, 219] on input "False" at bounding box center [980, 213] width 17 height 14
radio input "true"
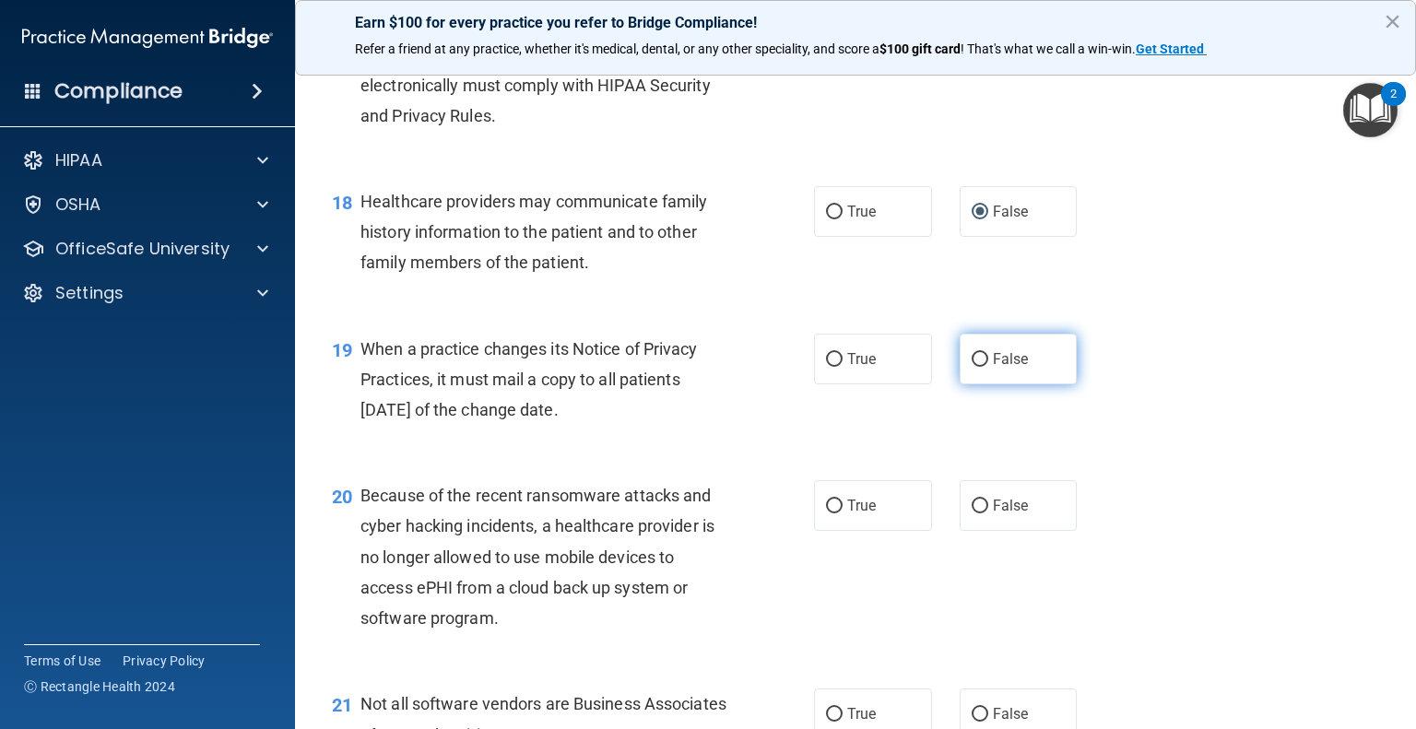
click at [974, 367] on input "False" at bounding box center [980, 360] width 17 height 14
radio input "true"
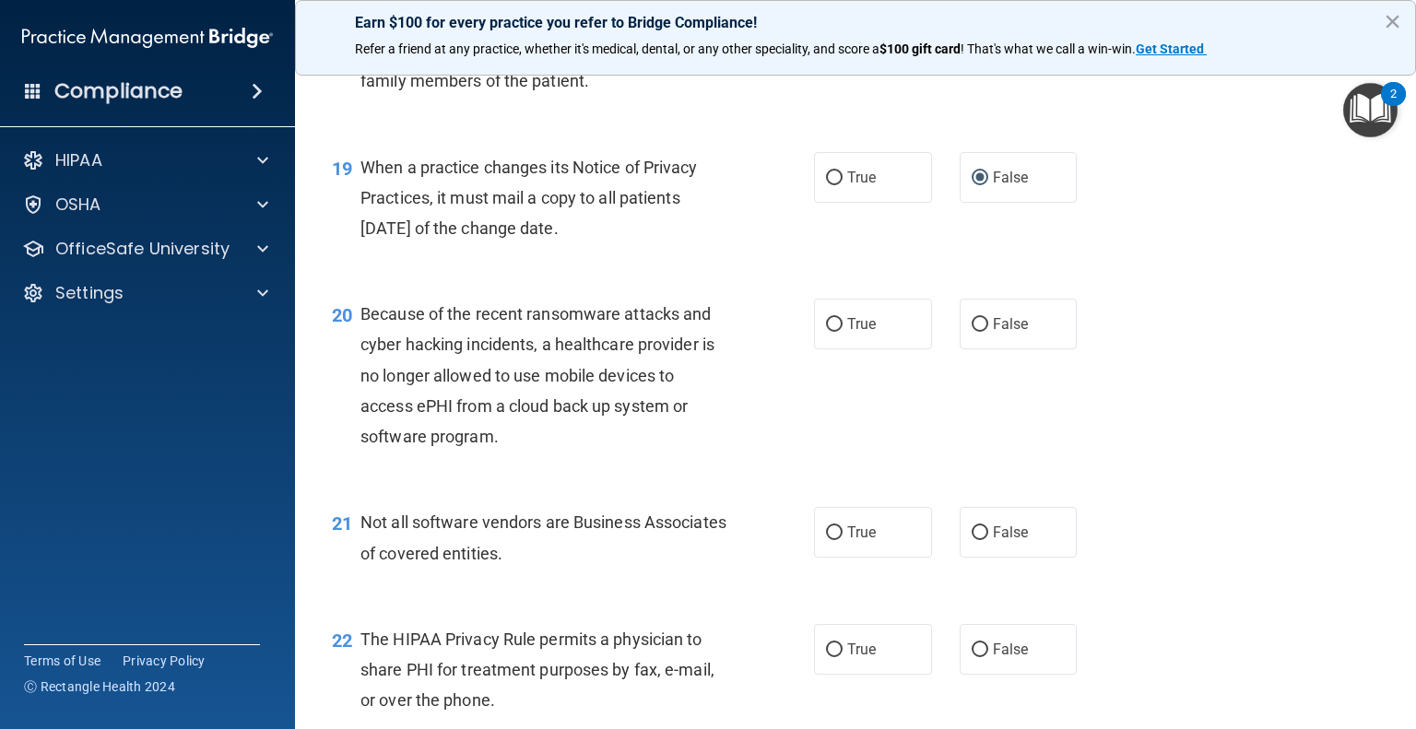
scroll to position [3076, 0]
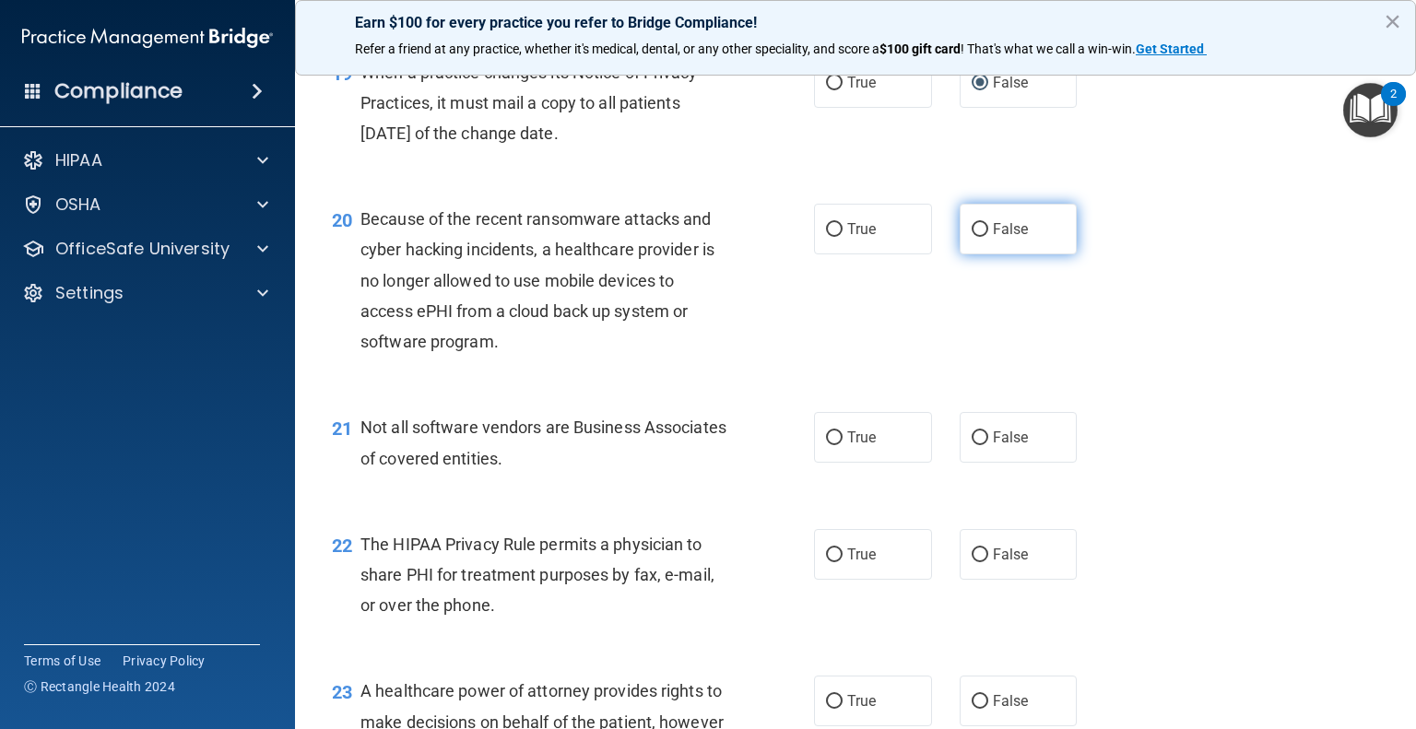
click at [975, 237] on input "False" at bounding box center [980, 230] width 17 height 14
radio input "true"
click at [835, 463] on label "True" at bounding box center [873, 437] width 118 height 51
click at [835, 445] on input "True" at bounding box center [834, 439] width 17 height 14
radio input "true"
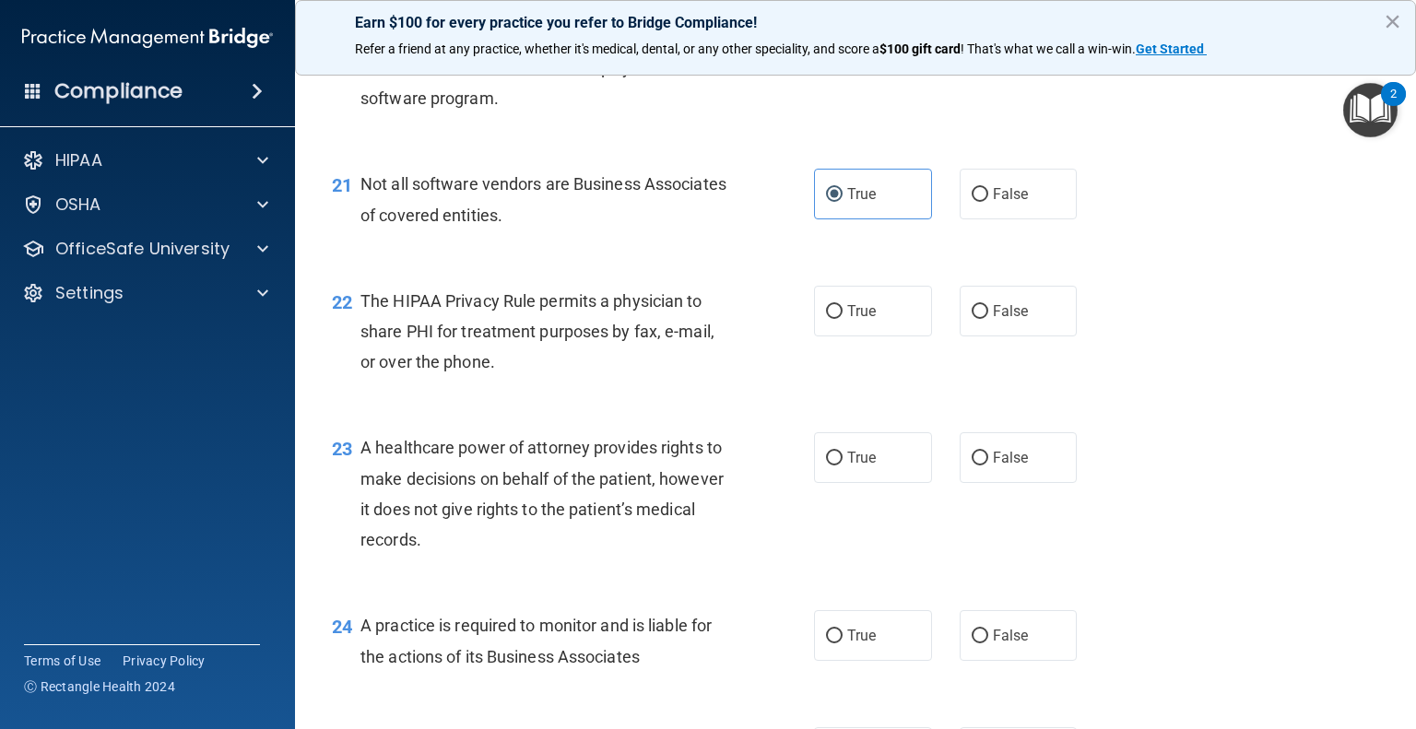
scroll to position [3353, 0]
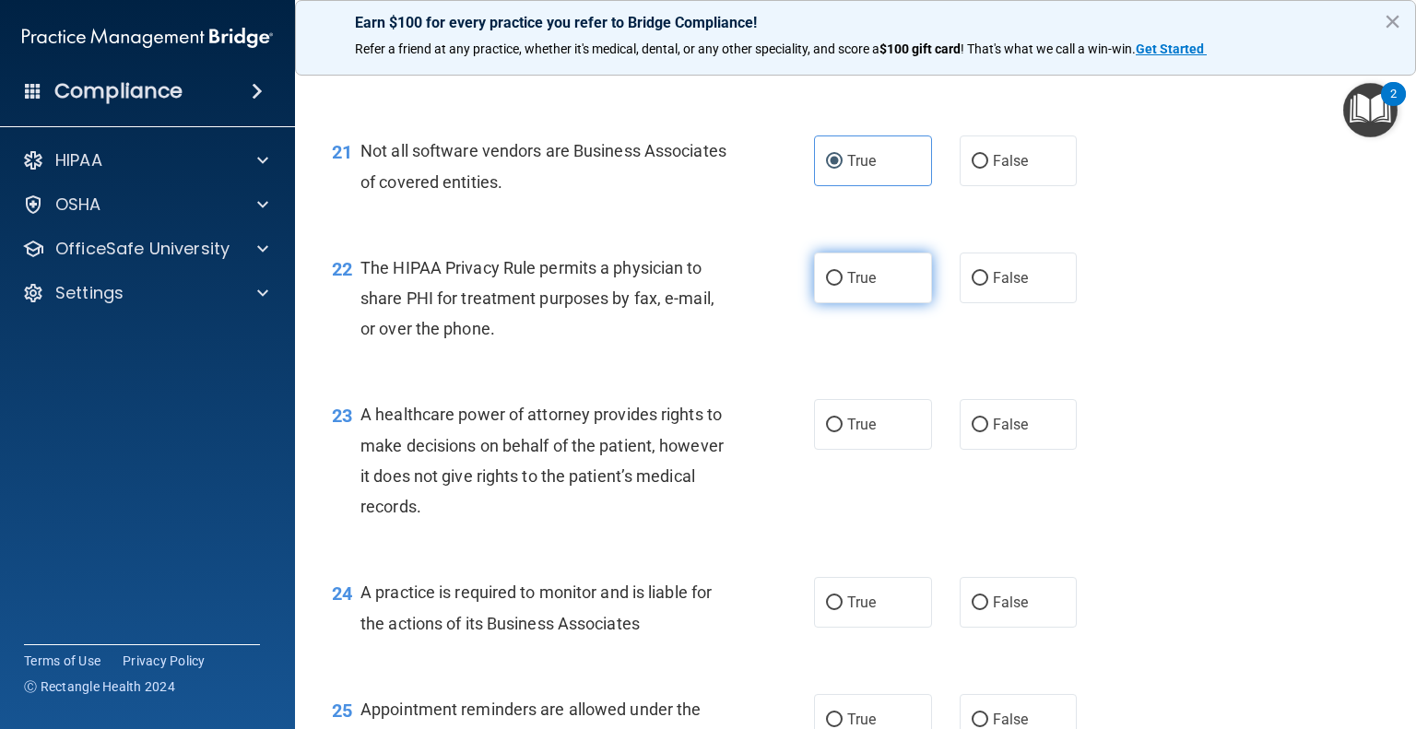
click at [834, 286] on input "True" at bounding box center [834, 279] width 17 height 14
radio input "true"
click at [972, 432] on input "False" at bounding box center [980, 426] width 17 height 14
radio input "true"
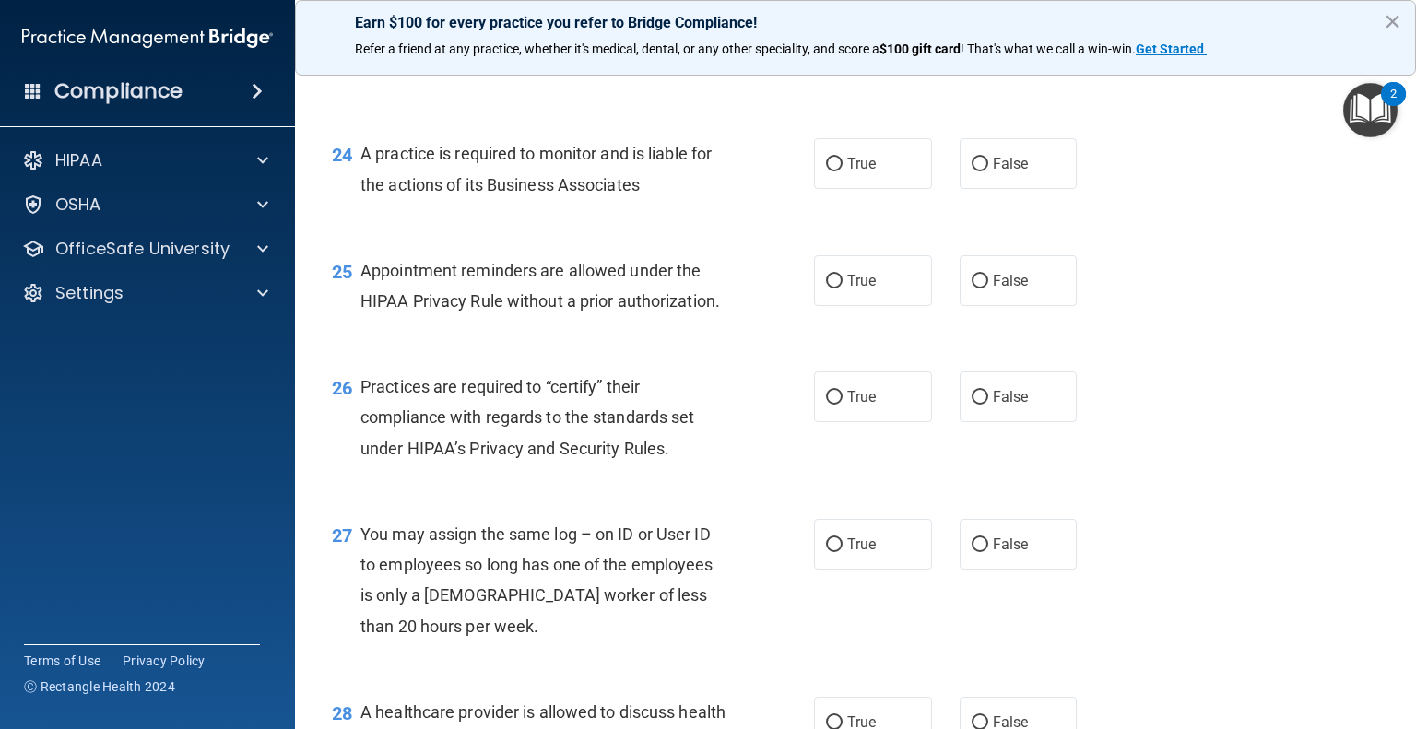
scroll to position [3814, 0]
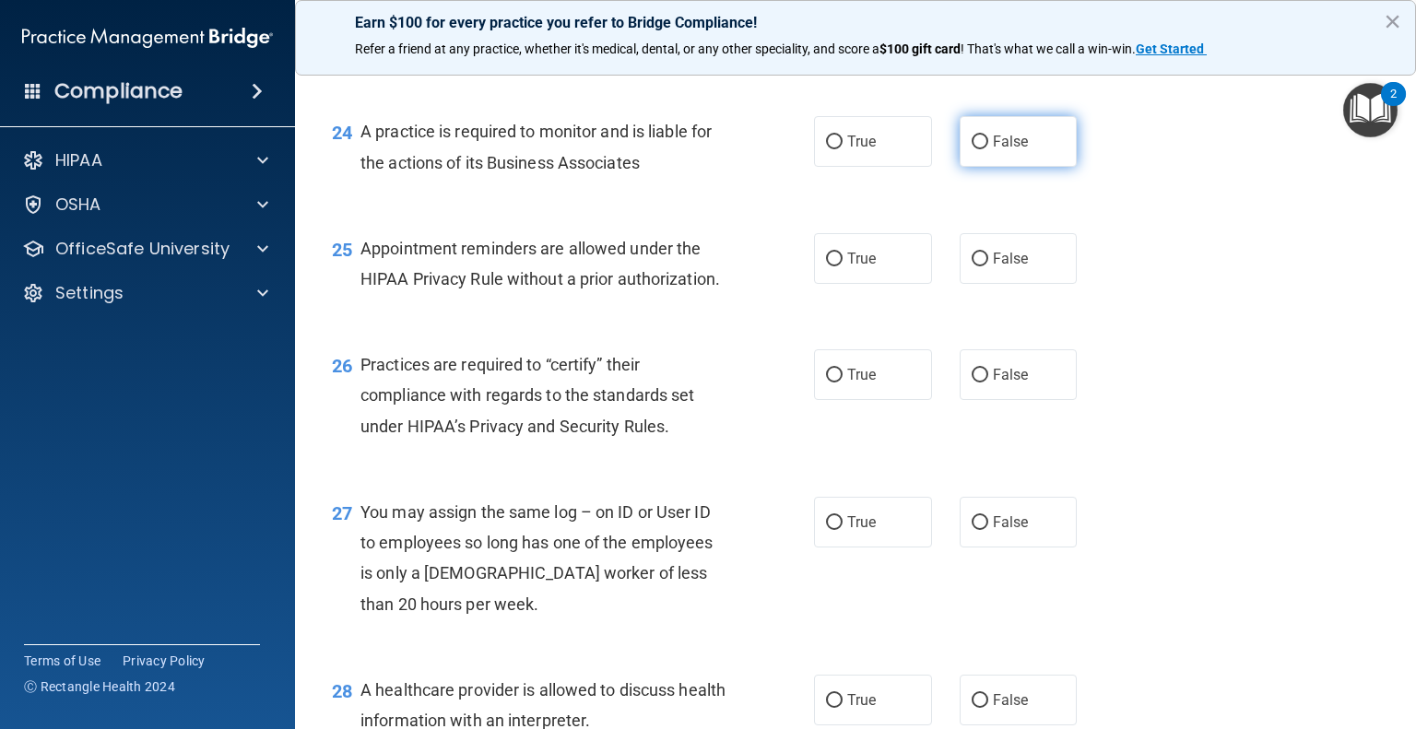
click at [972, 149] on input "False" at bounding box center [980, 143] width 17 height 14
radio input "true"
click at [826, 267] on input "True" at bounding box center [834, 260] width 17 height 14
radio input "true"
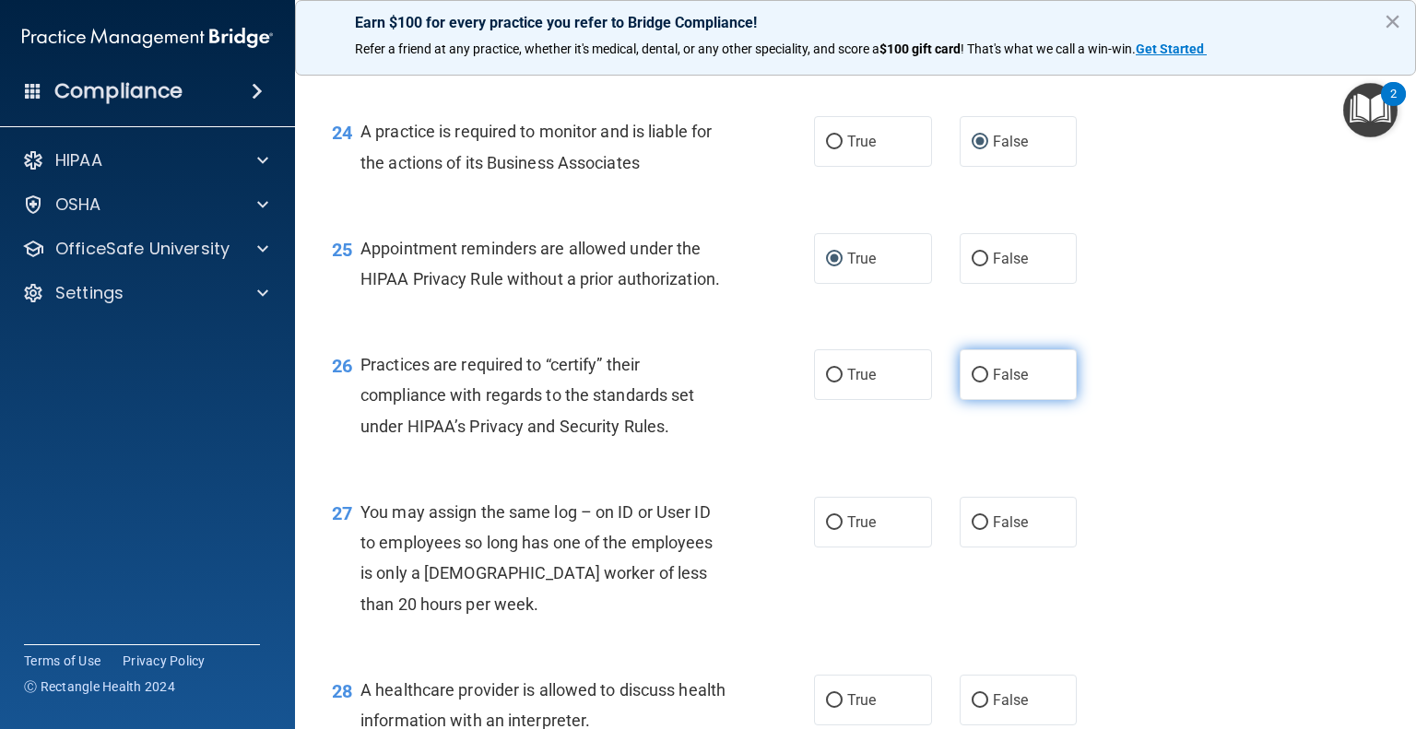
click at [977, 383] on input "False" at bounding box center [980, 376] width 17 height 14
radio input "true"
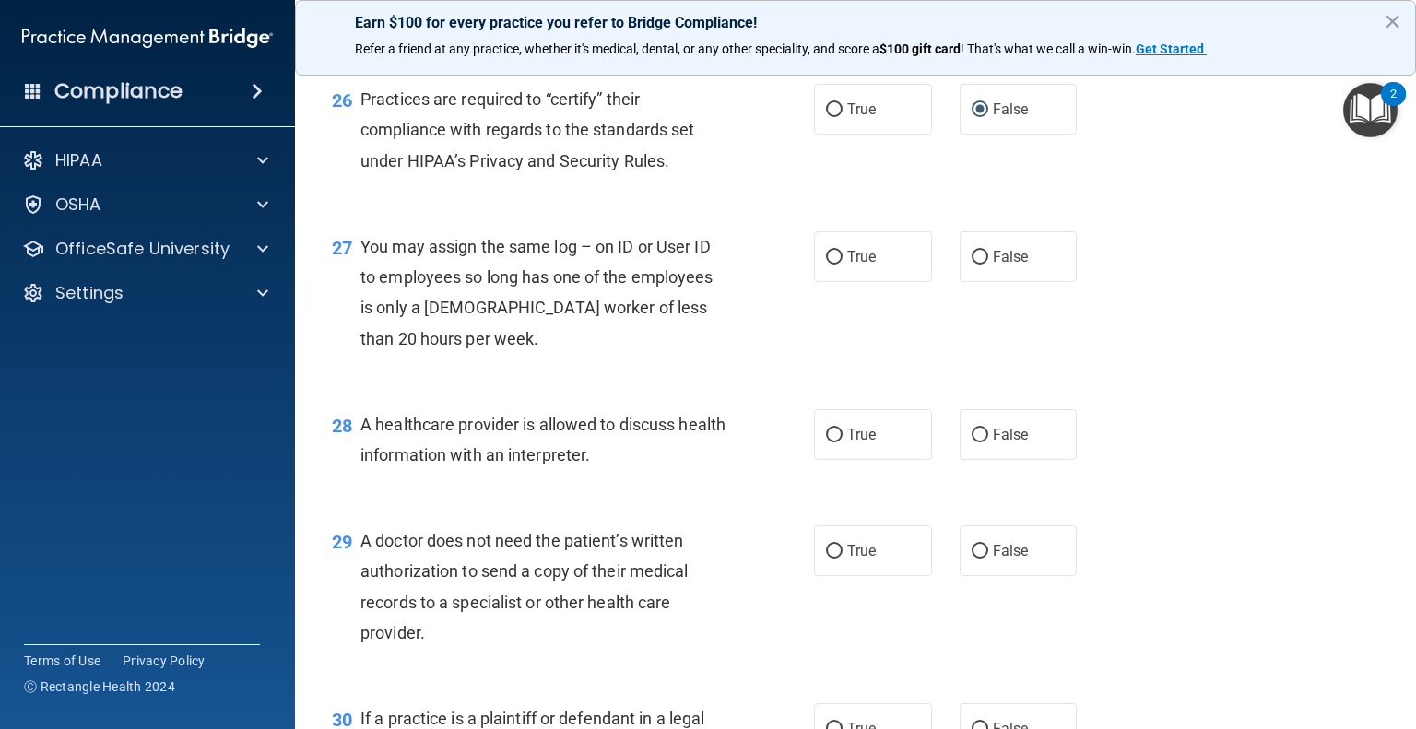
scroll to position [4091, 0]
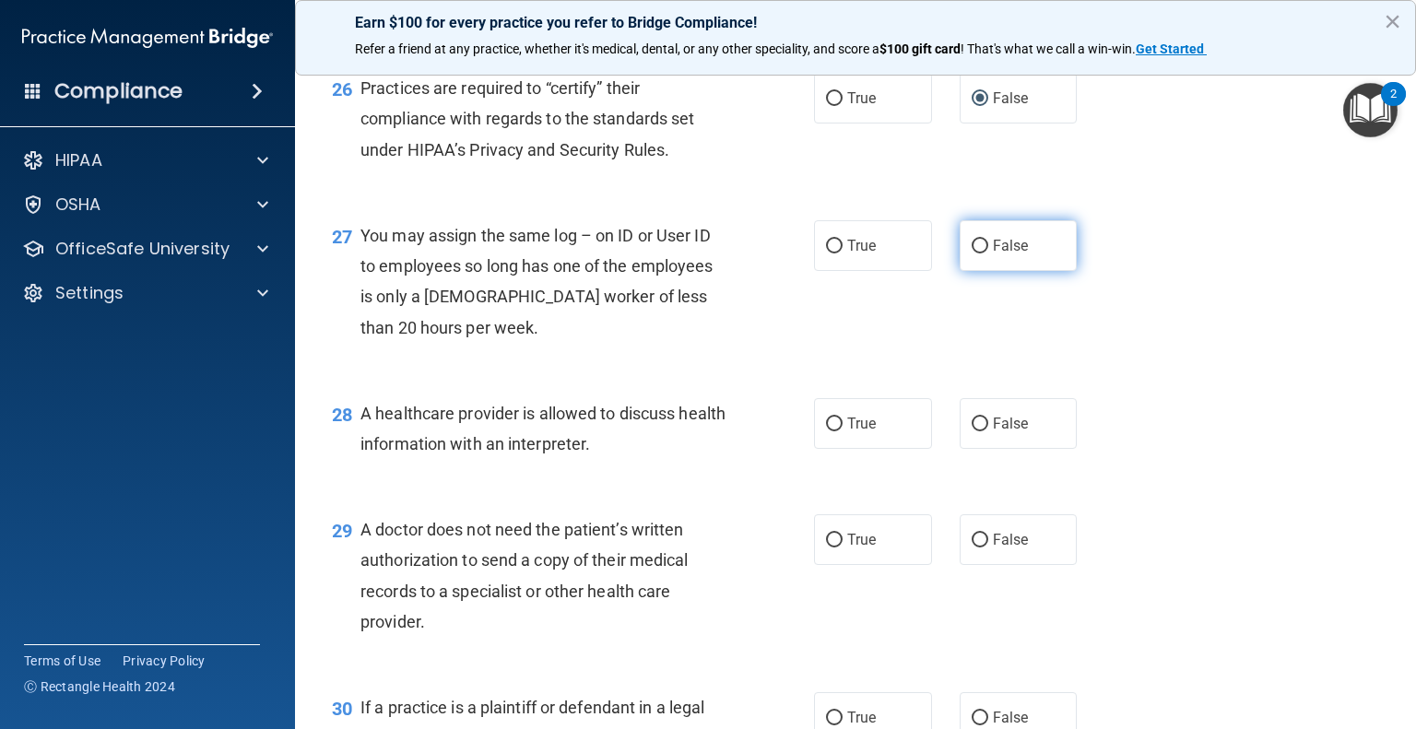
click at [972, 254] on input "False" at bounding box center [980, 247] width 17 height 14
radio input "true"
click at [833, 432] on input "True" at bounding box center [834, 425] width 17 height 14
radio input "true"
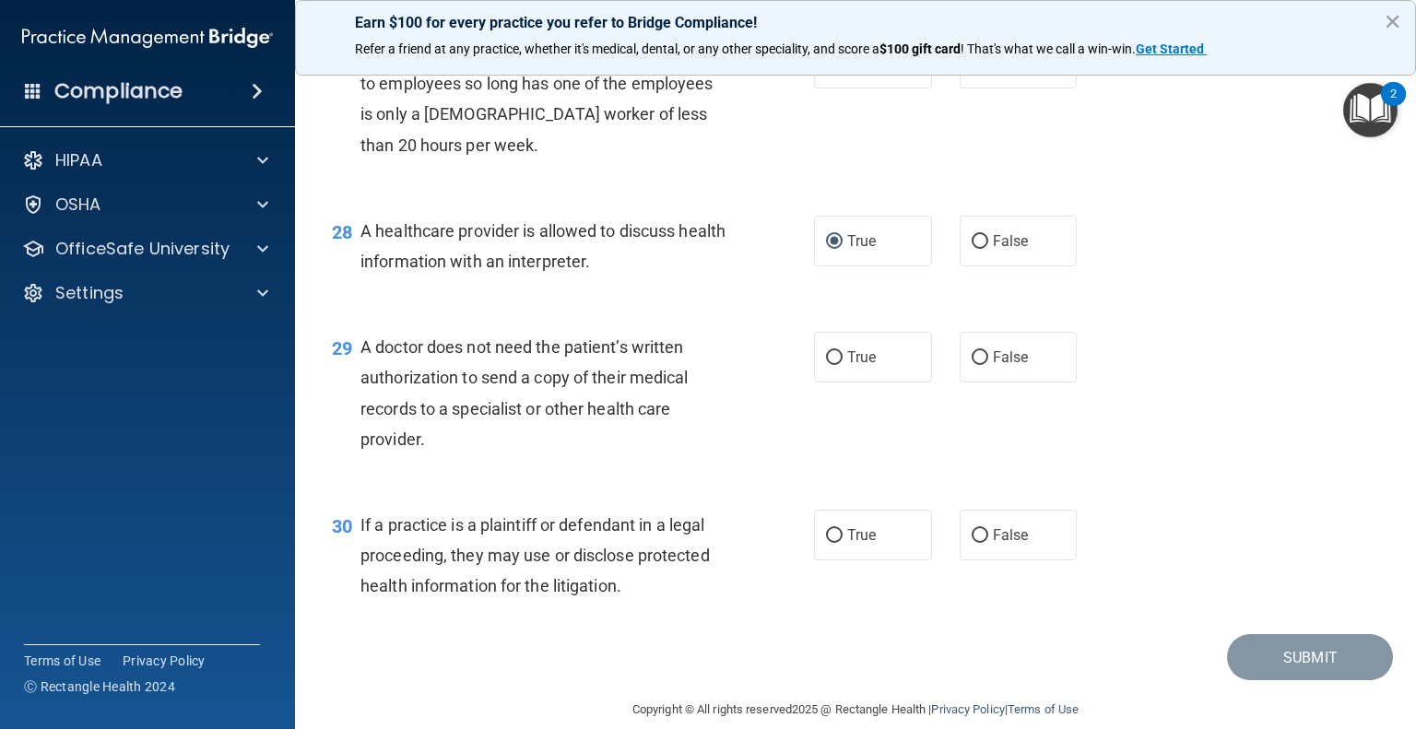
scroll to position [4275, 0]
click at [826, 363] on input "True" at bounding box center [834, 356] width 17 height 14
radio input "true"
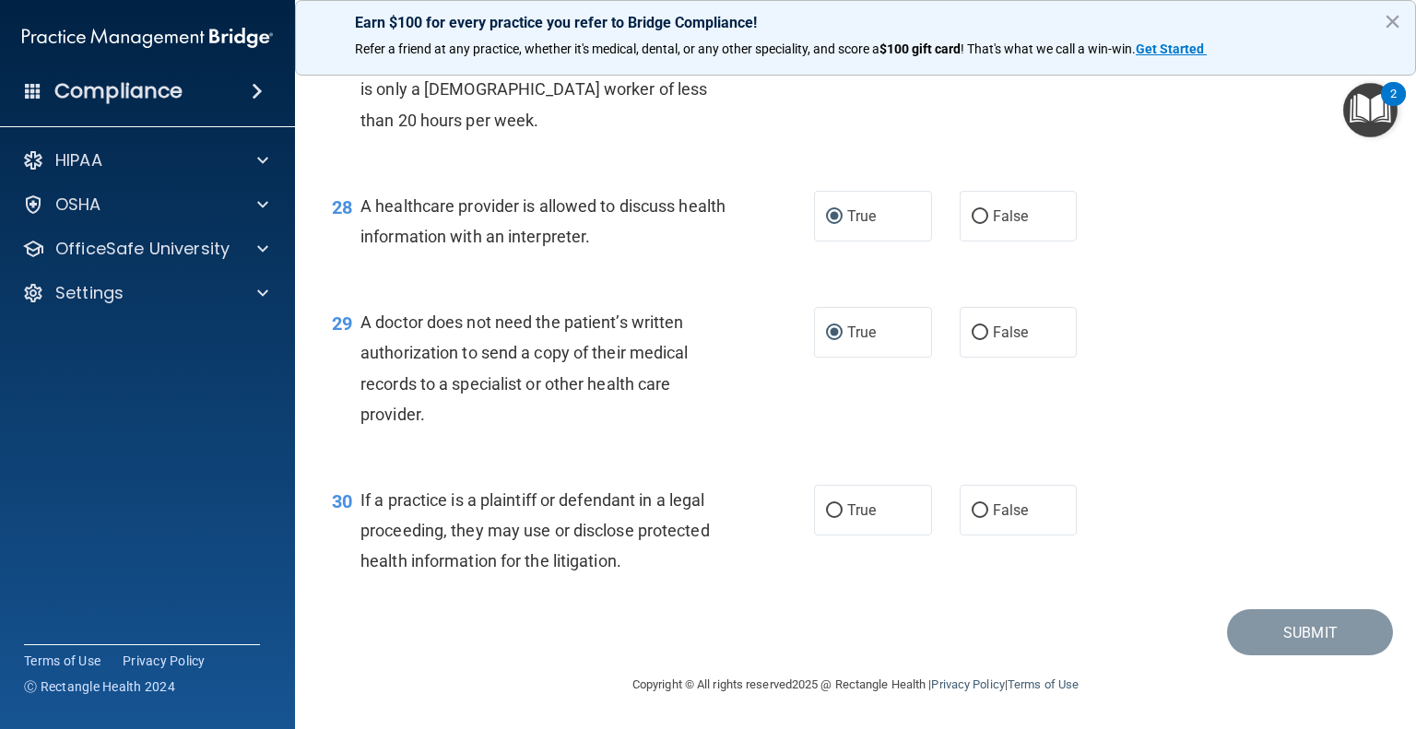
scroll to position [4360, 0]
click at [834, 511] on input "True" at bounding box center [834, 511] width 17 height 14
radio input "true"
click at [1272, 630] on button "Submit" at bounding box center [1310, 633] width 166 height 47
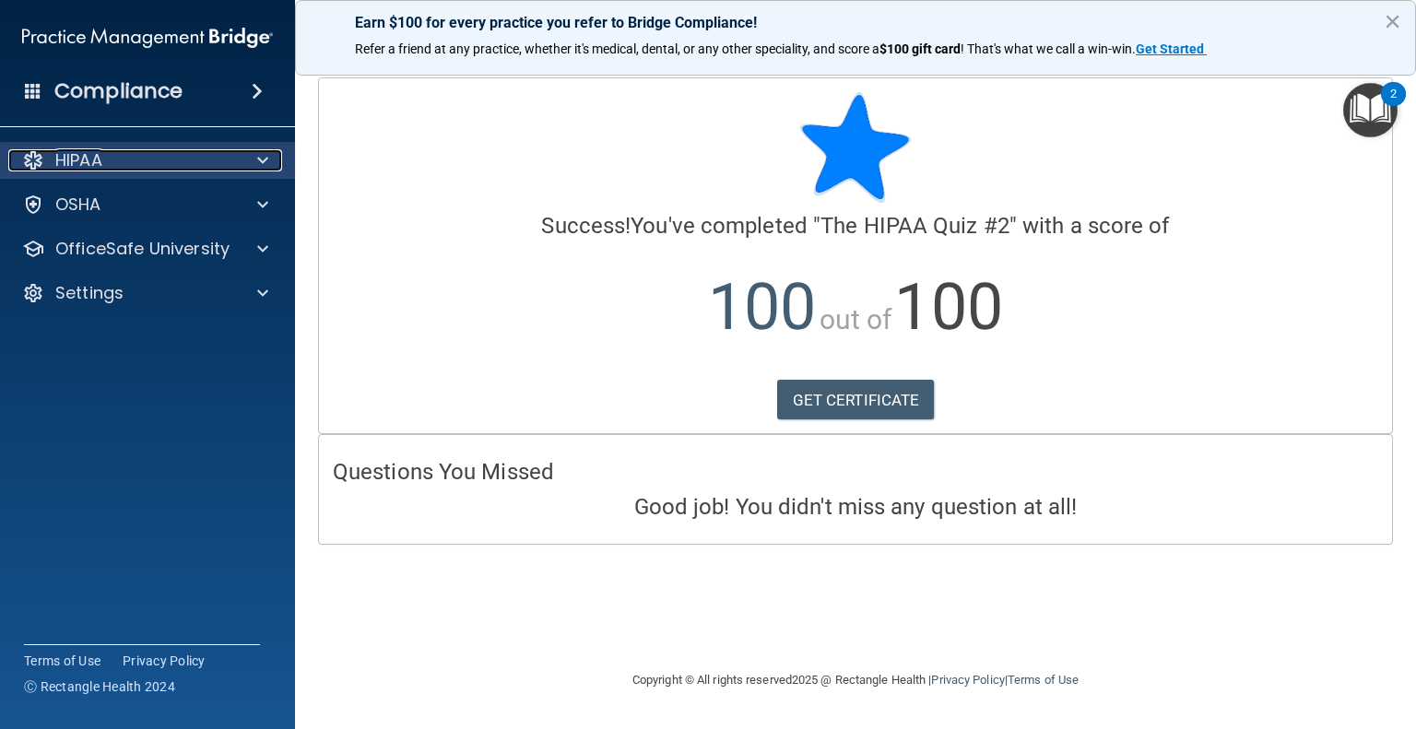
click at [266, 160] on span at bounding box center [262, 160] width 11 height 22
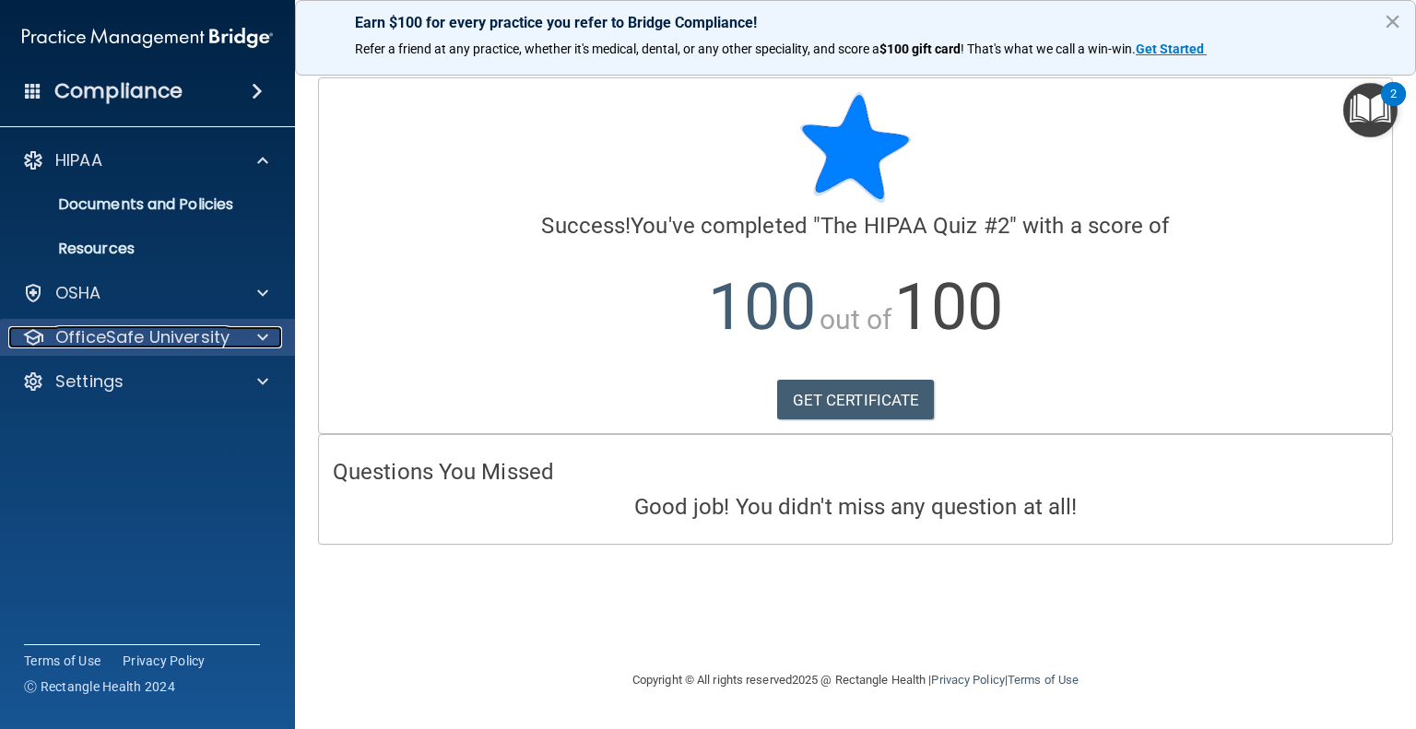
click at [148, 339] on p "OfficeSafe University" at bounding box center [142, 337] width 174 height 22
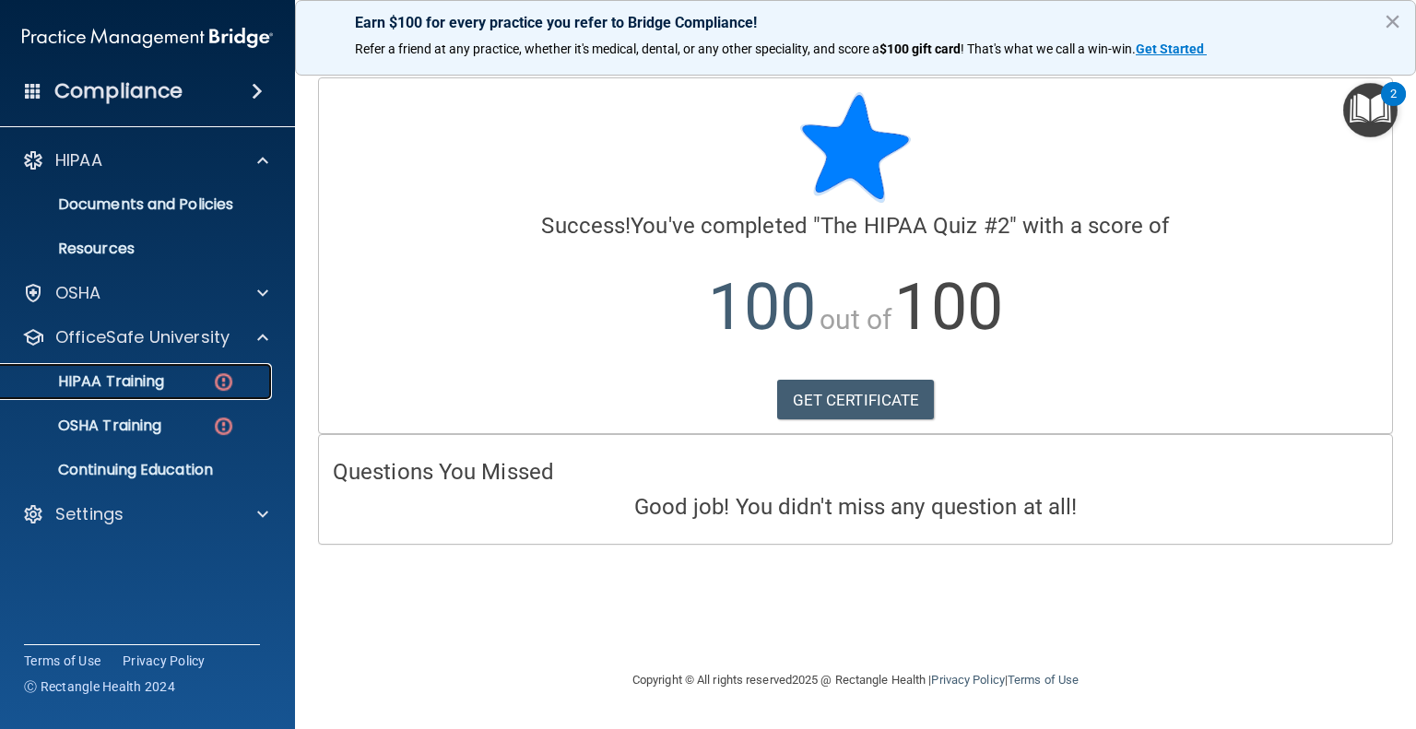
click at [223, 383] on img at bounding box center [223, 382] width 23 height 23
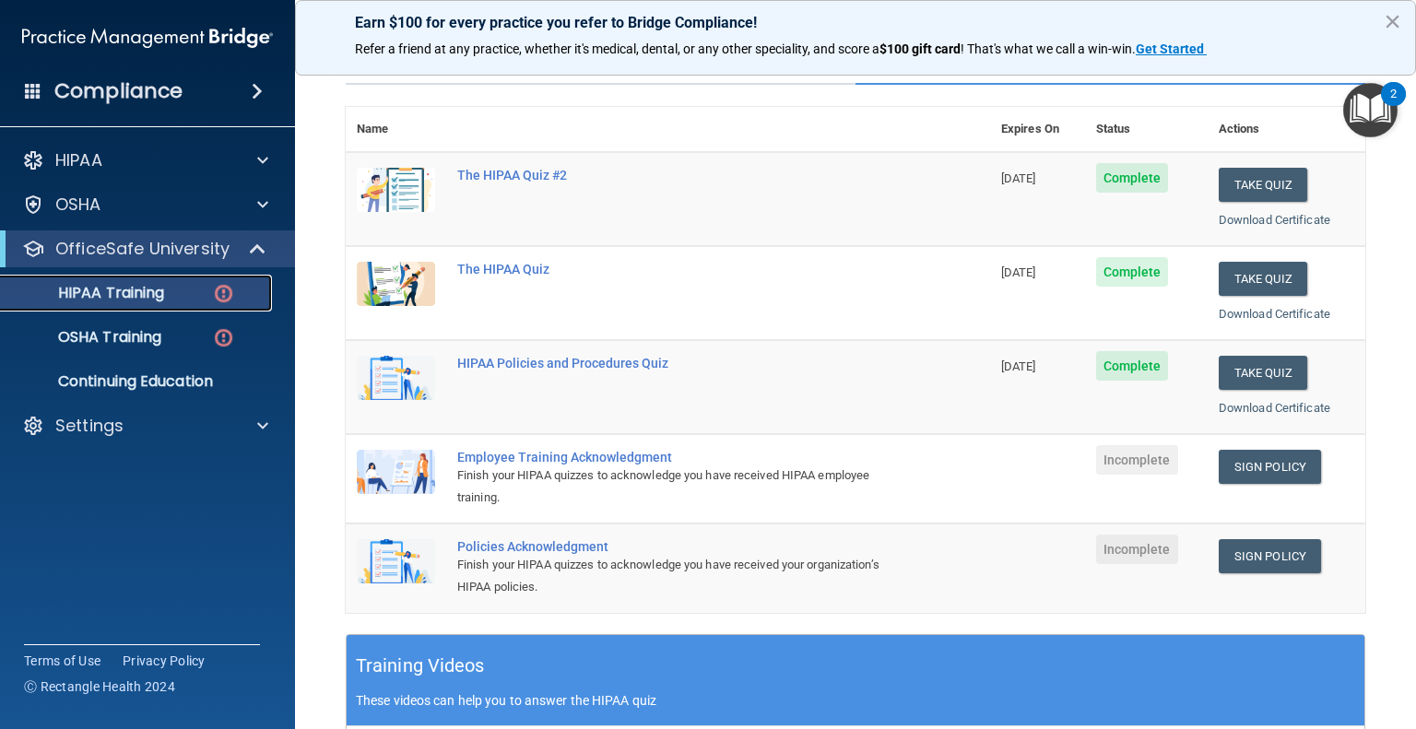
scroll to position [277, 0]
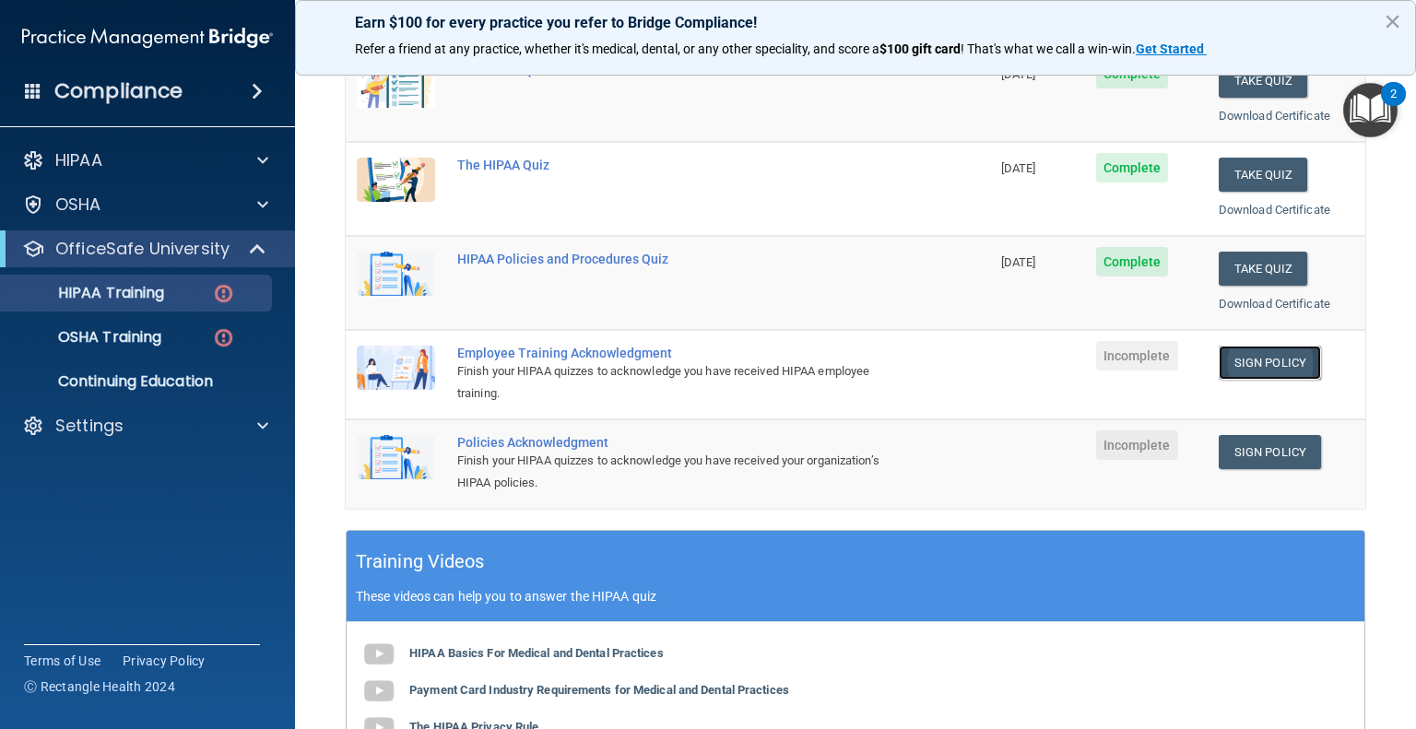
click at [1257, 366] on link "Sign Policy" at bounding box center [1270, 363] width 102 height 34
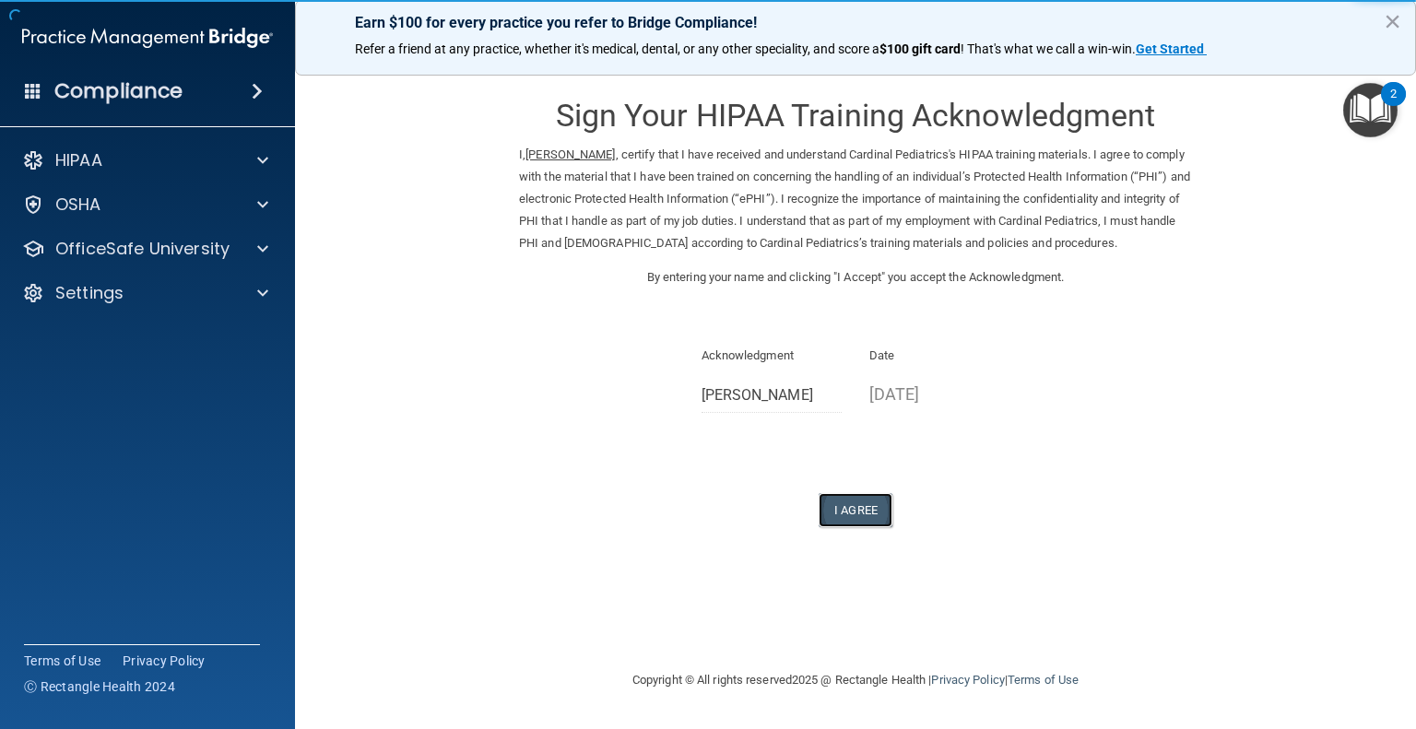
click at [860, 512] on button "I Agree" at bounding box center [856, 510] width 74 height 34
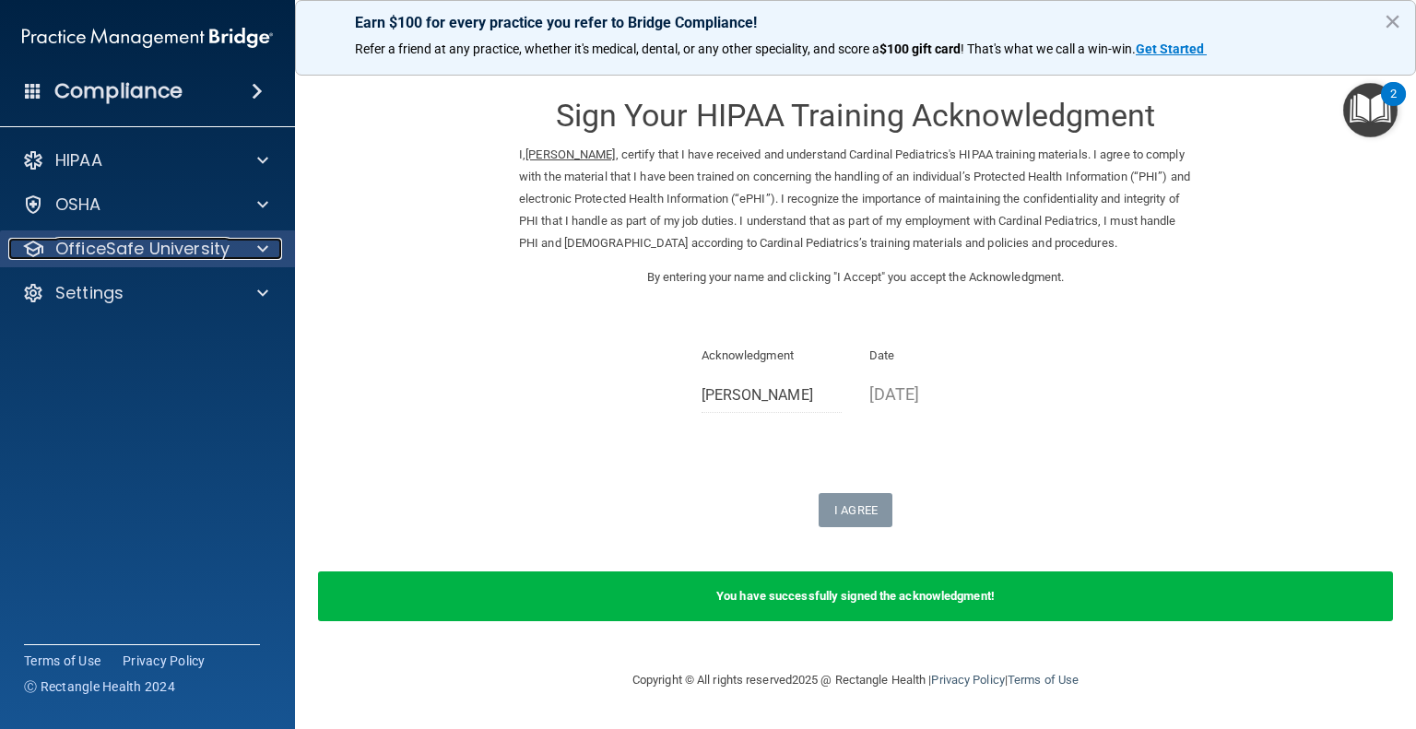
click at [258, 251] on span at bounding box center [262, 249] width 11 height 22
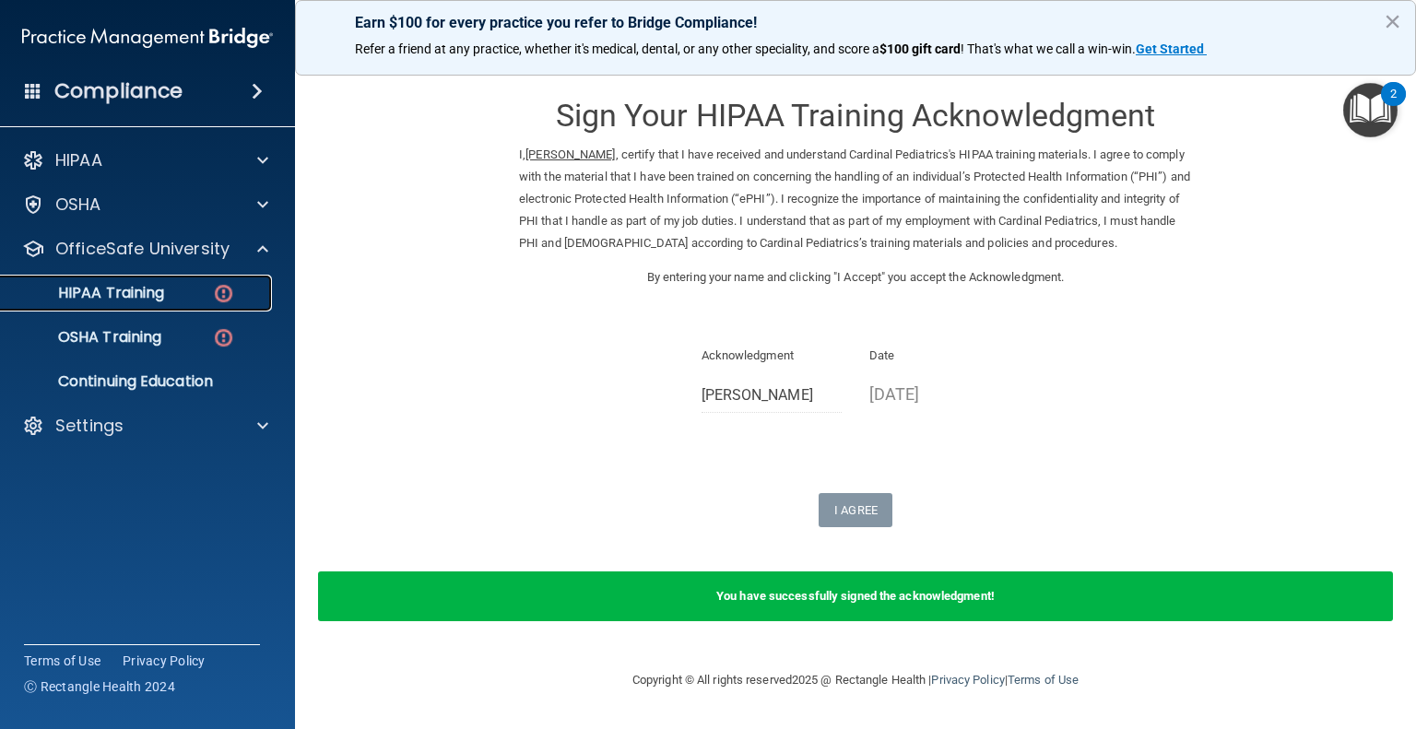
click at [227, 290] on img at bounding box center [223, 293] width 23 height 23
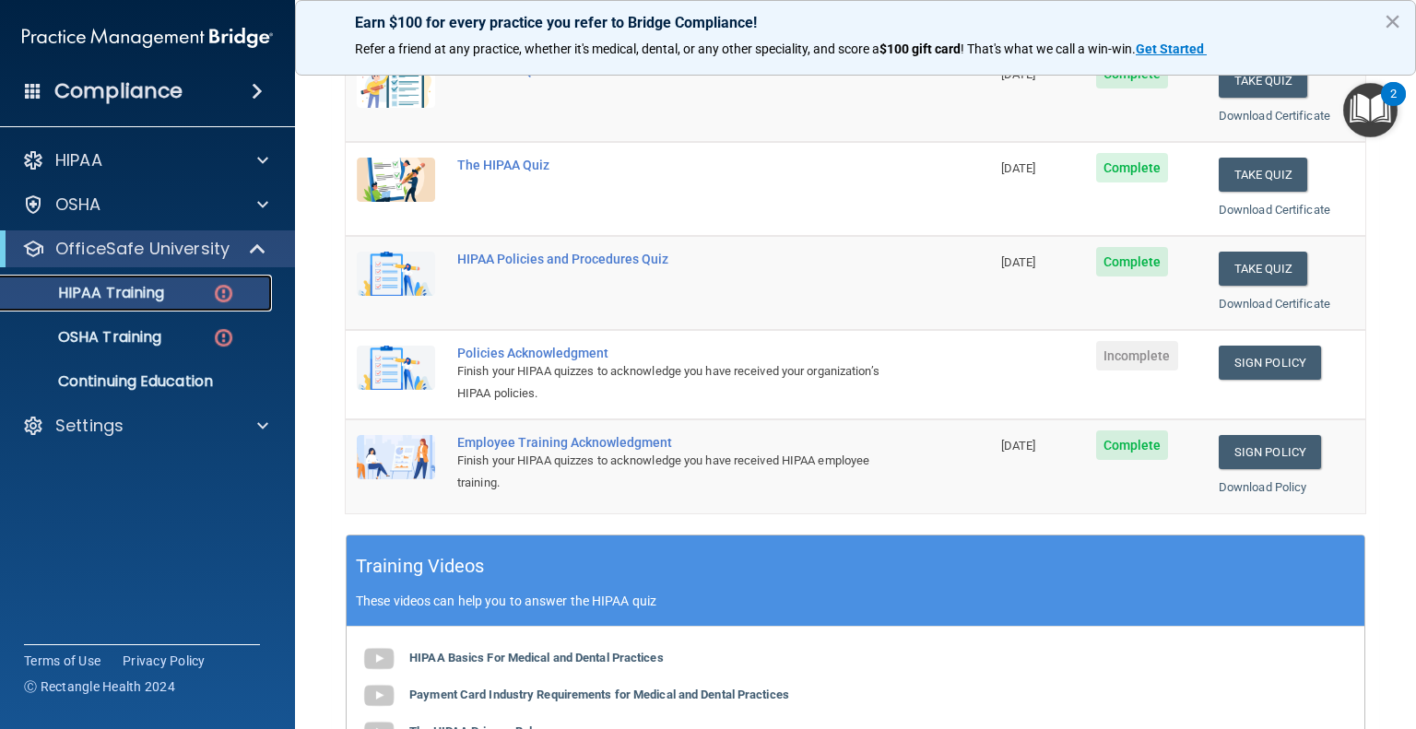
scroll to position [277, 0]
click at [1260, 357] on link "Sign Policy" at bounding box center [1270, 363] width 102 height 34
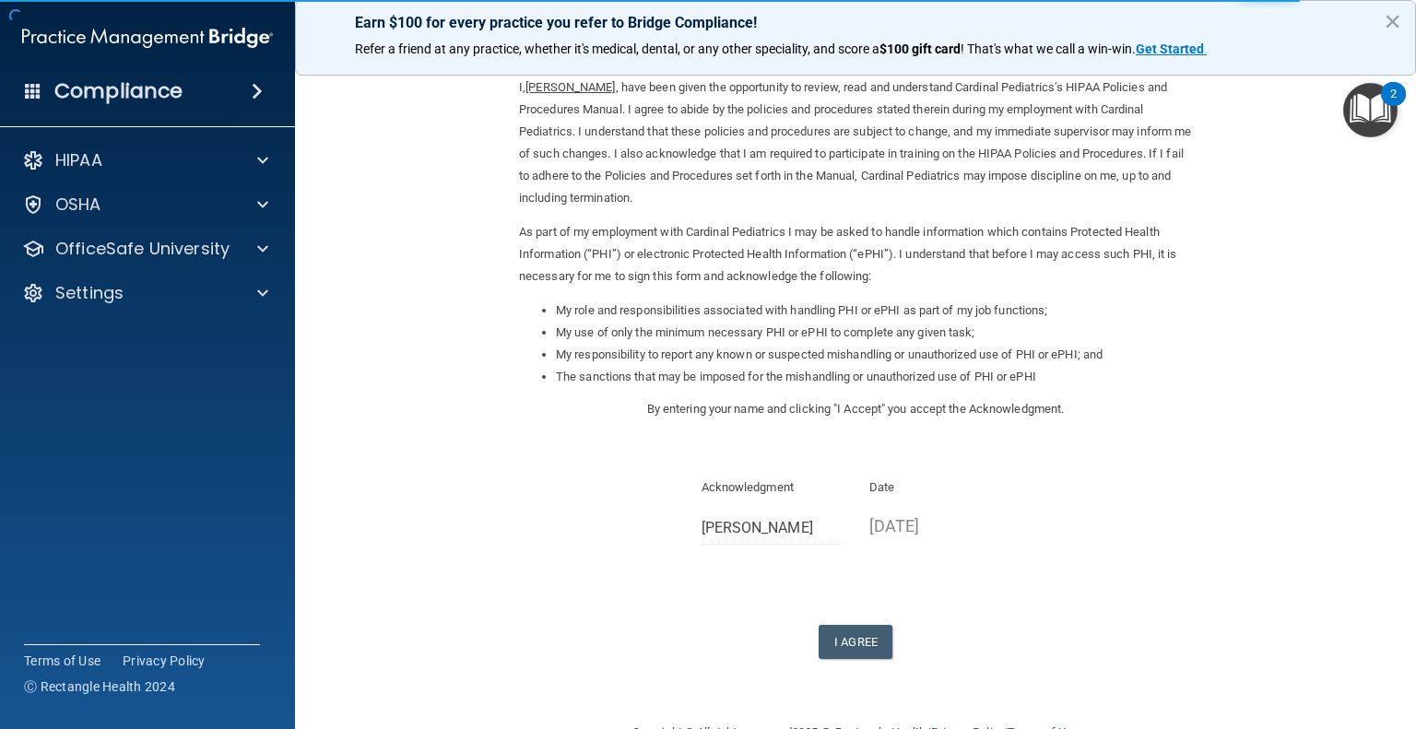
scroll to position [114, 0]
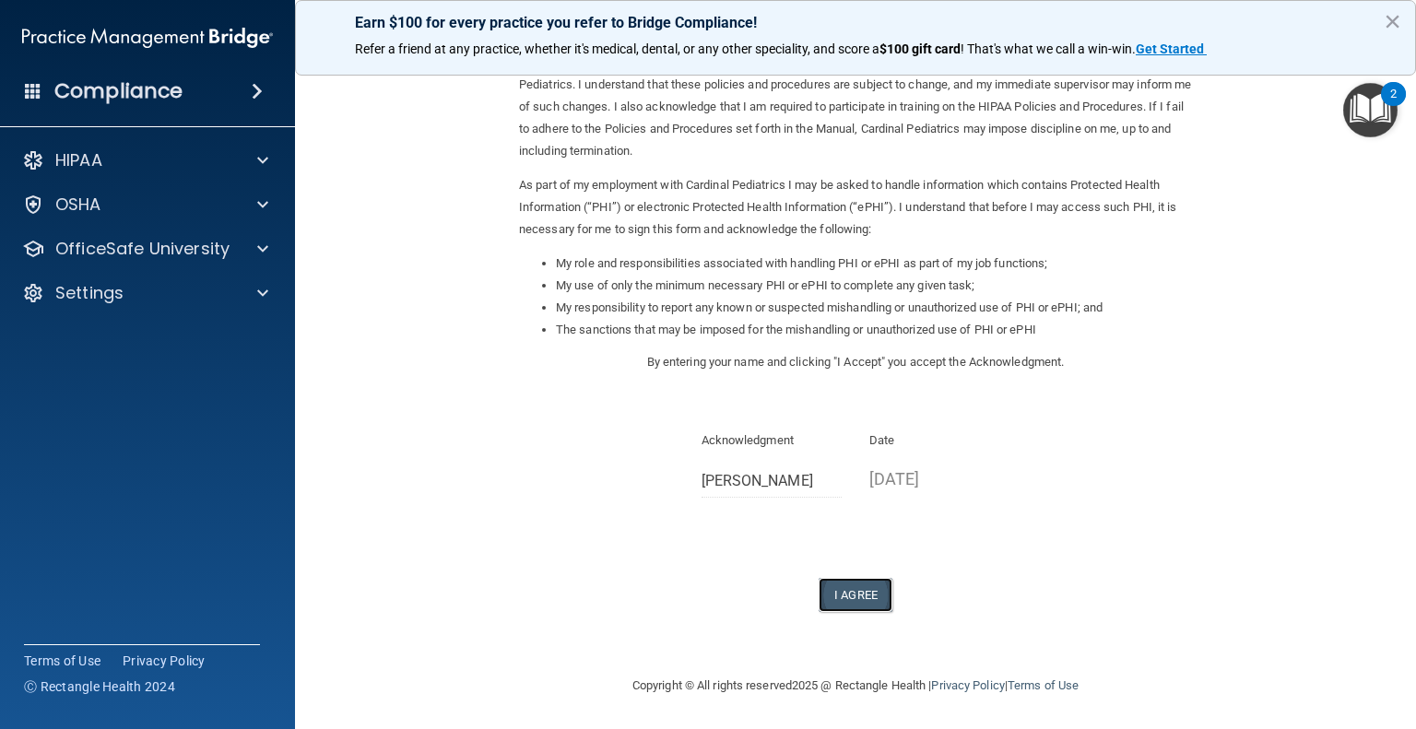
click at [876, 593] on button "I Agree" at bounding box center [856, 595] width 74 height 34
click at [877, 597] on button "I Agree" at bounding box center [856, 595] width 74 height 34
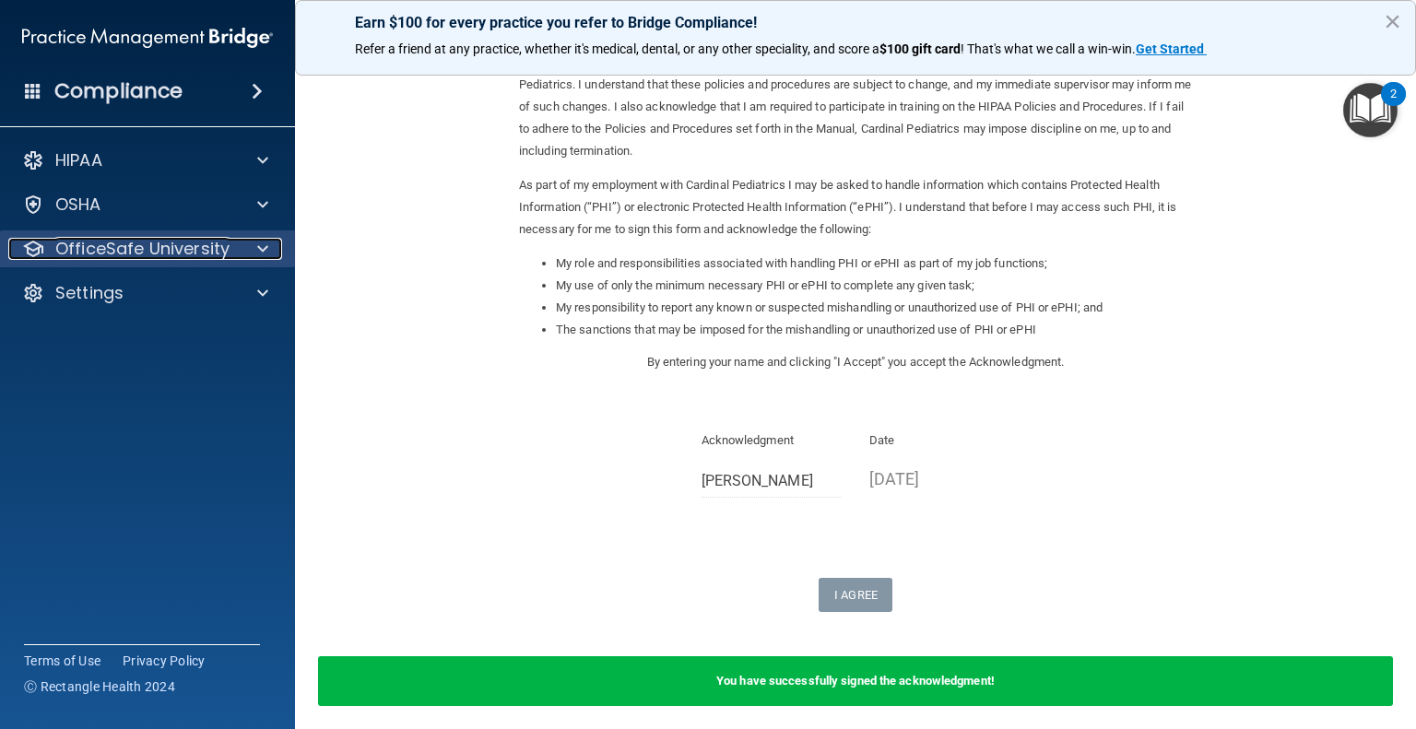
click at [263, 247] on span at bounding box center [262, 249] width 11 height 22
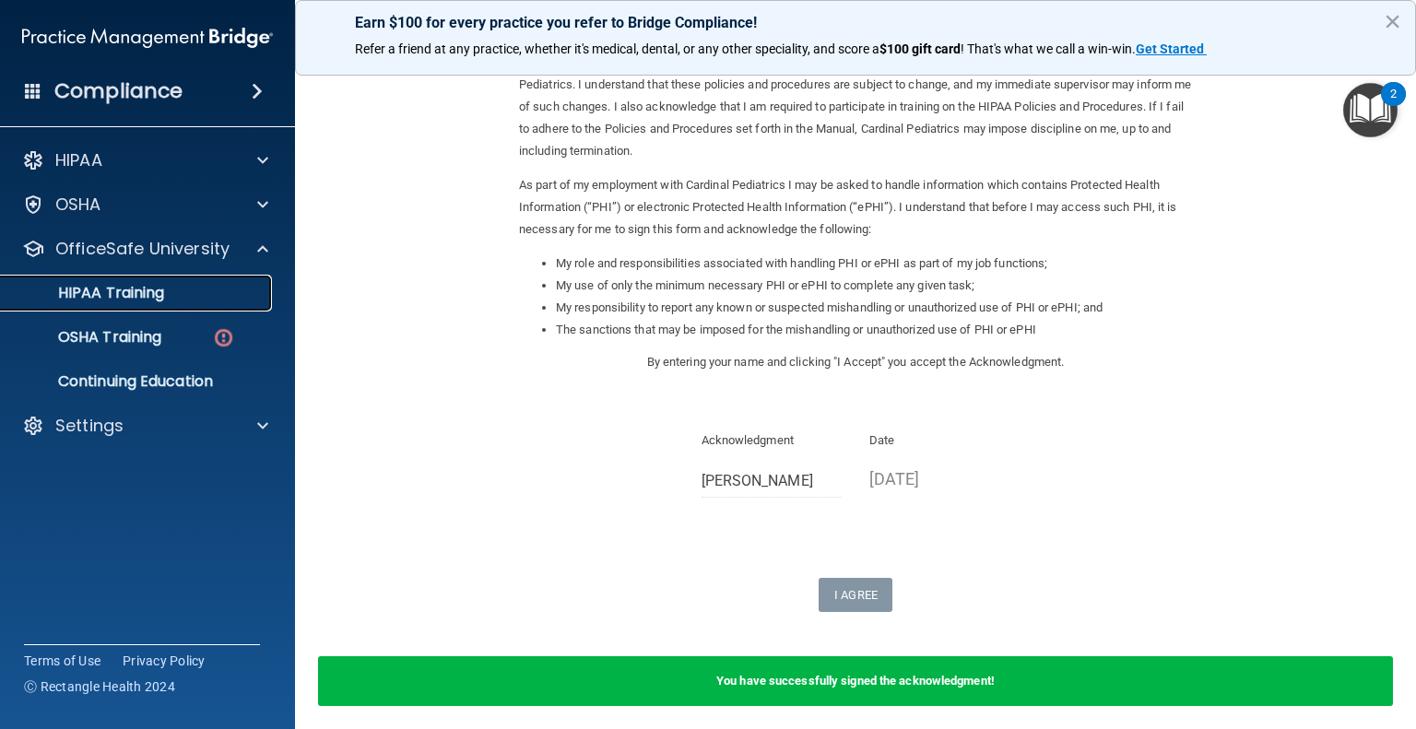
click at [136, 292] on p "HIPAA Training" at bounding box center [88, 293] width 152 height 18
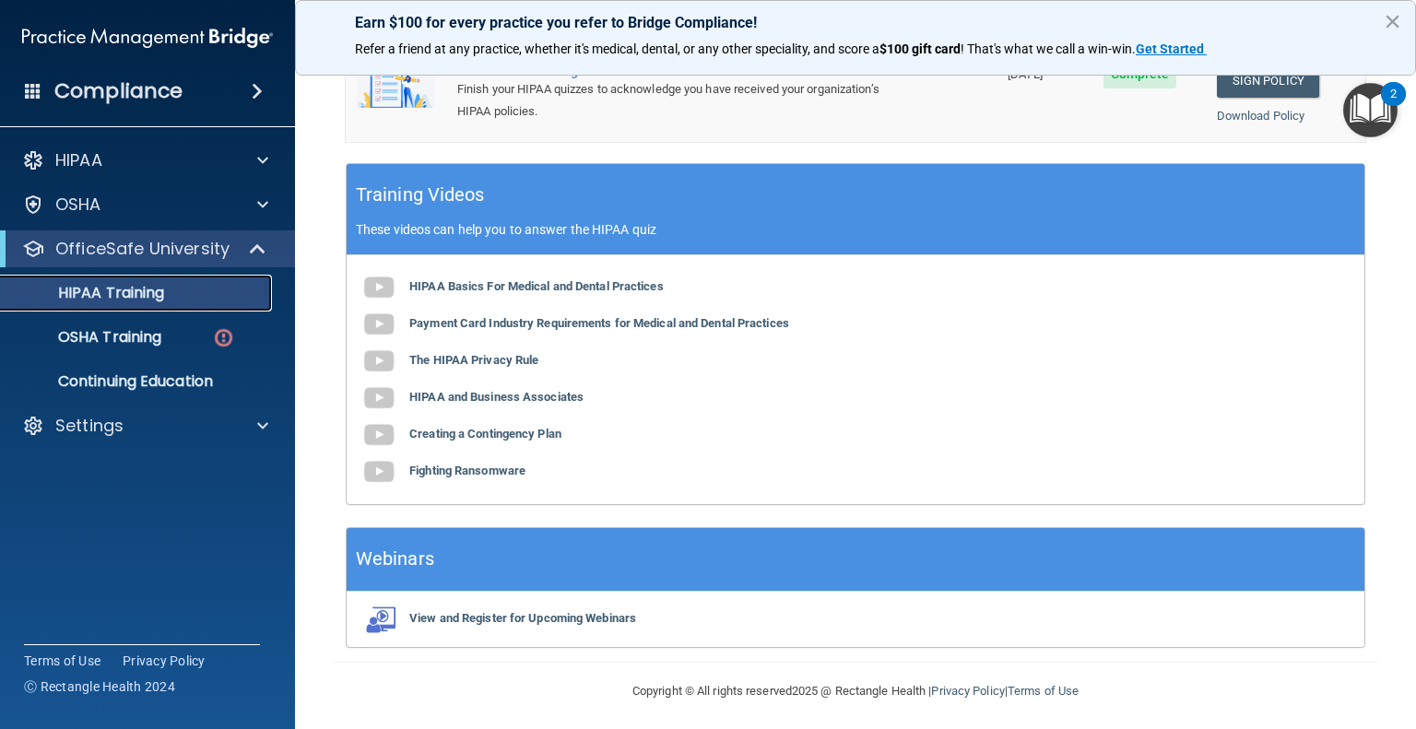
scroll to position [655, 0]
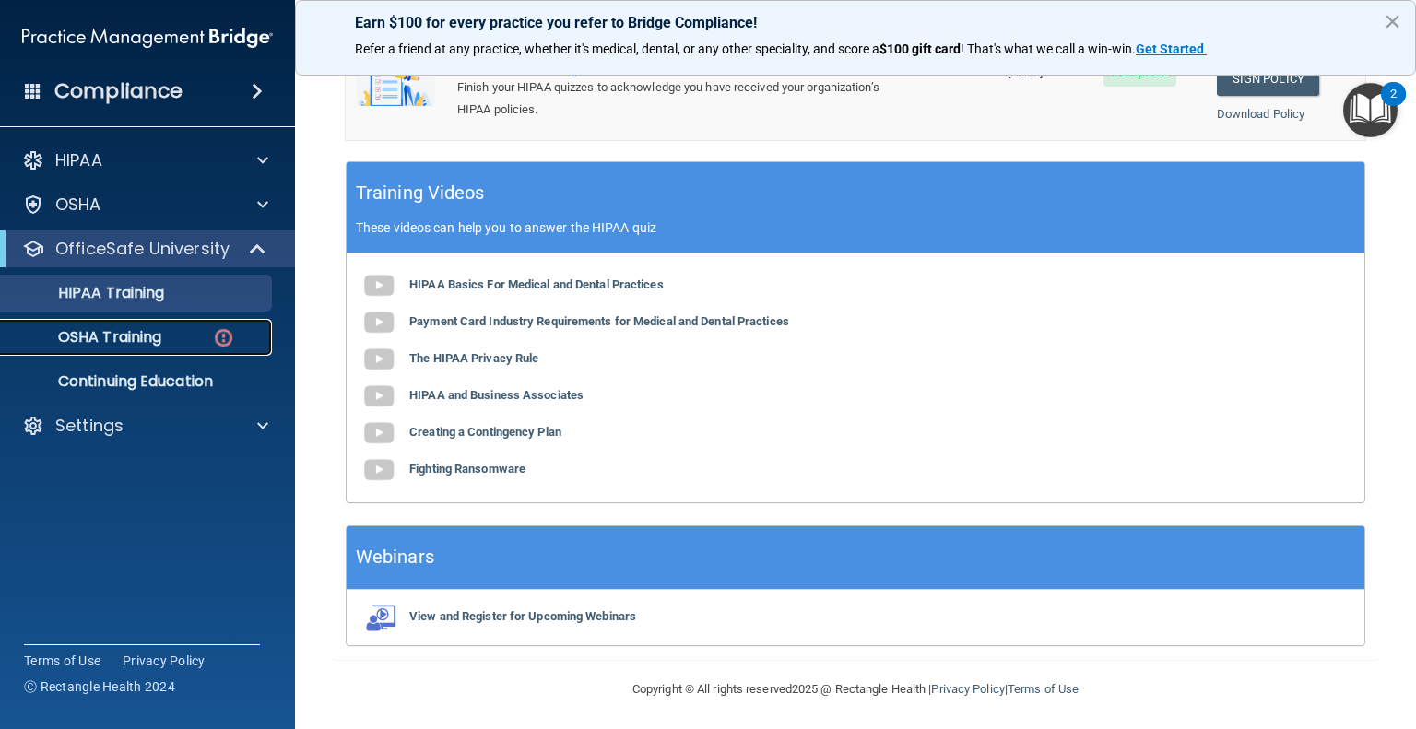
click at [231, 338] on img at bounding box center [223, 337] width 23 height 23
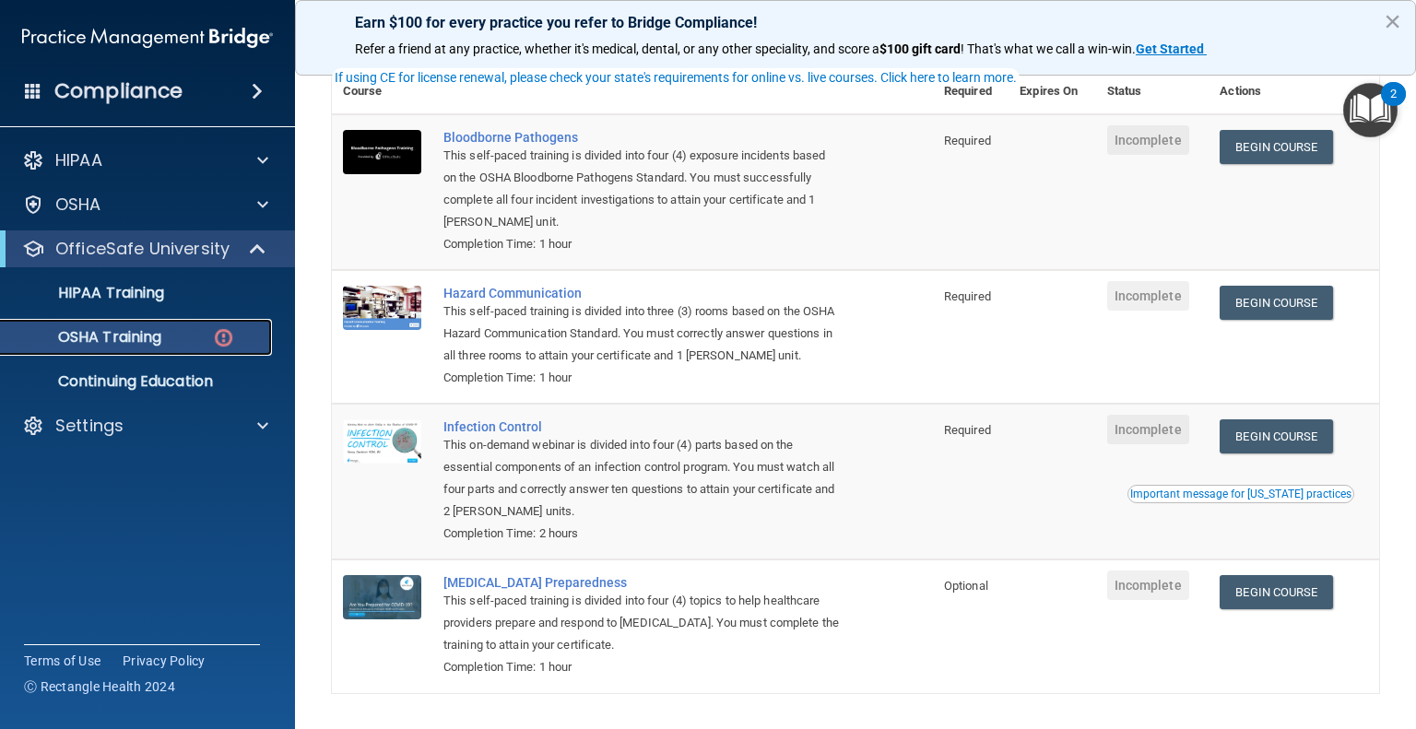
scroll to position [206, 0]
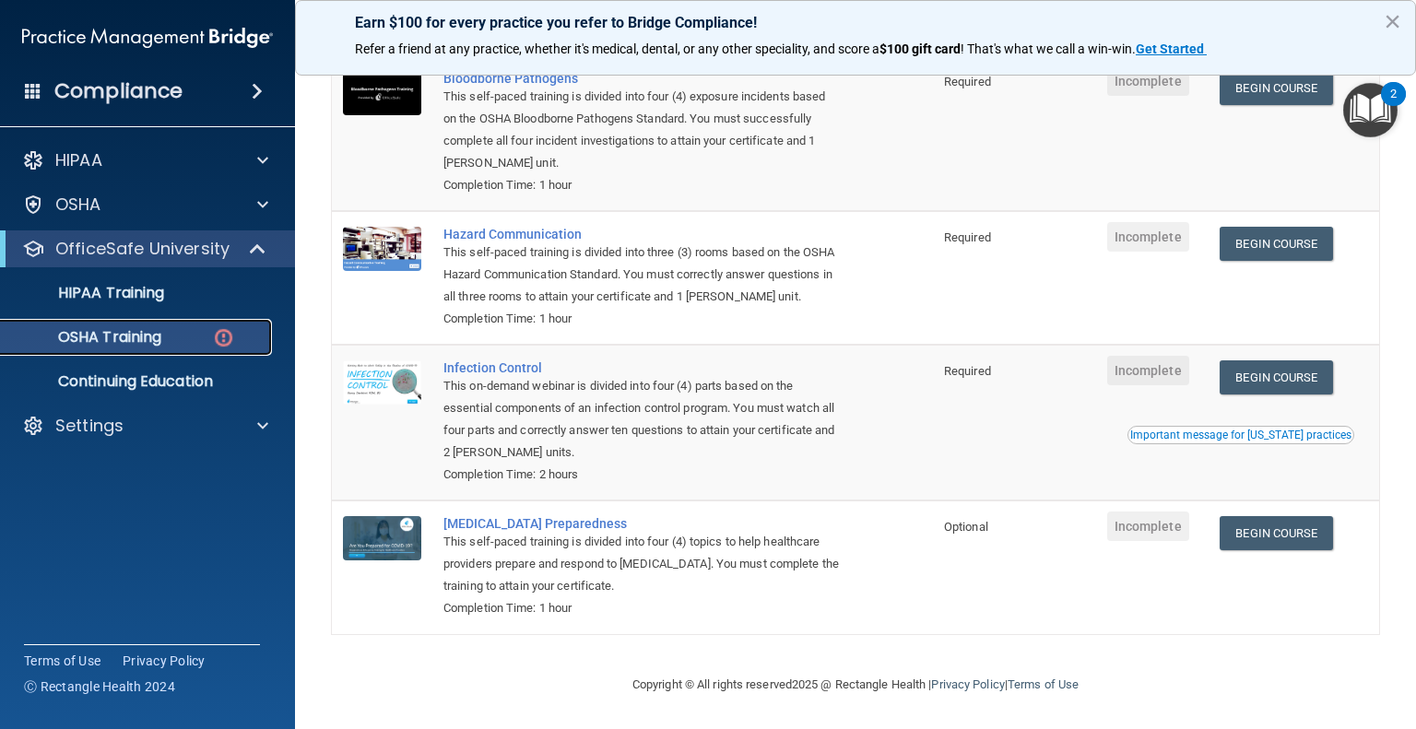
click at [222, 335] on img at bounding box center [223, 337] width 23 height 23
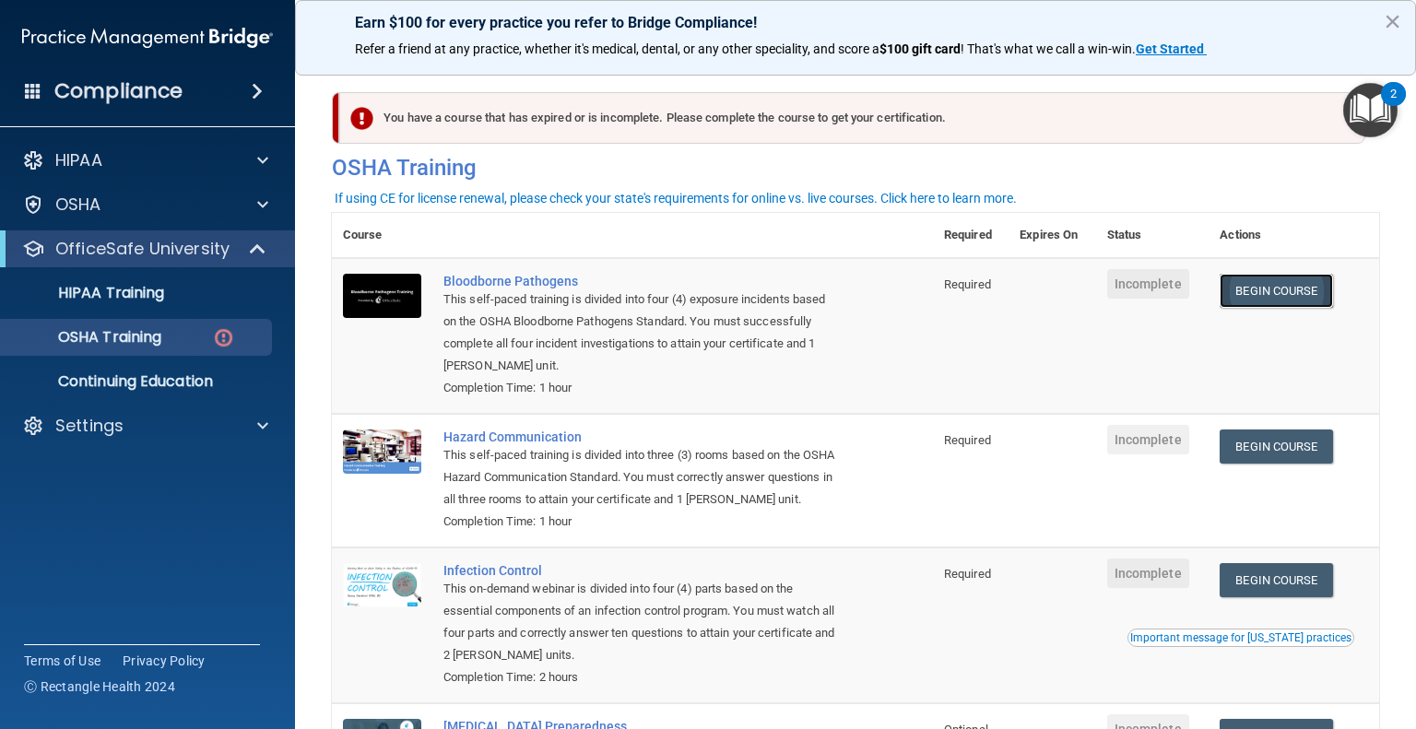
click at [1281, 290] on link "Begin Course" at bounding box center [1276, 291] width 113 height 34
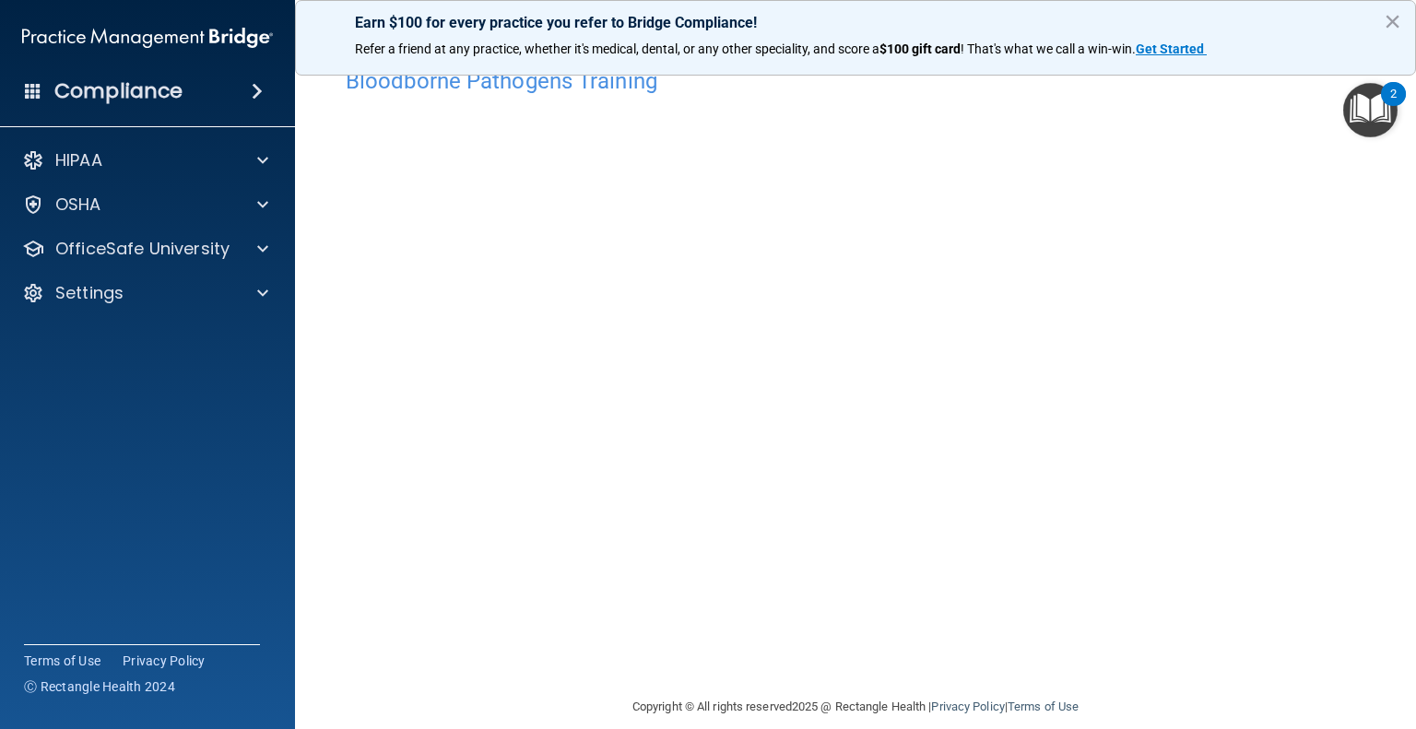
scroll to position [59, 0]
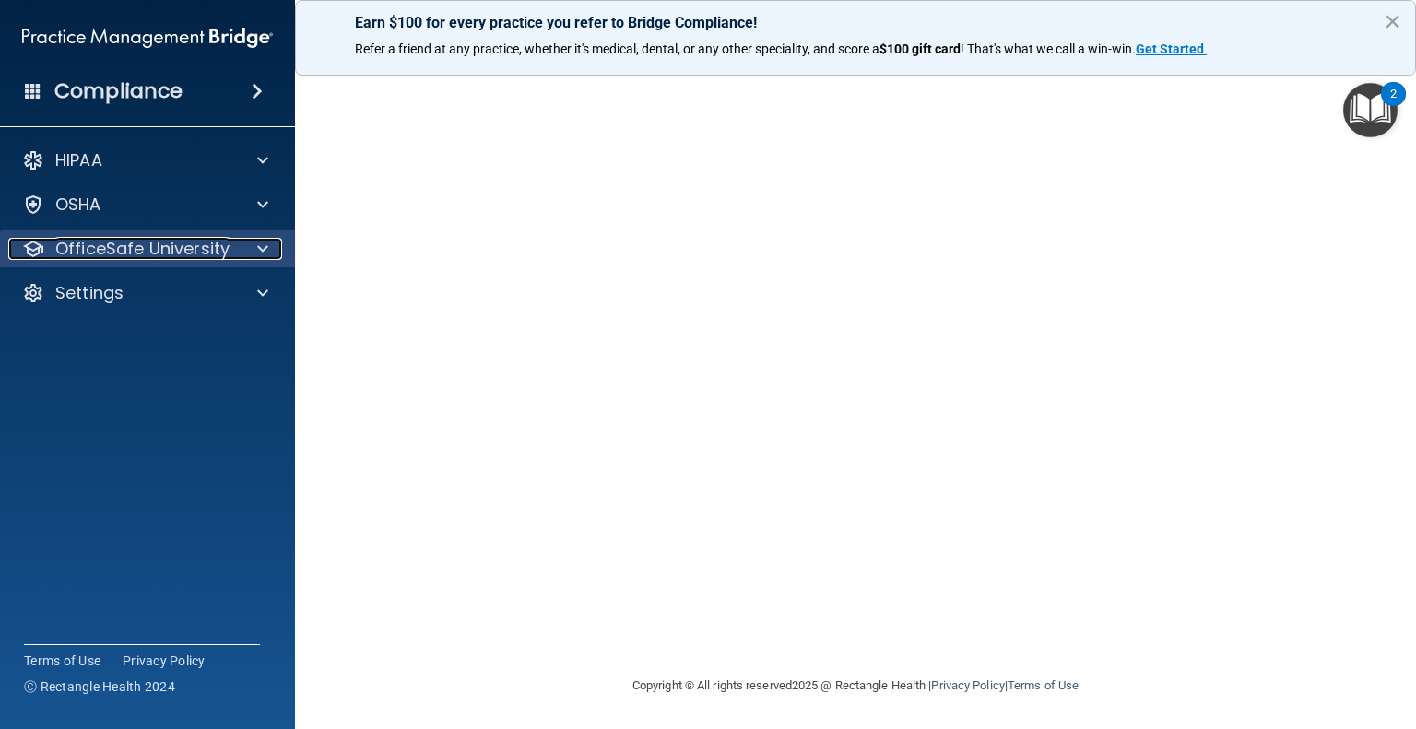
click at [255, 247] on div at bounding box center [260, 249] width 46 height 22
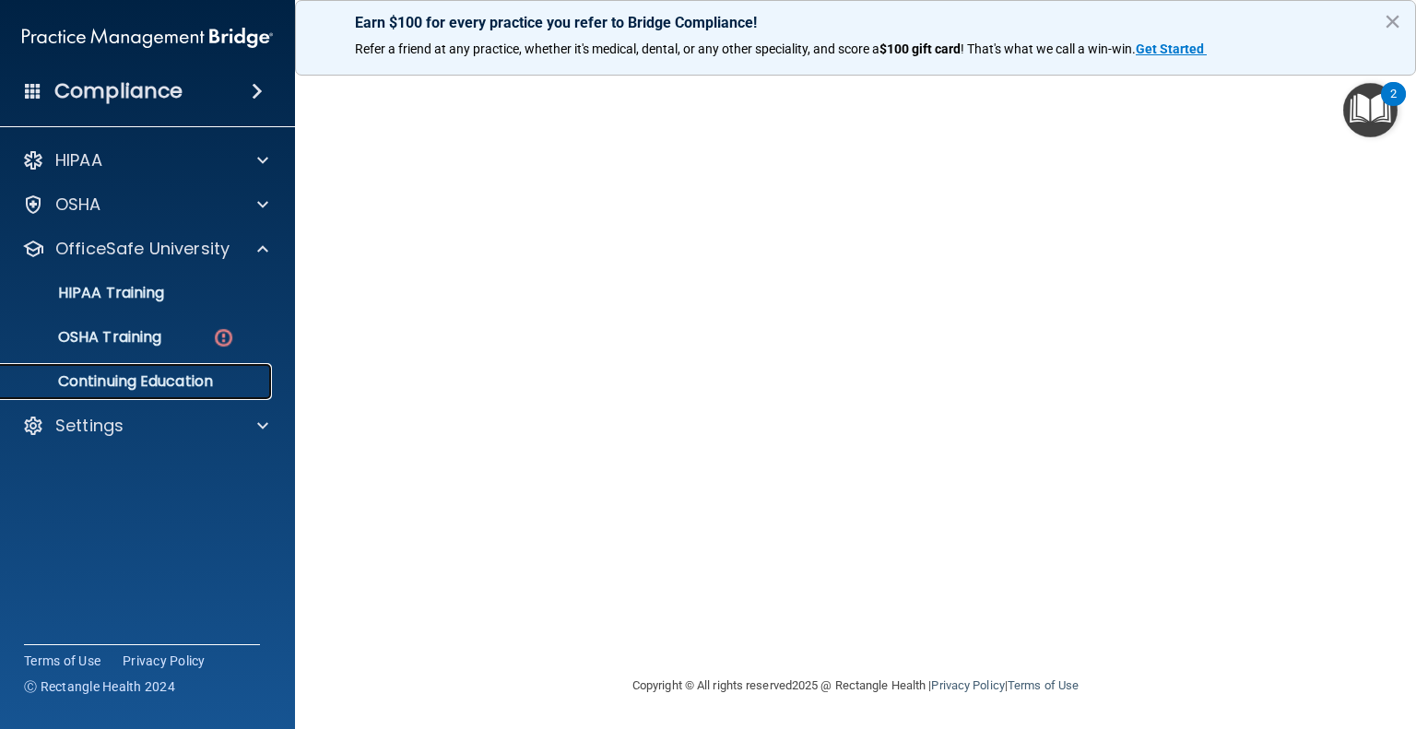
click at [195, 379] on p "Continuing Education" at bounding box center [138, 382] width 252 height 18
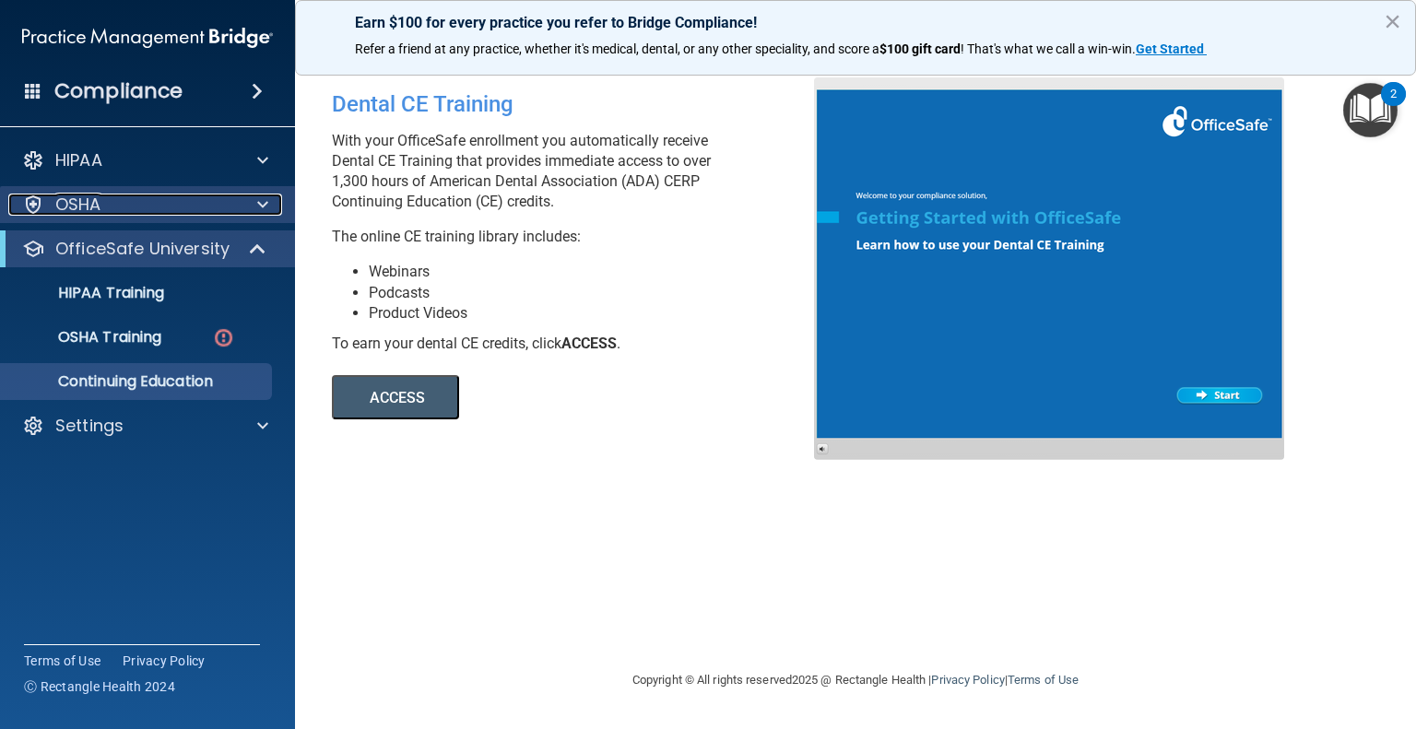
click at [264, 206] on span at bounding box center [262, 205] width 11 height 22
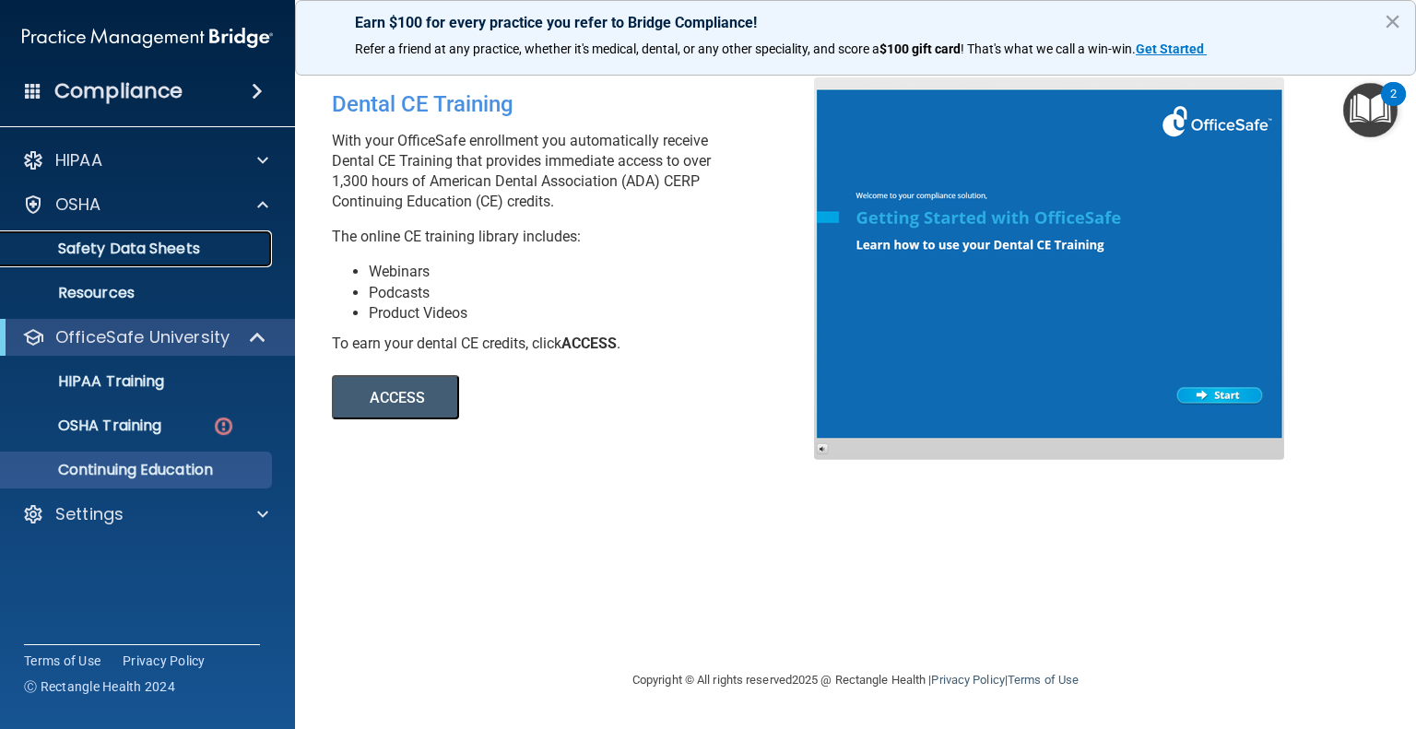
click at [137, 250] on p "Safety Data Sheets" at bounding box center [138, 249] width 252 height 18
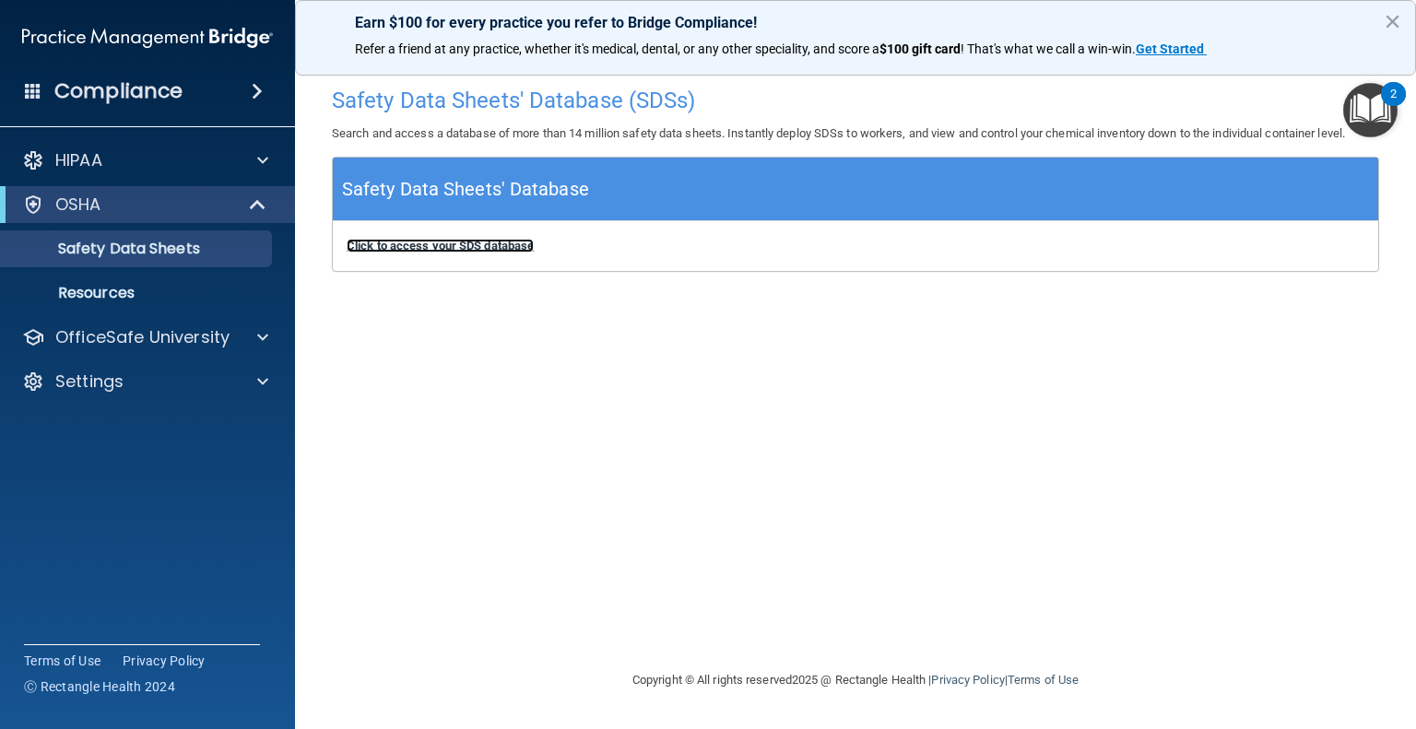
click at [505, 250] on b "Click to access your SDS database" at bounding box center [440, 246] width 187 height 14
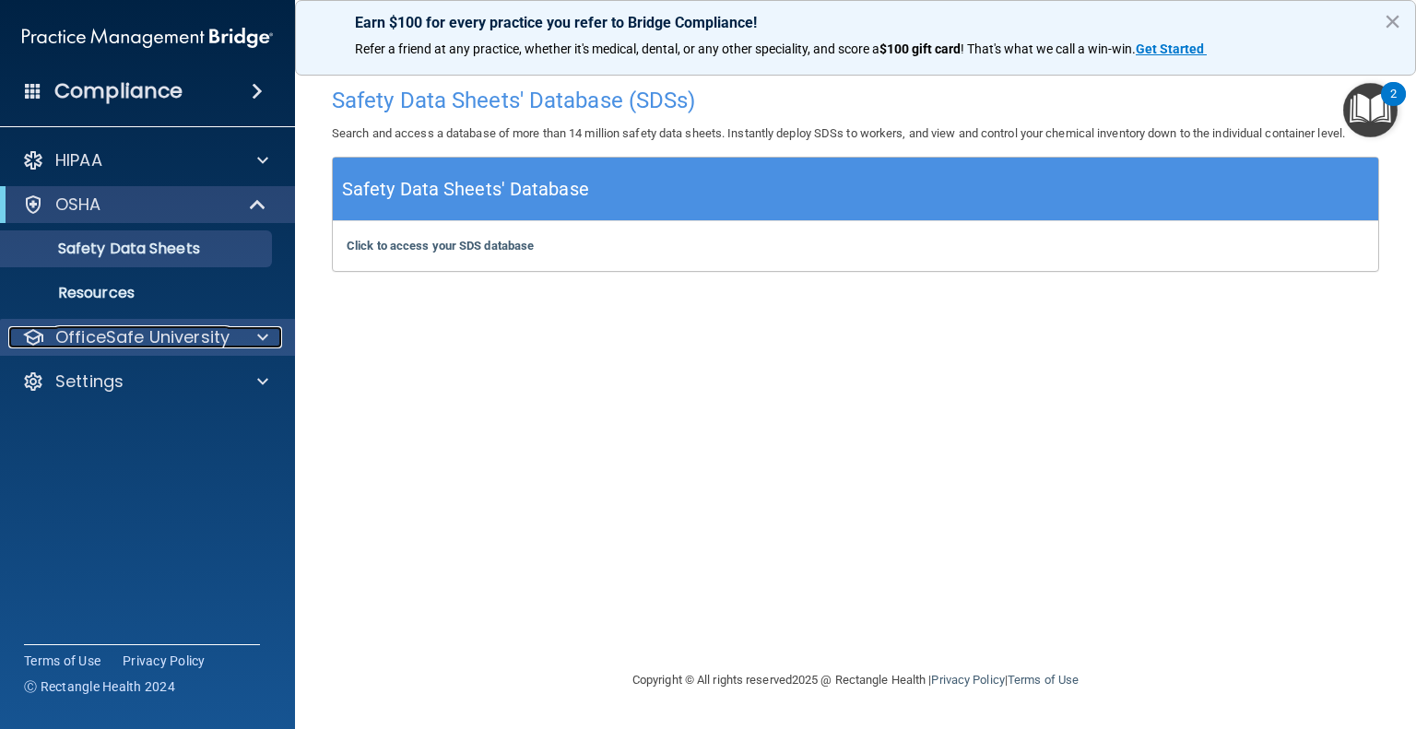
click at [259, 337] on span at bounding box center [262, 337] width 11 height 22
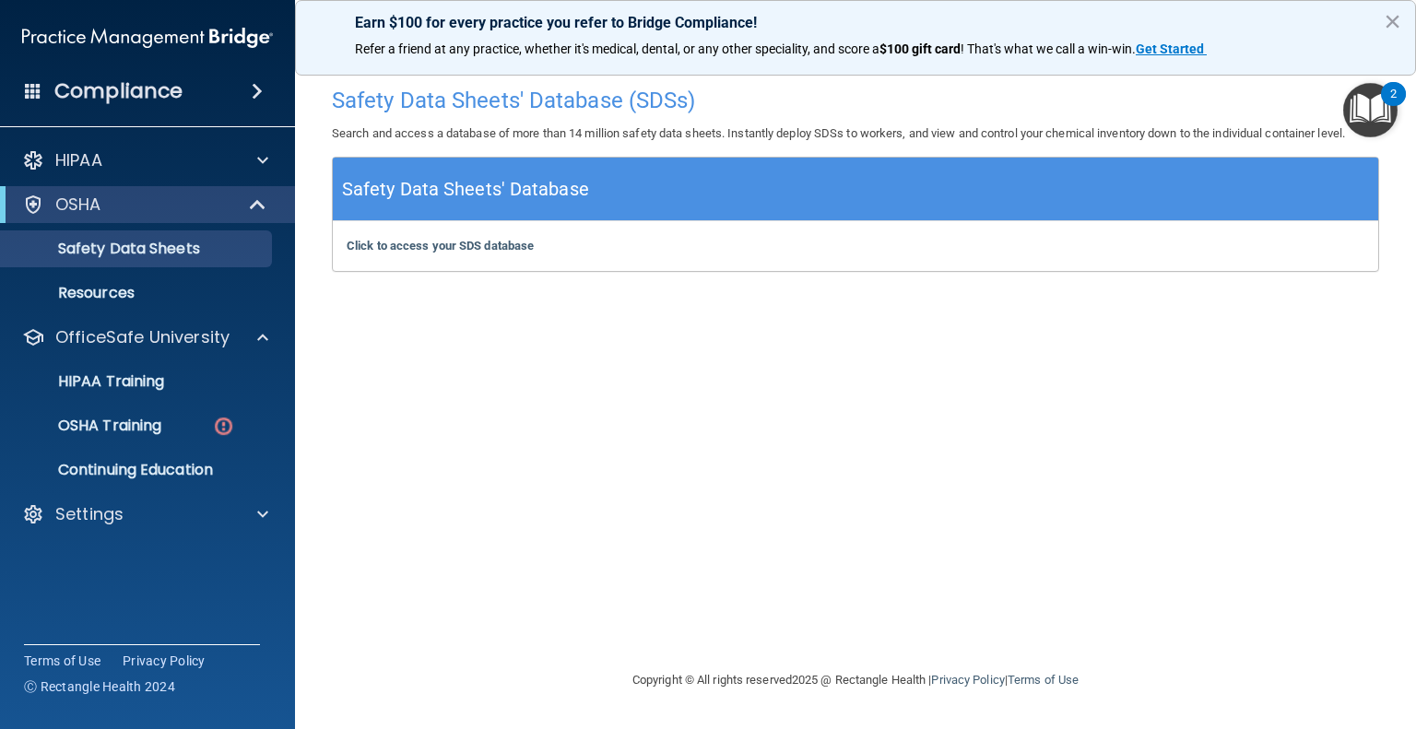
click at [208, 95] on div "Compliance" at bounding box center [147, 91] width 295 height 41
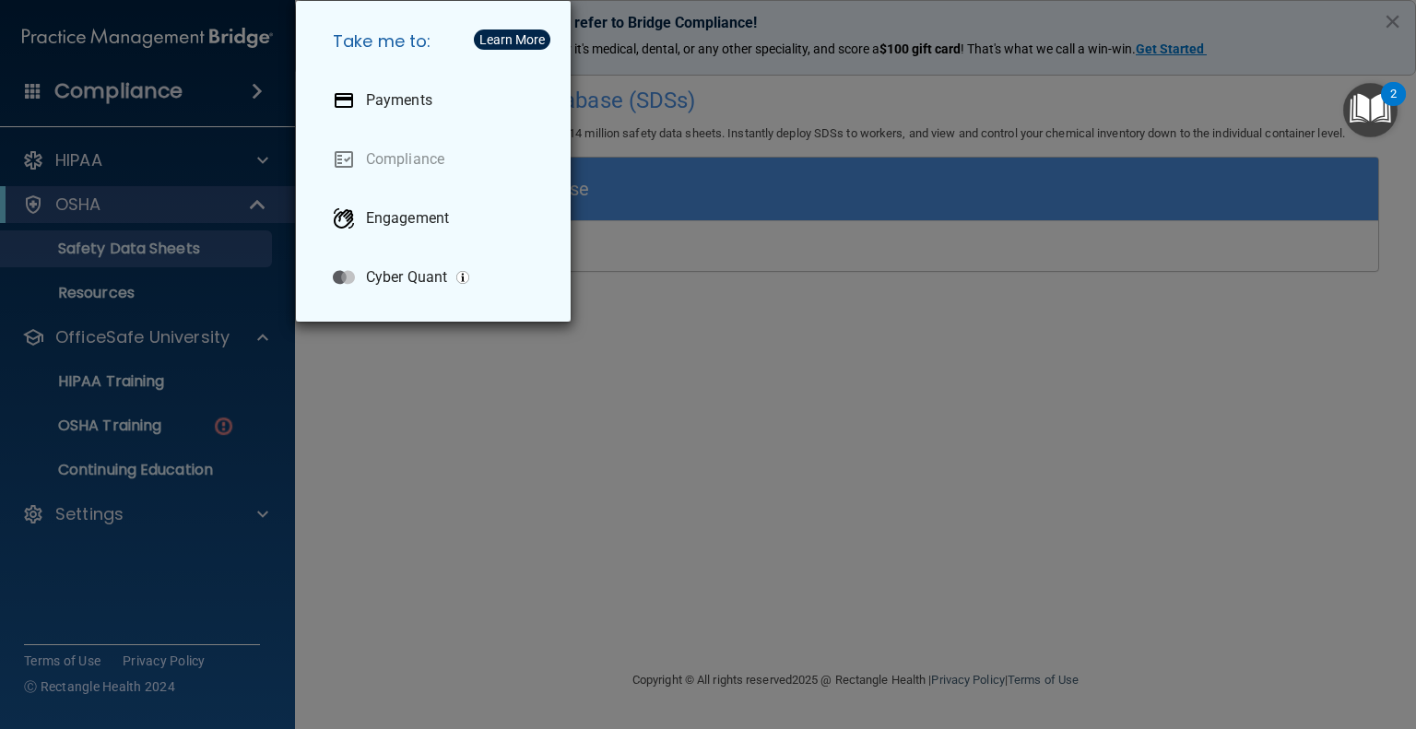
click at [101, 427] on div "Take me to: Payments Compliance Engagement Cyber Quant" at bounding box center [708, 364] width 1416 height 729
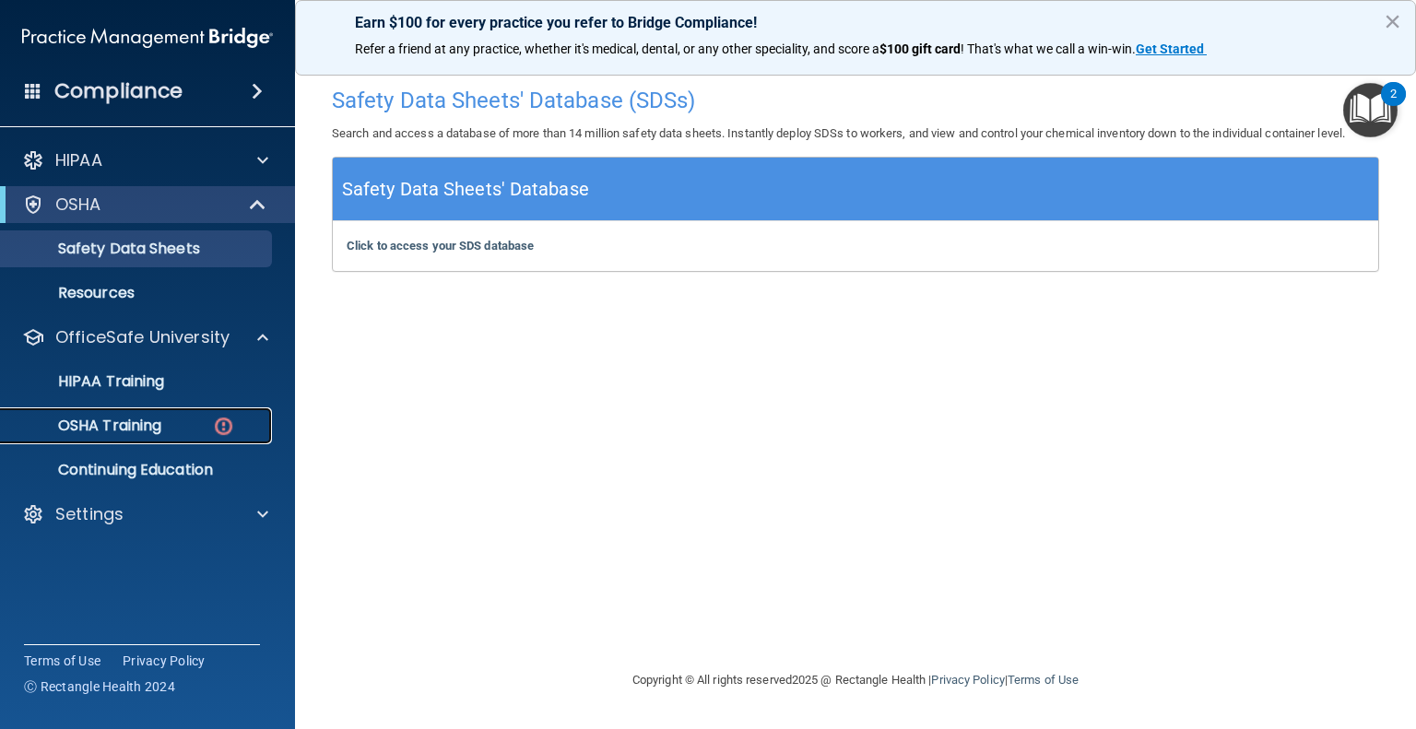
click at [229, 422] on img at bounding box center [223, 426] width 23 height 23
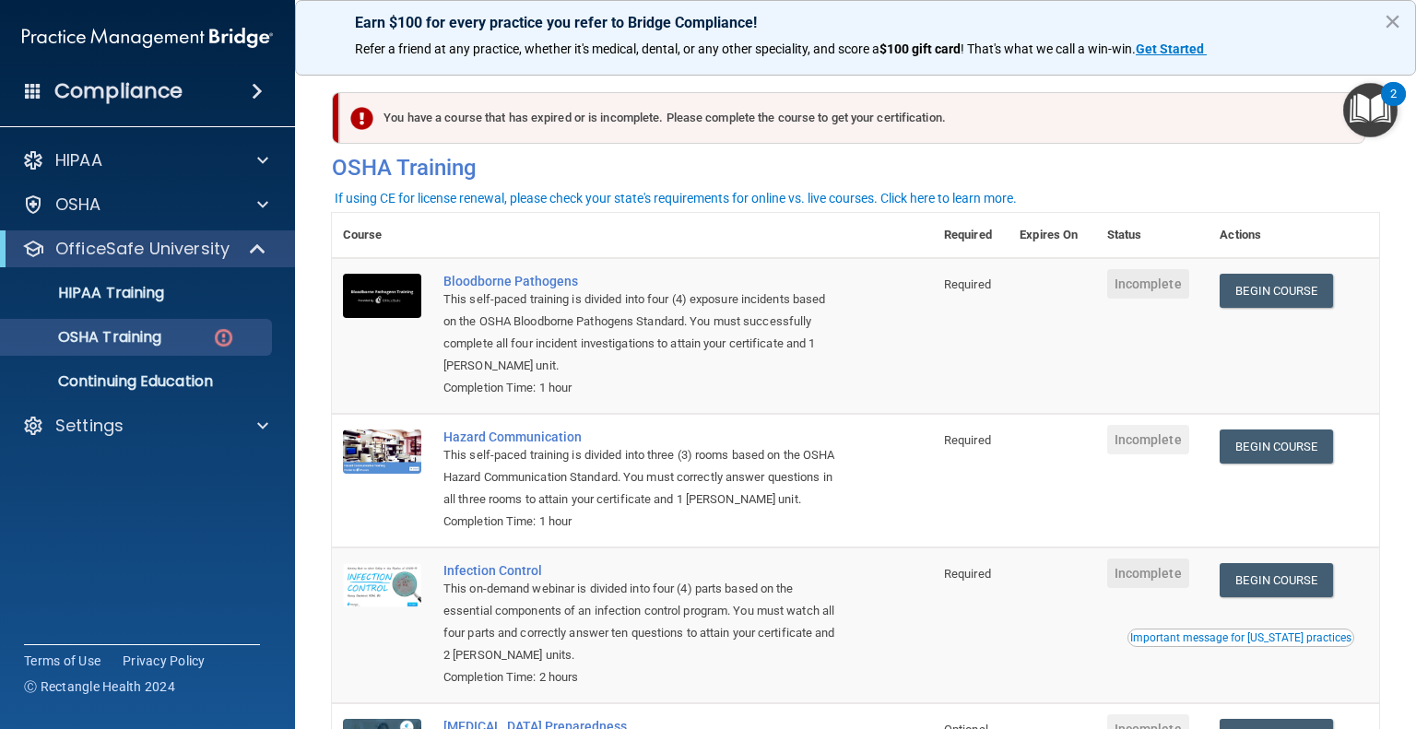
click at [1373, 102] on img "Open Resource Center, 2 new notifications" at bounding box center [1371, 110] width 54 height 54
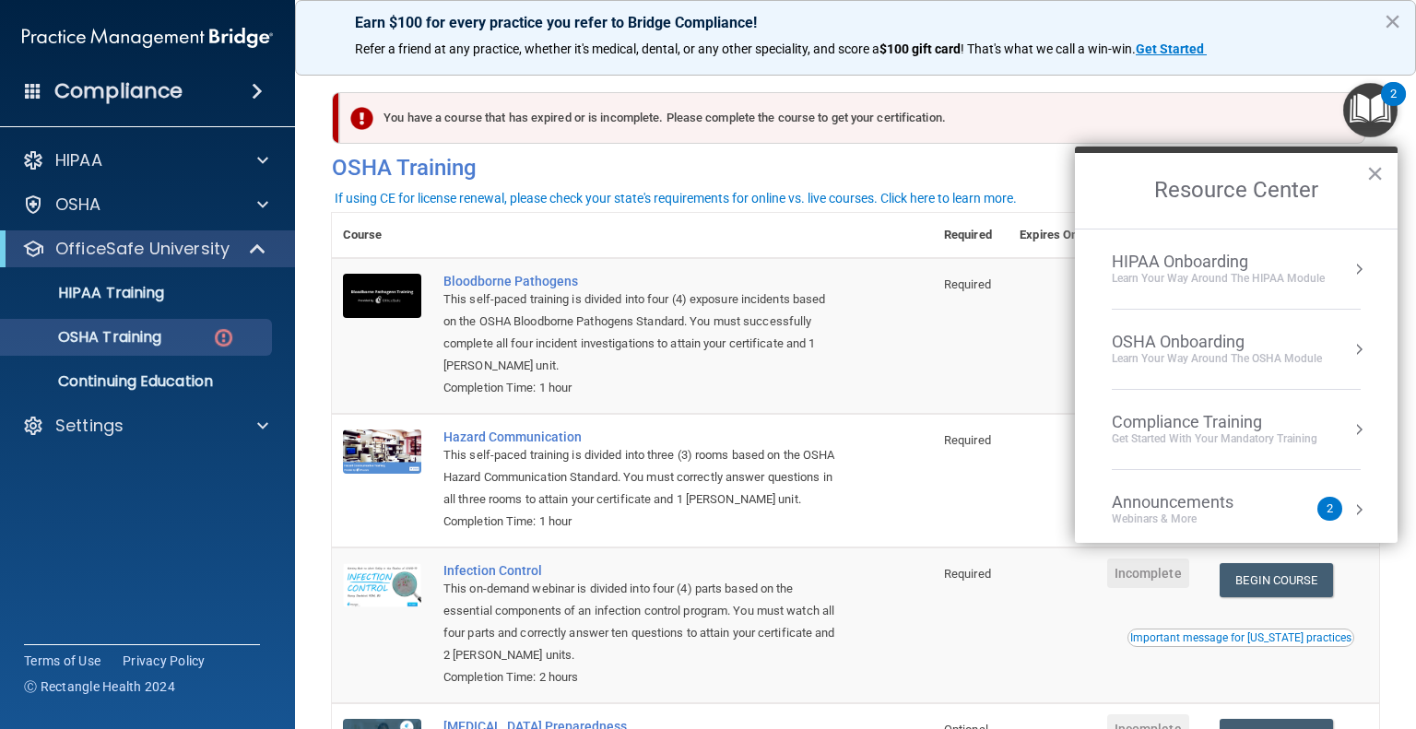
click at [1327, 509] on div "2" at bounding box center [1330, 509] width 6 height 0
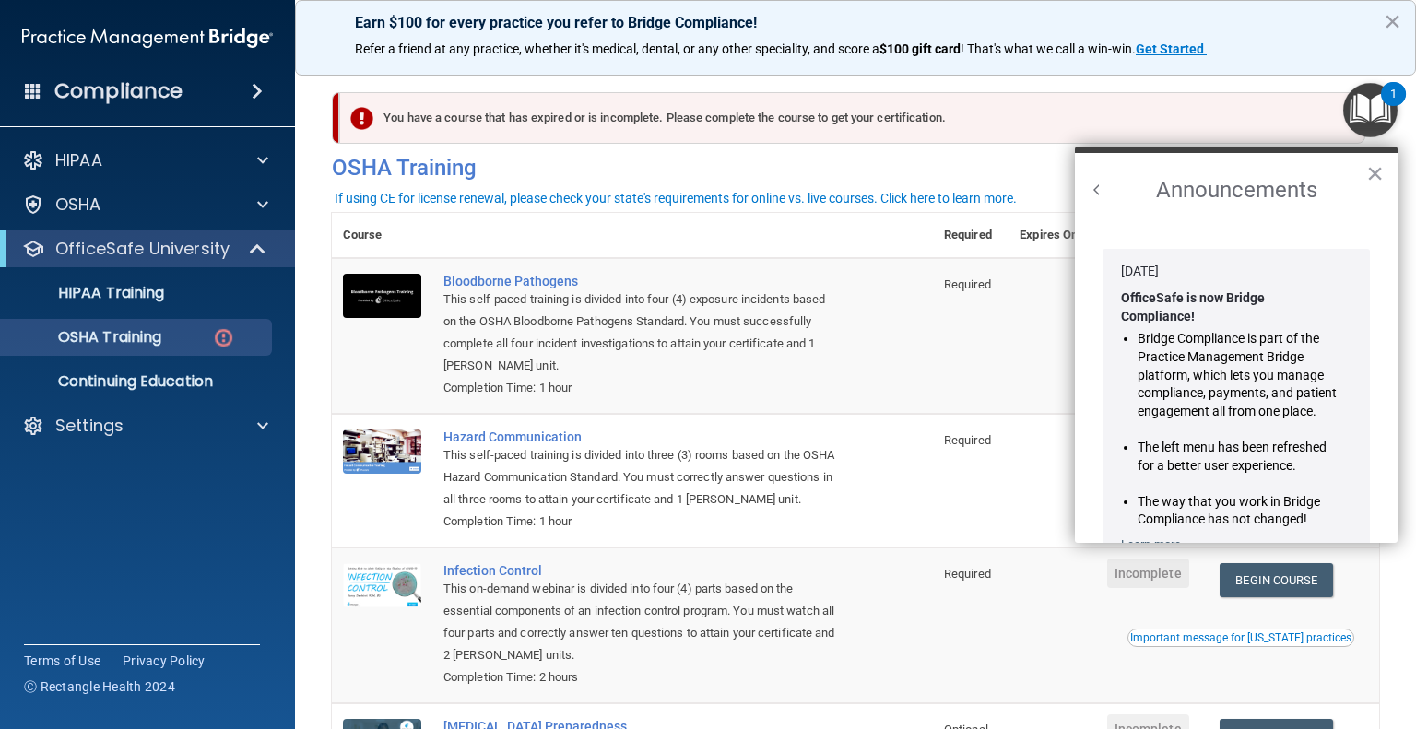
drag, startPoint x: 0, startPoint y: 518, endPoint x: 0, endPoint y: 569, distance: 50.7
click at [0, 530] on div "Compliance HIPAA Documents and Policies Report an Incident Business Associates …" at bounding box center [147, 364] width 295 height 729
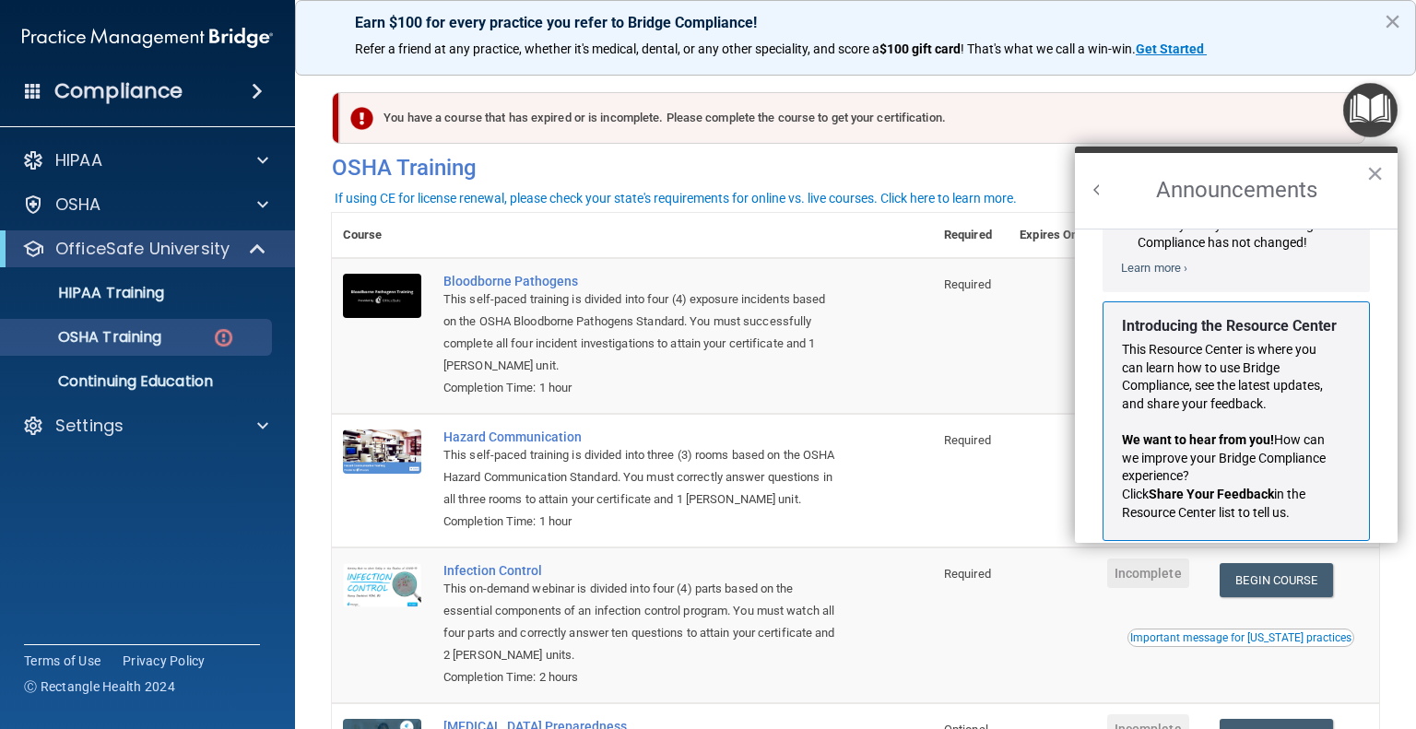
scroll to position [302, 0]
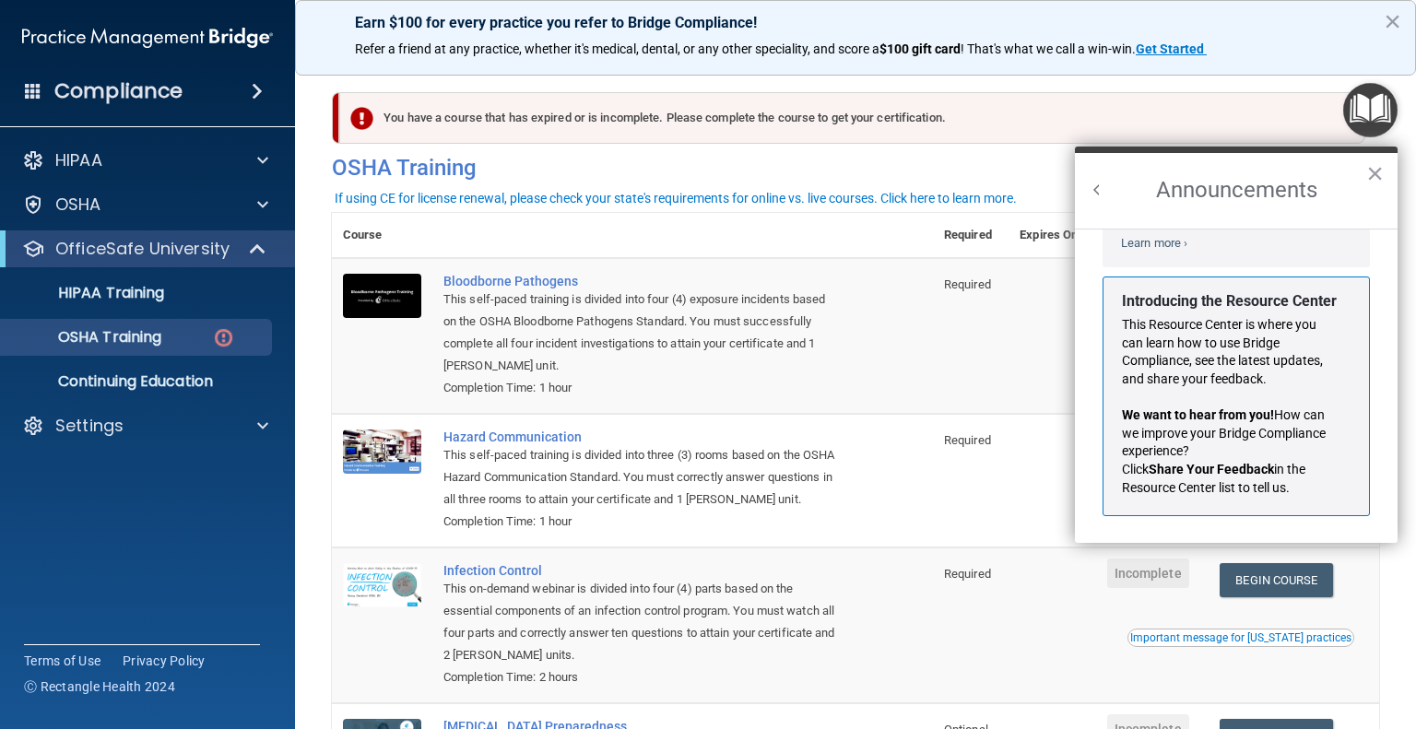
click at [1380, 171] on button "×" at bounding box center [1376, 174] width 18 height 30
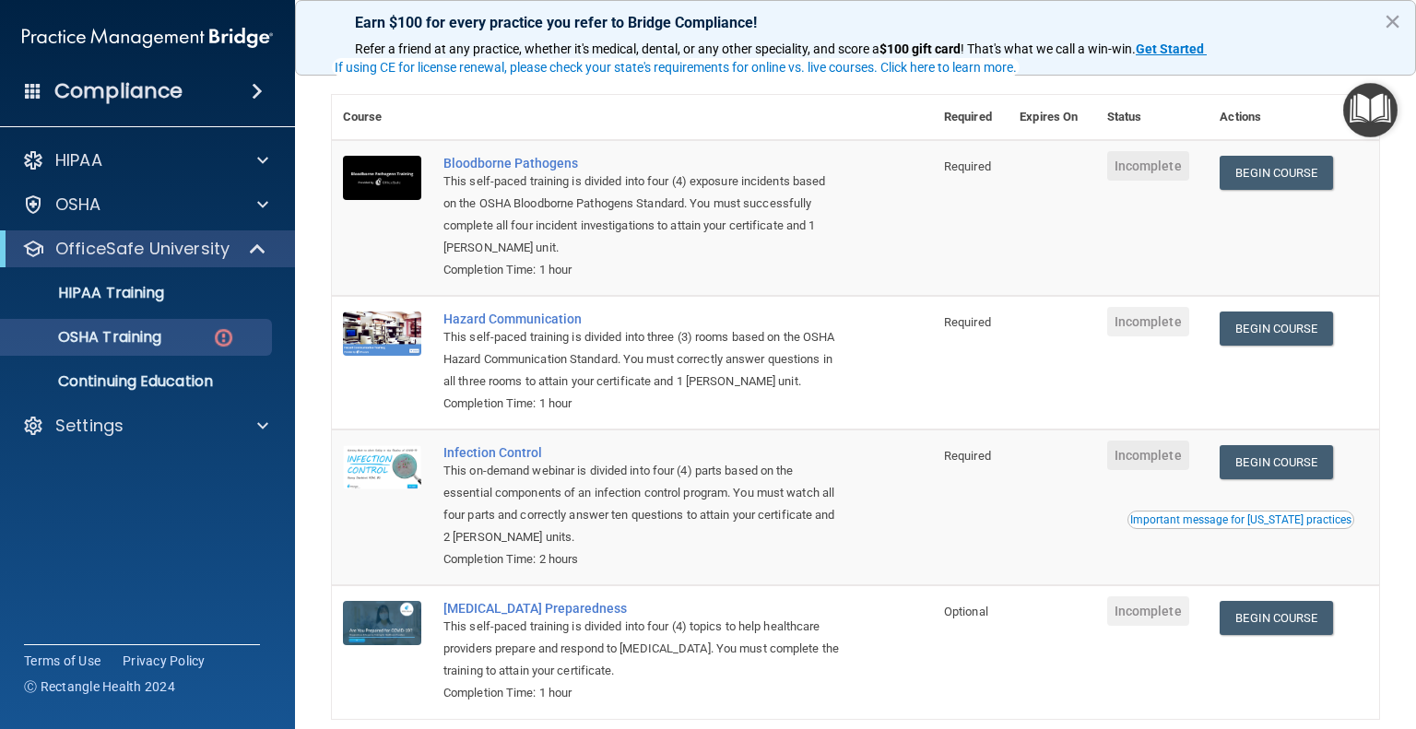
scroll to position [92, 0]
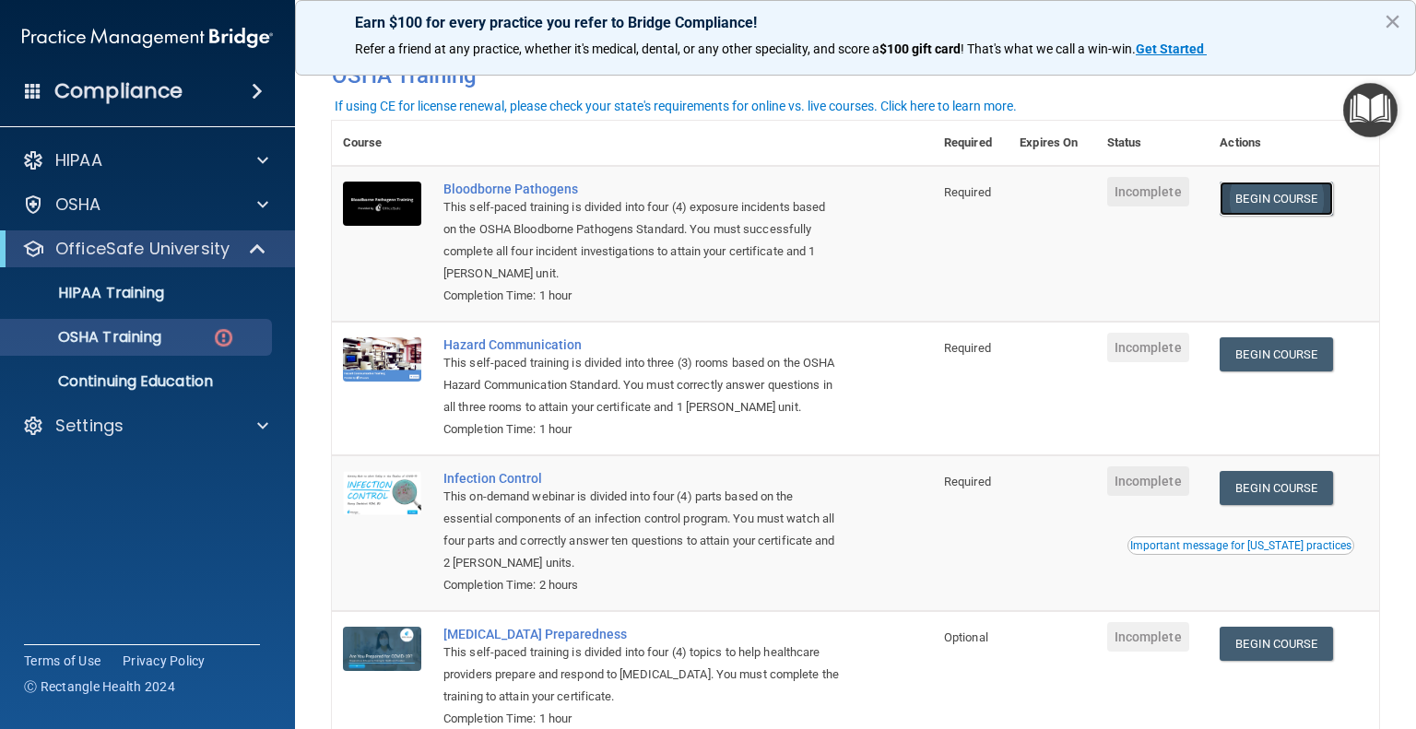
click at [1280, 198] on link "Begin Course" at bounding box center [1276, 199] width 113 height 34
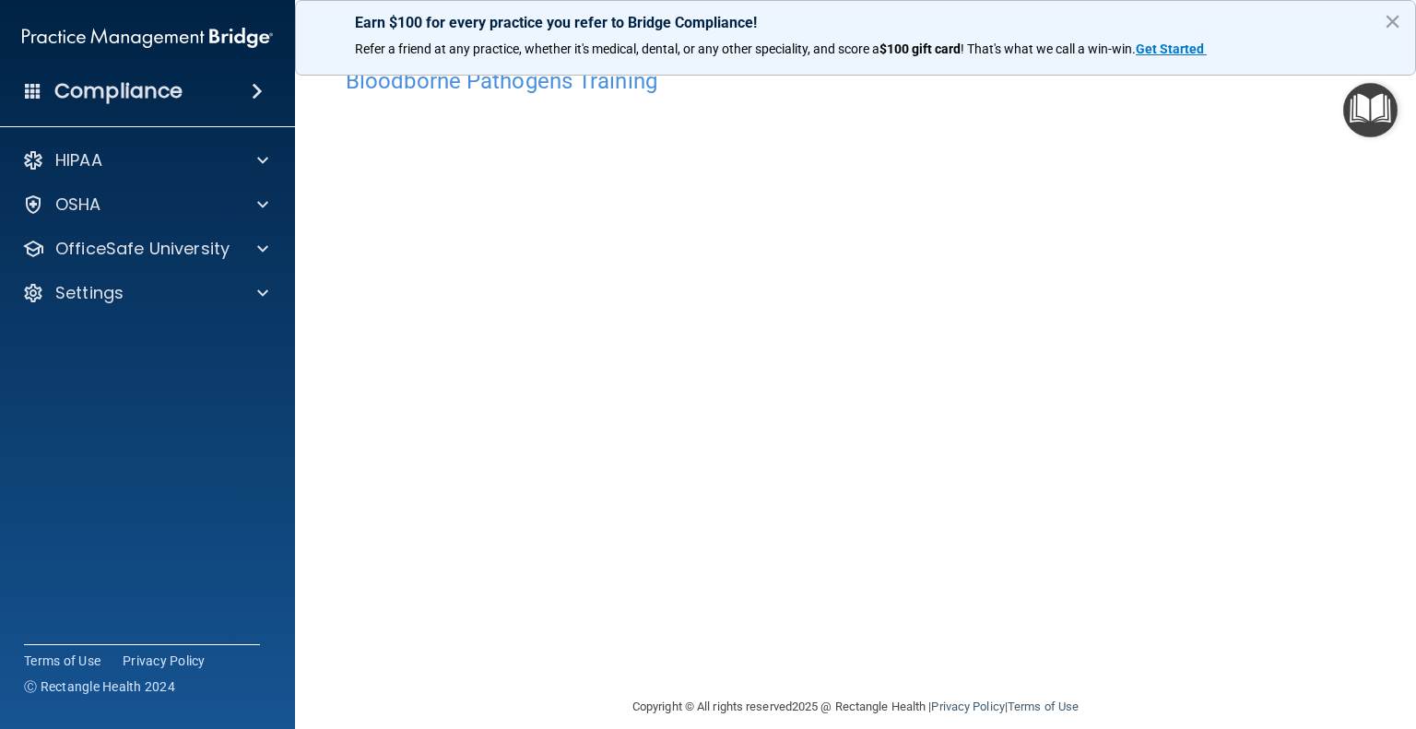
scroll to position [59, 0]
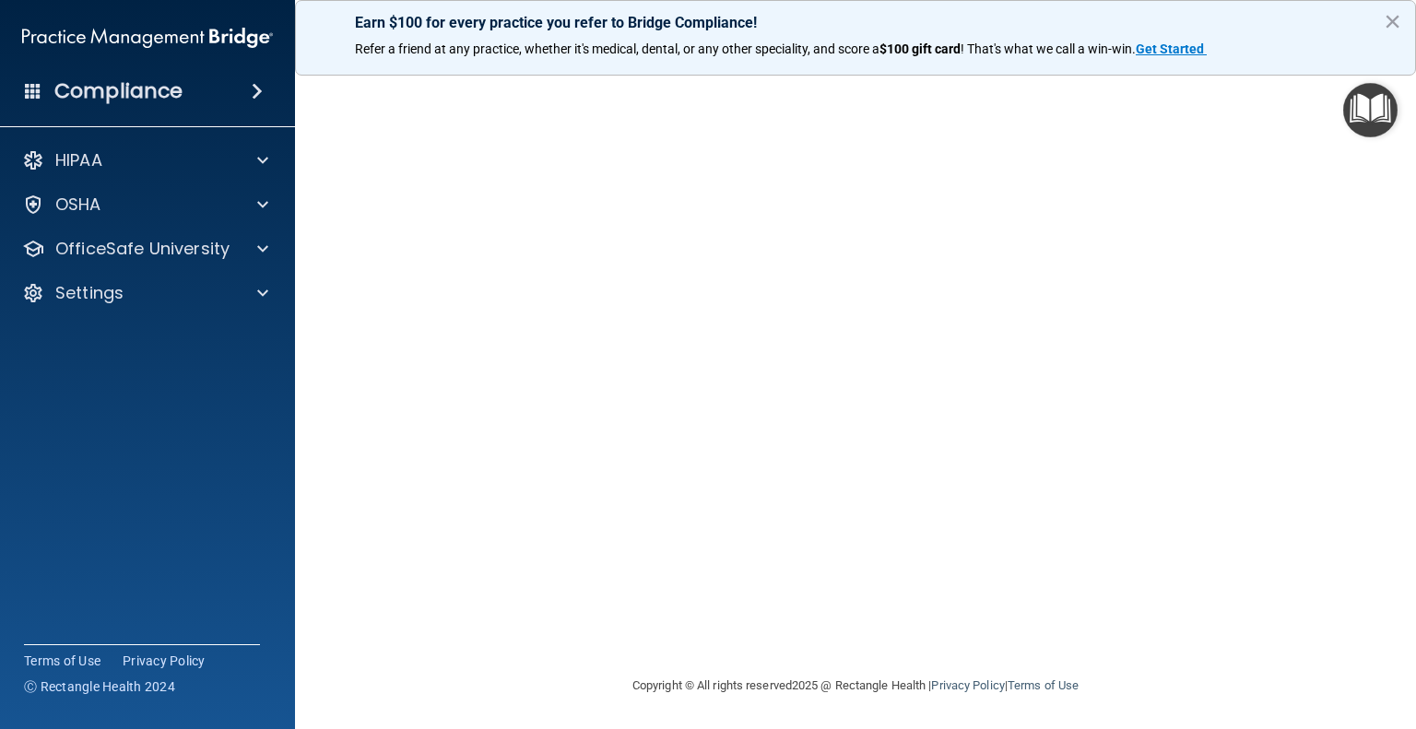
click at [1386, 217] on main "Bloodborne Pathogens Training This course doesn’t expire until . Are you sure y…" at bounding box center [855, 394] width 1121 height 670
click at [259, 246] on span at bounding box center [262, 249] width 11 height 22
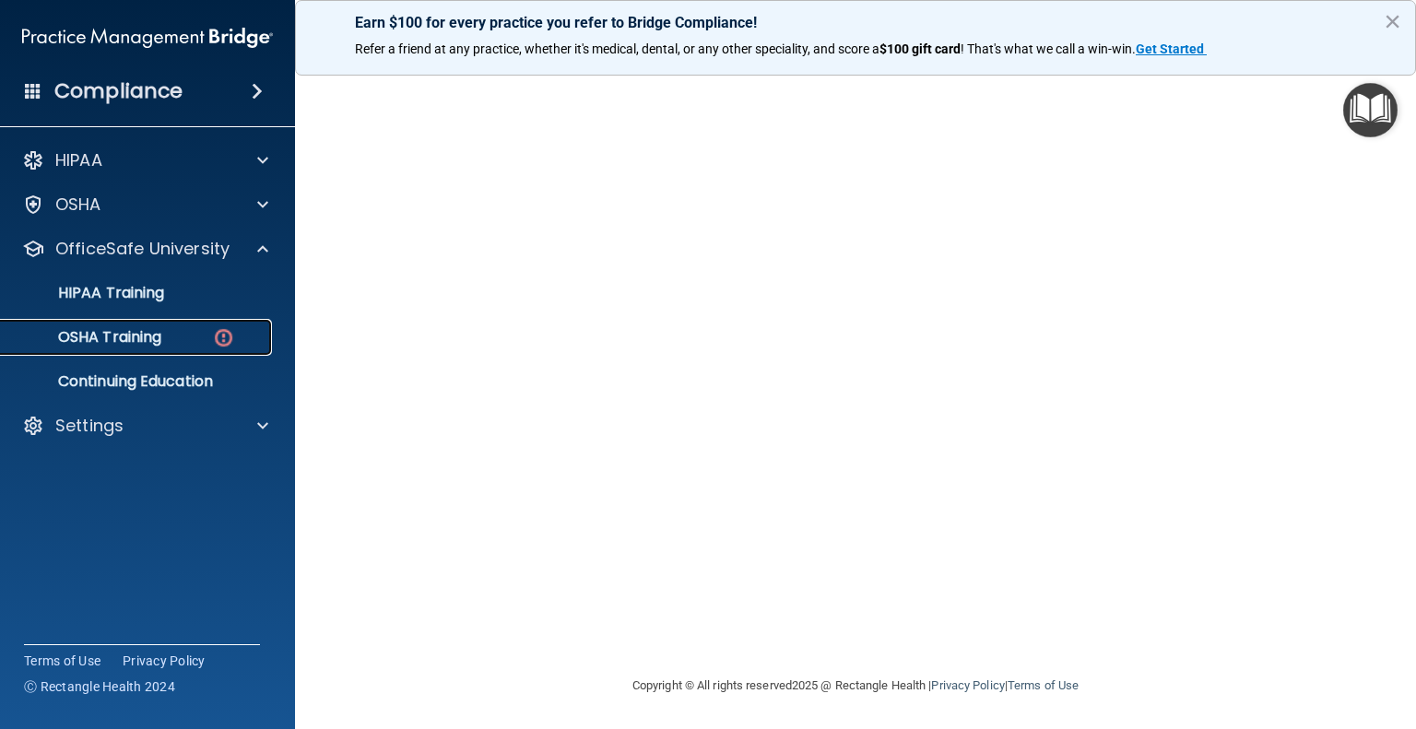
click at [219, 338] on img at bounding box center [223, 337] width 23 height 23
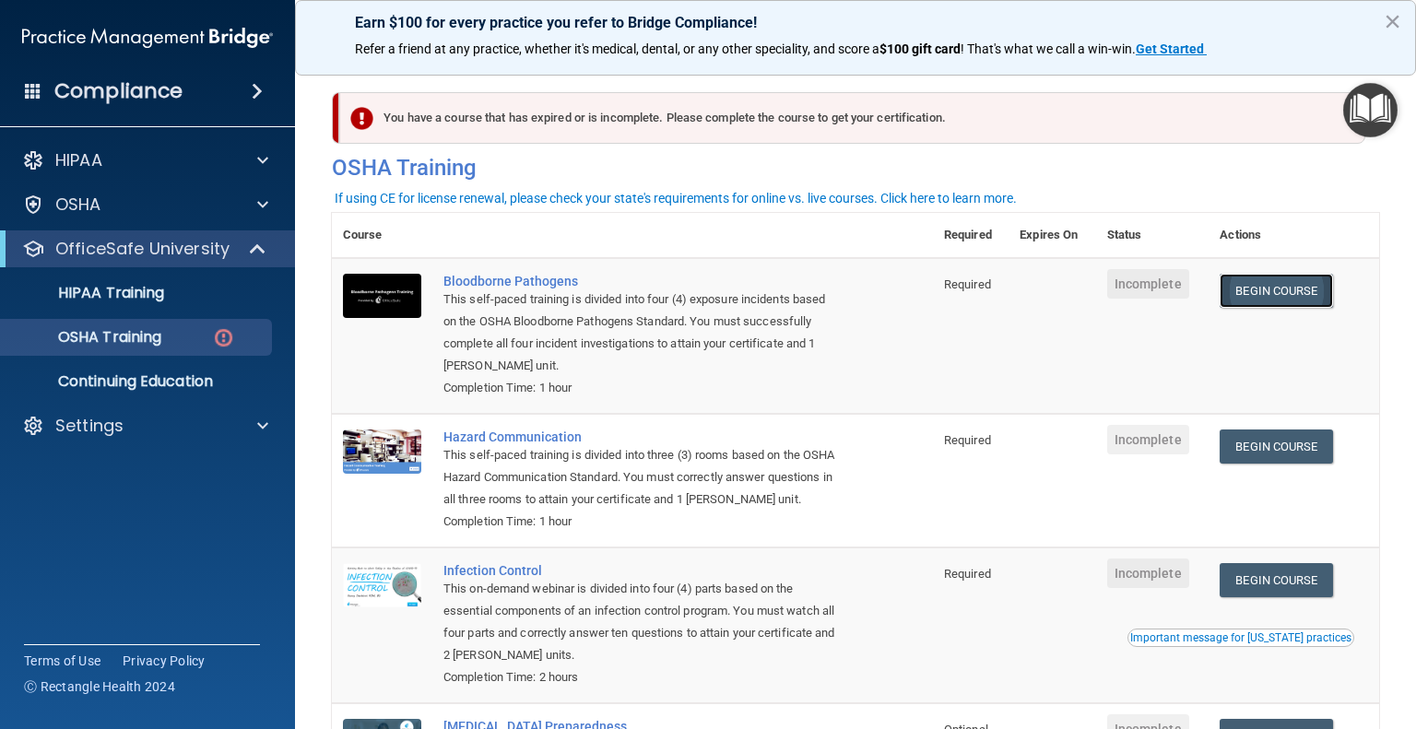
click at [1306, 283] on link "Begin Course" at bounding box center [1276, 291] width 113 height 34
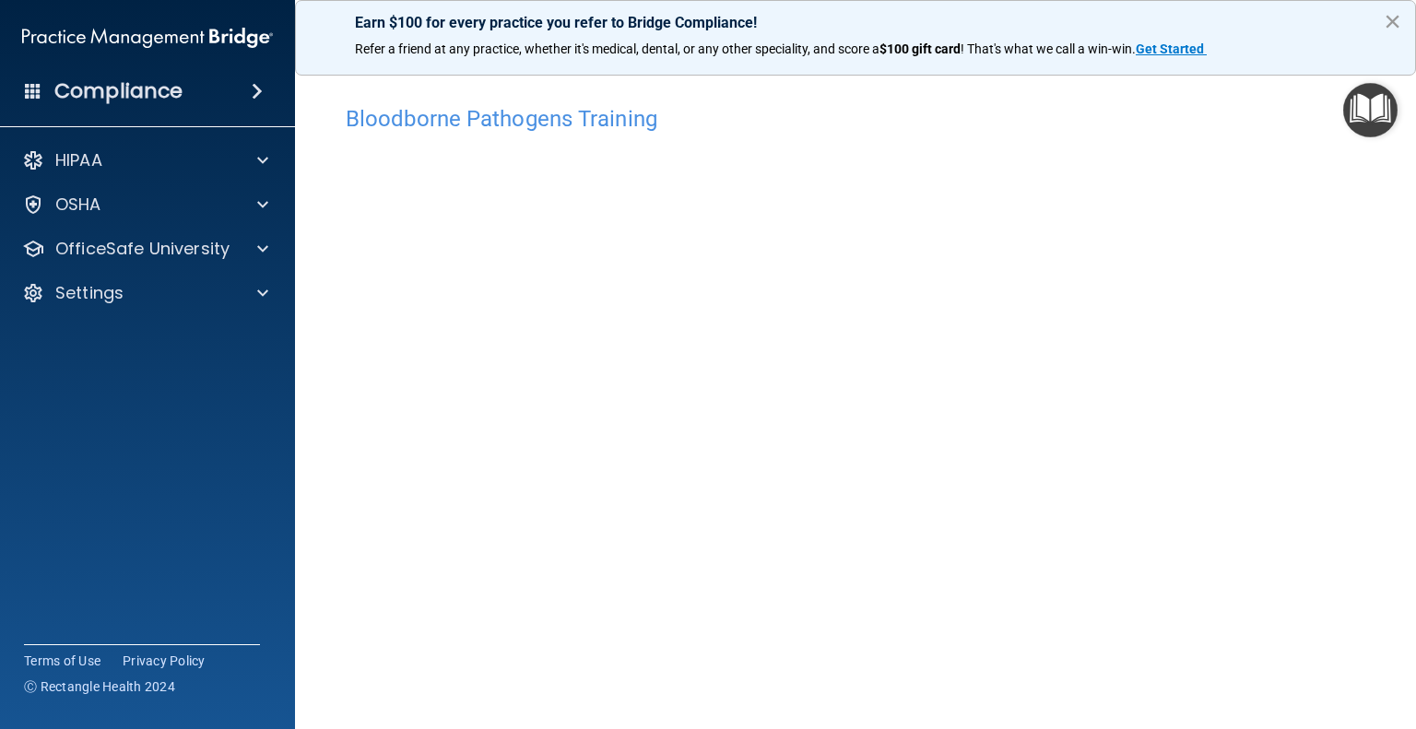
click at [1393, 14] on button "×" at bounding box center [1393, 21] width 18 height 30
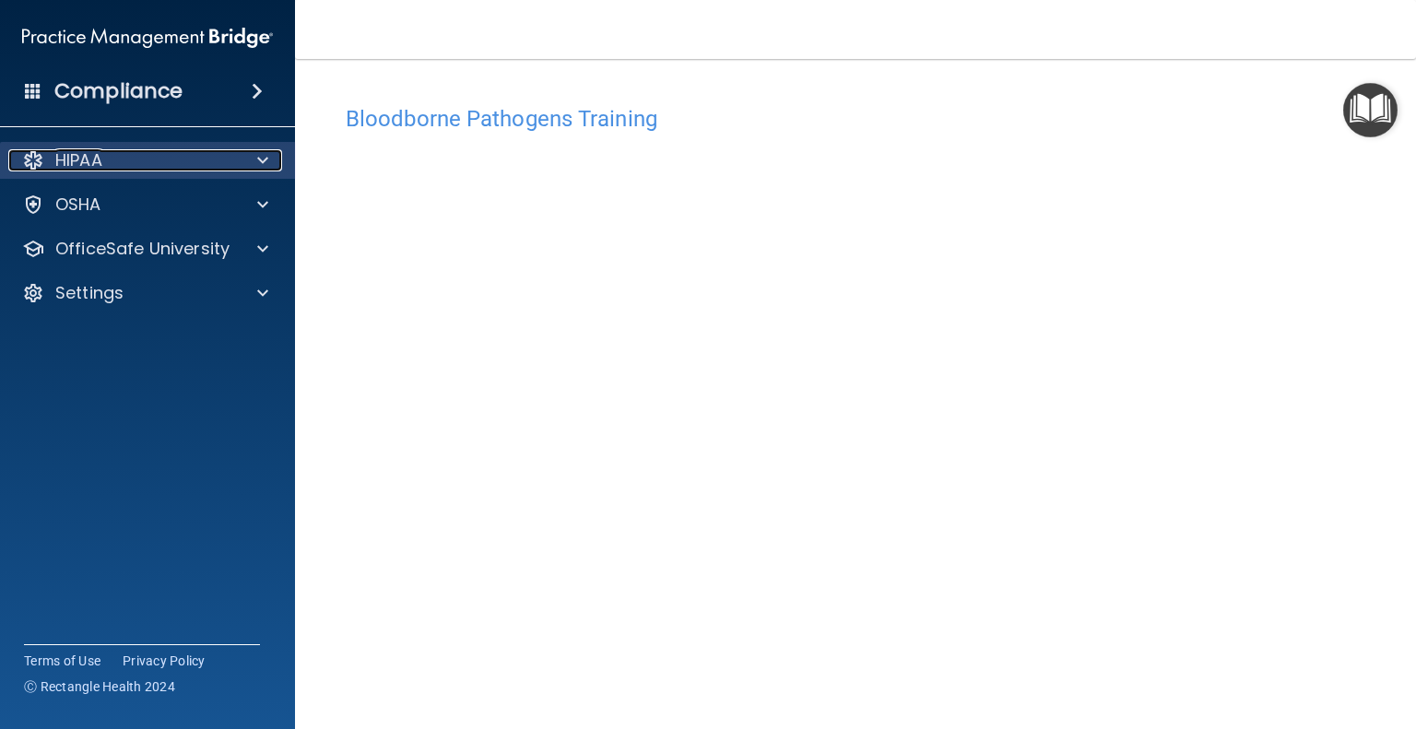
click at [267, 166] on span at bounding box center [262, 160] width 11 height 22
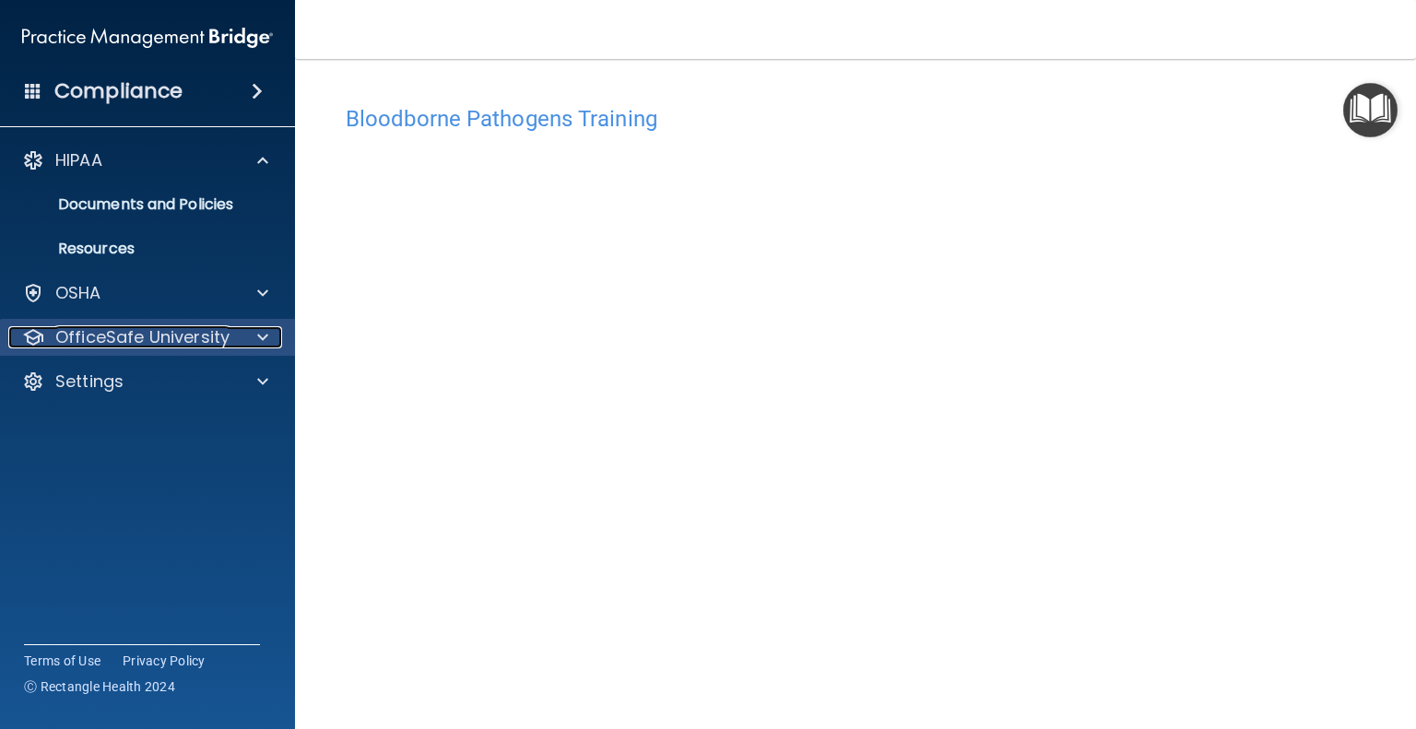
click at [262, 344] on span at bounding box center [262, 337] width 11 height 22
